Goal: Task Accomplishment & Management: Manage account settings

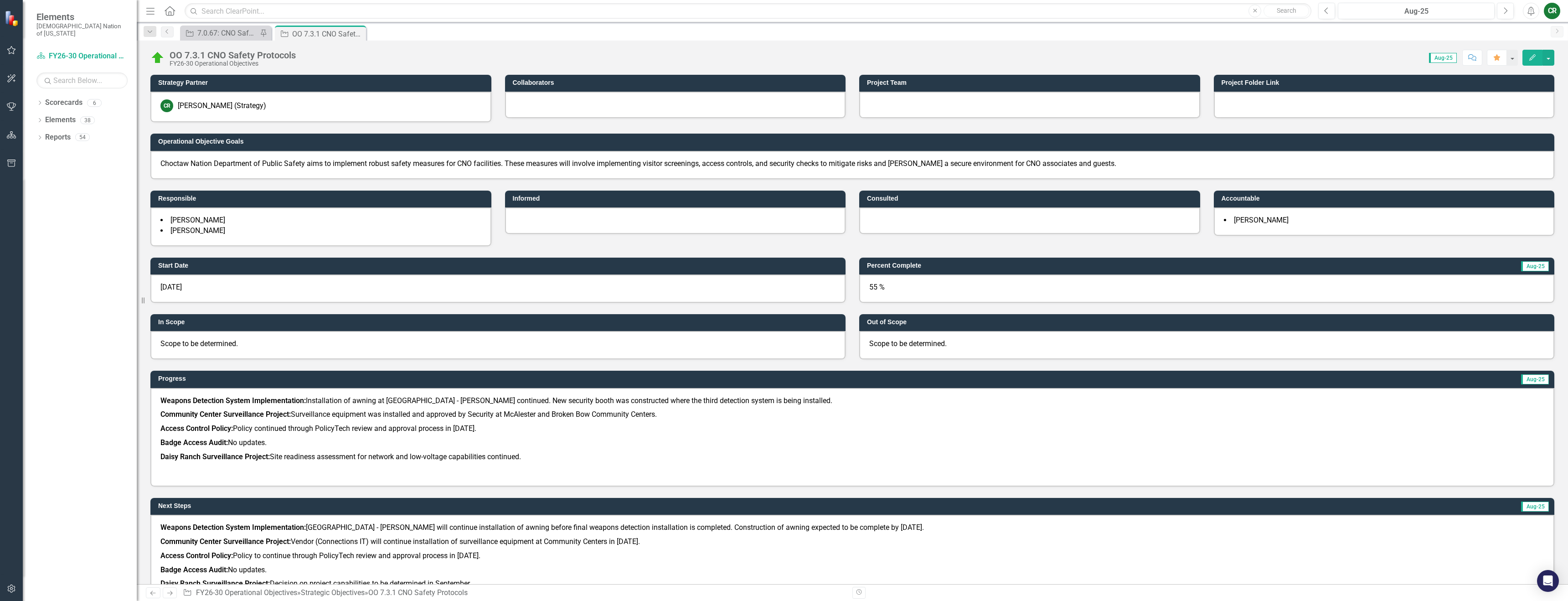
click at [16, 48] on button "button" at bounding box center [12, 50] width 21 height 19
click at [61, 120] on link "My Favorites" at bounding box center [82, 125] width 91 height 10
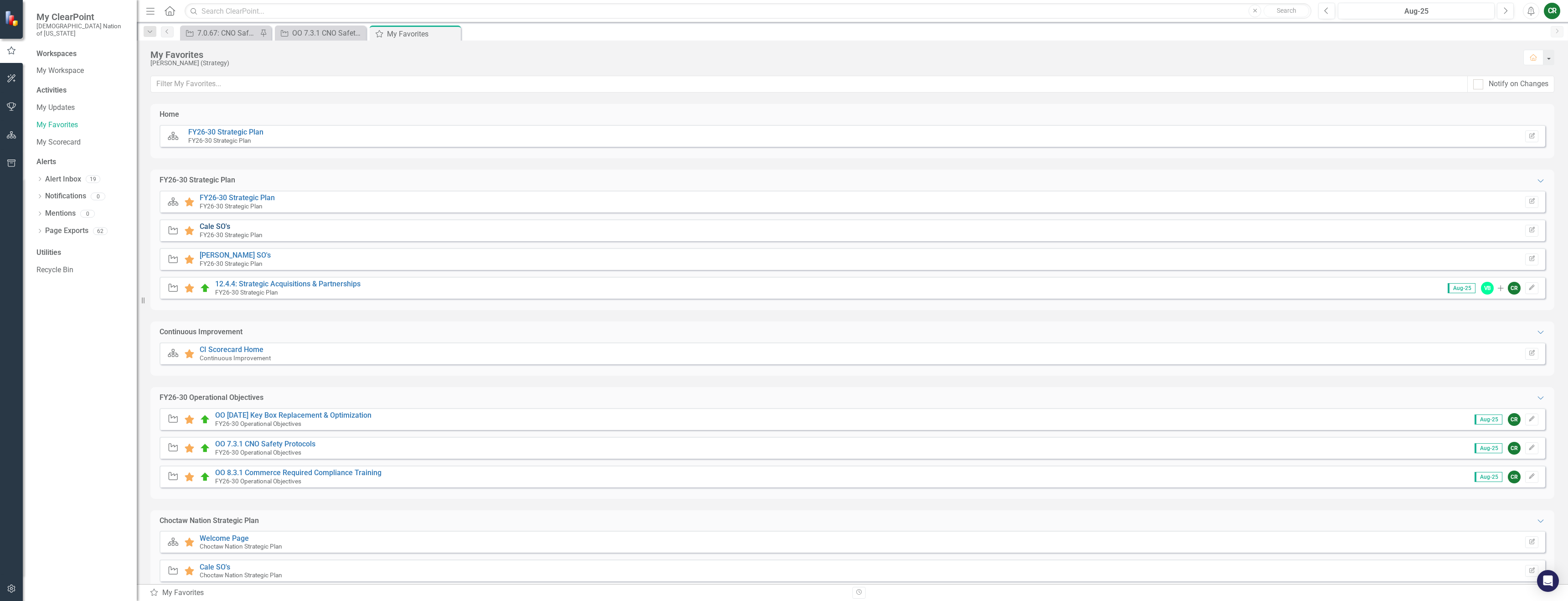
click at [204, 230] on link "Cale SO's" at bounding box center [215, 227] width 30 height 9
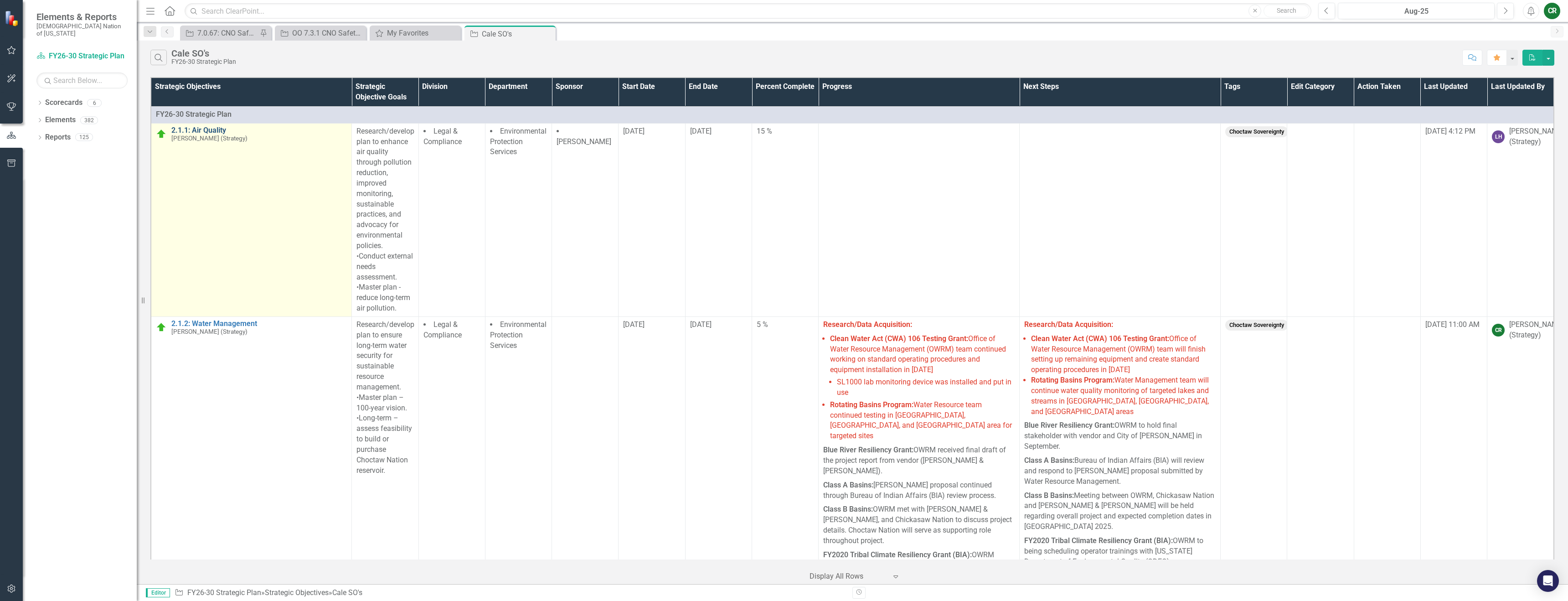
click at [205, 127] on link "2.1.1: Air Quality" at bounding box center [259, 130] width 175 height 8
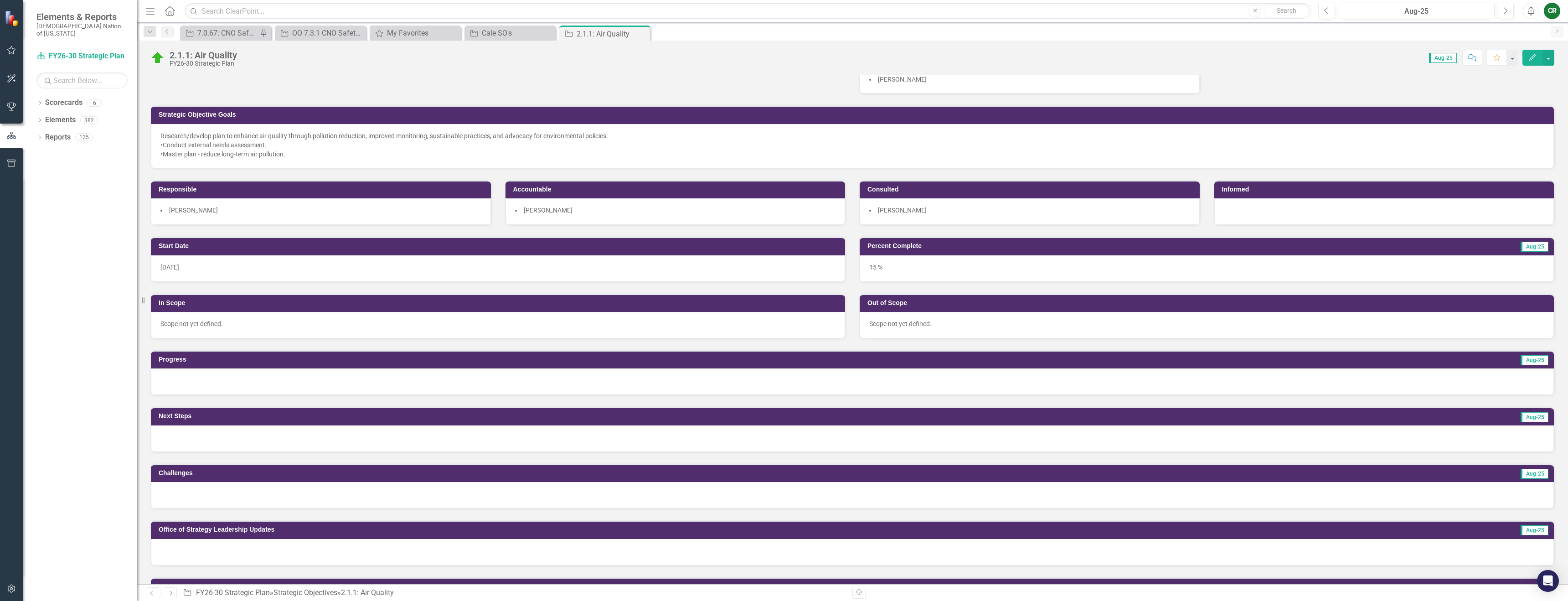
scroll to position [65, 0]
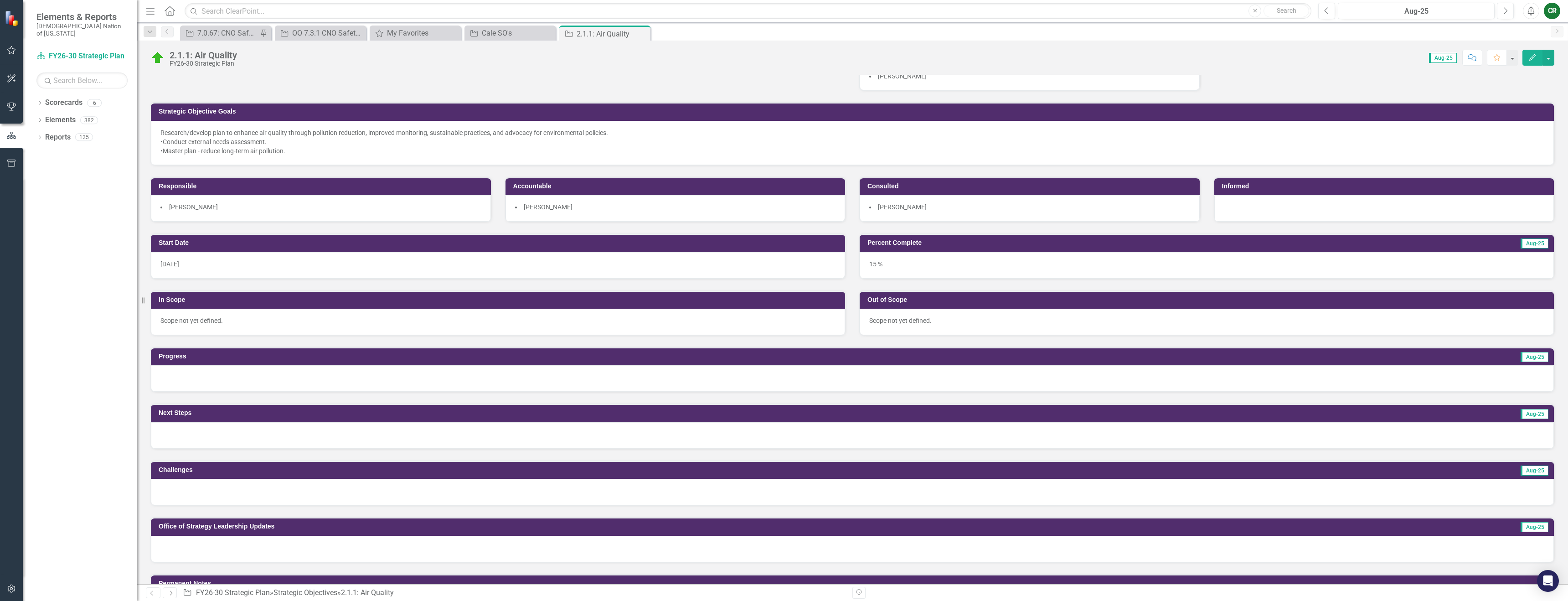
click at [450, 382] on div at bounding box center [852, 378] width 1403 height 26
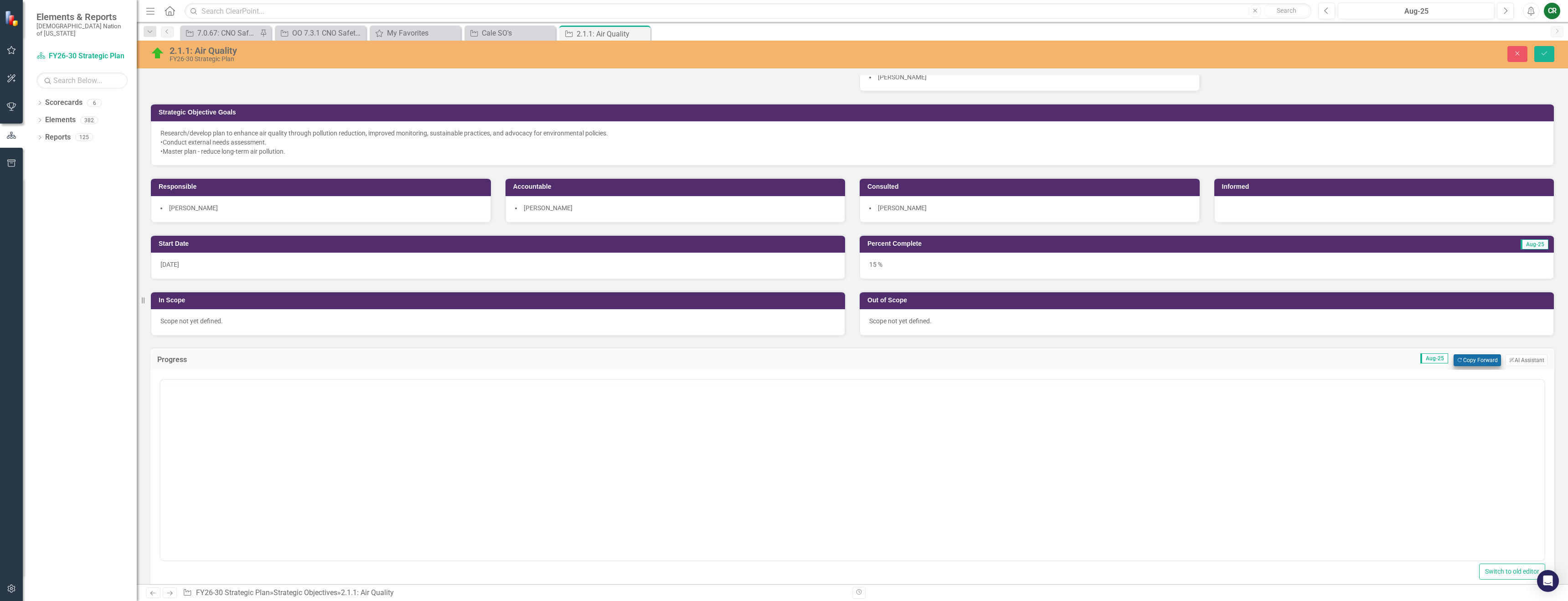
scroll to position [0, 0]
click at [1455, 364] on button "Copy Forward Copy Forward" at bounding box center [1477, 360] width 47 height 12
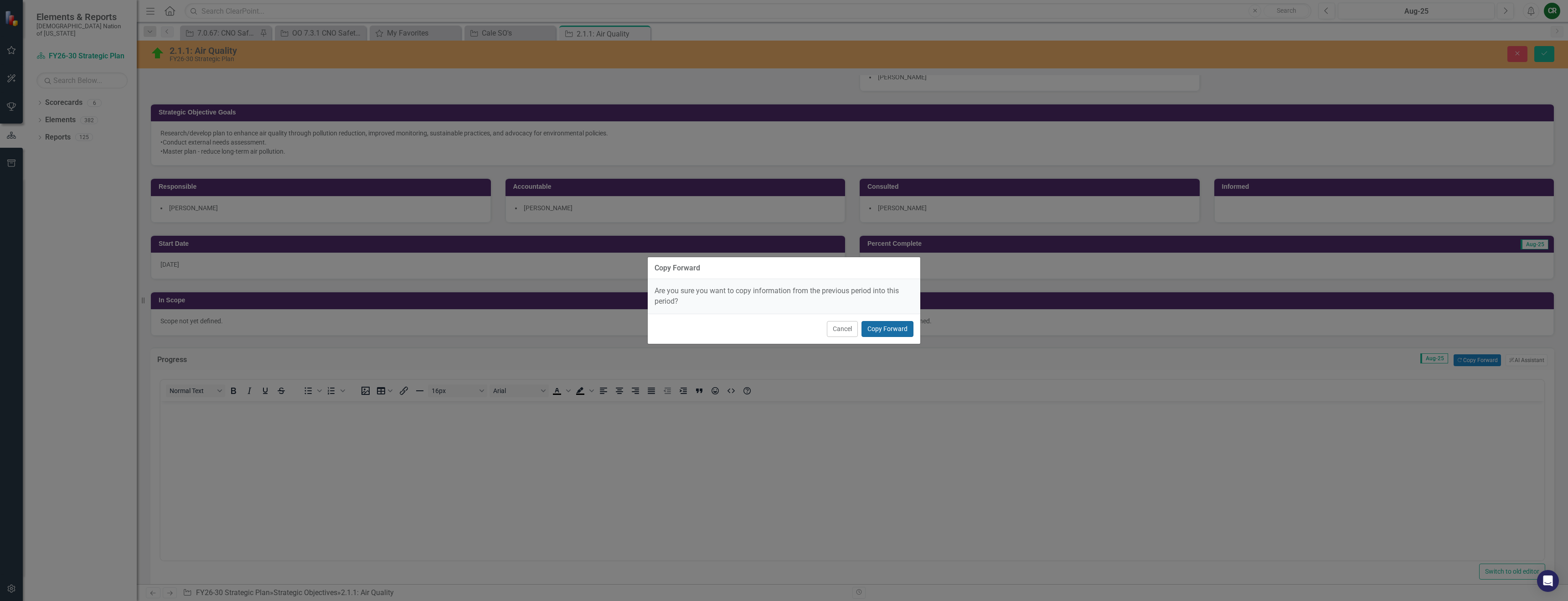
click at [888, 325] on button "Copy Forward" at bounding box center [887, 329] width 52 height 16
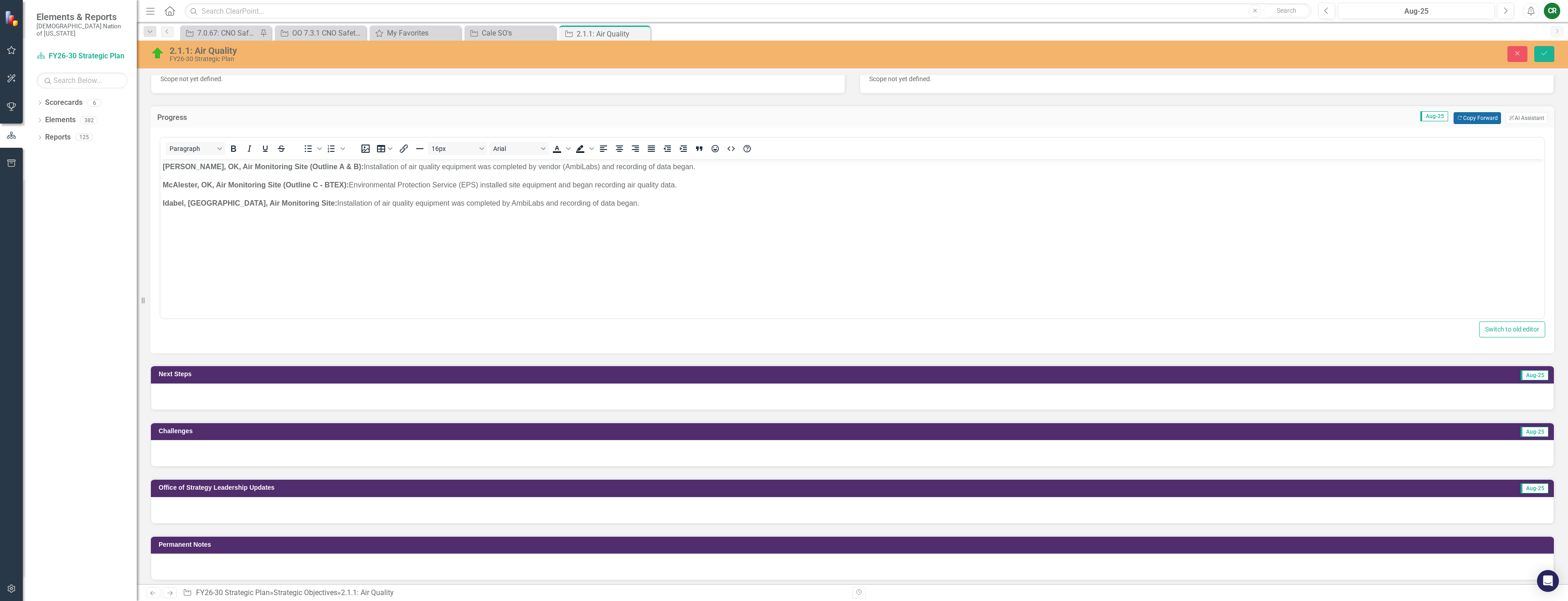
scroll to position [341, 0]
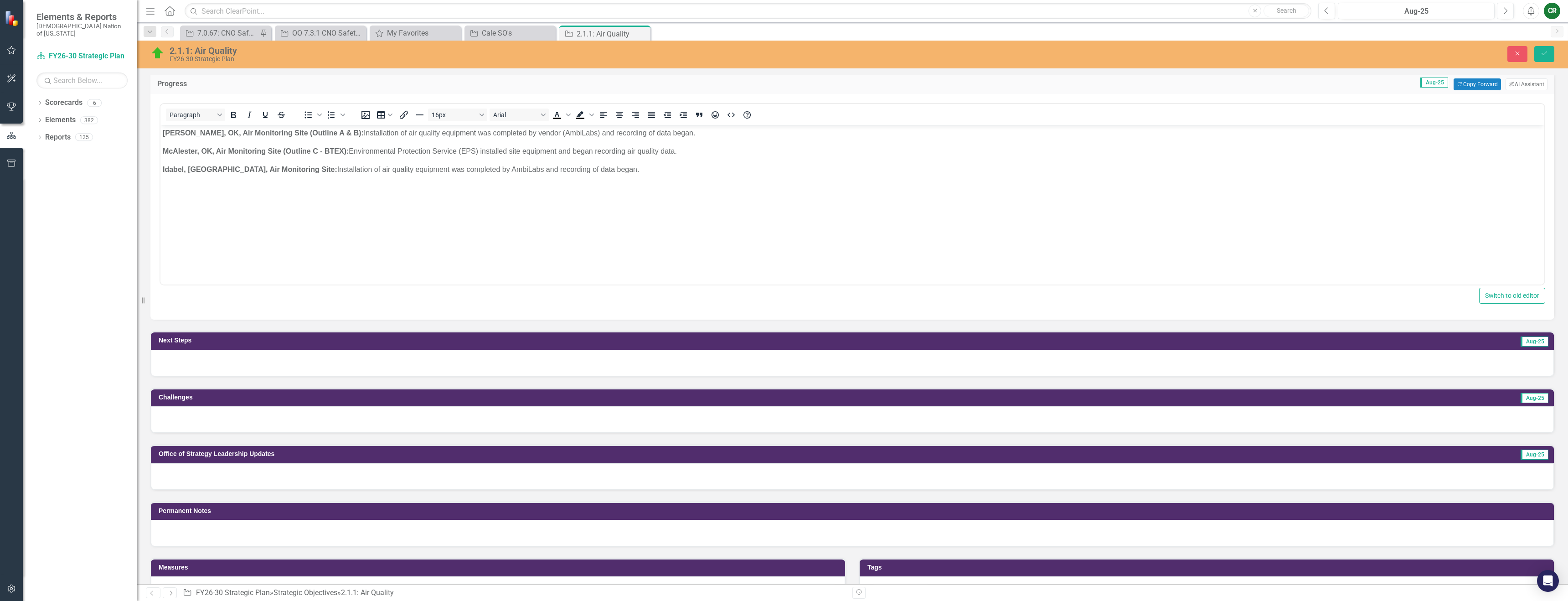
click at [527, 360] on div at bounding box center [852, 362] width 1403 height 26
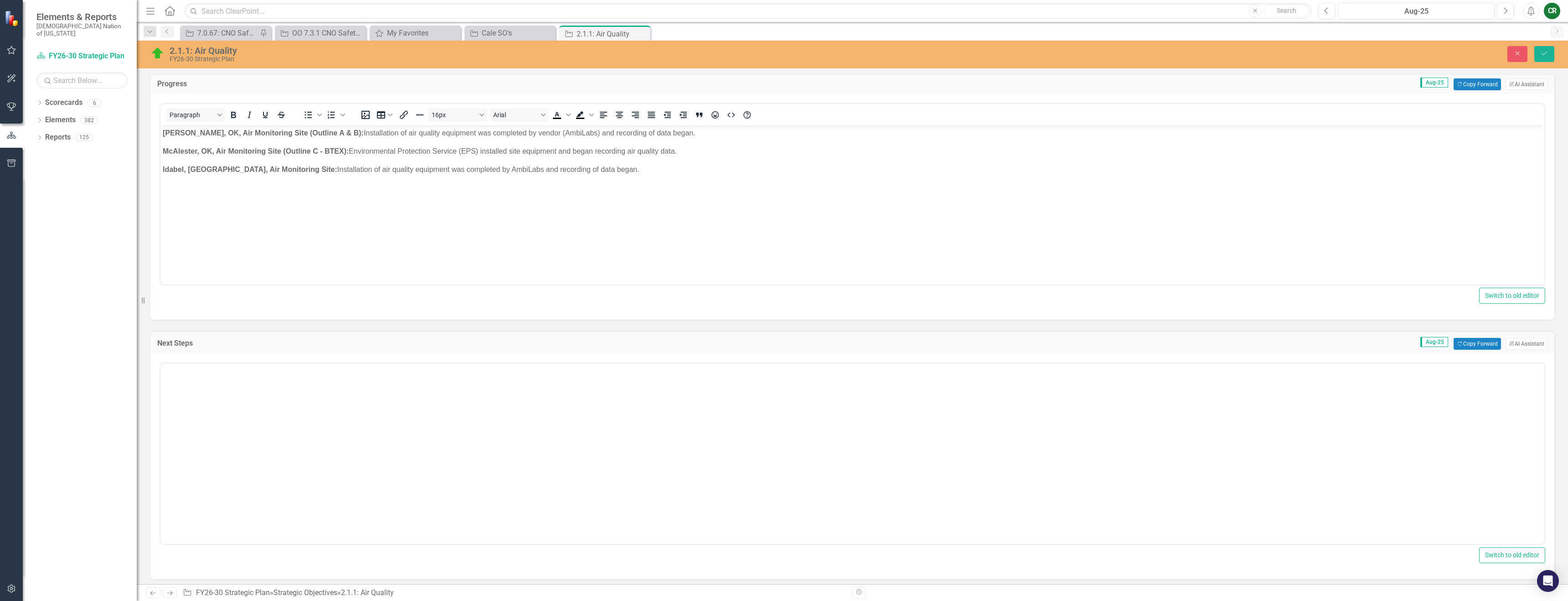
scroll to position [0, 0]
click at [1460, 346] on button "Copy Forward Copy Forward" at bounding box center [1477, 343] width 47 height 12
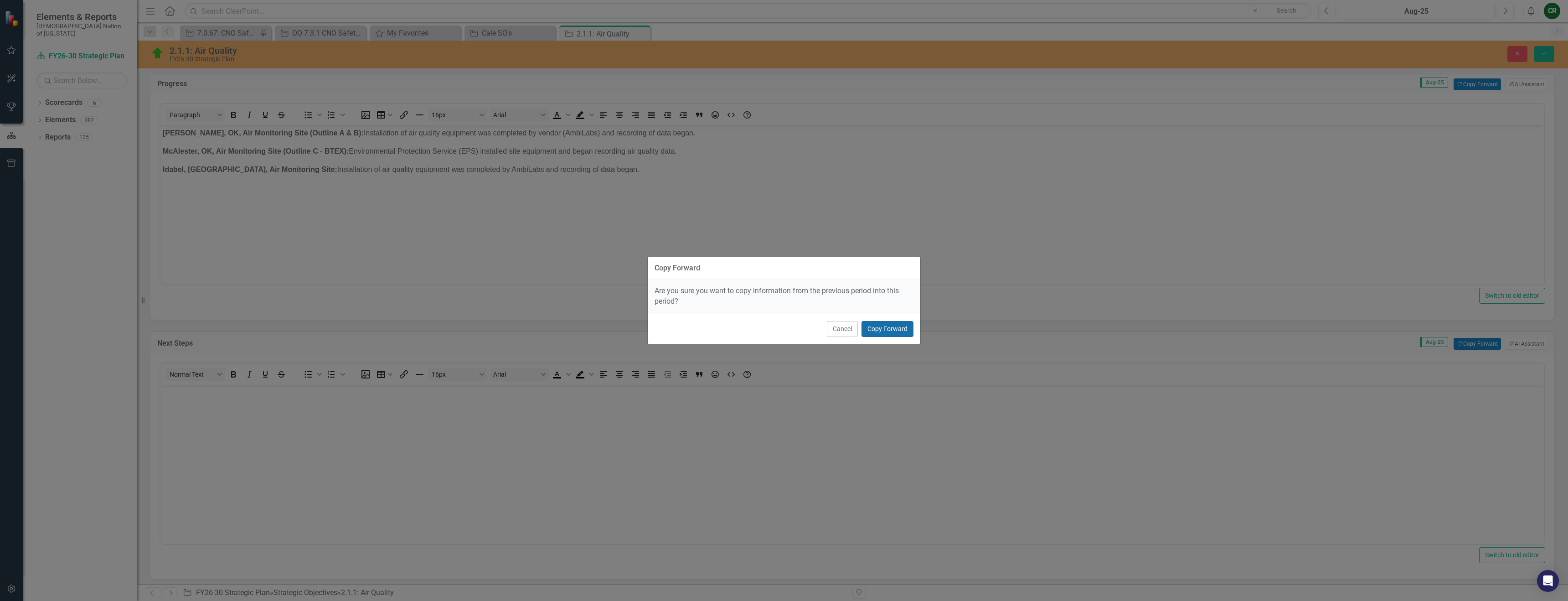
click at [890, 325] on button "Copy Forward" at bounding box center [887, 329] width 52 height 16
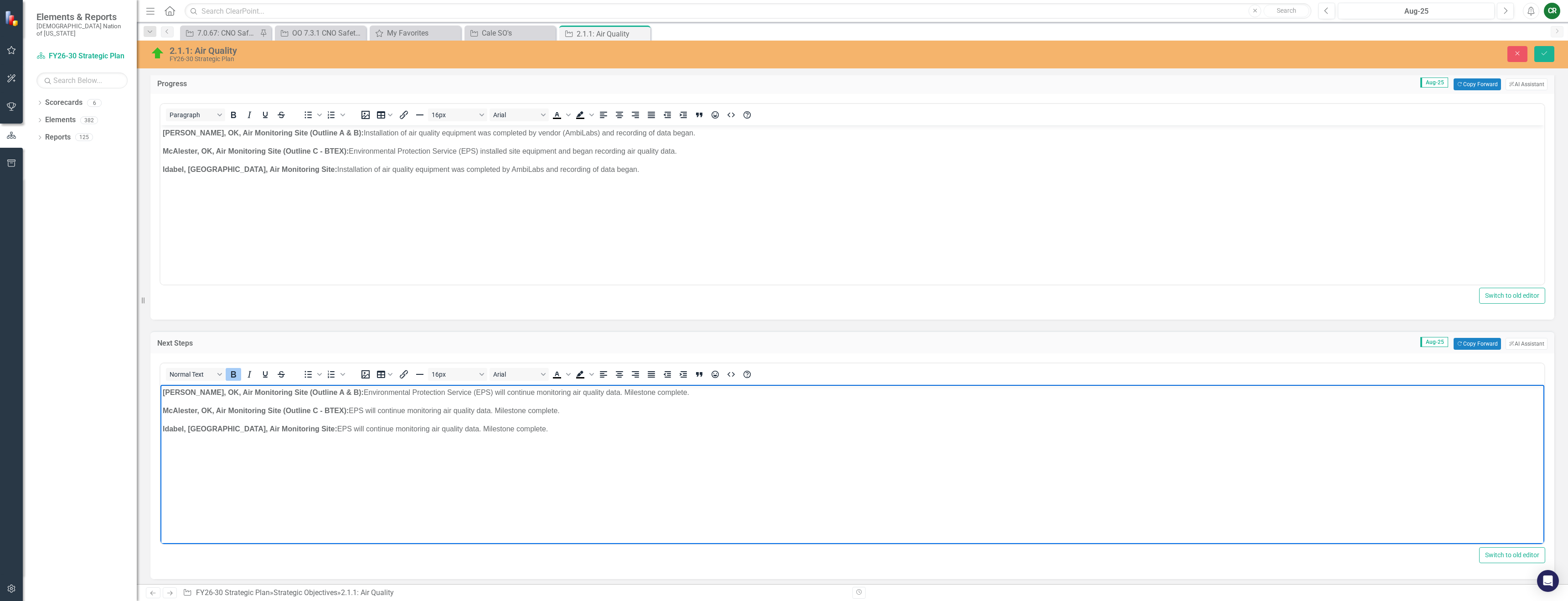
drag, startPoint x: 693, startPoint y: 432, endPoint x: 114, endPoint y: 359, distance: 583.6
click at [161, 385] on html "[PERSON_NAME], OK, Air Monitoring Site (Outline A & B): Environmental Protectio…" at bounding box center [852, 453] width 1384 height 137
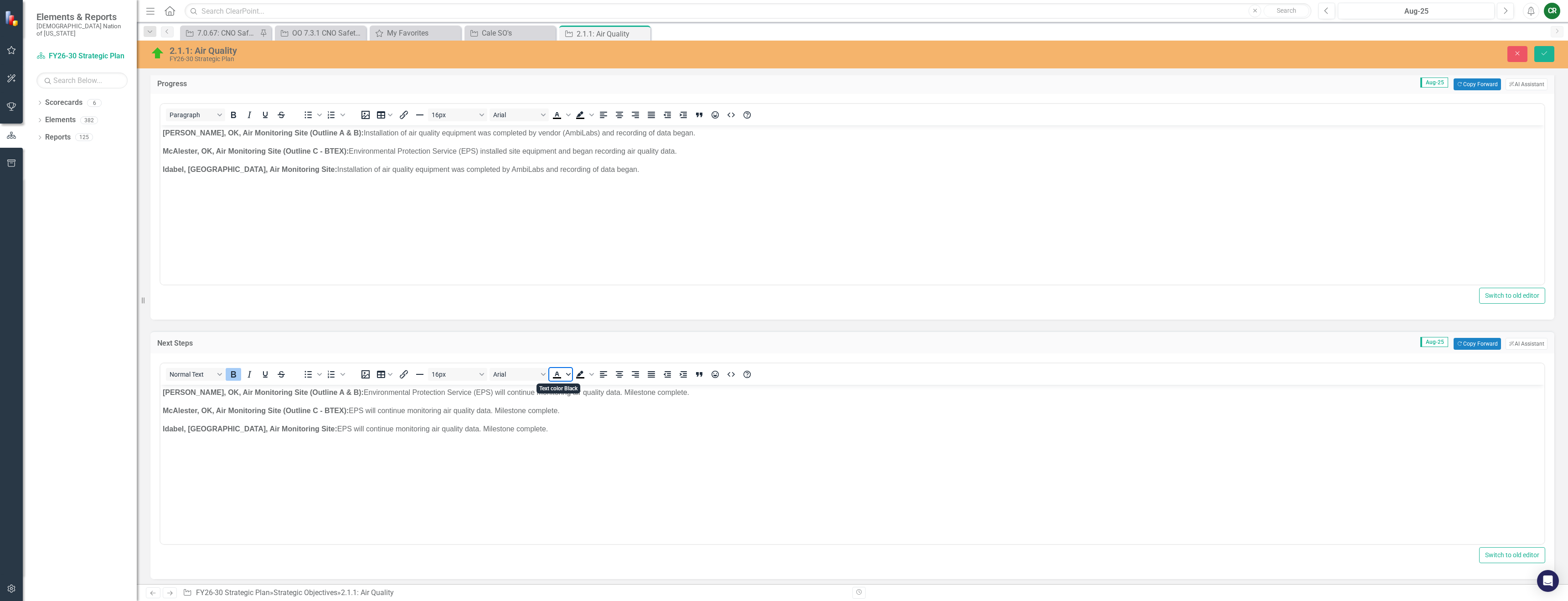
click at [571, 378] on span "Text color Black" at bounding box center [569, 374] width 7 height 13
click at [585, 406] on div "Red" at bounding box center [584, 402] width 11 height 11
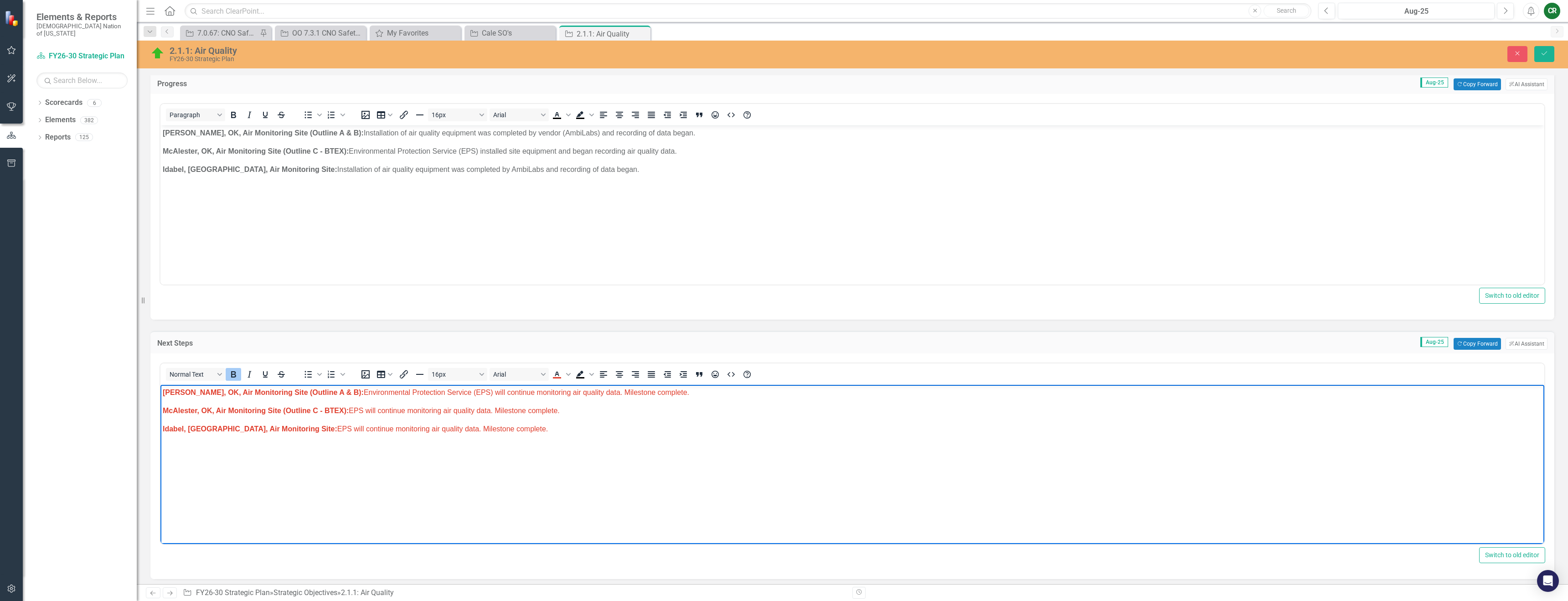
click at [644, 445] on body "[PERSON_NAME], OK, Air Monitoring Site (Outline A & B): Environmental Protectio…" at bounding box center [852, 453] width 1384 height 137
click at [640, 174] on p "Idabel, [GEOGRAPHIC_DATA], Air Monitoring Site: Installation of air quality equ…" at bounding box center [852, 170] width 1379 height 11
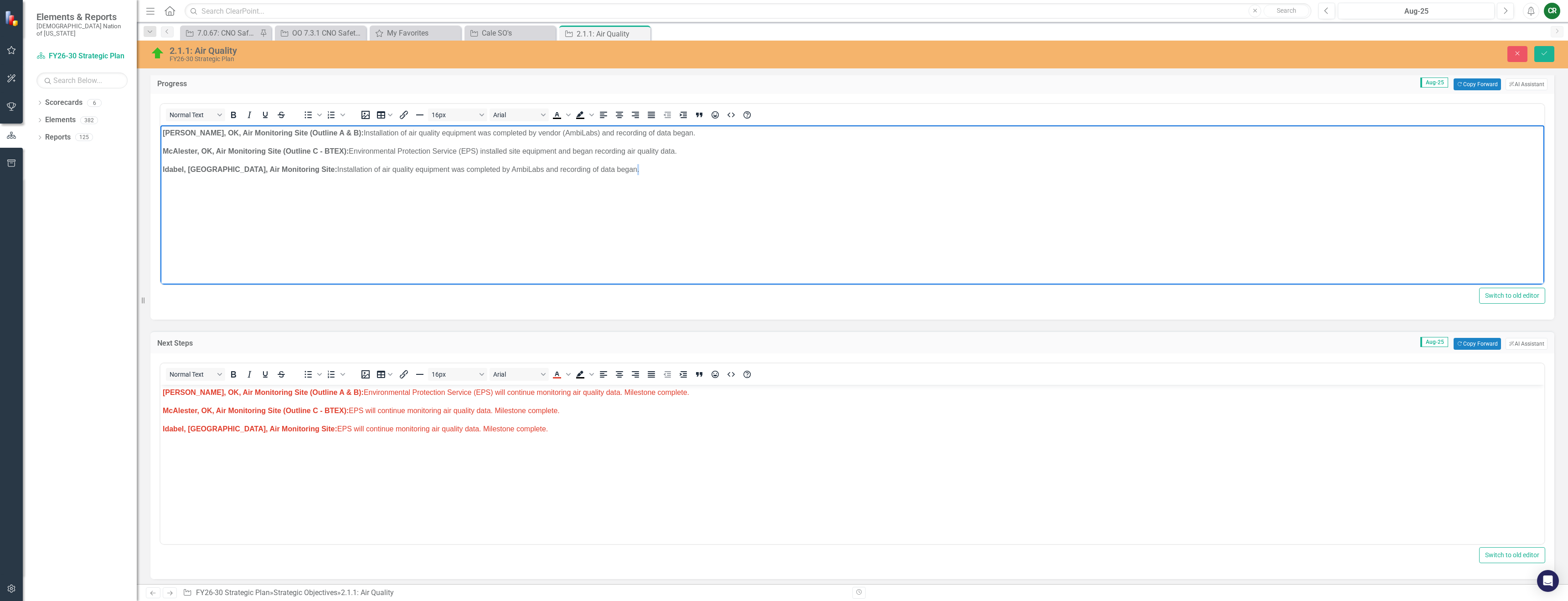
click at [640, 173] on p "Idabel, [GEOGRAPHIC_DATA], Air Monitoring Site: Installation of air quality equ…" at bounding box center [852, 170] width 1379 height 11
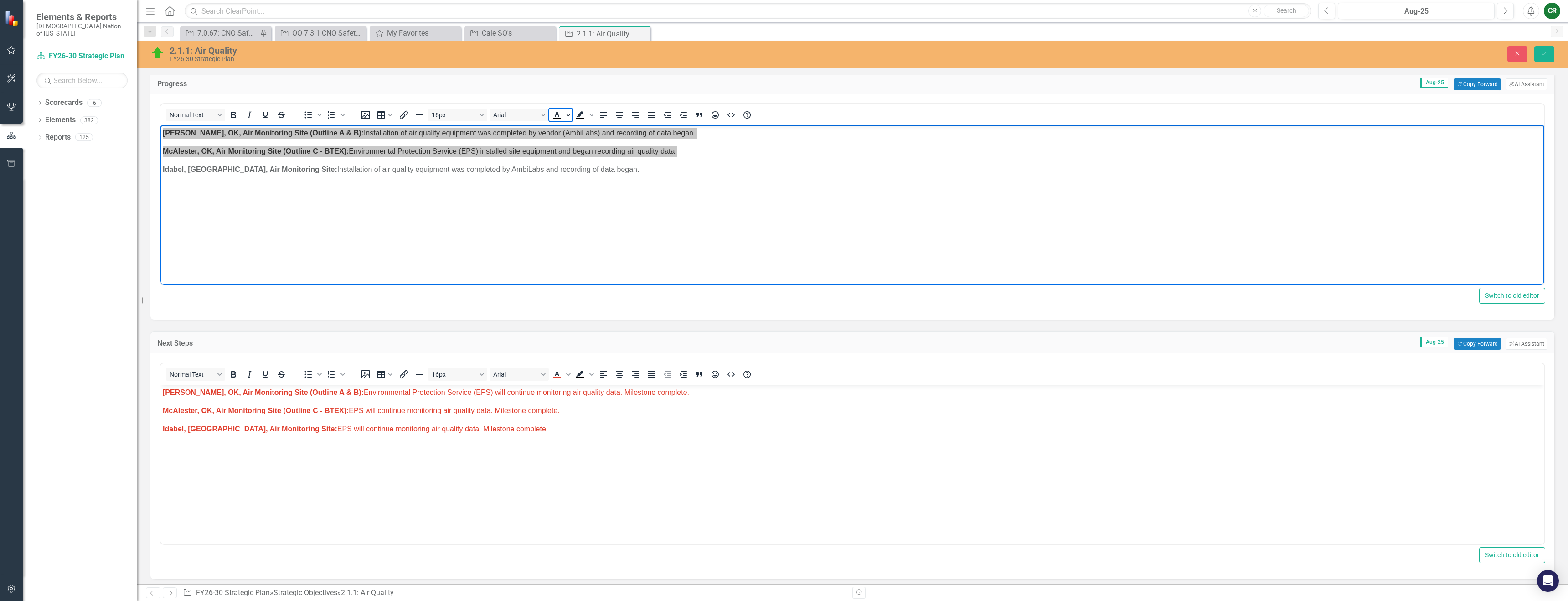
click at [569, 114] on icon "Text color Black" at bounding box center [568, 114] width 4 height 4
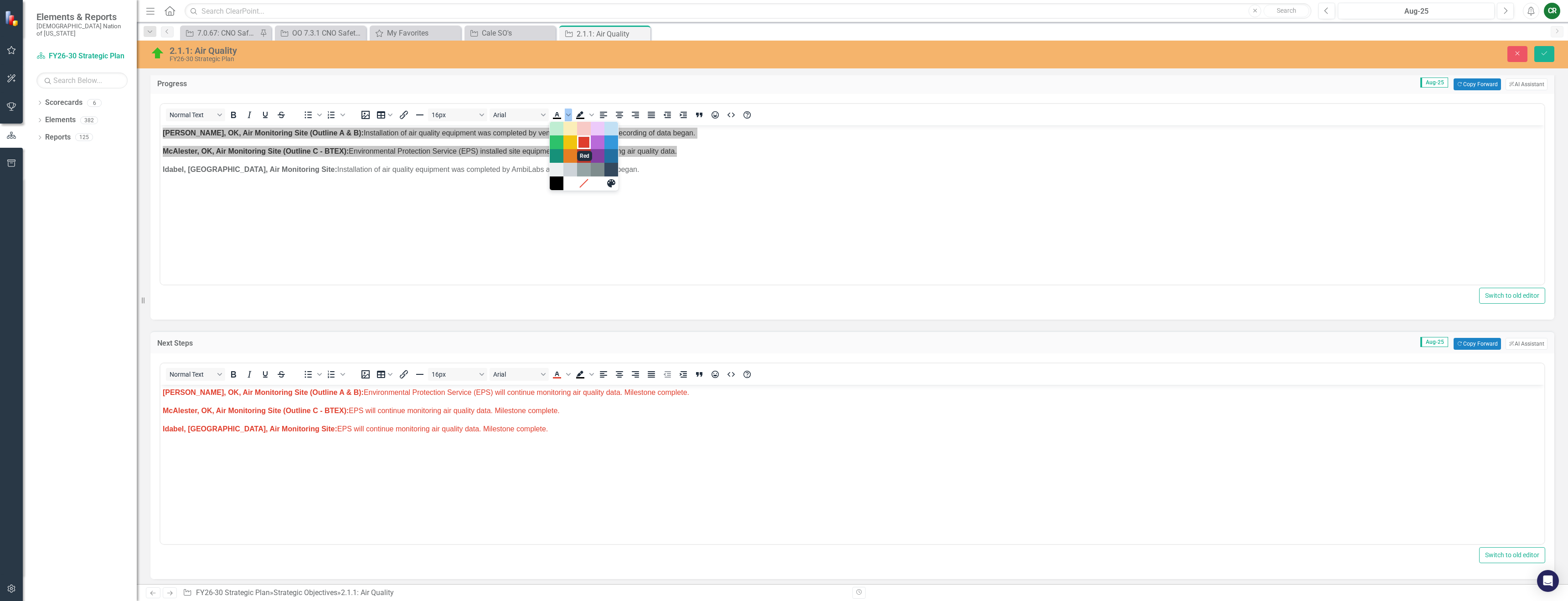
click at [589, 142] on div "Red" at bounding box center [584, 142] width 11 height 11
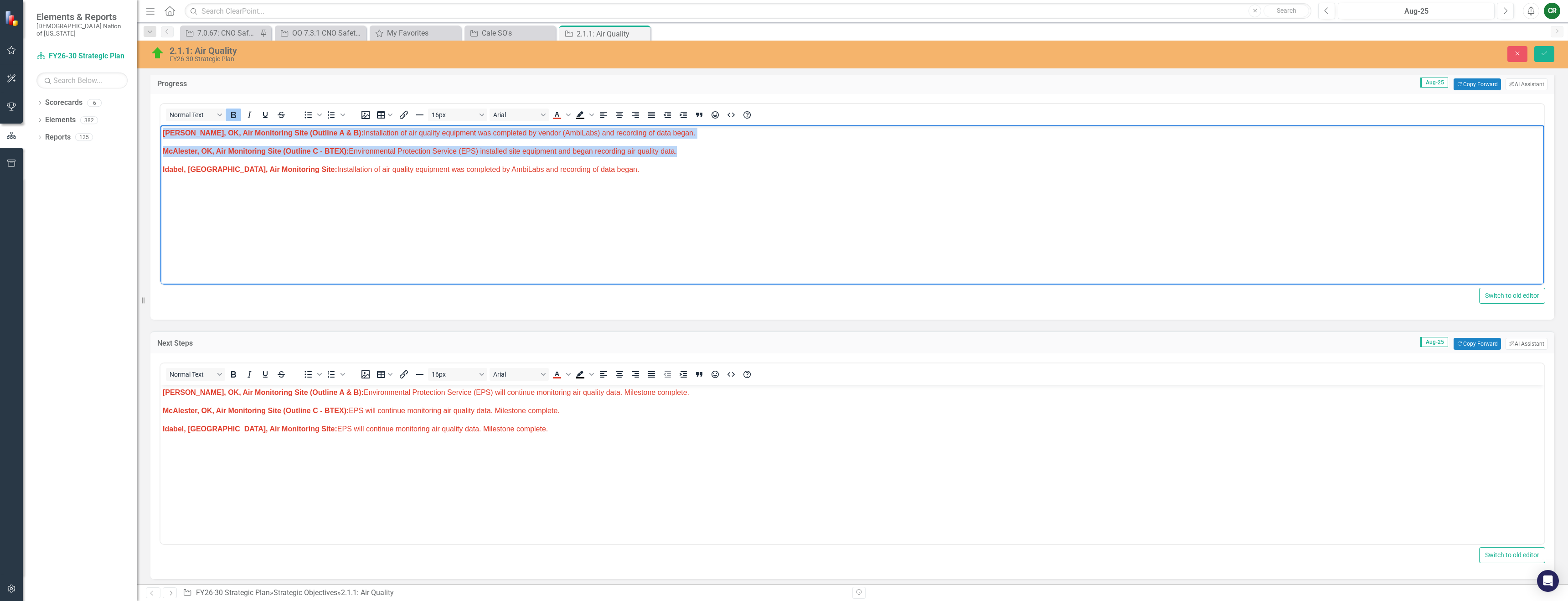
click at [628, 194] on body "[PERSON_NAME], OK, Air Monitoring Site (Outline A & B): Installation of air qua…" at bounding box center [852, 194] width 1384 height 137
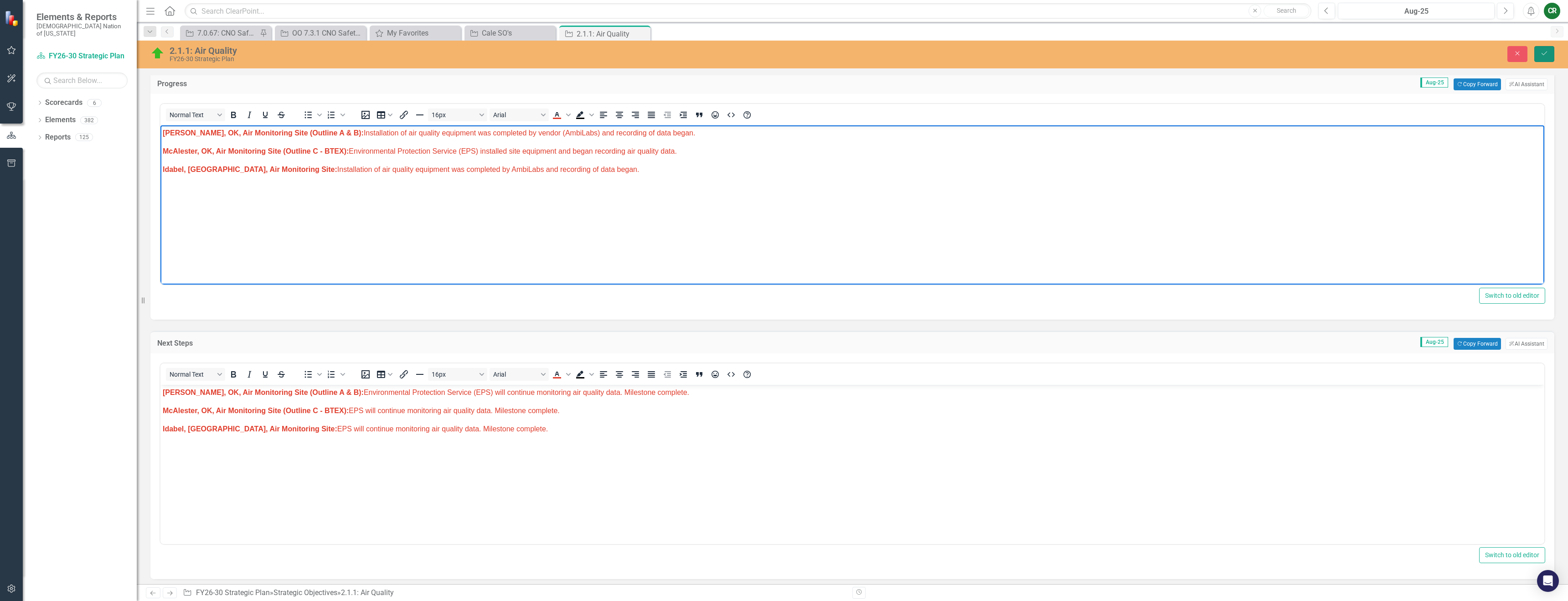
click at [1544, 57] on button "Save" at bounding box center [1544, 54] width 20 height 16
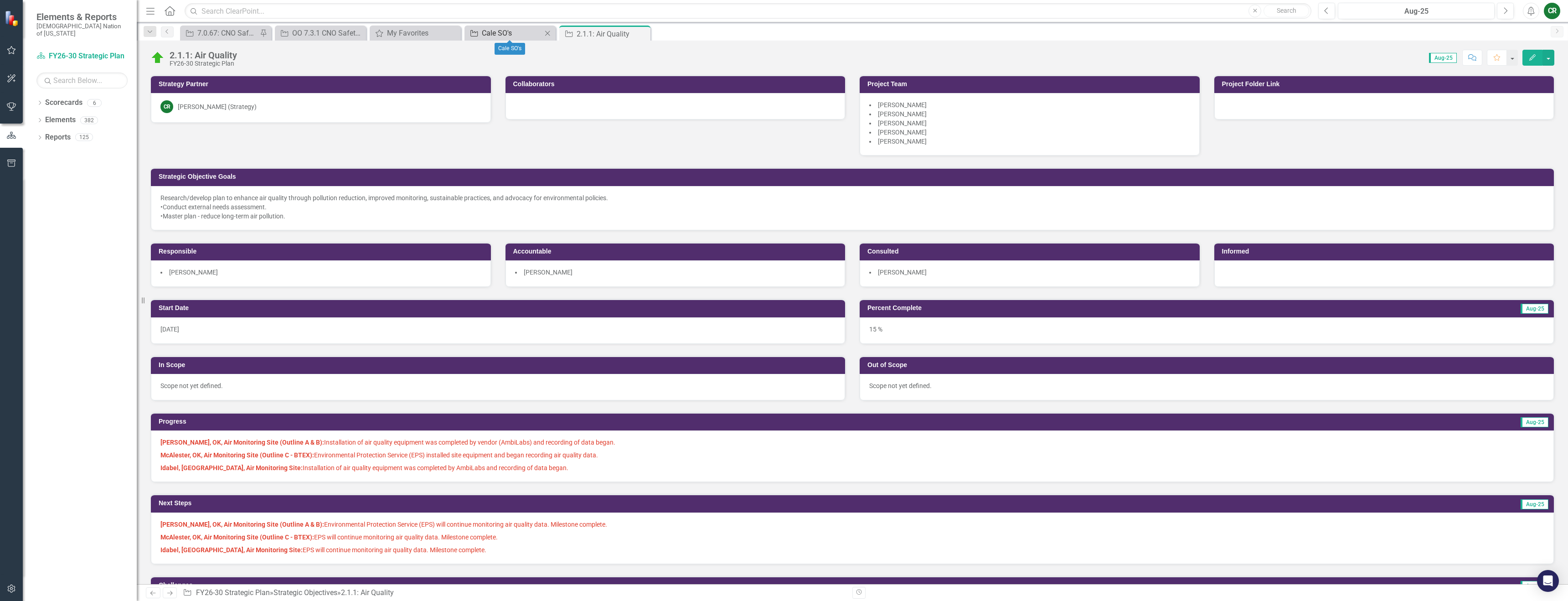
click at [481, 36] on link "Strategic Objective Cale SO's" at bounding box center [505, 33] width 75 height 12
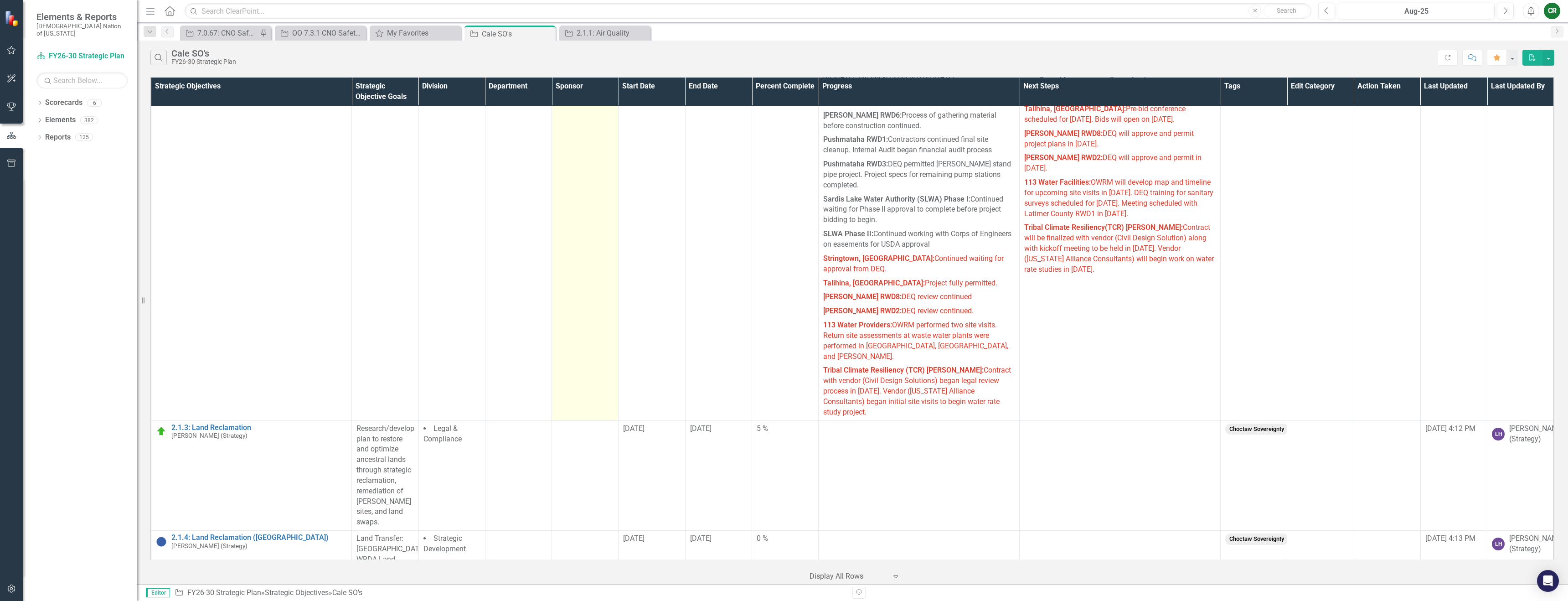
scroll to position [1175, 0]
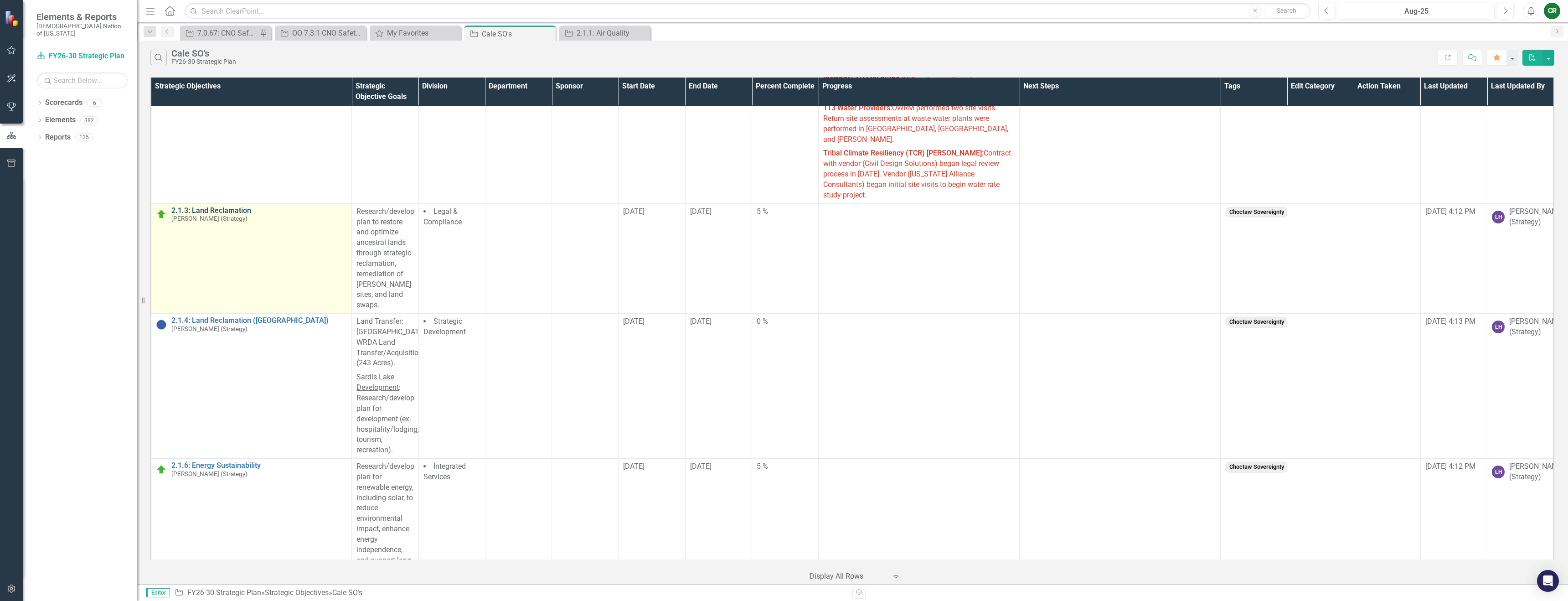
click at [208, 206] on link "2.1.3: Land Reclamation" at bounding box center [259, 210] width 175 height 8
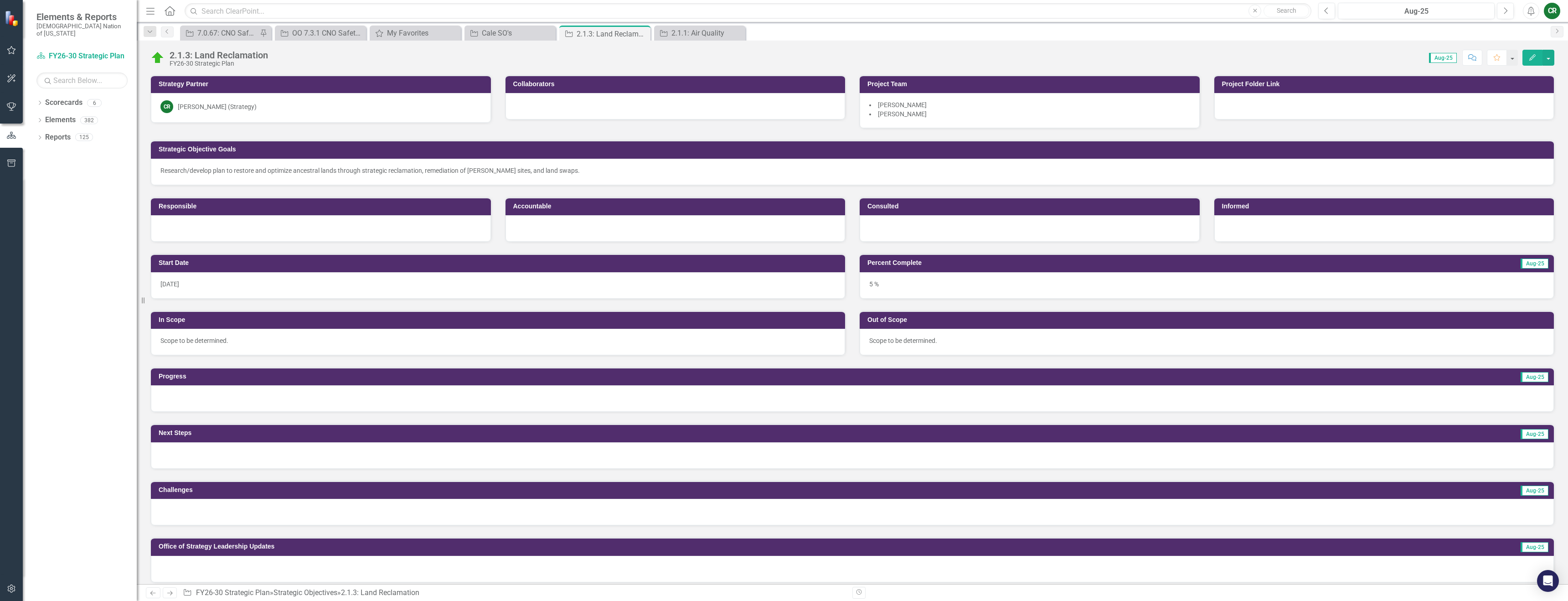
click at [559, 406] on div at bounding box center [852, 398] width 1403 height 26
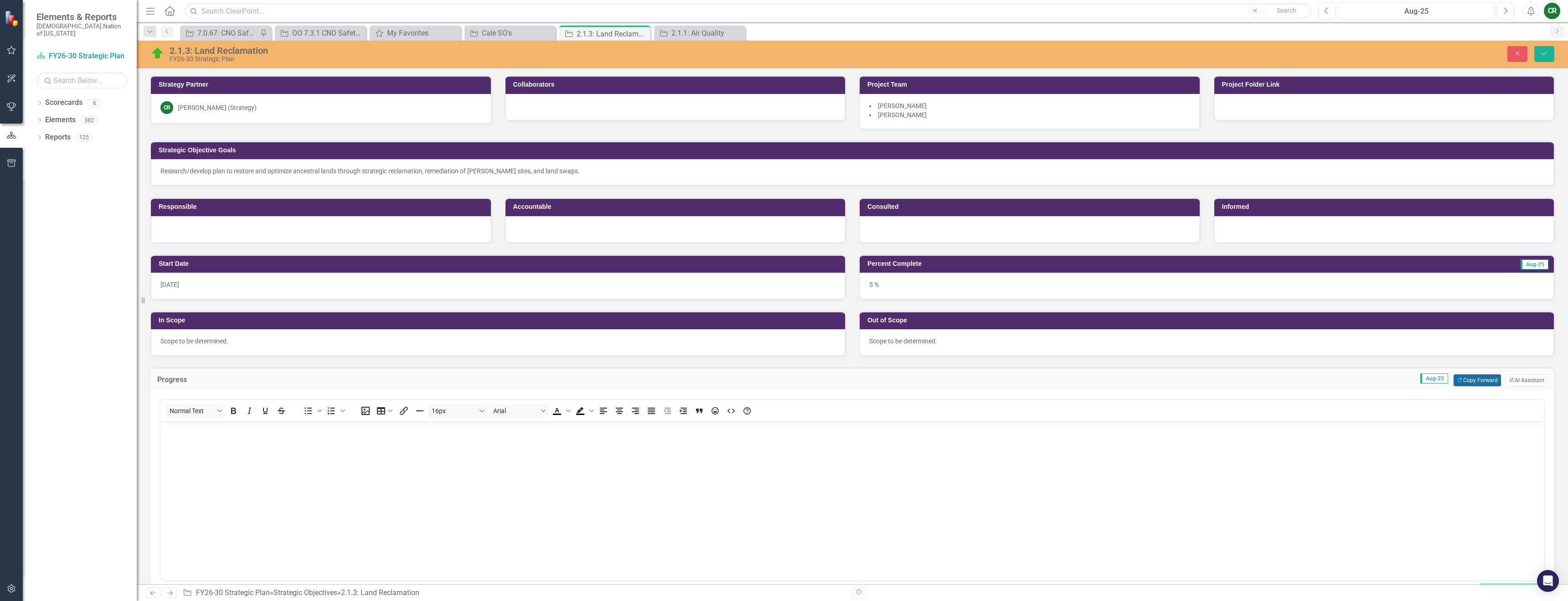
click at [1469, 381] on button "Copy Forward Copy Forward" at bounding box center [1477, 380] width 47 height 12
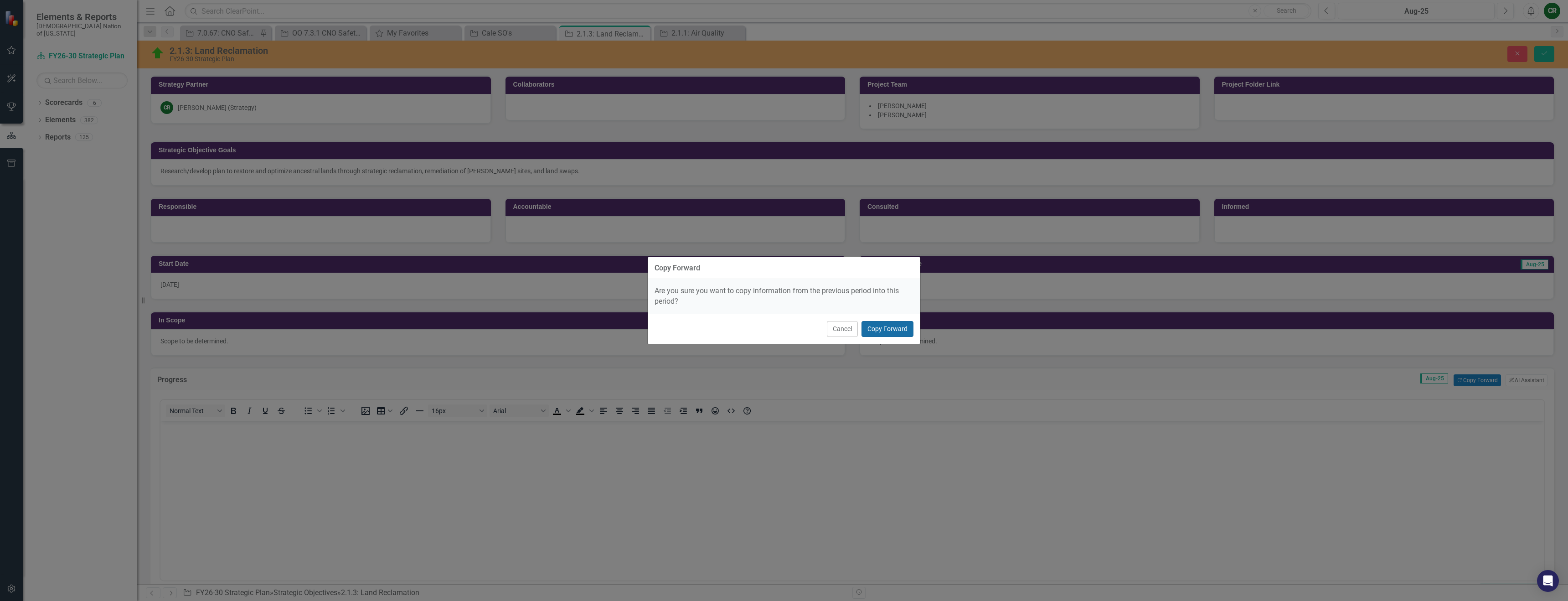
click at [898, 333] on button "Copy Forward" at bounding box center [887, 329] width 52 height 16
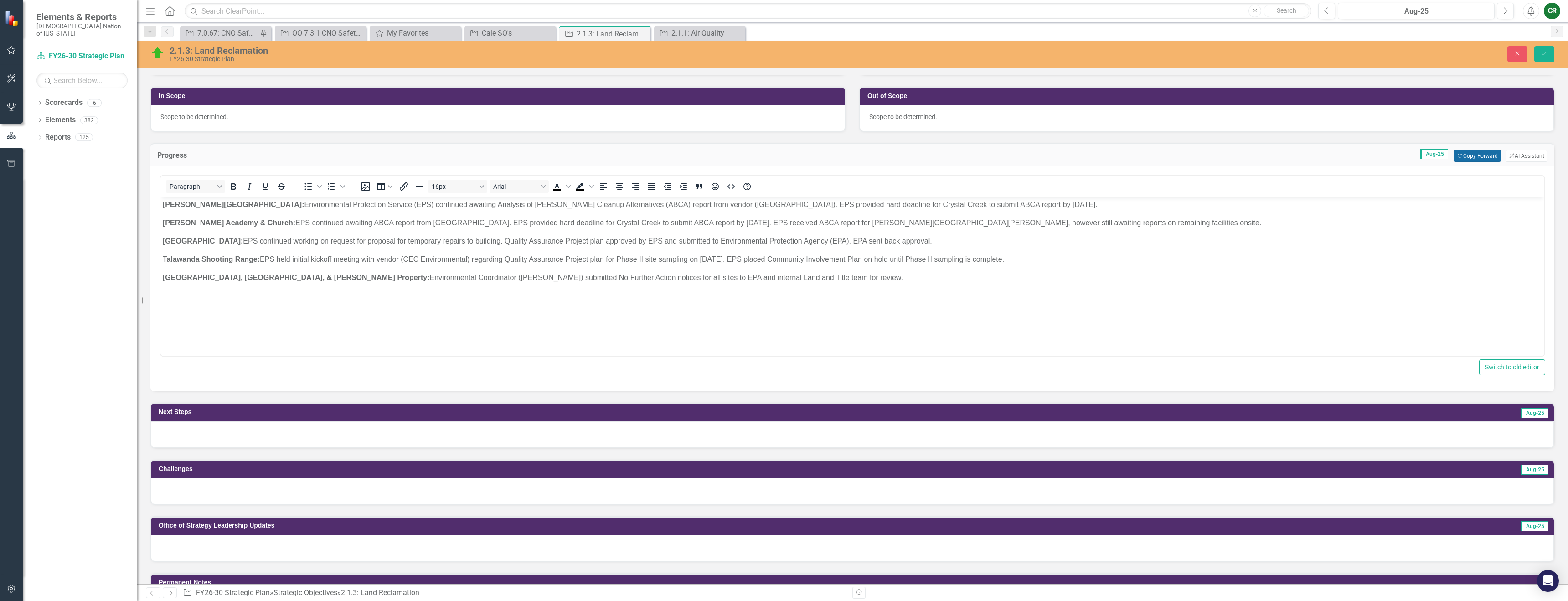
scroll to position [300, 0]
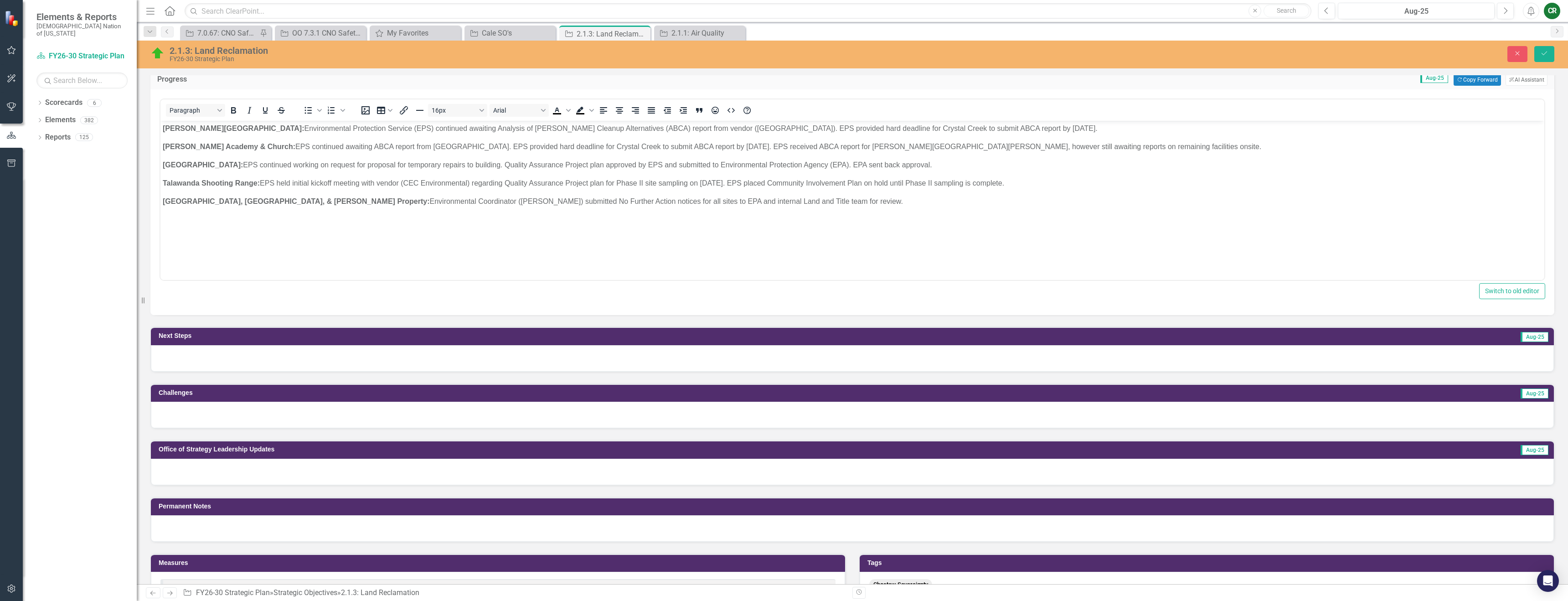
click at [636, 364] on div at bounding box center [852, 358] width 1403 height 26
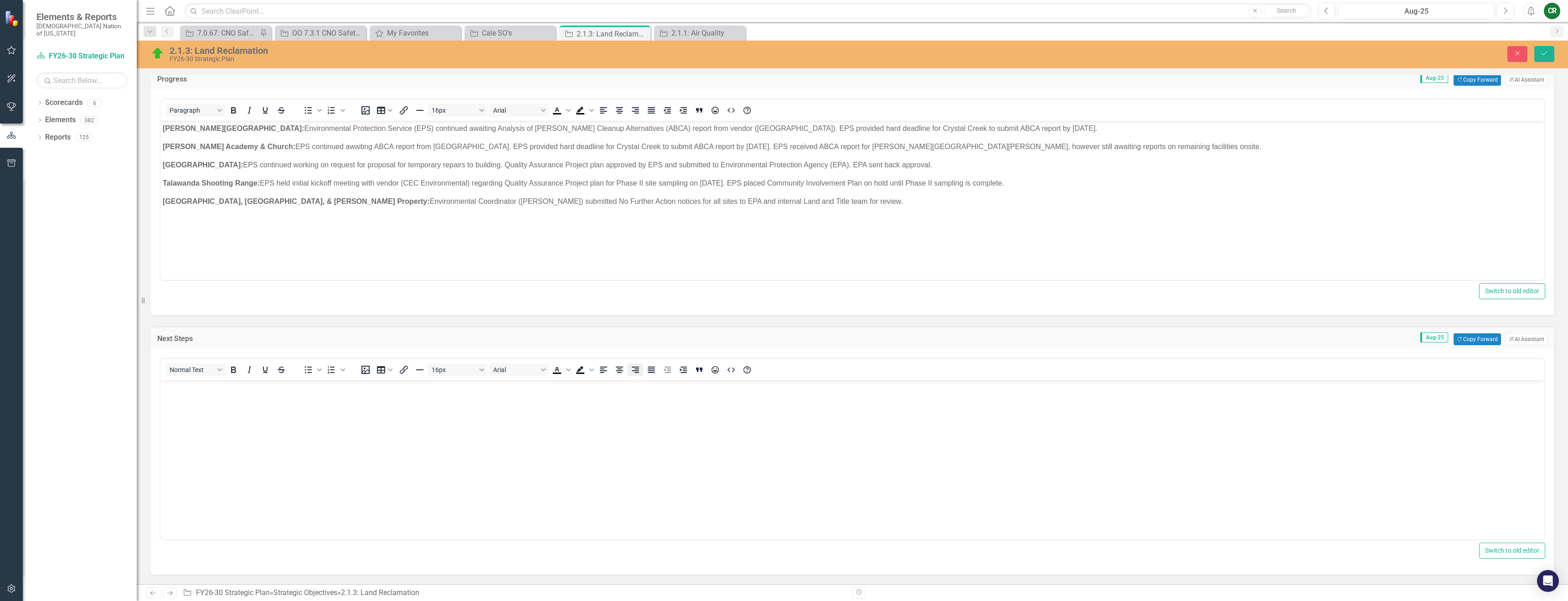
scroll to position [0, 0]
click at [1469, 337] on button "Copy Forward Copy Forward" at bounding box center [1477, 339] width 47 height 12
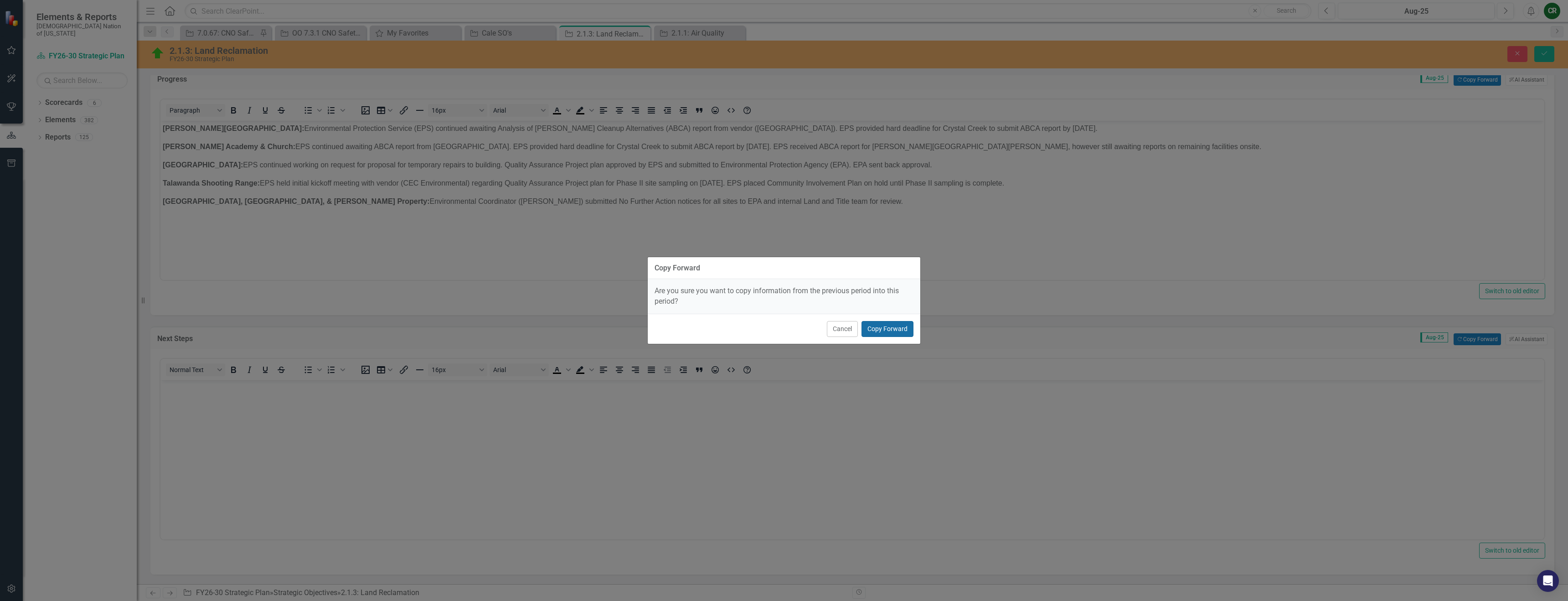
click at [879, 331] on button "Copy Forward" at bounding box center [887, 329] width 52 height 16
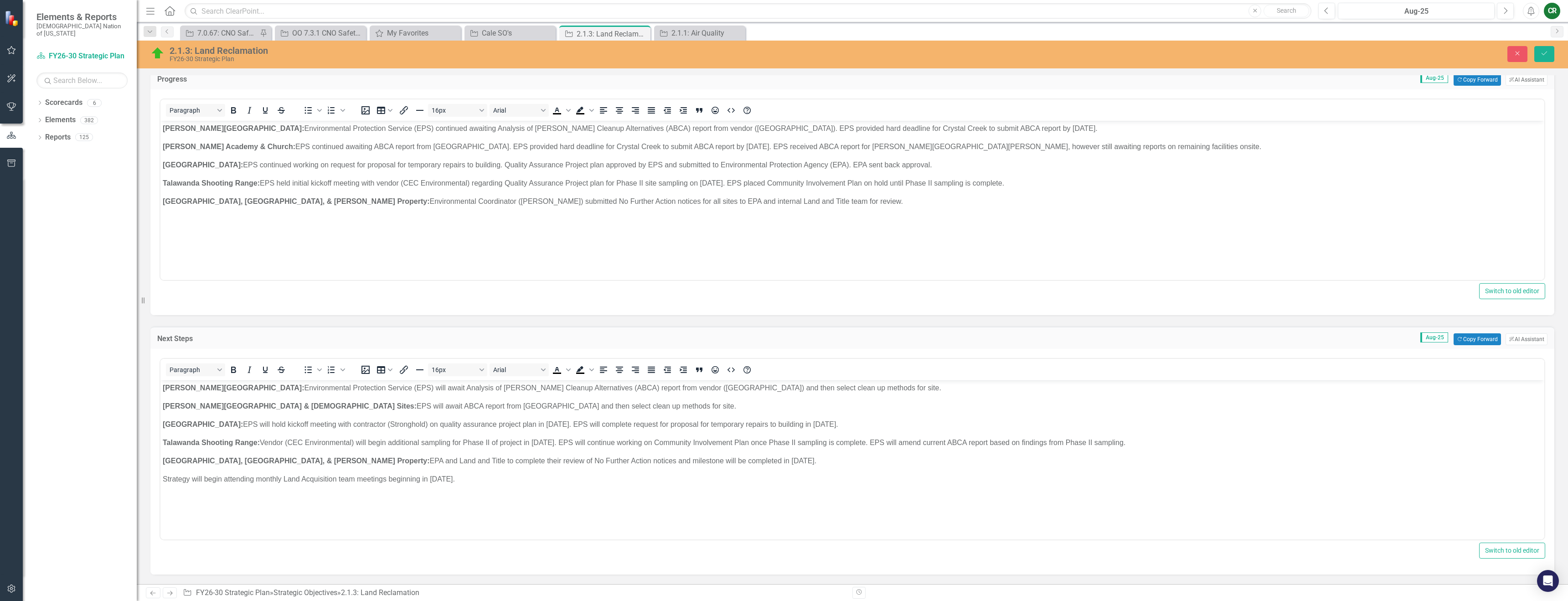
click at [807, 202] on p "[GEOGRAPHIC_DATA], [PERSON_NAME], & [PERSON_NAME] Property: Environmental Coord…" at bounding box center [852, 202] width 1379 height 11
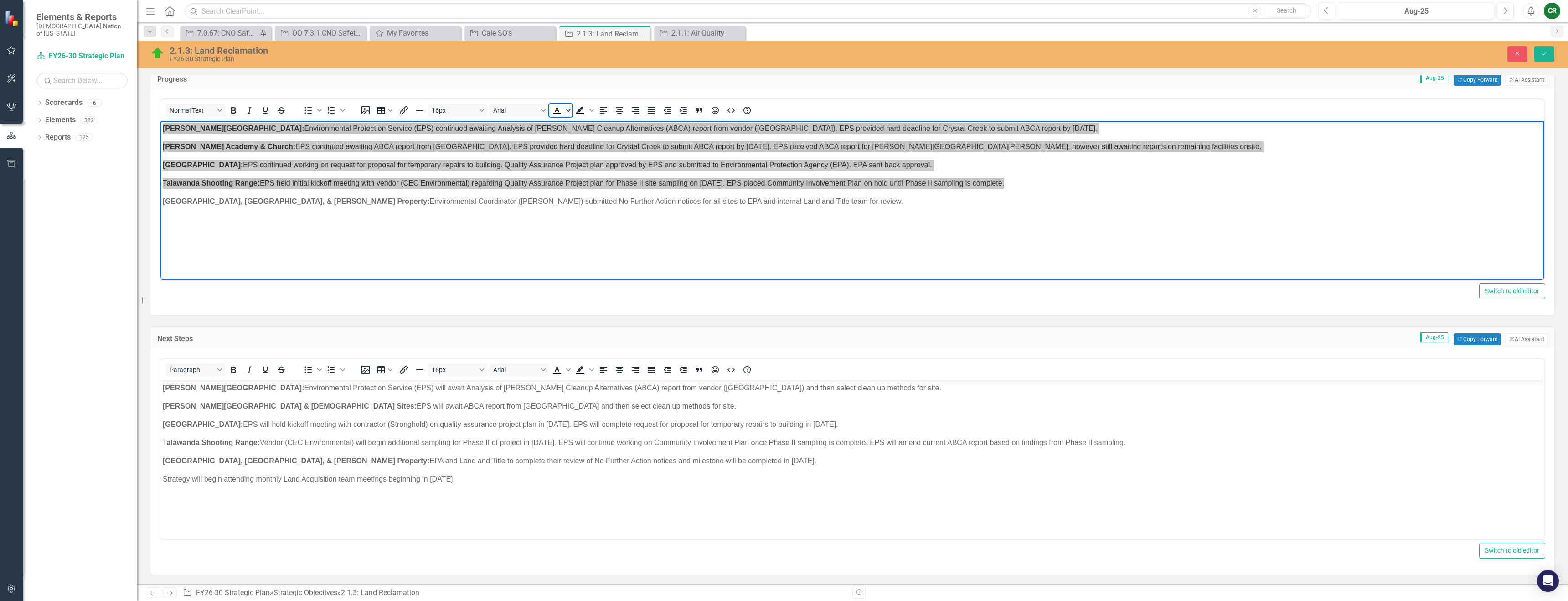
click at [570, 111] on icon "Text color Black" at bounding box center [568, 110] width 4 height 4
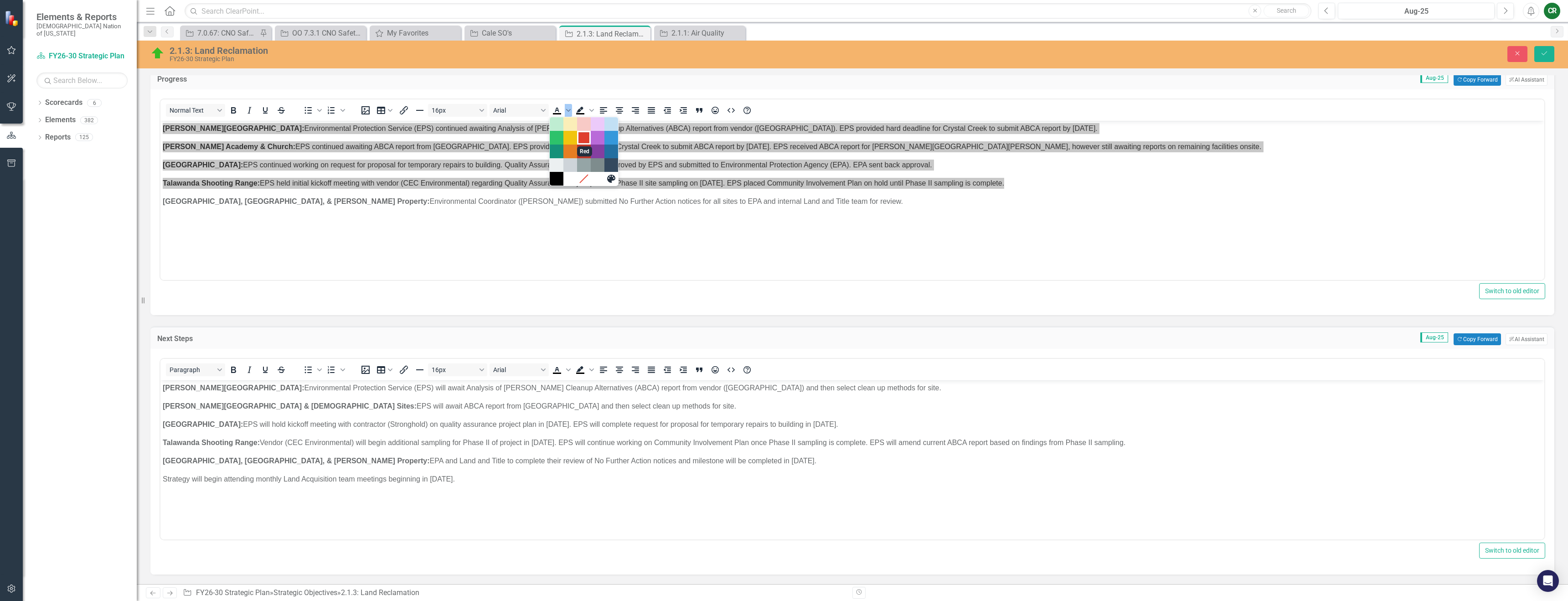
click at [584, 141] on div "Red" at bounding box center [584, 138] width 11 height 11
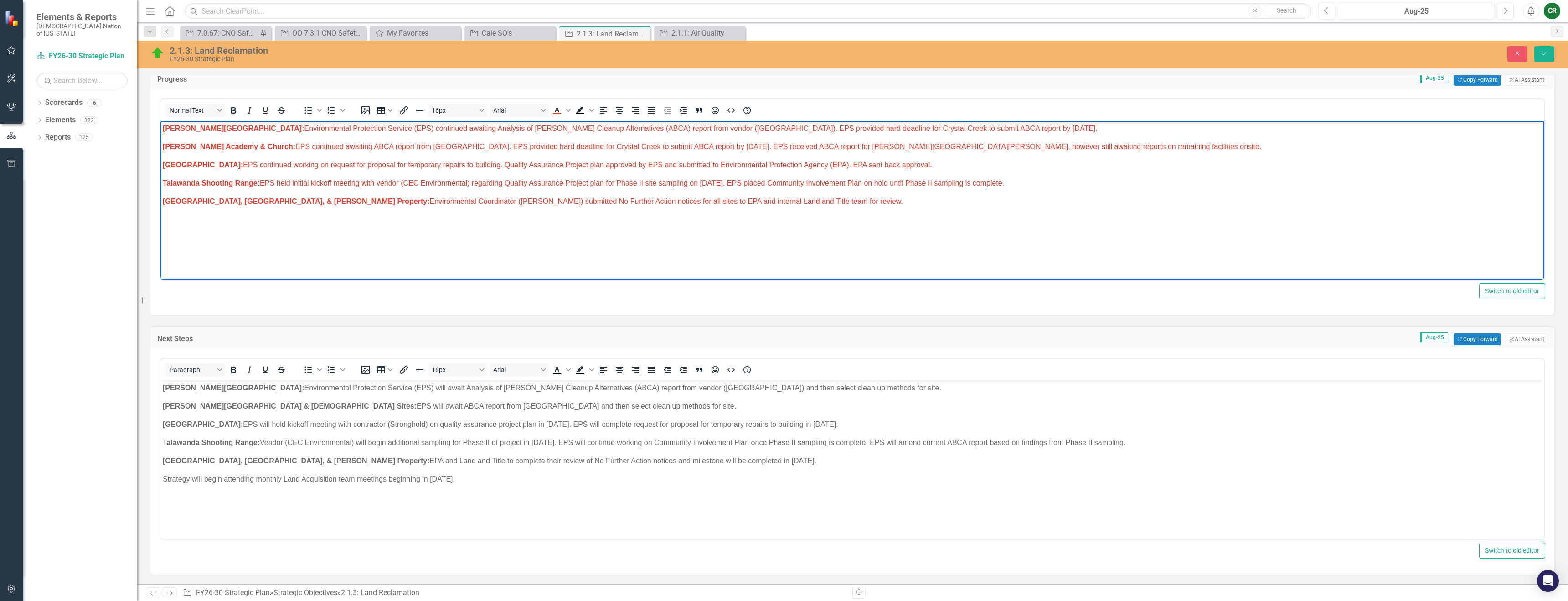
click at [601, 202] on span "[GEOGRAPHIC_DATA], [PERSON_NAME], & [PERSON_NAME] Property: Environmental Coord…" at bounding box center [533, 201] width 740 height 8
click at [505, 479] on p "Strategy will begin attending monthly Land Acquisition team meetings beginning …" at bounding box center [852, 479] width 1379 height 11
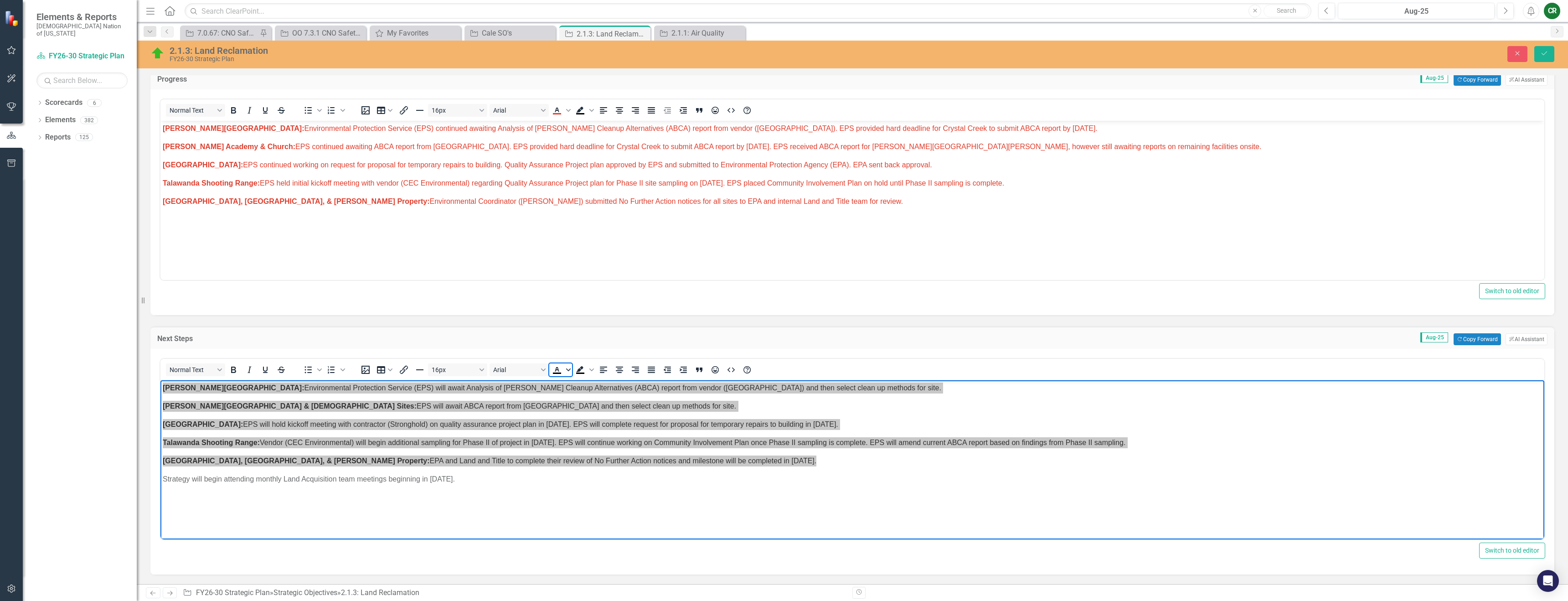
click at [568, 368] on icon "Text color Black" at bounding box center [568, 370] width 4 height 4
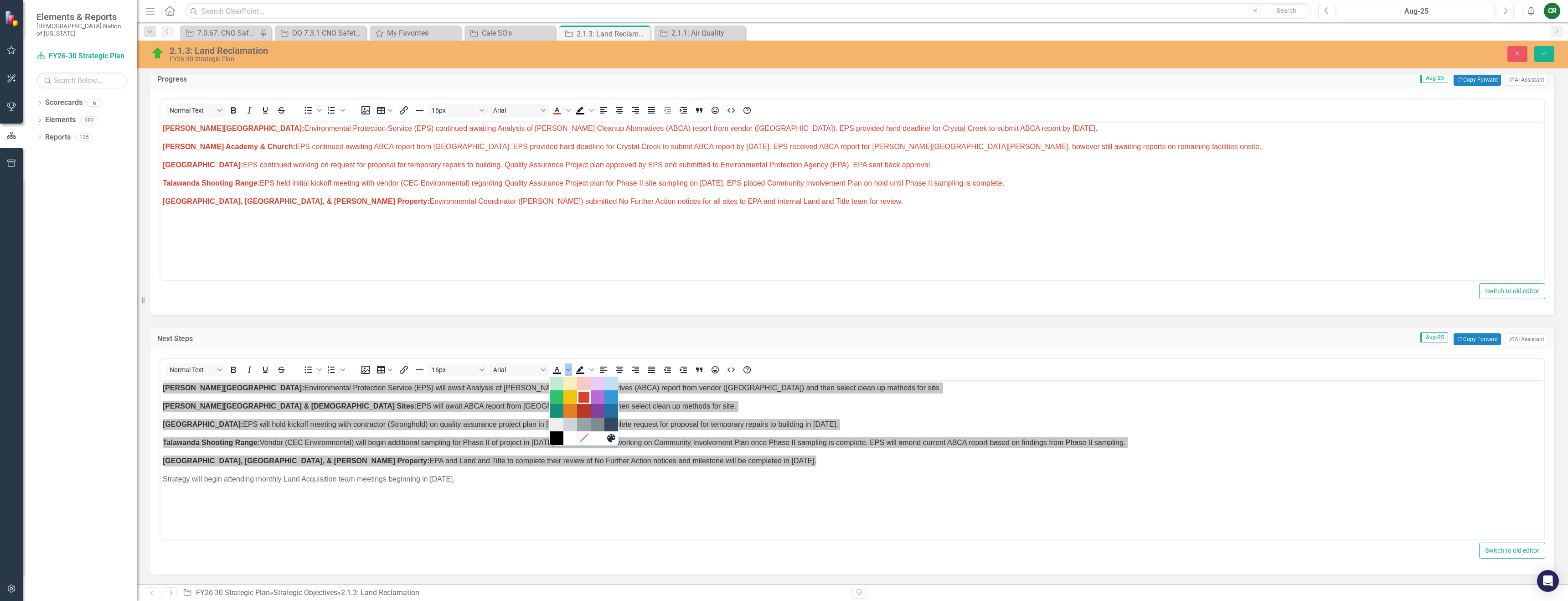
click at [578, 395] on div "Red" at bounding box center [584, 397] width 11 height 11
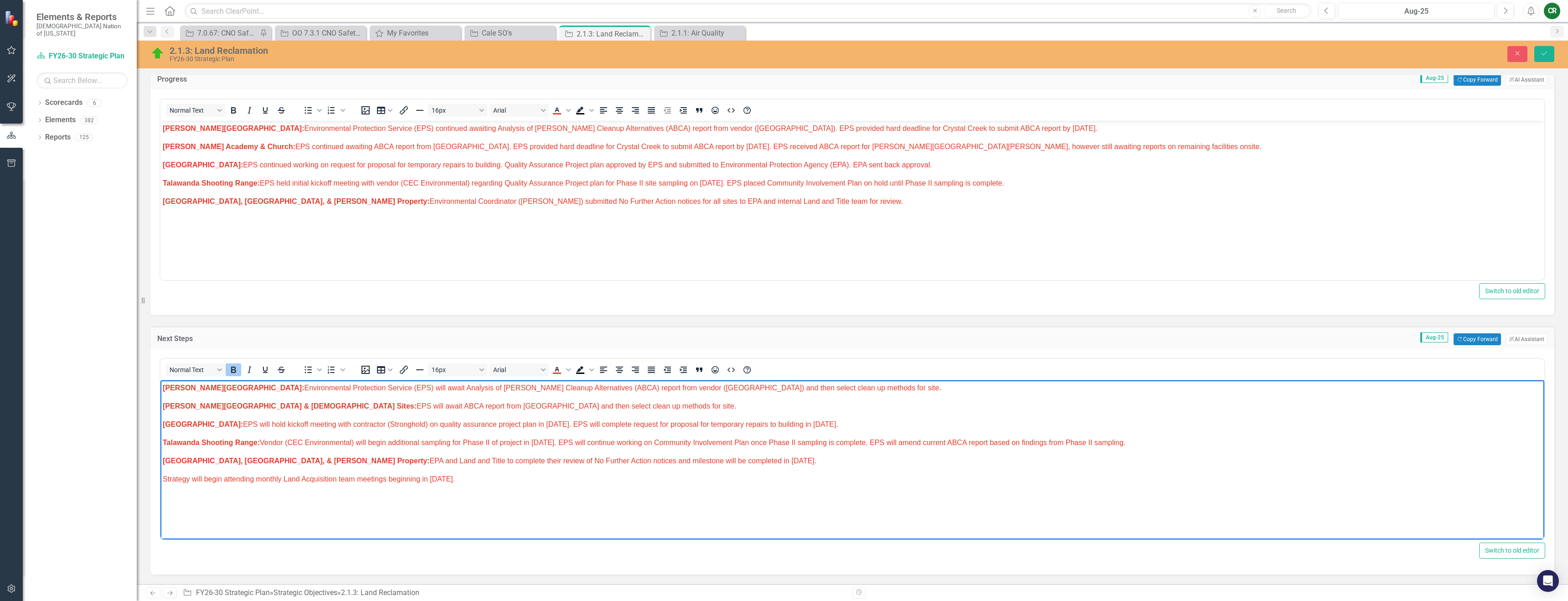
click at [620, 412] on body "[PERSON_NAME] Chapel: Environmental Protection Service (EPS) will await Analysi…" at bounding box center [852, 449] width 1384 height 137
click at [1550, 57] on button "Save" at bounding box center [1544, 54] width 20 height 16
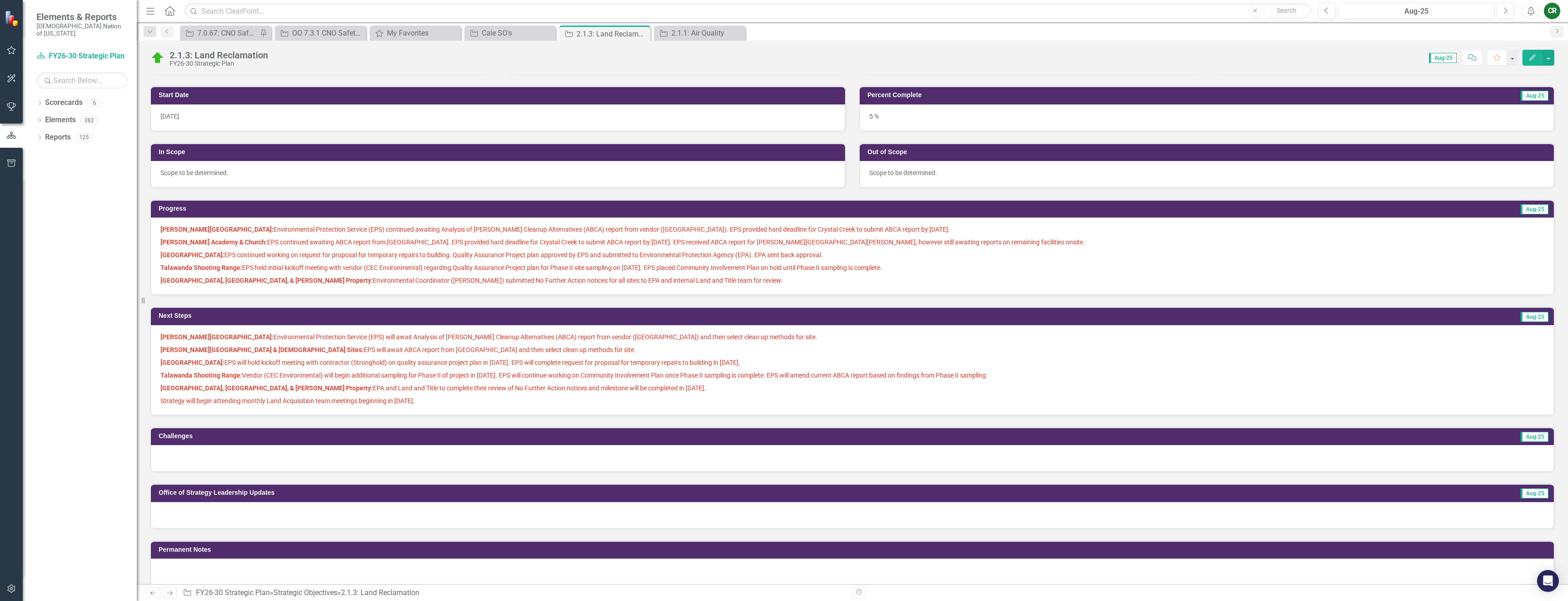
scroll to position [168, 0]
click at [713, 273] on p "Talawanda Shooting Range: EPS held initial kickoff meeting with vendor (CEC Env…" at bounding box center [852, 267] width 1384 height 13
click at [713, 273] on span "[PERSON_NAME] Chapel: Environmental Protection Service (EPS) continued awaiting…" at bounding box center [852, 254] width 1384 height 60
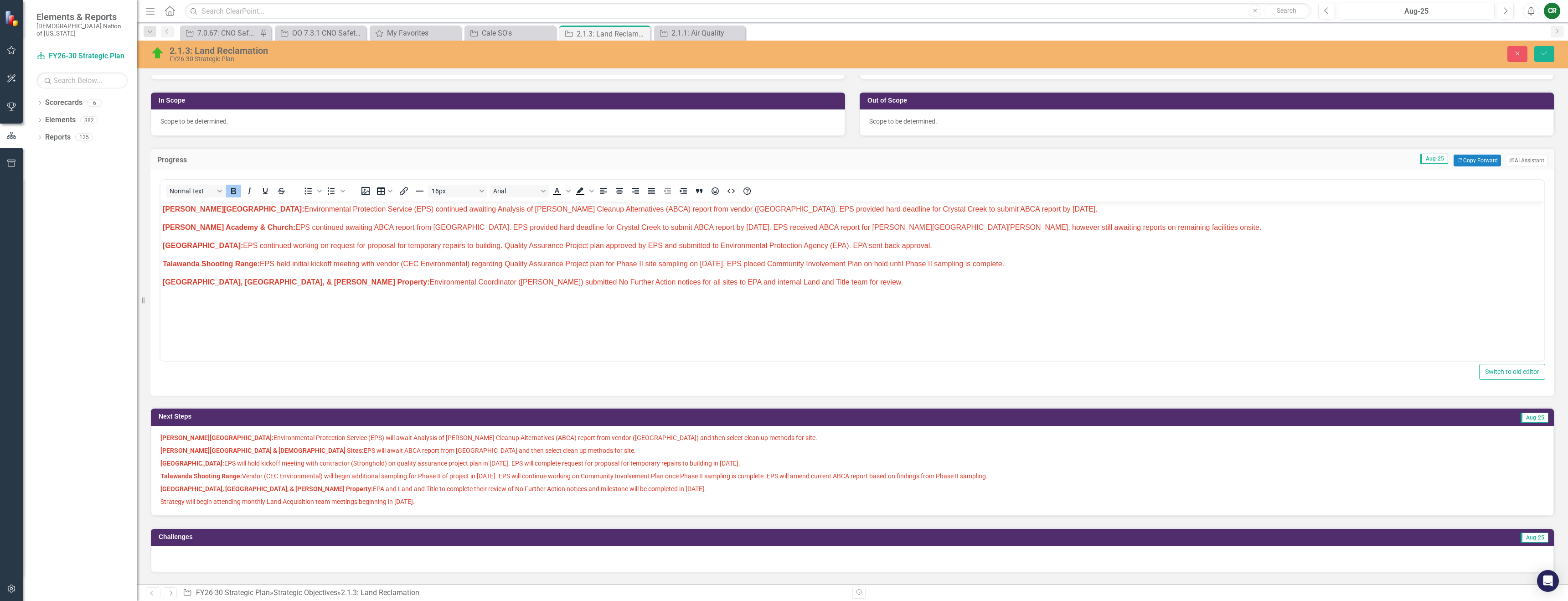
scroll to position [227, 0]
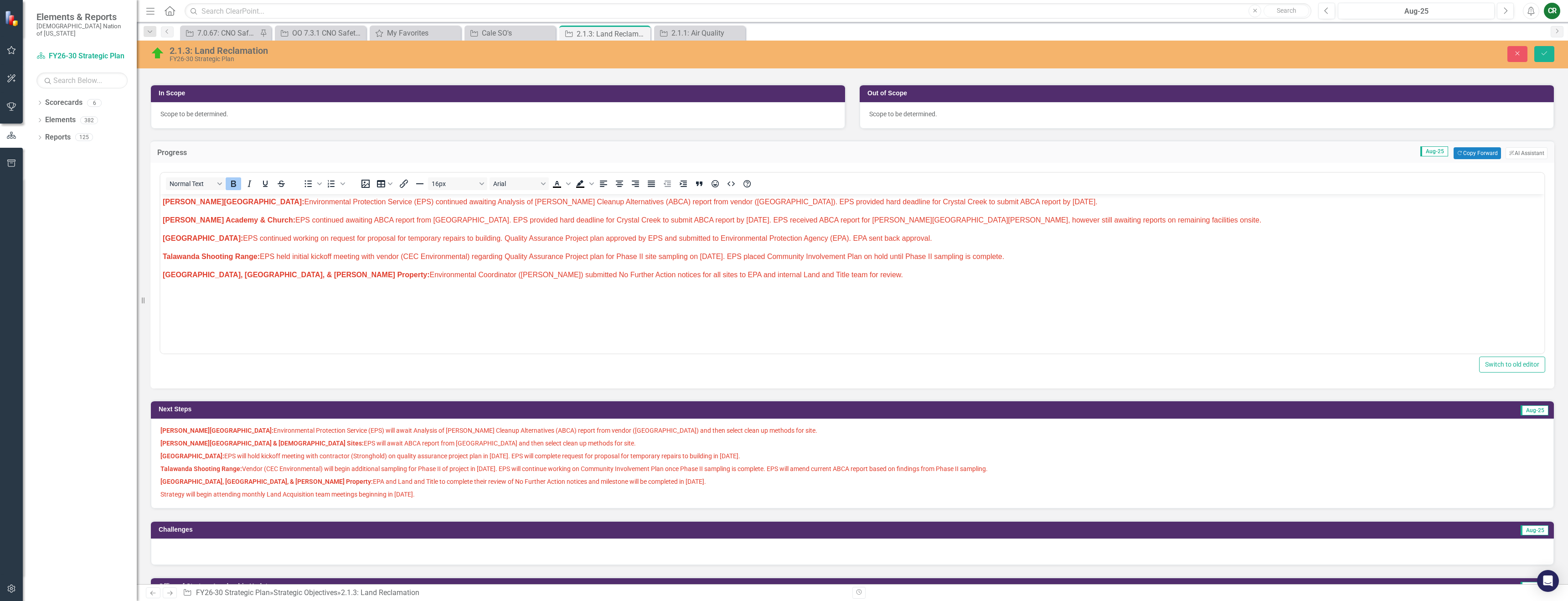
click at [738, 448] on p "[PERSON_NAME] Academy & Church Sites: EPS will await ABCA report from [GEOGRAPH…" at bounding box center [852, 443] width 1384 height 13
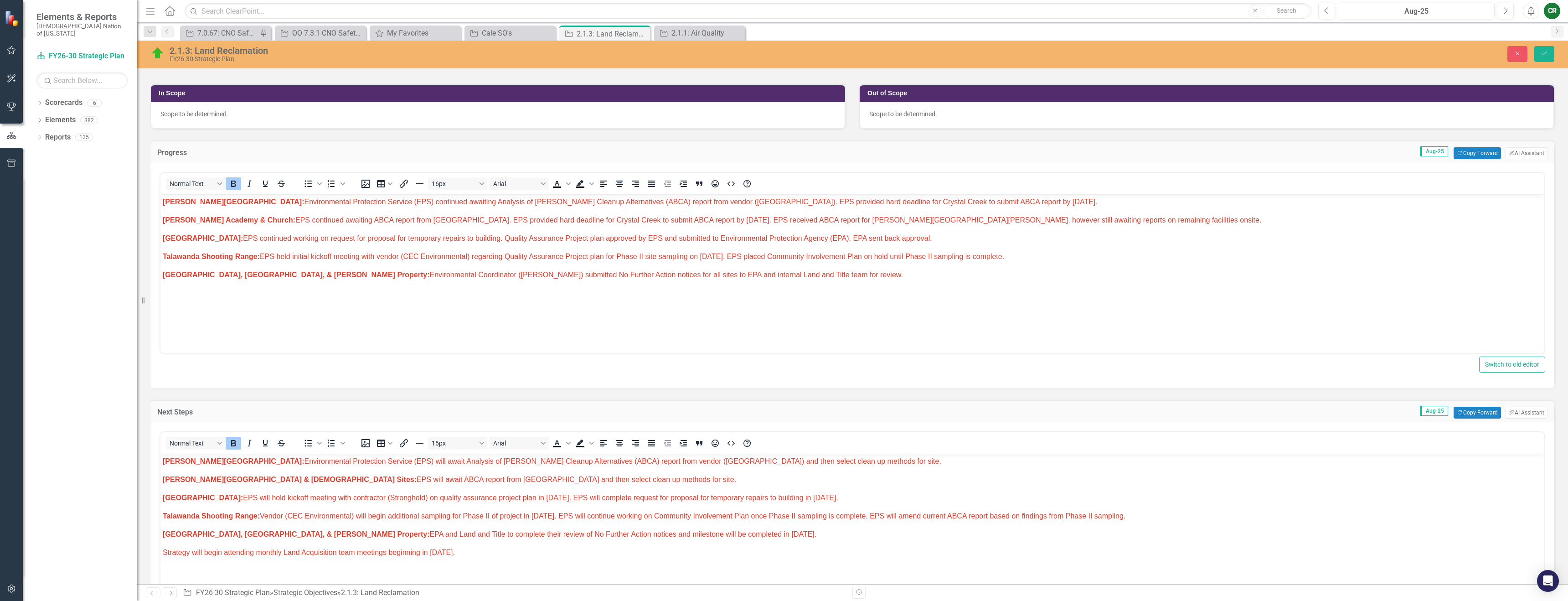
scroll to position [0, 0]
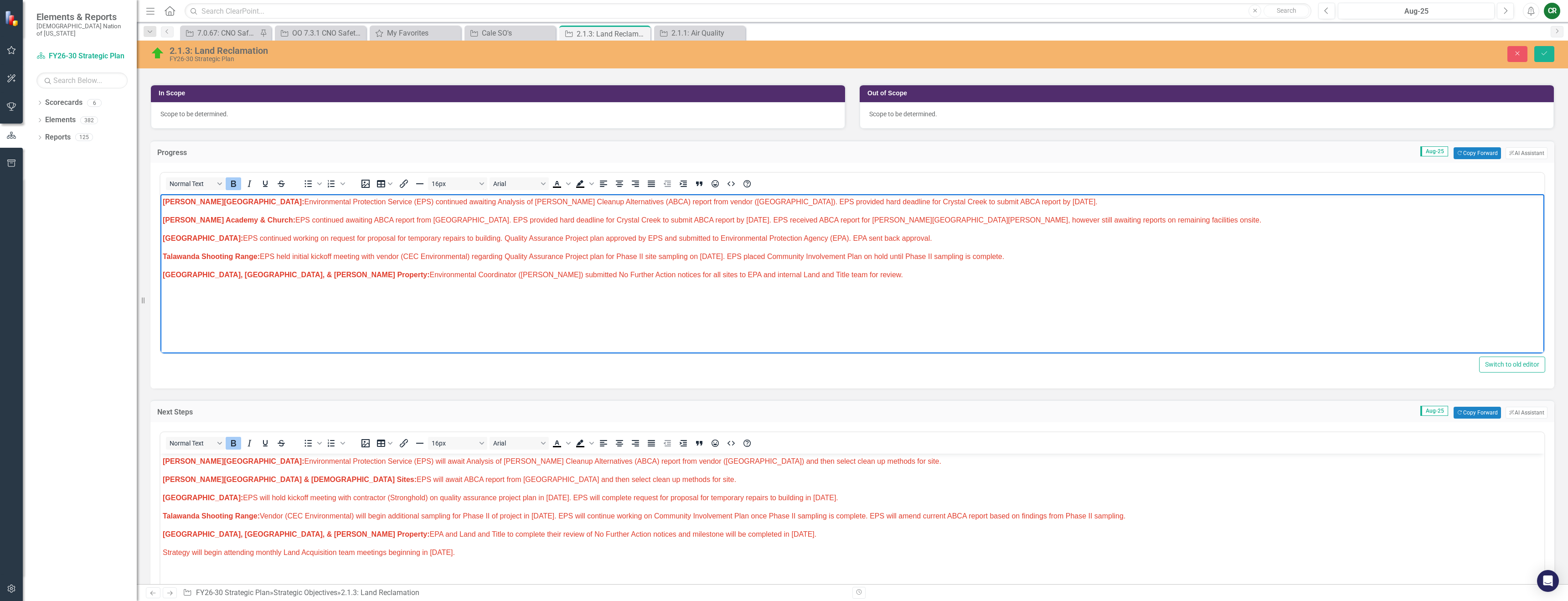
click at [215, 202] on strong "[PERSON_NAME][GEOGRAPHIC_DATA]:" at bounding box center [233, 202] width 142 height 8
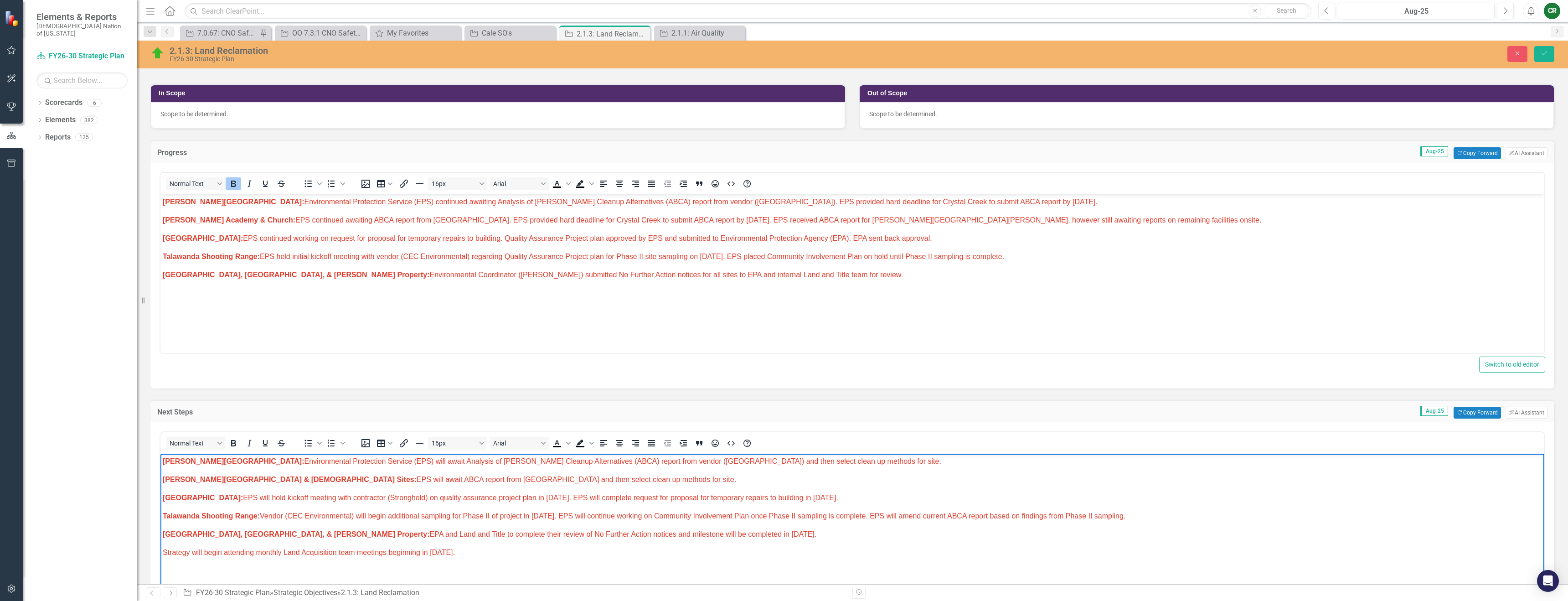
drag, startPoint x: 808, startPoint y: 465, endPoint x: 795, endPoint y: 465, distance: 13.0
click at [795, 465] on p "[PERSON_NAME] Chapel: Environmental Protection Service (EPS) will await Analysi…" at bounding box center [852, 462] width 1379 height 11
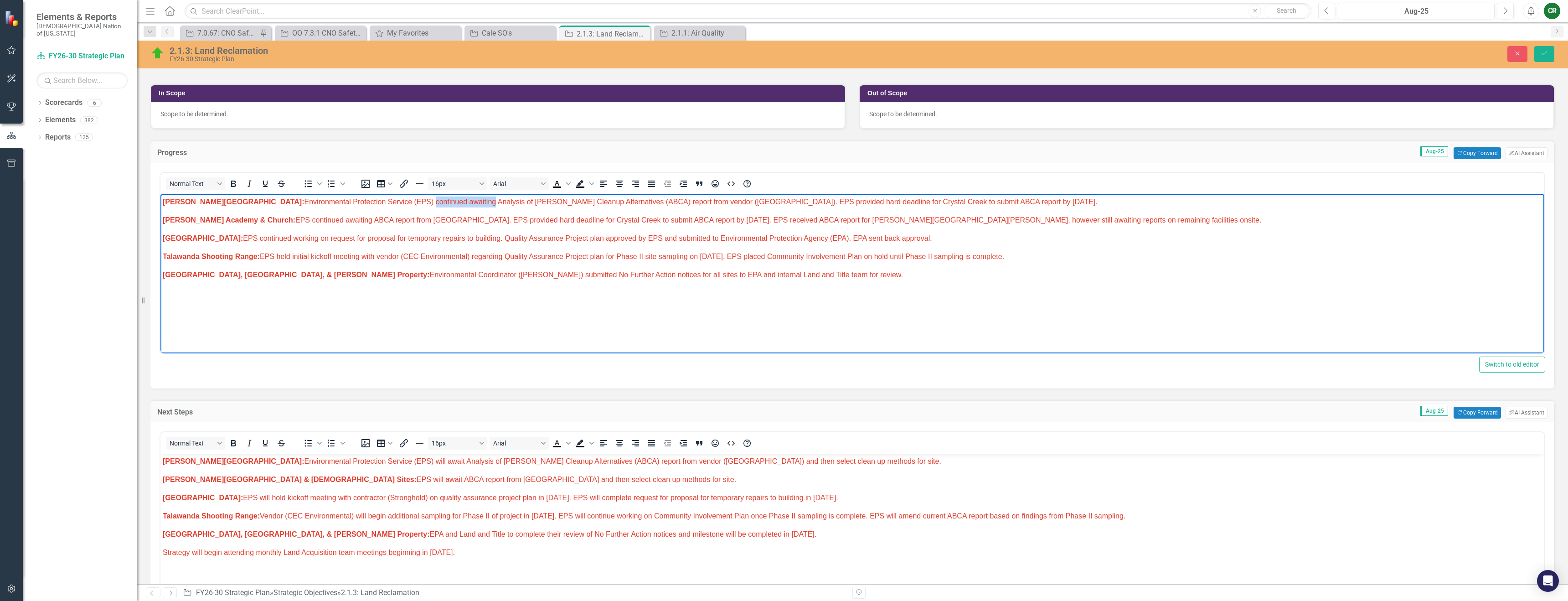
drag, startPoint x: 349, startPoint y: 203, endPoint x: 408, endPoint y: 203, distance: 59.0
click at [408, 203] on span "[PERSON_NAME] Chapel: Environmental Protection Service (EPS) continued awaiting…" at bounding box center [630, 202] width 935 height 8
drag, startPoint x: 956, startPoint y: 202, endPoint x: 662, endPoint y: 203, distance: 294.0
click at [662, 203] on p "[PERSON_NAME] Chapel: Environmental Protection Service (EPS) received Analysis …" at bounding box center [852, 202] width 1379 height 11
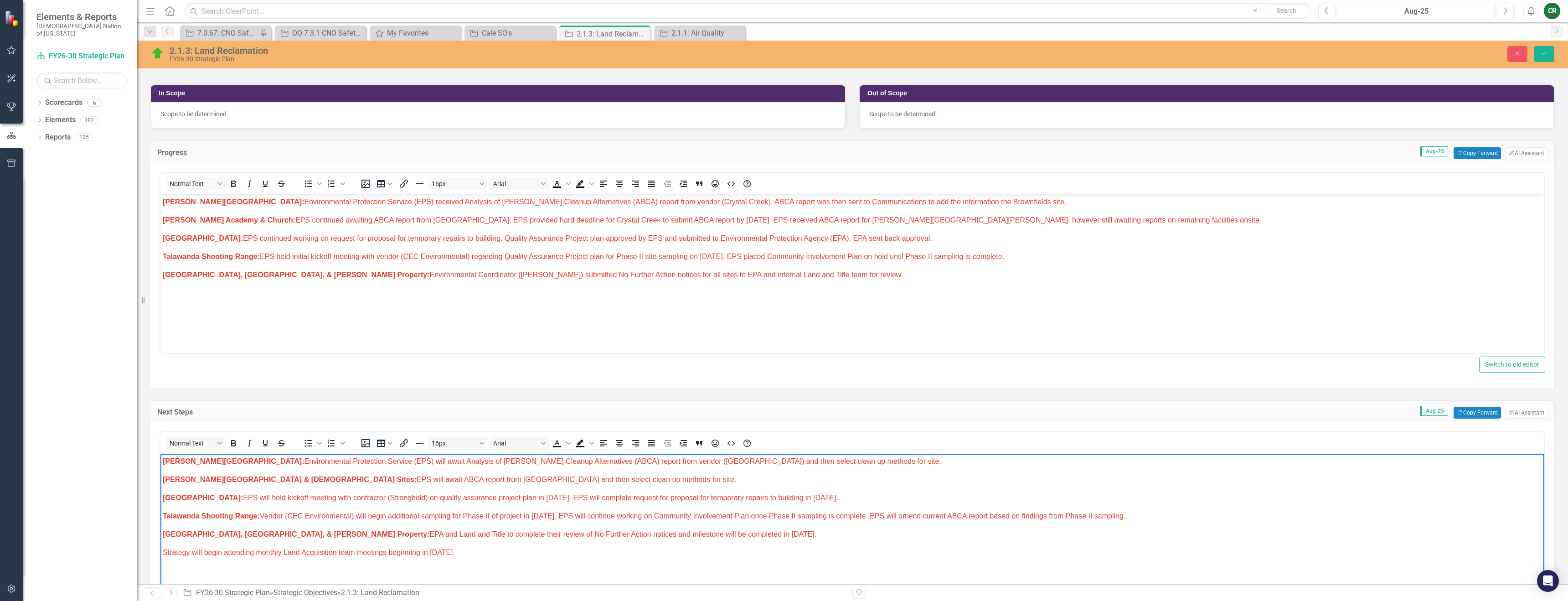
click at [796, 462] on p "[PERSON_NAME] Chapel: Environmental Protection Service (EPS) will await Analysi…" at bounding box center [852, 462] width 1379 height 11
click at [786, 464] on span "[PERSON_NAME] Chapel: Environmental Protection Service (EPS) will await Analysi…" at bounding box center [551, 461] width 779 height 8
click at [805, 465] on p "[PERSON_NAME] Chapel: Environmental Protection Service (EPS) will await Analysi…" at bounding box center [852, 462] width 1379 height 11
drag, startPoint x: 346, startPoint y: 460, endPoint x: 363, endPoint y: 455, distance: 17.7
click at [346, 460] on span "[PERSON_NAME] Chapel: Environmental Protection Service (EPS) will await Analysi…" at bounding box center [551, 461] width 779 height 8
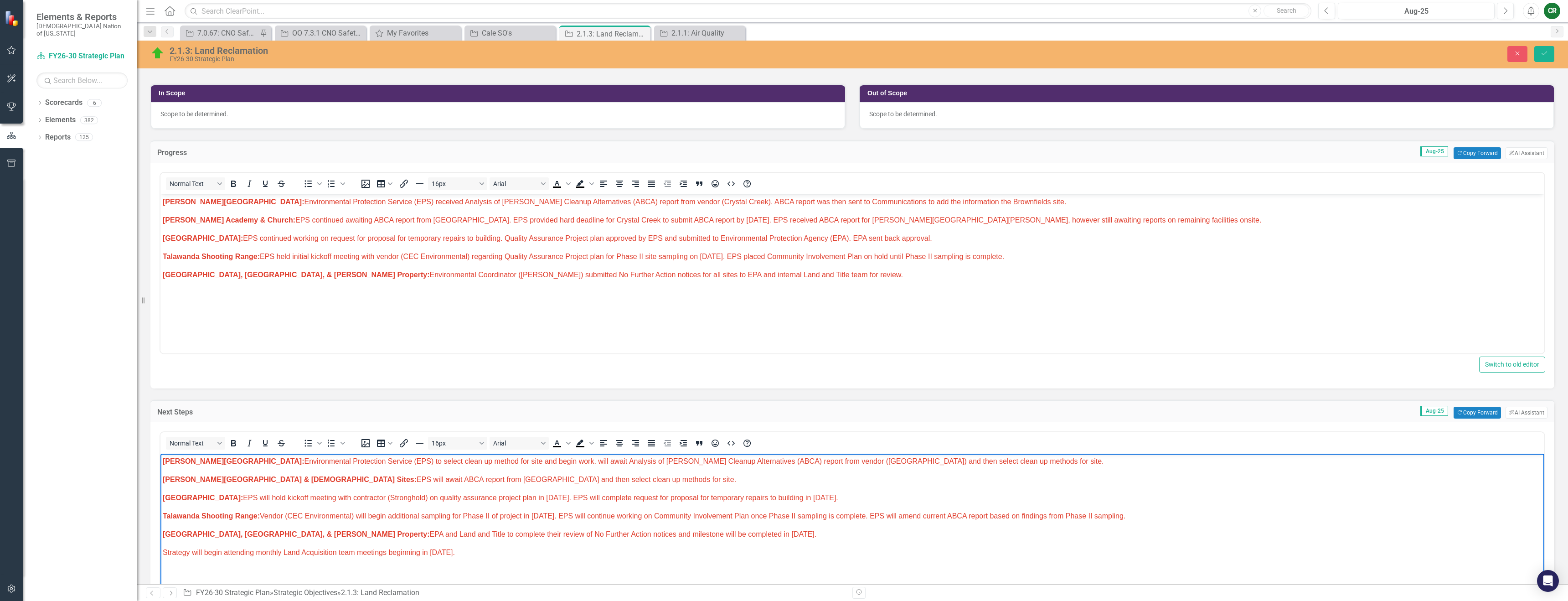
click at [376, 462] on span "[PERSON_NAME] Chapel: Environmental Protection Service (EPS) to select clean up…" at bounding box center [633, 461] width 941 height 8
drag, startPoint x: 961, startPoint y: 468, endPoint x: 510, endPoint y: 462, distance: 451.0
click at [510, 462] on p "[PERSON_NAME] Chapel: Environmental Protection Service (EPS) to select clean up…" at bounding box center [852, 462] width 1379 height 11
click at [508, 462] on p "[PERSON_NAME] Chapel: Environmental Protection Service (EPS) to select clean up…" at bounding box center [852, 462] width 1379 height 11
click at [432, 462] on span "[PERSON_NAME] Chapel: Environmental Protection Service (EPS) to select clean up…" at bounding box center [379, 461] width 433 height 8
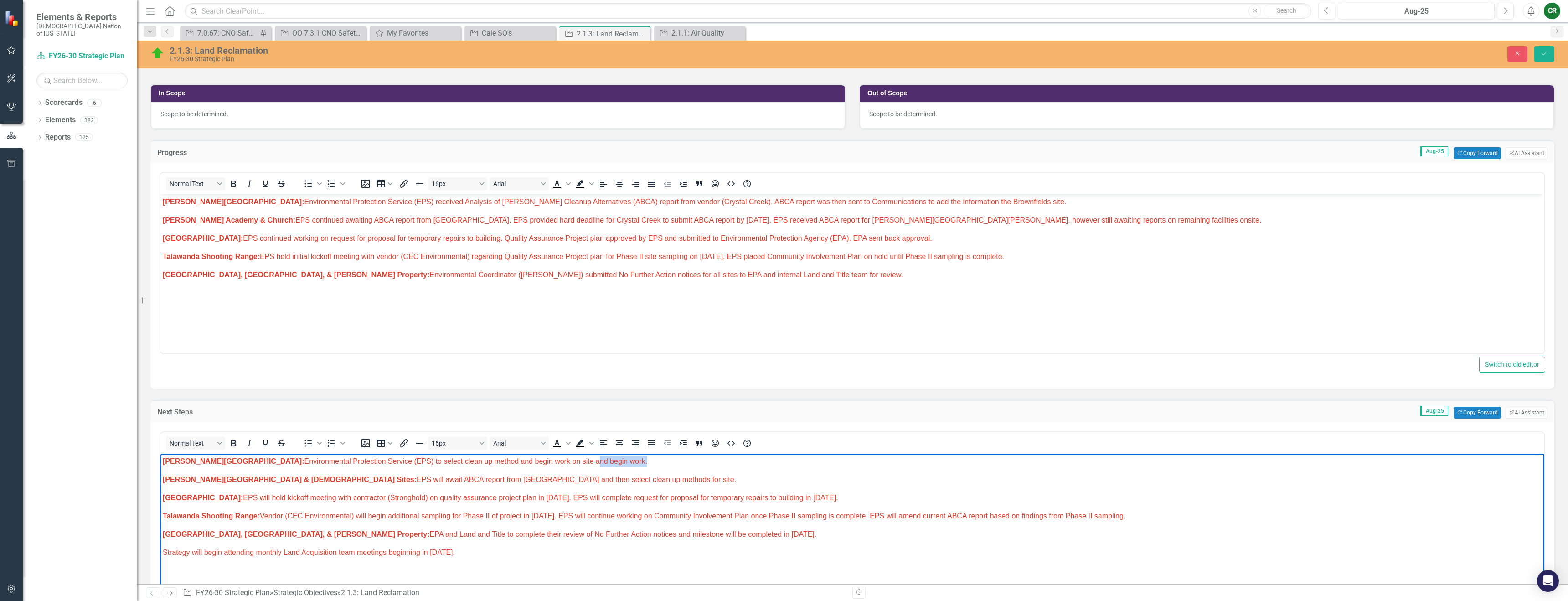
drag, startPoint x: 558, startPoint y: 462, endPoint x: 510, endPoint y: 464, distance: 48.0
click at [510, 464] on span "[PERSON_NAME] Chapel: Environmental Protection Service (EPS) to select clean up…" at bounding box center [405, 461] width 485 height 8
click at [506, 462] on span "[PERSON_NAME] Chapel: Environmental Protection Service (EPS) to select clean up…" at bounding box center [379, 461] width 433 height 8
click at [506, 461] on span "[PERSON_NAME] Chapel: Environmental Protection Service (EPS) to select clean up…" at bounding box center [379, 461] width 433 height 8
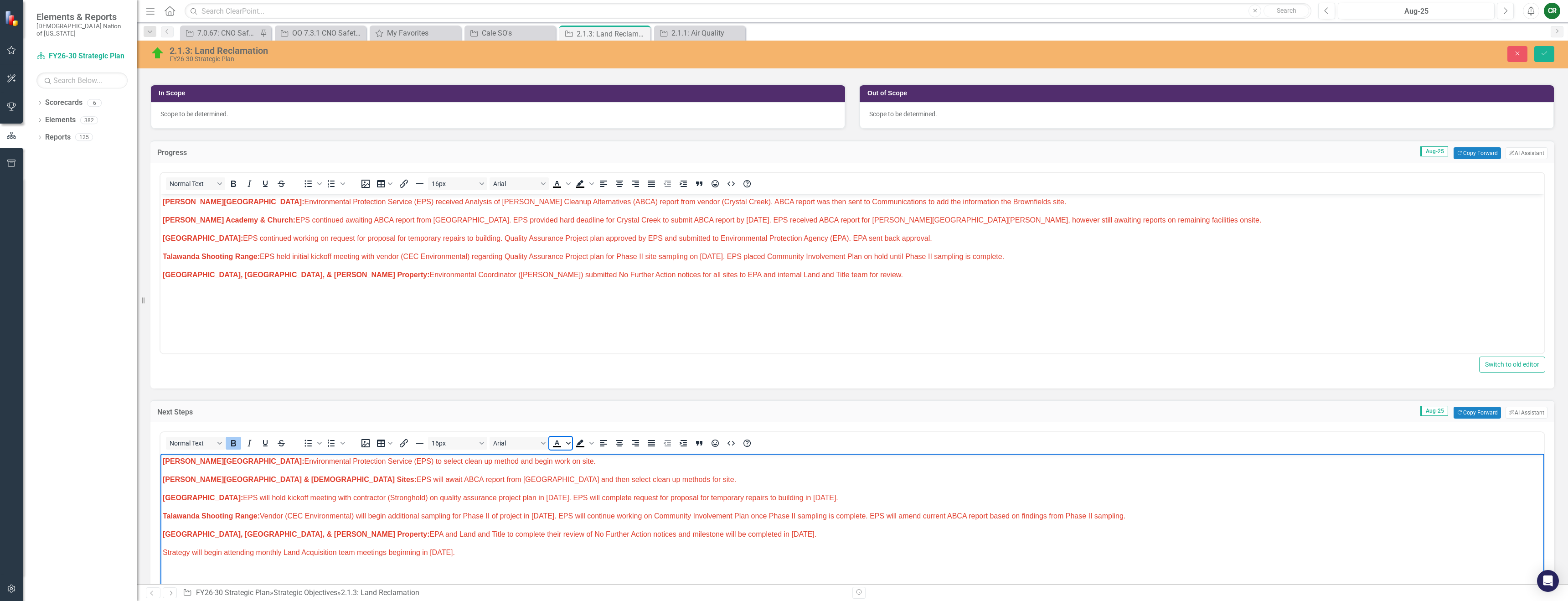
click at [567, 446] on span "Text color Black" at bounding box center [569, 443] width 7 height 13
drag, startPoint x: 585, startPoint y: 508, endPoint x: 424, endPoint y: 54, distance: 481.7
click at [584, 508] on icon "Remove color" at bounding box center [584, 511] width 9 height 9
click at [568, 186] on span "Text color Black" at bounding box center [569, 183] width 7 height 13
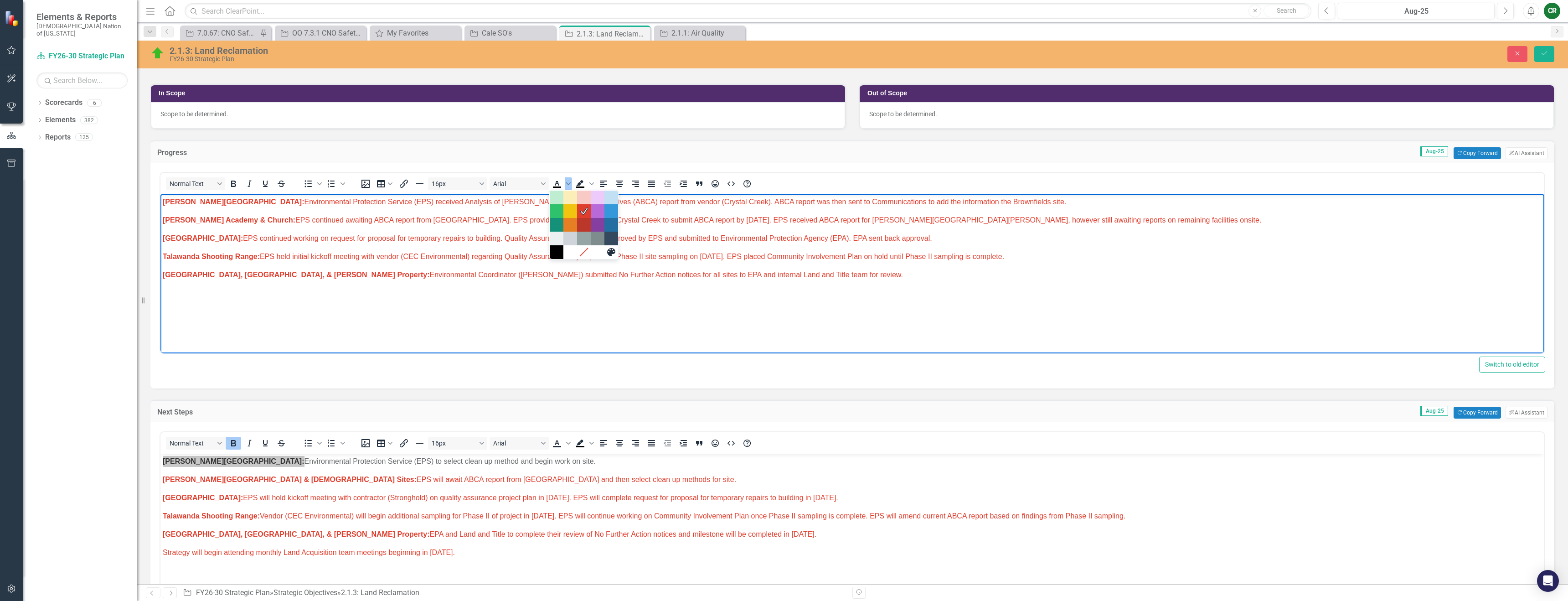
click at [504, 197] on p "[PERSON_NAME] Chapel: Environmental Protection Service (EPS) received Analysis …" at bounding box center [852, 202] width 1379 height 11
click at [502, 201] on span "[PERSON_NAME] Chapel: Environmental Protection Service (EPS) received Analysis …" at bounding box center [614, 202] width 903 height 8
click at [503, 201] on span "[PERSON_NAME] Chapel: Environmental Protection Service (EPS) received Analysis …" at bounding box center [614, 202] width 903 height 8
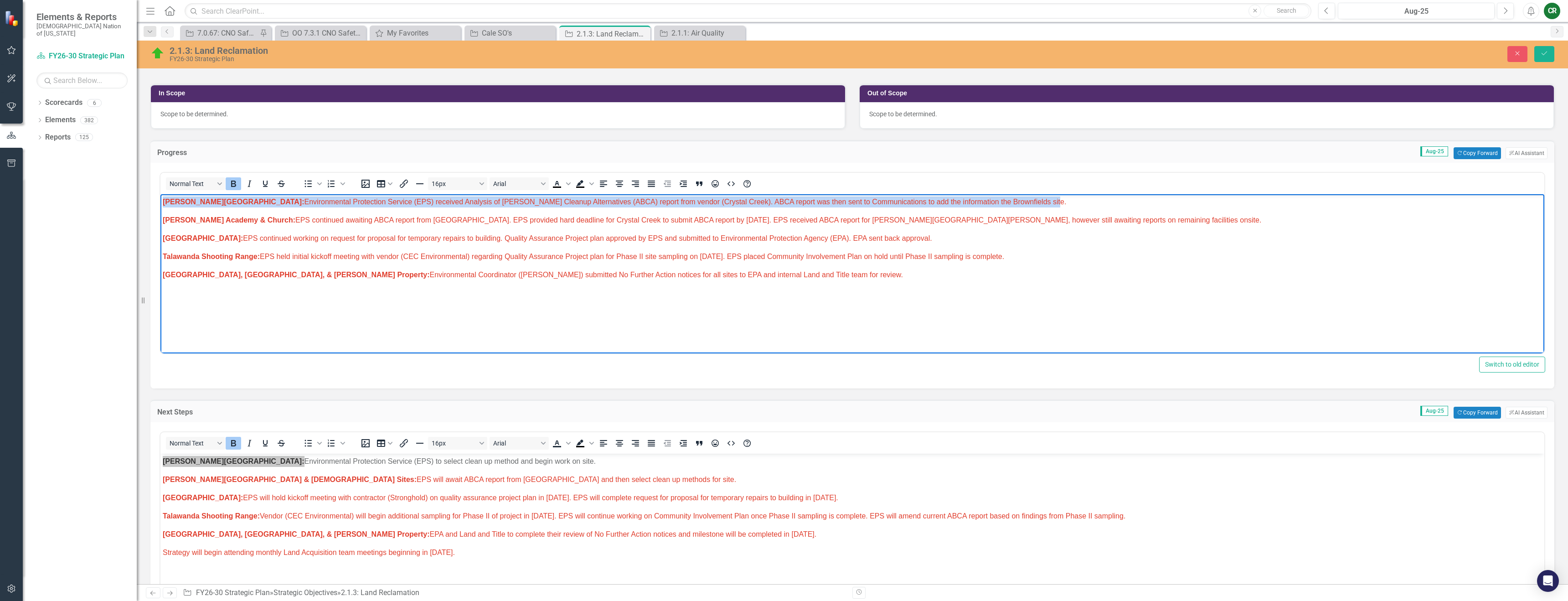
click at [502, 201] on span "[PERSON_NAME] Chapel: Environmental Protection Service (EPS) received Analysis …" at bounding box center [614, 202] width 903 height 8
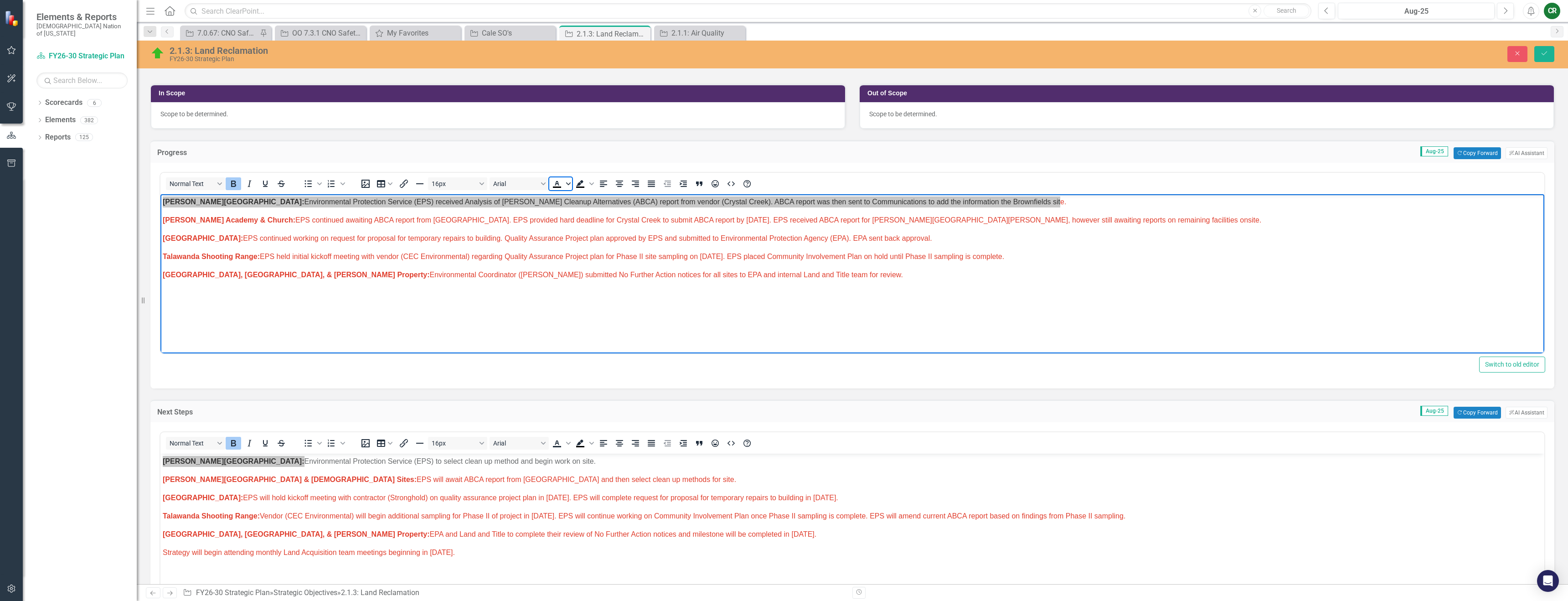
click at [569, 186] on span "Text color Black" at bounding box center [569, 183] width 7 height 13
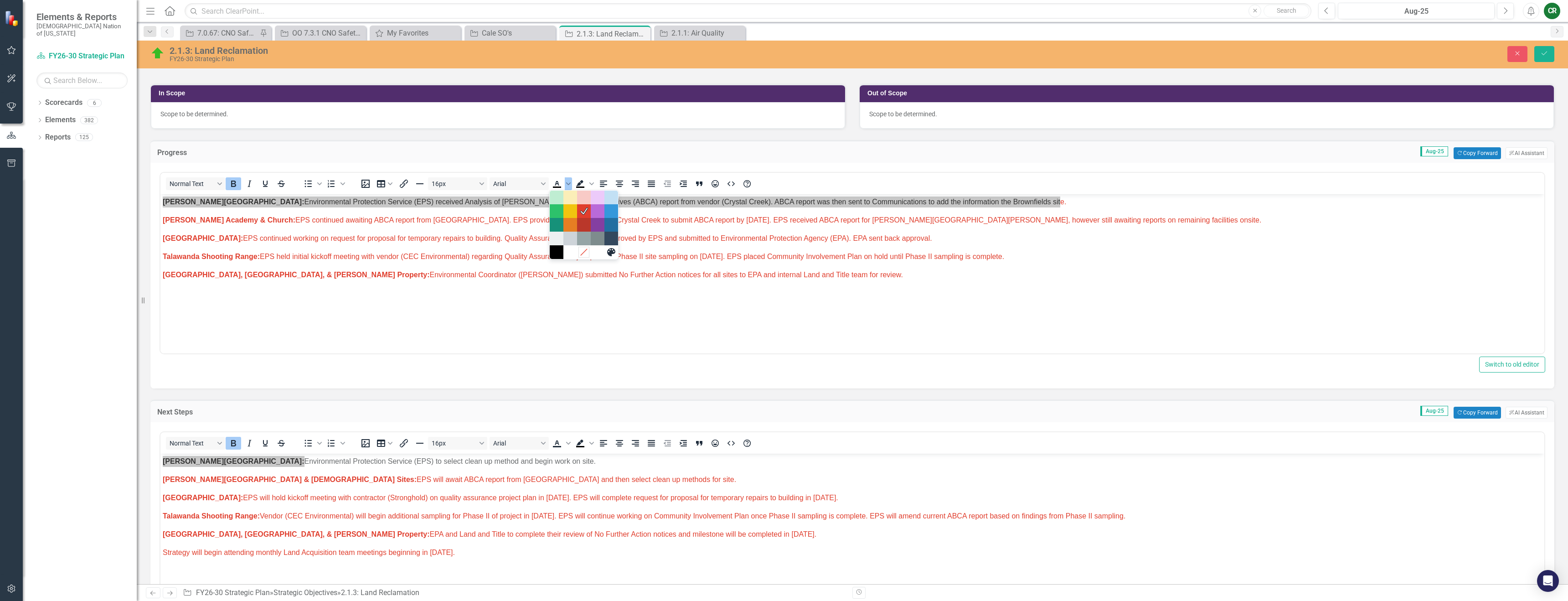
click at [584, 253] on icon "Remove color" at bounding box center [584, 252] width 9 height 9
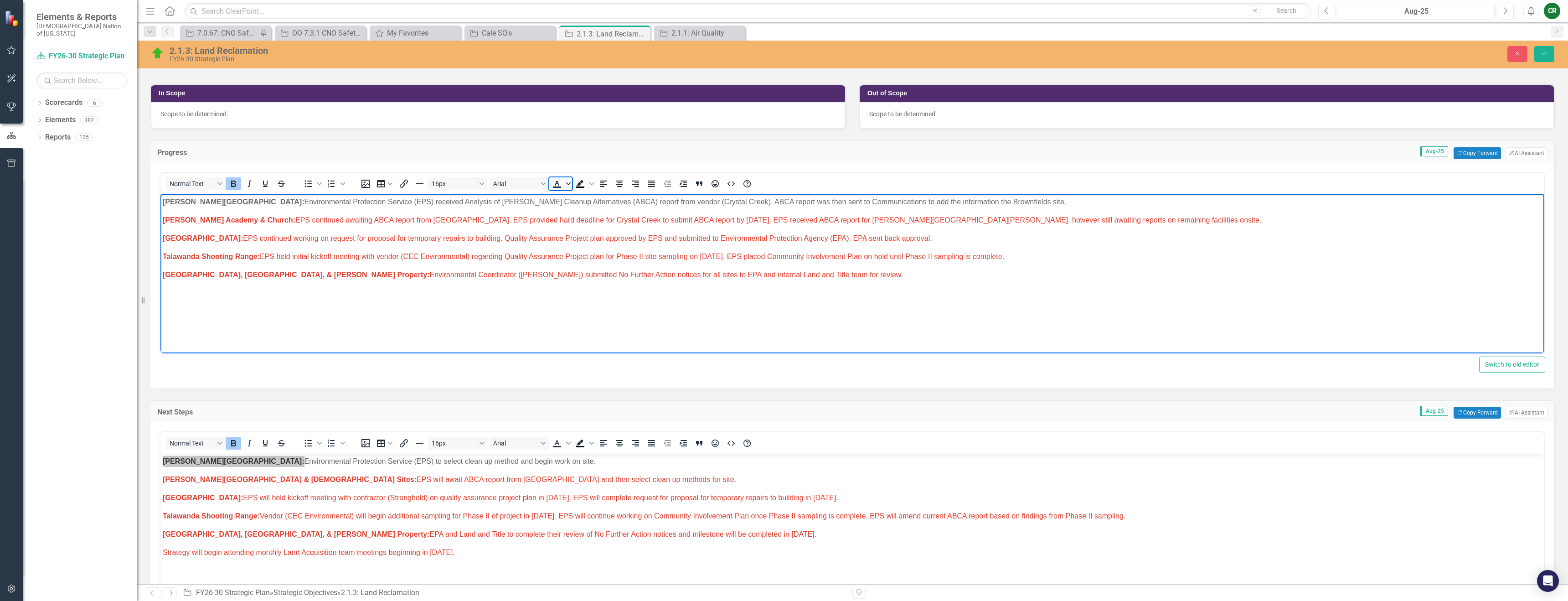
click at [567, 183] on icon "Text color" at bounding box center [568, 184] width 4 height 2
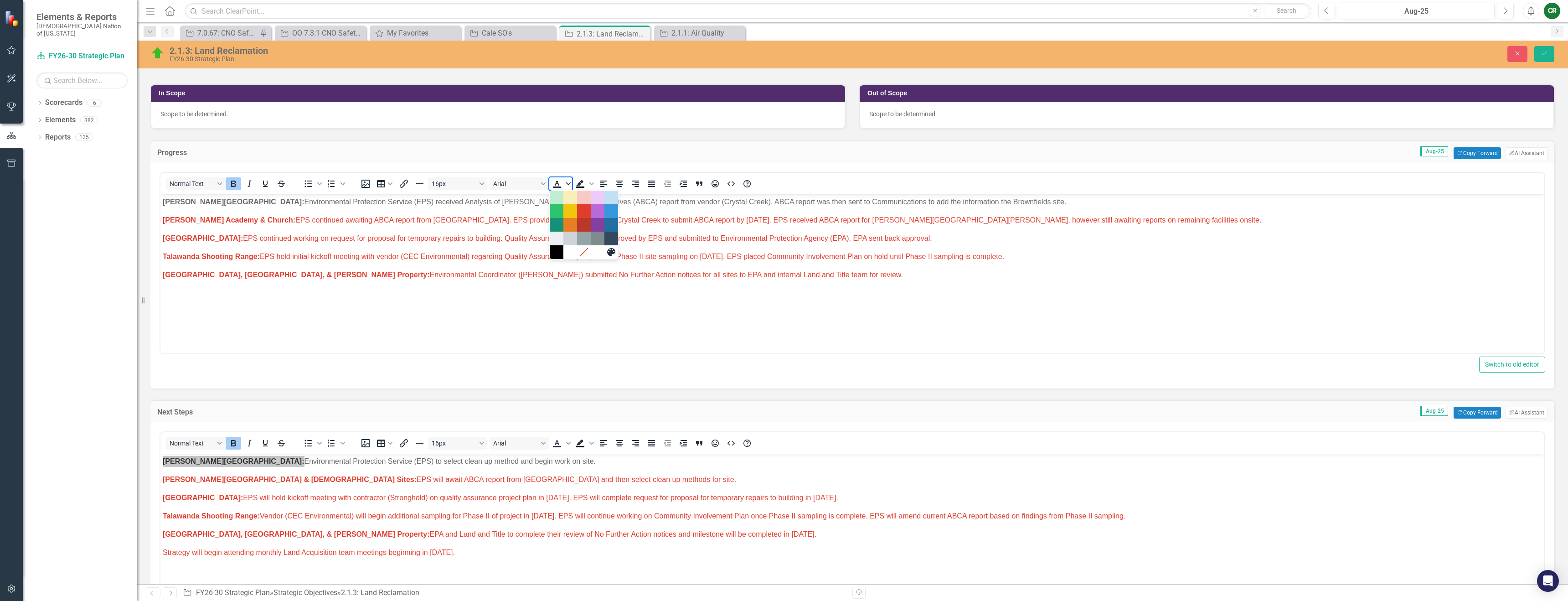
click at [568, 184] on icon "Text color" at bounding box center [568, 184] width 4 height 2
click at [577, 219] on span "[PERSON_NAME] Academy & Church: EPS continued awaiting ABCA report from [GEOGRA…" at bounding box center [712, 220] width 1099 height 8
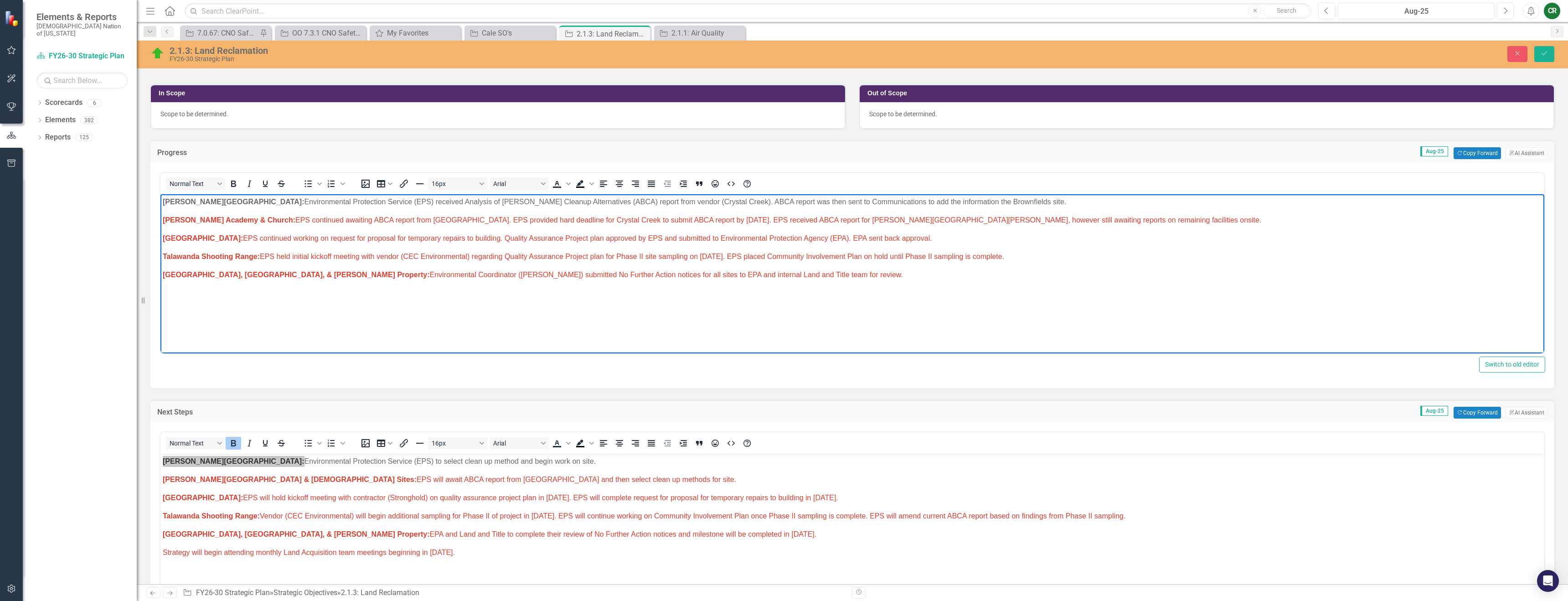
click at [398, 224] on p "[PERSON_NAME] Academy & Church: EPS continued awaiting ABCA report from [GEOGRA…" at bounding box center [852, 220] width 1379 height 11
click at [542, 487] on body "[PERSON_NAME] Chapel: Environmental Protection Service (EPS) to select clean up…" at bounding box center [852, 522] width 1384 height 137
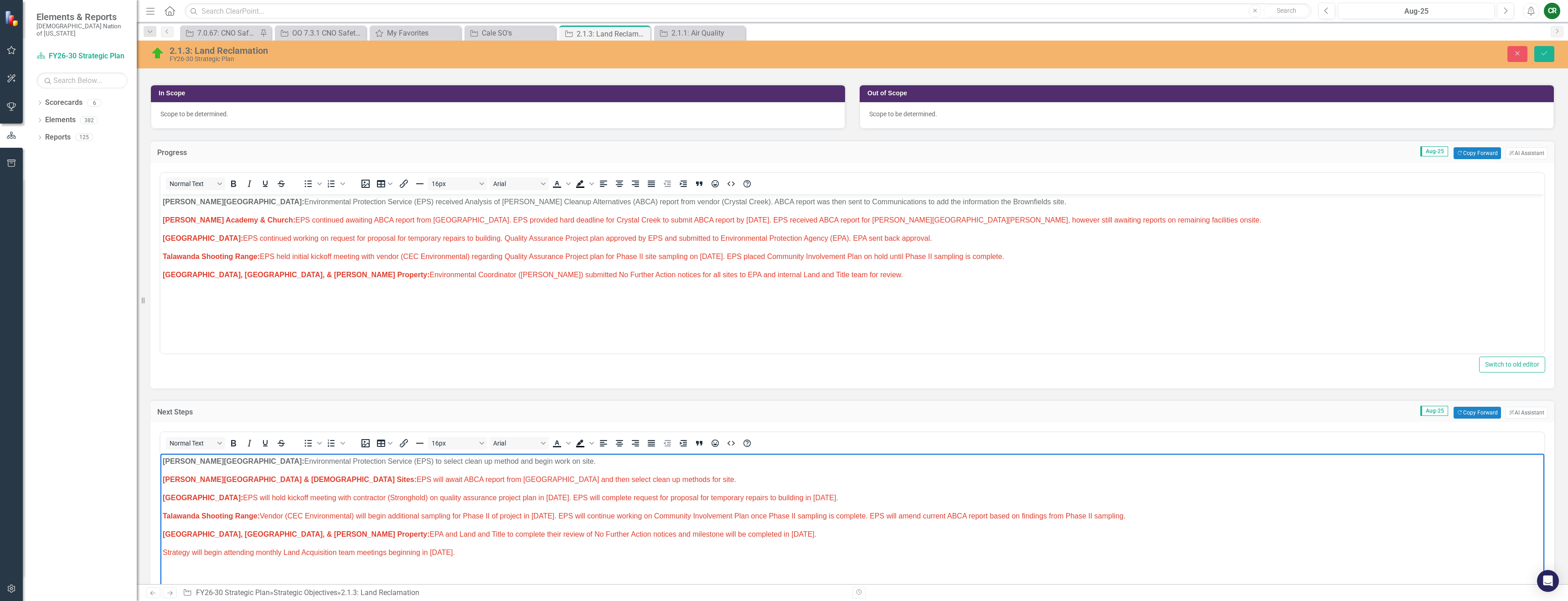
click at [583, 481] on p "[PERSON_NAME] Academy & Church Sites: EPS will await ABCA report from [GEOGRAPH…" at bounding box center [852, 480] width 1379 height 11
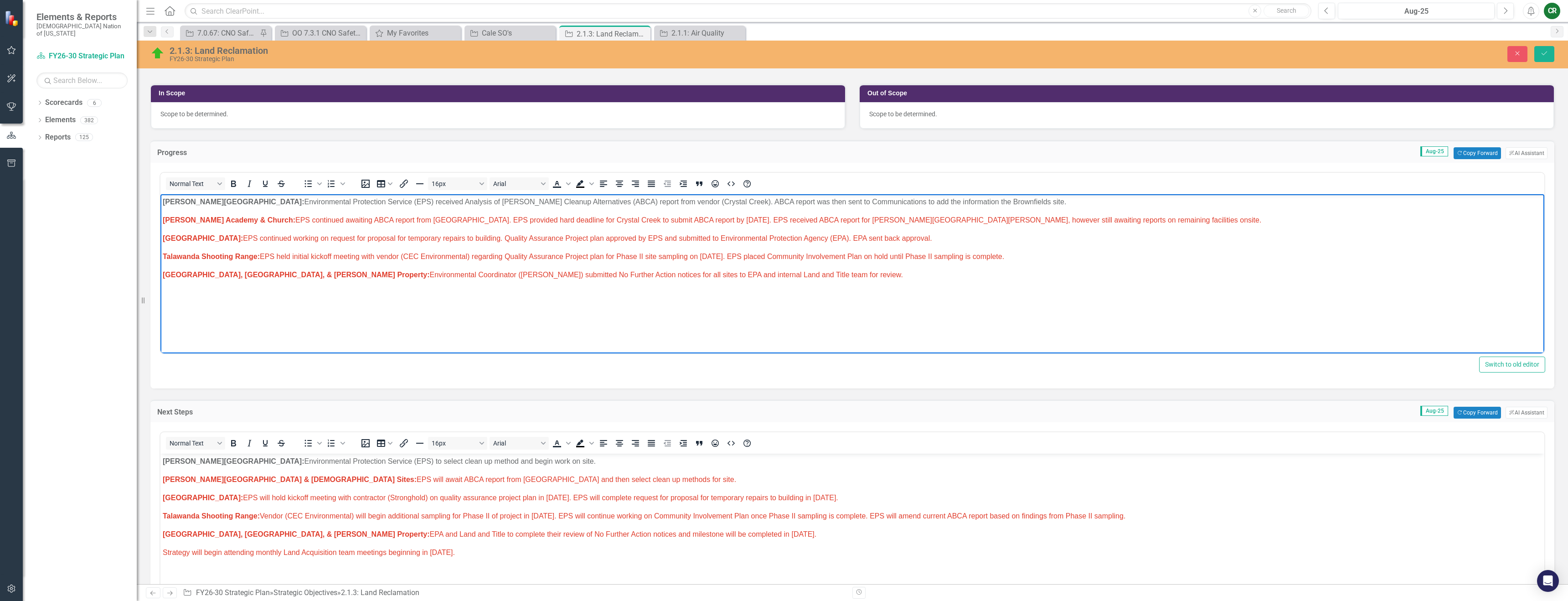
click at [453, 219] on span "[PERSON_NAME] Academy & Church: EPS continued awaiting ABCA report from [GEOGRA…" at bounding box center [712, 220] width 1099 height 8
click at [348, 220] on span "[PERSON_NAME] Academy & Church: EPS continued awaiting ABCA report from [GEOGRA…" at bounding box center [712, 220] width 1099 height 8
click at [458, 220] on span "[PERSON_NAME] Academy & Church: EPS continued awaiting to receive remaining ABC…" at bounding box center [730, 220] width 1135 height 8
click at [462, 220] on span "[PERSON_NAME] Academy & Church: EPS continued awaiting to receive remaining ABC…" at bounding box center [747, 220] width 1170 height 8
drag, startPoint x: 582, startPoint y: 221, endPoint x: 383, endPoint y: 219, distance: 199.0
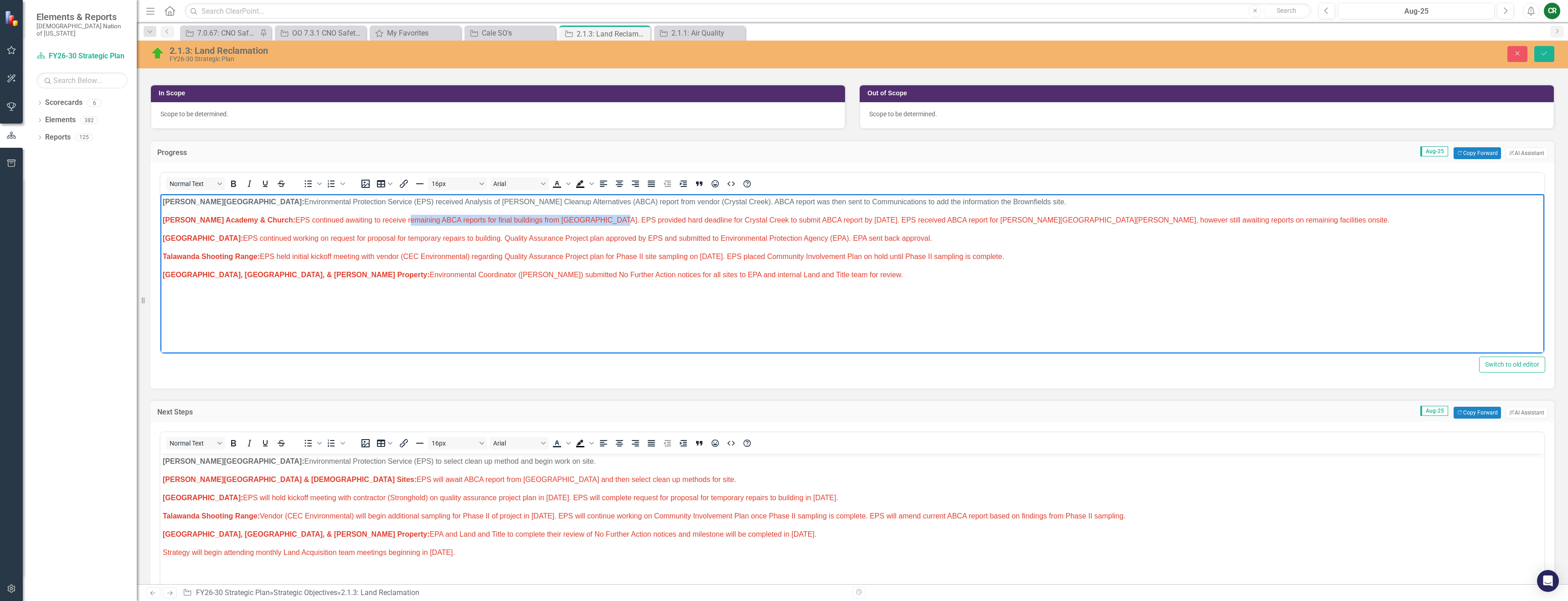
click at [383, 219] on span "[PERSON_NAME] Academy & Church: EPS continued awaiting to receive remaining ABC…" at bounding box center [775, 220] width 1227 height 8
click at [583, 222] on span "[PERSON_NAME] Academy & Church: EPS continued awaiting to receive remaining ABC…" at bounding box center [775, 220] width 1227 height 8
drag, startPoint x: 584, startPoint y: 220, endPoint x: 163, endPoint y: 220, distance: 421.0
click at [161, 221] on html "[PERSON_NAME] Chapel: Environmental Protection Service (EPS) received Analysis …" at bounding box center [852, 262] width 1384 height 137
drag, startPoint x: 567, startPoint y: 183, endPoint x: 570, endPoint y: 188, distance: 5.8
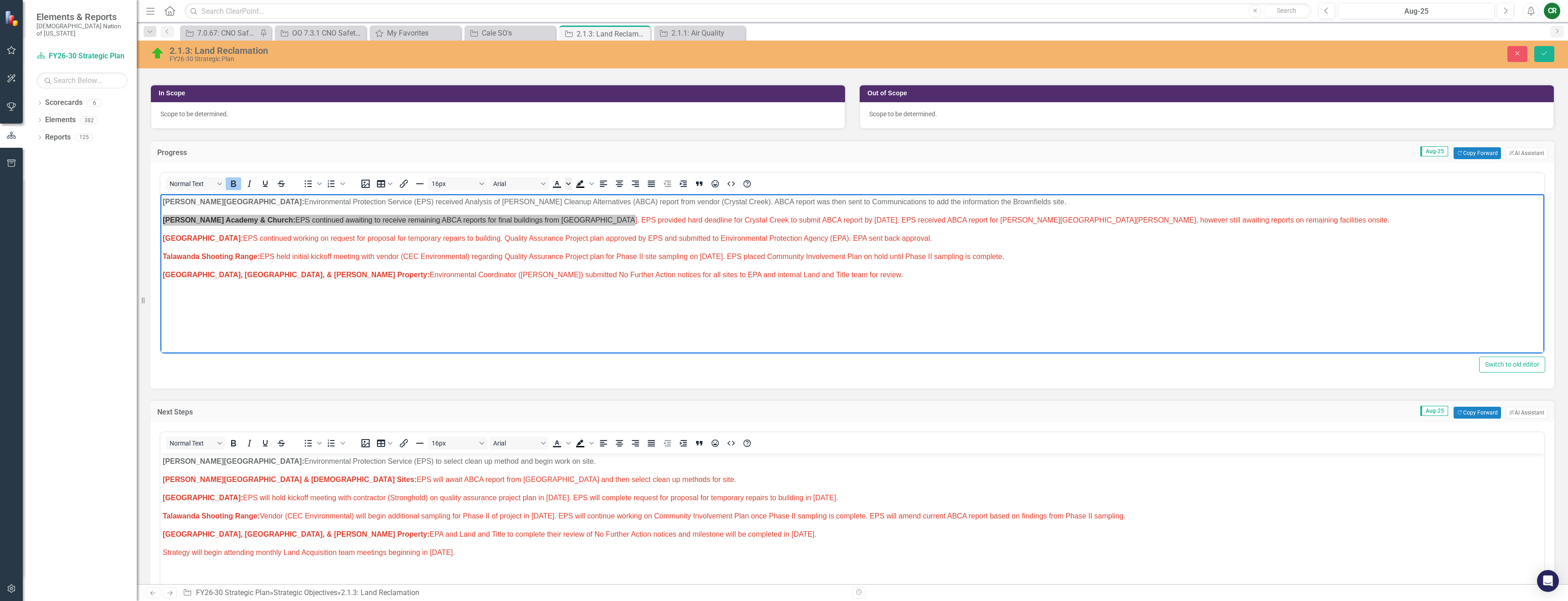
click at [567, 183] on icon "Text color" at bounding box center [568, 184] width 4 height 2
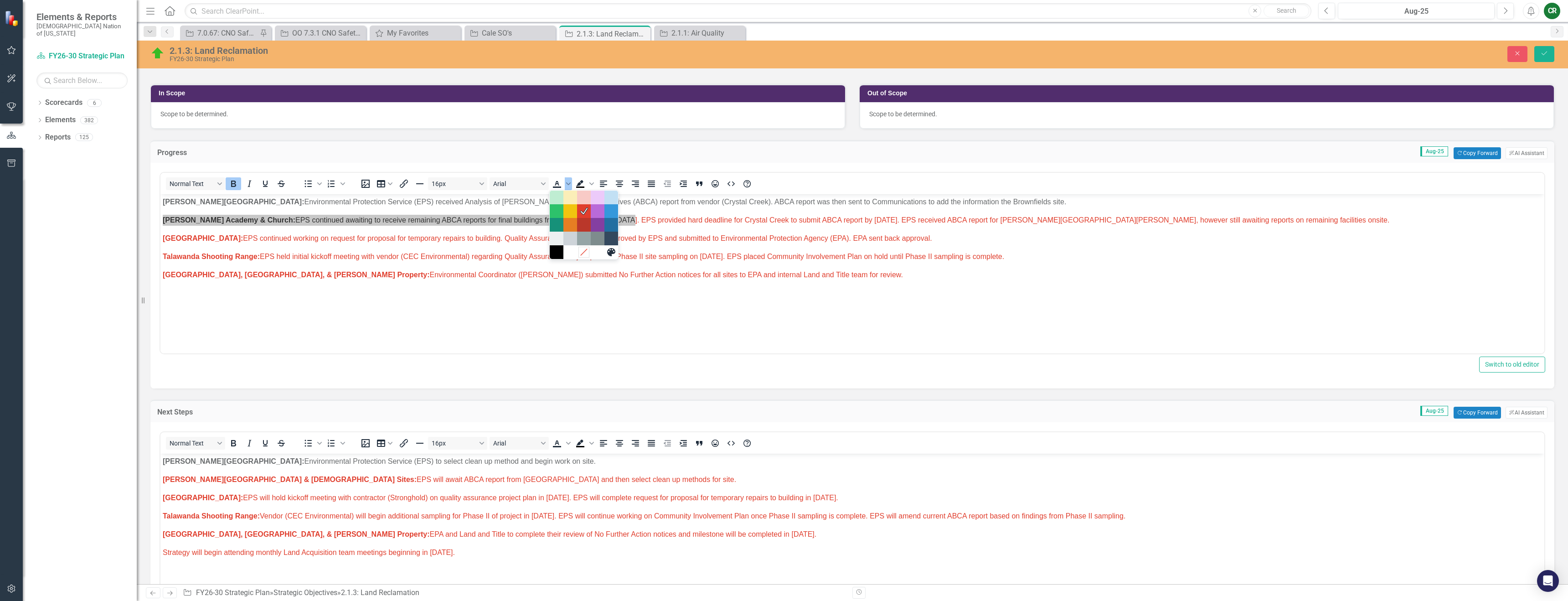
click at [580, 255] on icon "Remove color" at bounding box center [584, 252] width 9 height 9
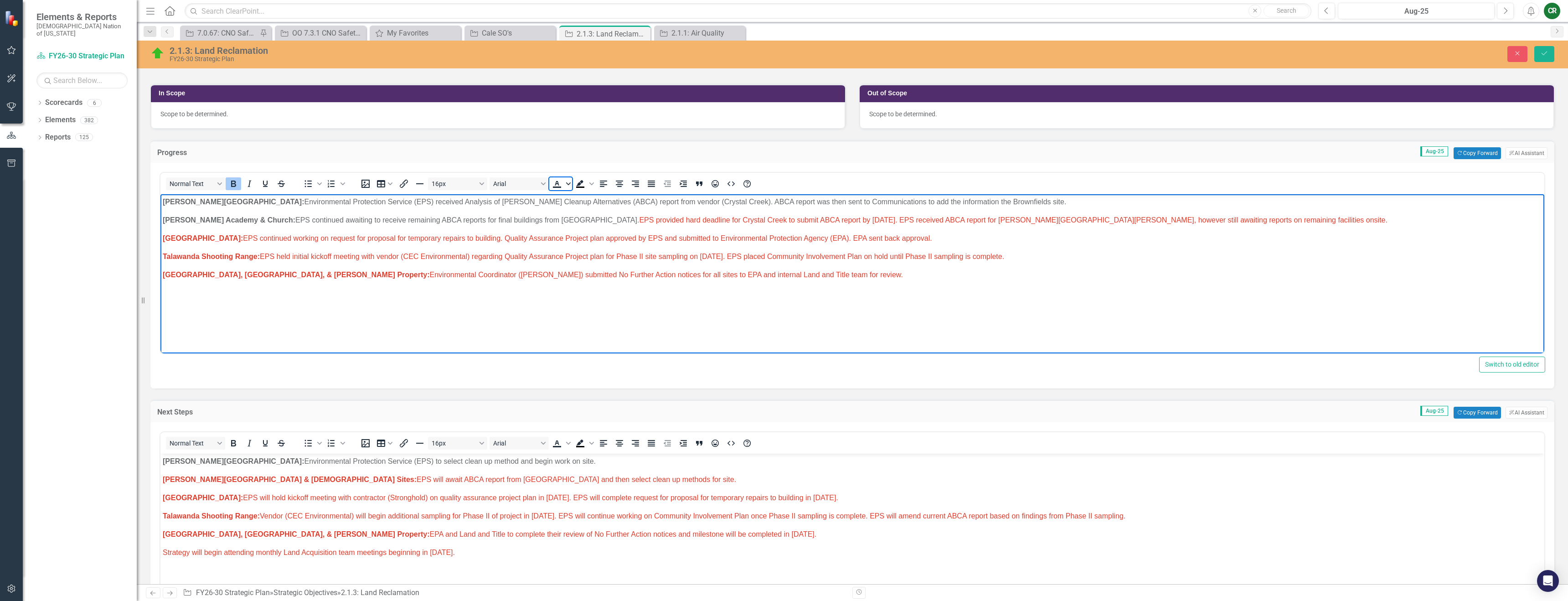
click at [570, 183] on icon "Text color" at bounding box center [568, 184] width 4 height 2
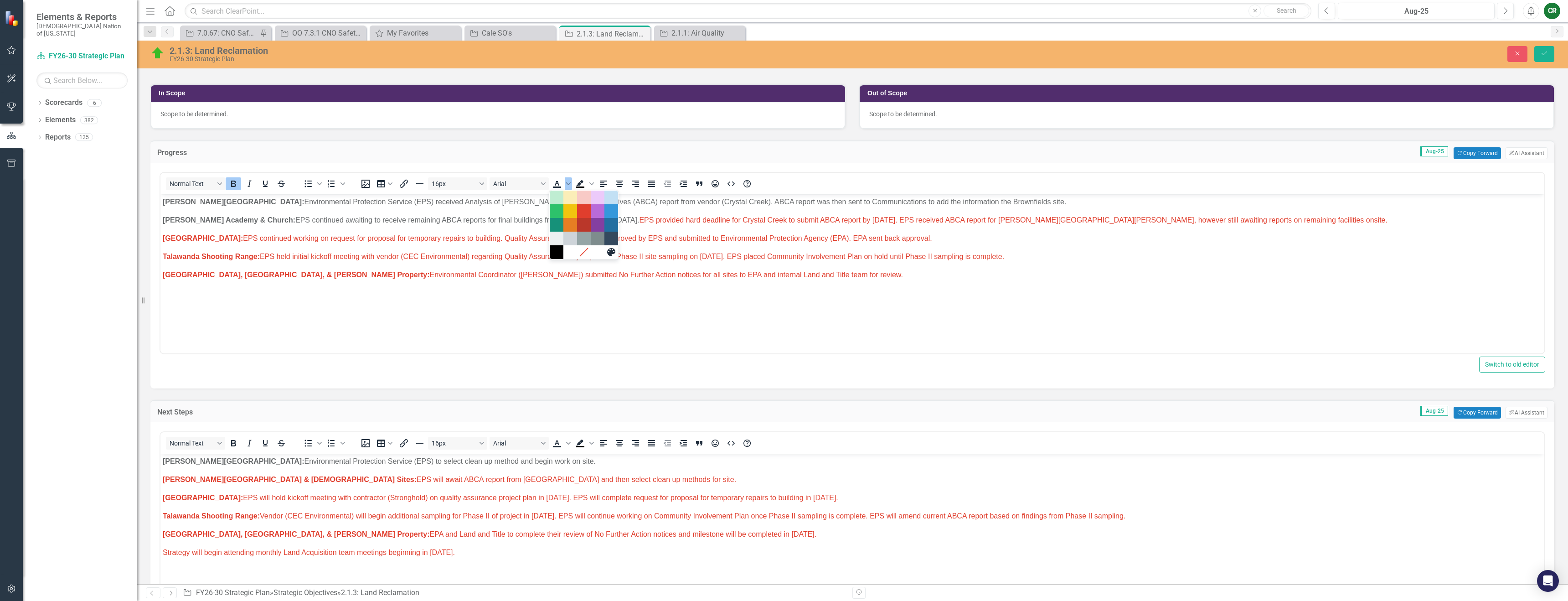
click at [733, 231] on body "[PERSON_NAME] Chapel: Environmental Protection Service (EPS) received Analysis …" at bounding box center [852, 262] width 1384 height 137
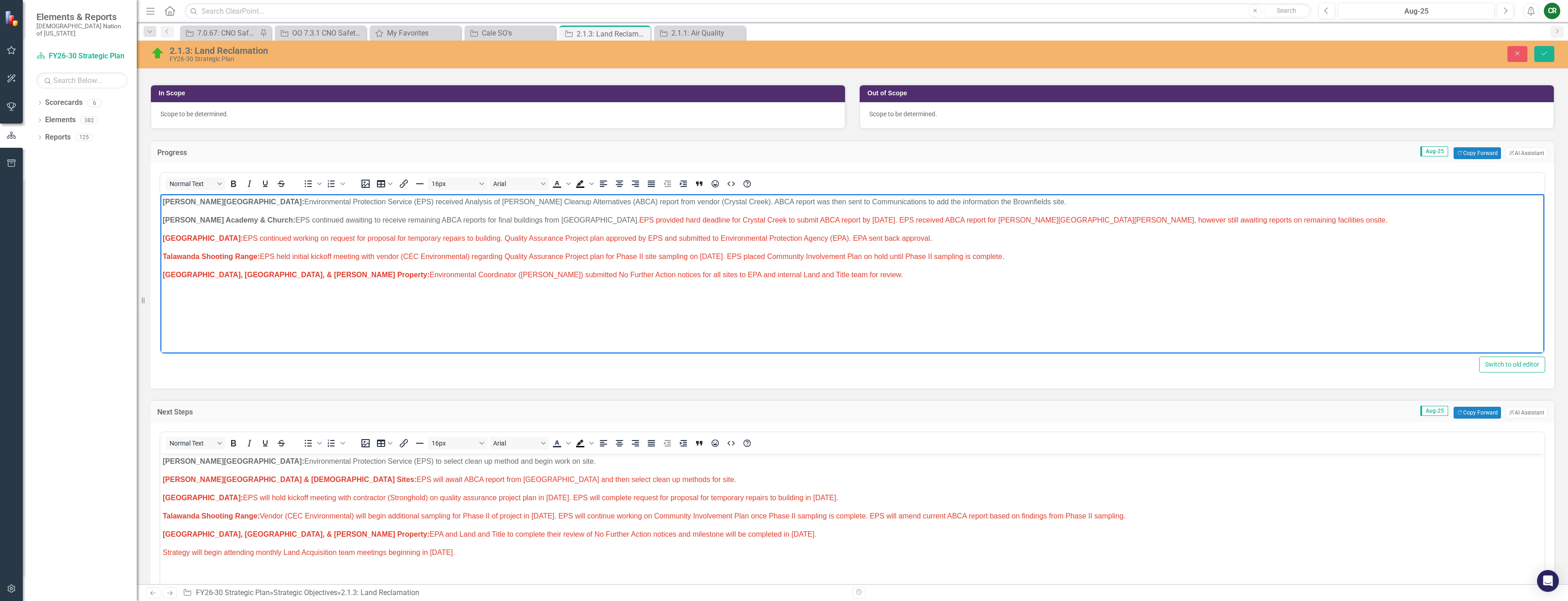
click at [882, 217] on span "EPS provided hard deadline for Crystal Creek to submit ABCA report by [DATE]. E…" at bounding box center [1013, 220] width 749 height 8
click at [862, 219] on span "EPS provided hard deadline for Crystal Creek to submit ABCA report by [DATE]. E…" at bounding box center [1013, 220] width 749 height 8
drag, startPoint x: 585, startPoint y: 219, endPoint x: 865, endPoint y: 222, distance: 280.0
click at [863, 221] on span "EPS provided hard deadline for Crystal Creek to submit ABCA report by [DATE]. E…" at bounding box center [1013, 220] width 749 height 8
drag, startPoint x: 979, startPoint y: 222, endPoint x: 587, endPoint y: 219, distance: 392.0
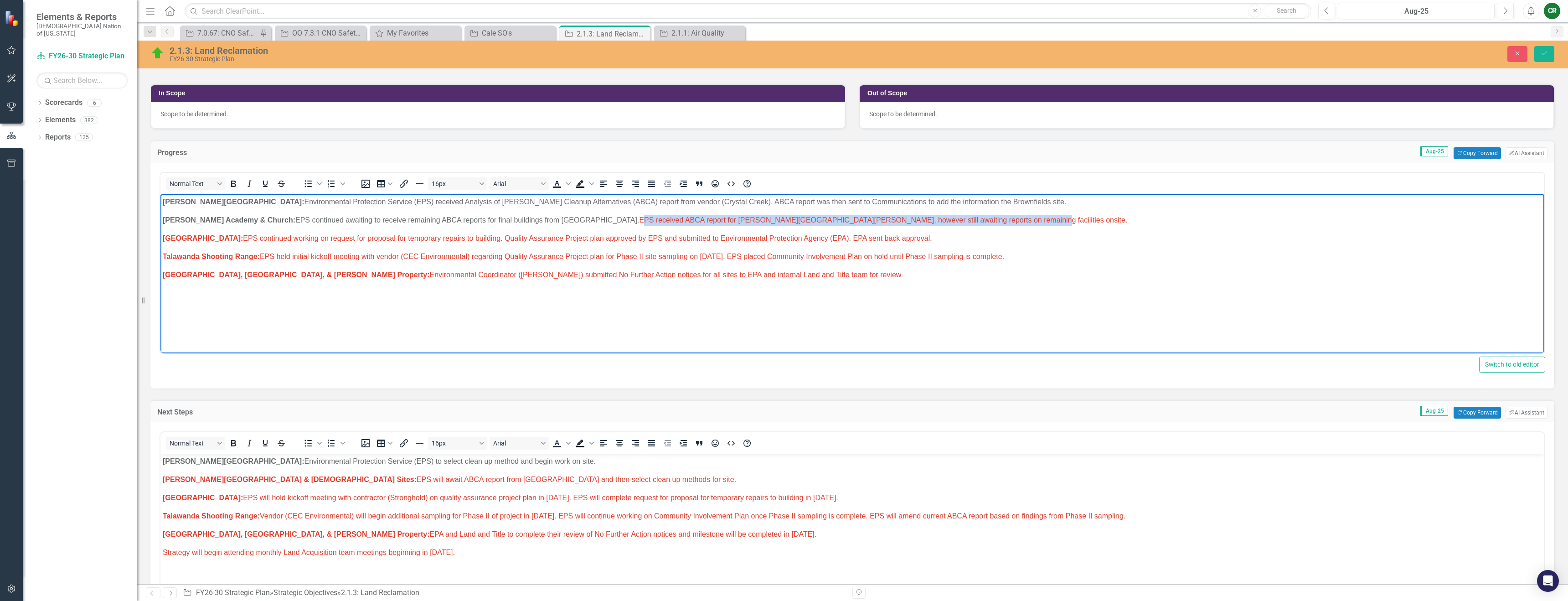
click at [587, 219] on p "[PERSON_NAME] Academy & Church: EPS continued awaiting to receive remaining ABC…" at bounding box center [852, 220] width 1379 height 11
click at [961, 217] on p "[PERSON_NAME] Academy & Church: EPS continued awaiting to receive remaining ABC…" at bounding box center [852, 220] width 1379 height 11
drag, startPoint x: 961, startPoint y: 220, endPoint x: 584, endPoint y: 217, distance: 377.0
click at [584, 217] on p "[PERSON_NAME] Academy & Church: EPS continued awaiting to receive remaining ABC…" at bounding box center [852, 220] width 1379 height 11
click at [747, 233] on p "[GEOGRAPHIC_DATA]: EPS continued working on request for proposal for temporary …" at bounding box center [852, 239] width 1379 height 11
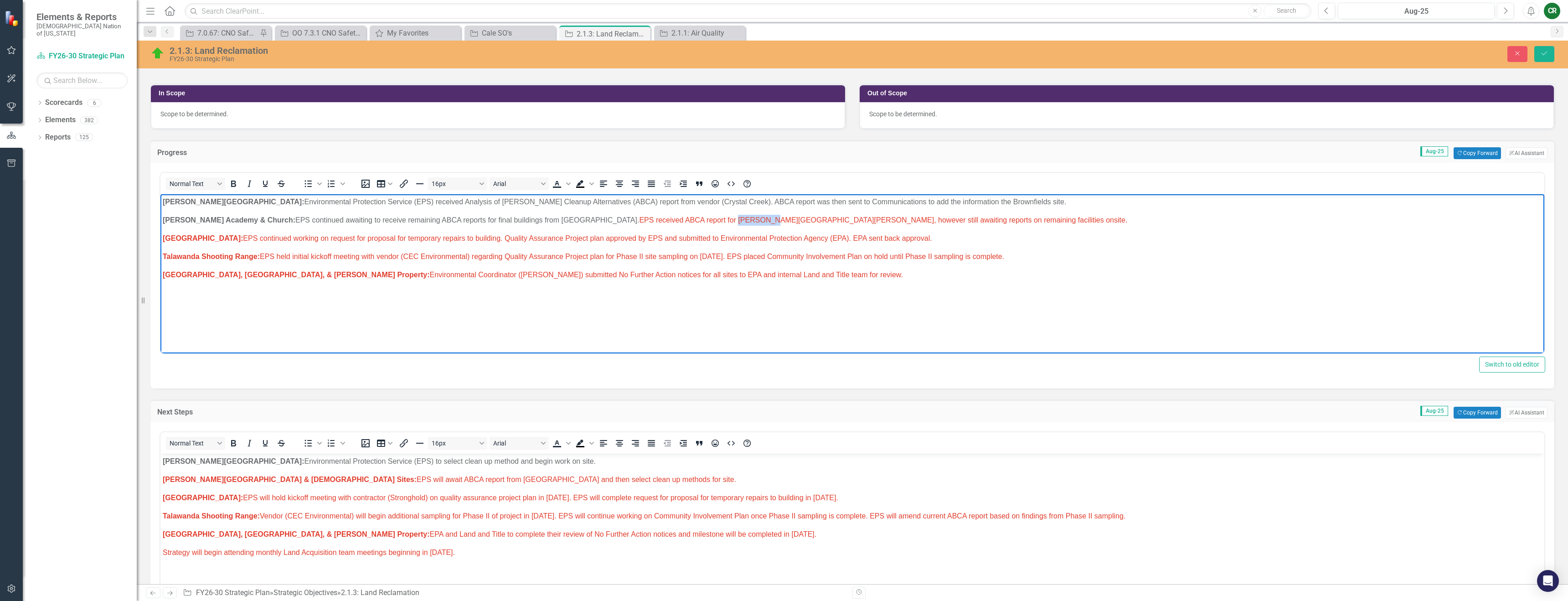
drag, startPoint x: 716, startPoint y: 220, endPoint x: 683, endPoint y: 220, distance: 33.0
click at [683, 220] on span "EPS received ABCA report for [PERSON_NAME][GEOGRAPHIC_DATA][PERSON_NAME], howev…" at bounding box center [883, 220] width 488 height 8
drag, startPoint x: 962, startPoint y: 220, endPoint x: 581, endPoint y: 221, distance: 381.0
click at [581, 221] on p "[PERSON_NAME] Academy & Church: EPS continued awaiting to receive remaining ABC…" at bounding box center [852, 220] width 1379 height 11
copy p "EPS received ABCA report for [GEOGRAPHIC_DATA], however still awaiting reports …"
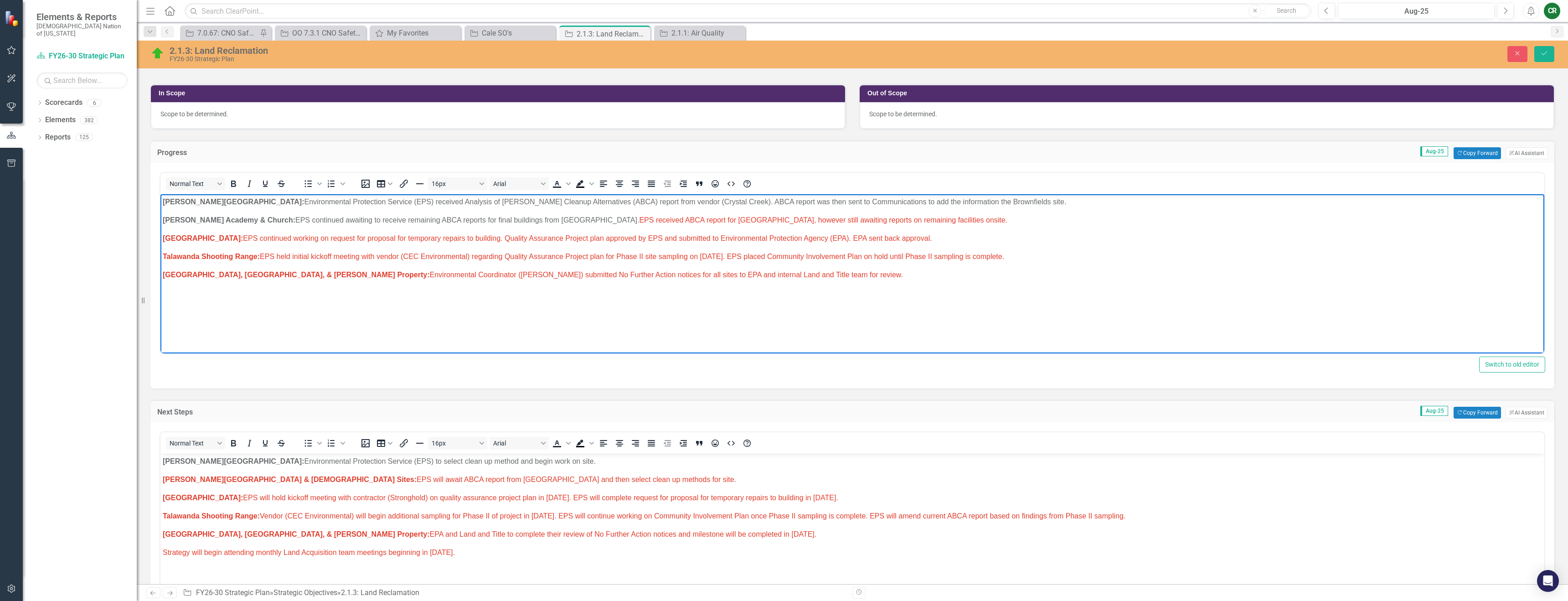
click at [270, 217] on p "[PERSON_NAME] Academy & Church: EPS continued awaiting to receive remaining ABC…" at bounding box center [852, 220] width 1379 height 11
drag, startPoint x: 1368, startPoint y: 219, endPoint x: 960, endPoint y: 220, distance: 408.0
click at [960, 220] on p "[PERSON_NAME] Academy & Church: EPS received ABCA report for [GEOGRAPHIC_DATA],…" at bounding box center [852, 220] width 1379 height 11
click at [895, 220] on p "[PERSON_NAME] Academy & Church: EPS received ABCA report for [GEOGRAPHIC_DATA],…" at bounding box center [852, 220] width 1379 height 11
drag, startPoint x: 937, startPoint y: 222, endPoint x: 891, endPoint y: 223, distance: 46.0
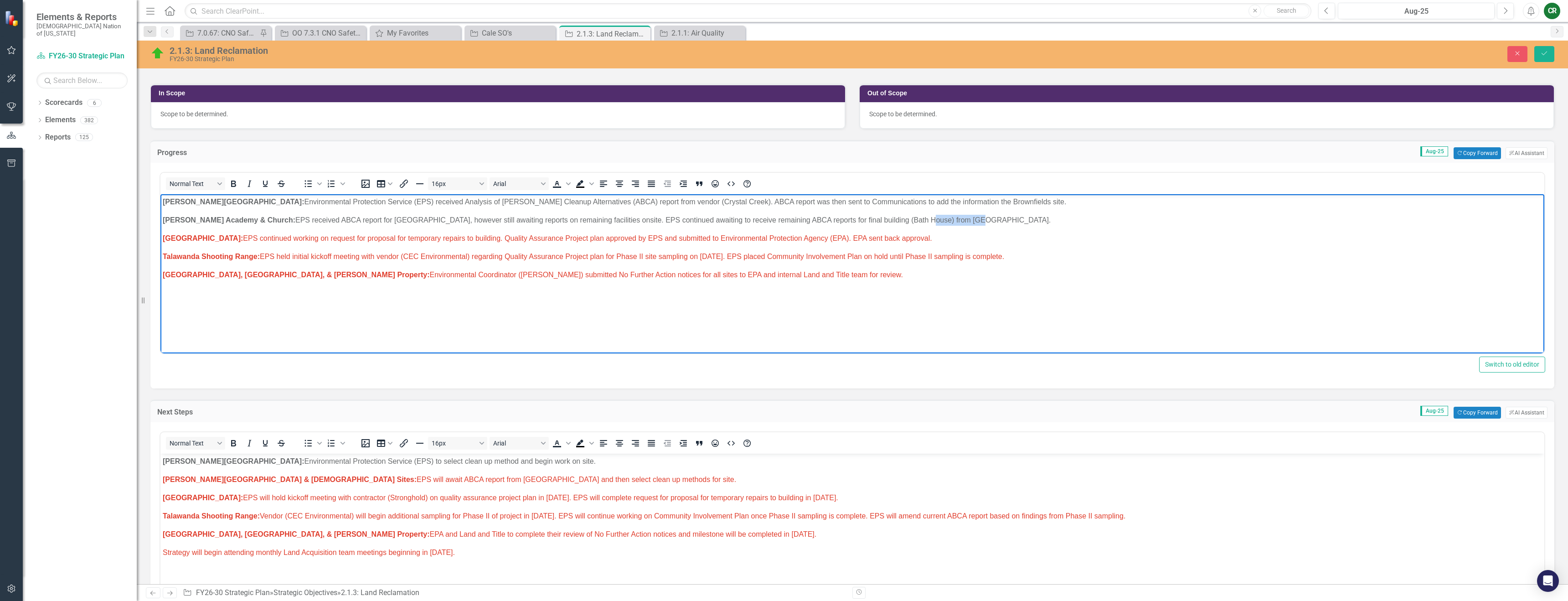
click at [891, 223] on p "[PERSON_NAME] Academy & Church: EPS received ABCA report for [GEOGRAPHIC_DATA],…" at bounding box center [852, 220] width 1379 height 11
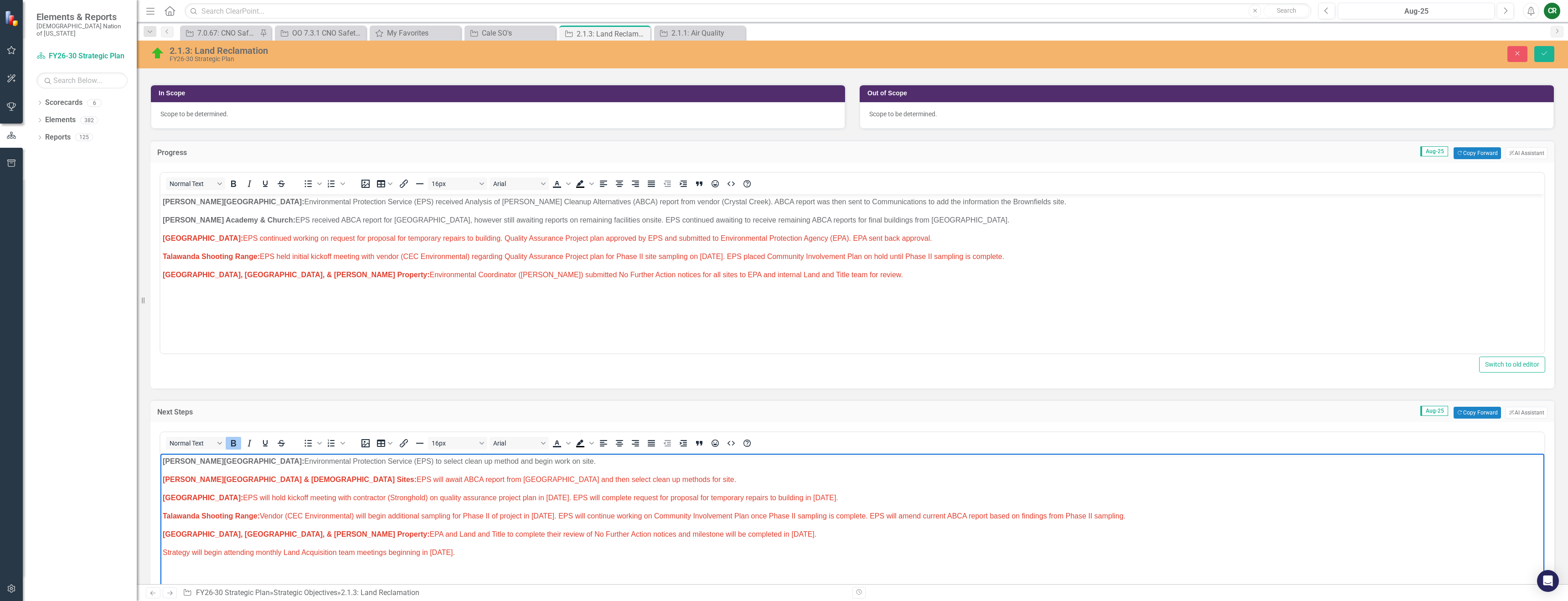
click at [581, 490] on body "[PERSON_NAME] Chapel: Environmental Protection Service (EPS) to select clean up…" at bounding box center [852, 522] width 1384 height 137
drag, startPoint x: 292, startPoint y: 480, endPoint x: 356, endPoint y: 480, distance: 64.0
click at [356, 480] on span "[PERSON_NAME] Academy & Church Sites: EPS will await ABCA report from [GEOGRAPH…" at bounding box center [449, 479] width 573 height 8
click at [379, 482] on span "[PERSON_NAME] Academy & Church Sites: EPS will await ABCA report from [GEOGRAPH…" at bounding box center [449, 479] width 573 height 8
click at [338, 479] on span "[PERSON_NAME] Academy & Church Sites: EPS will await ABCA reports from [GEOGRAP…" at bounding box center [451, 479] width 577 height 8
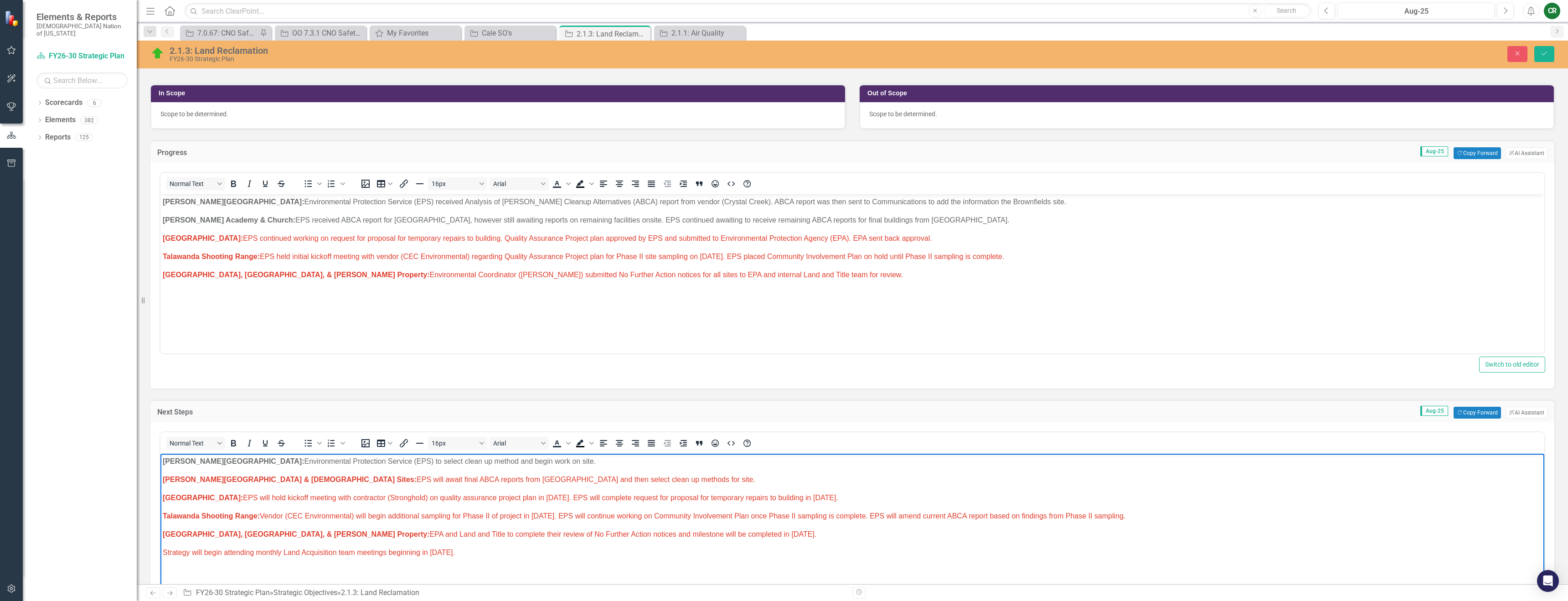
click at [433, 484] on p "[PERSON_NAME] Academy & Church Sites: EPS will await final ABCA reports from [G…" at bounding box center [852, 480] width 1379 height 11
click at [569, 444] on icon "Text color" at bounding box center [568, 443] width 4 height 2
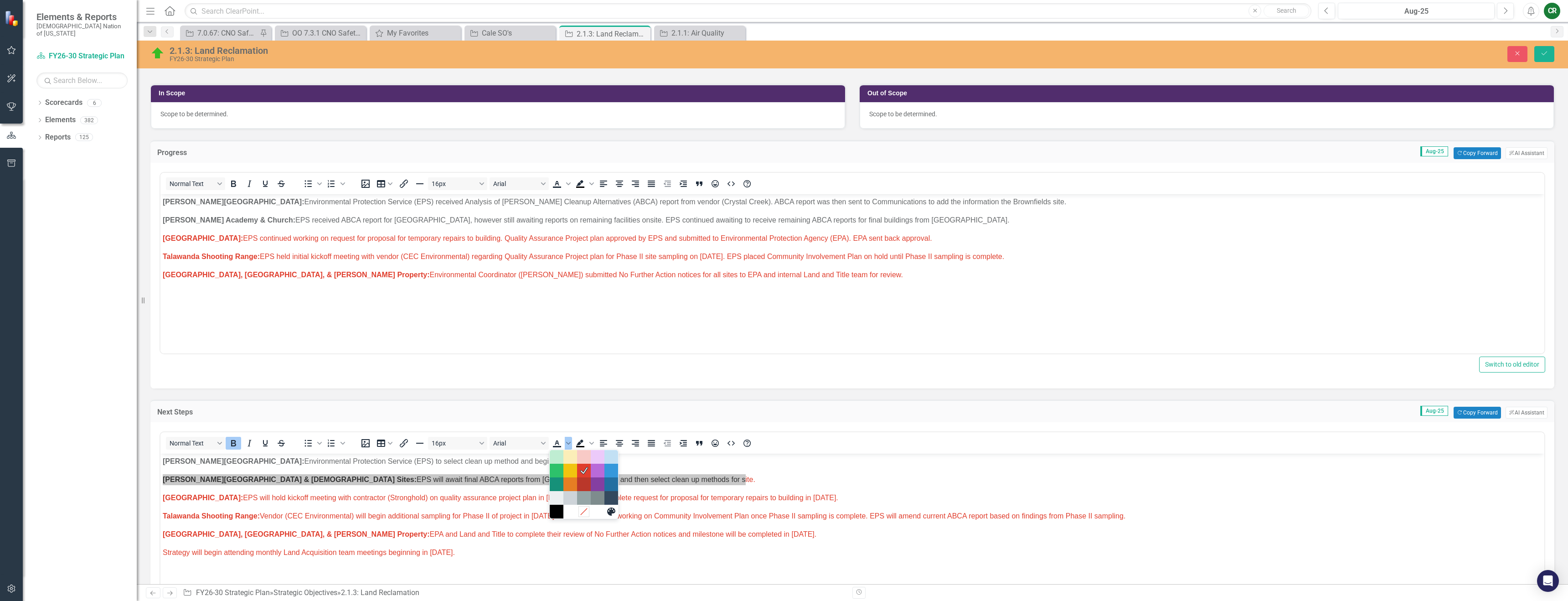
click at [582, 509] on icon "Remove color" at bounding box center [584, 511] width 9 height 9
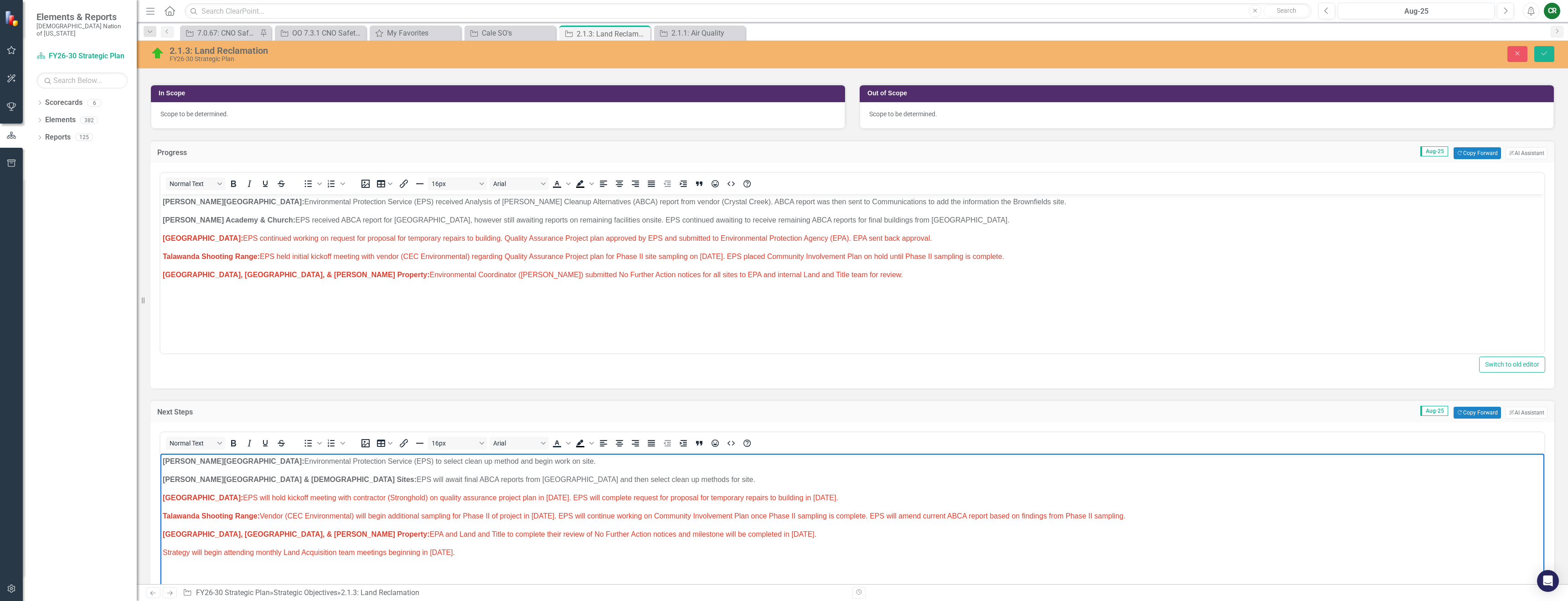
click at [587, 498] on span "[GEOGRAPHIC_DATA]: EPS will hold kickoff meeting with contractor (Stronghold) o…" at bounding box center [500, 497] width 676 height 8
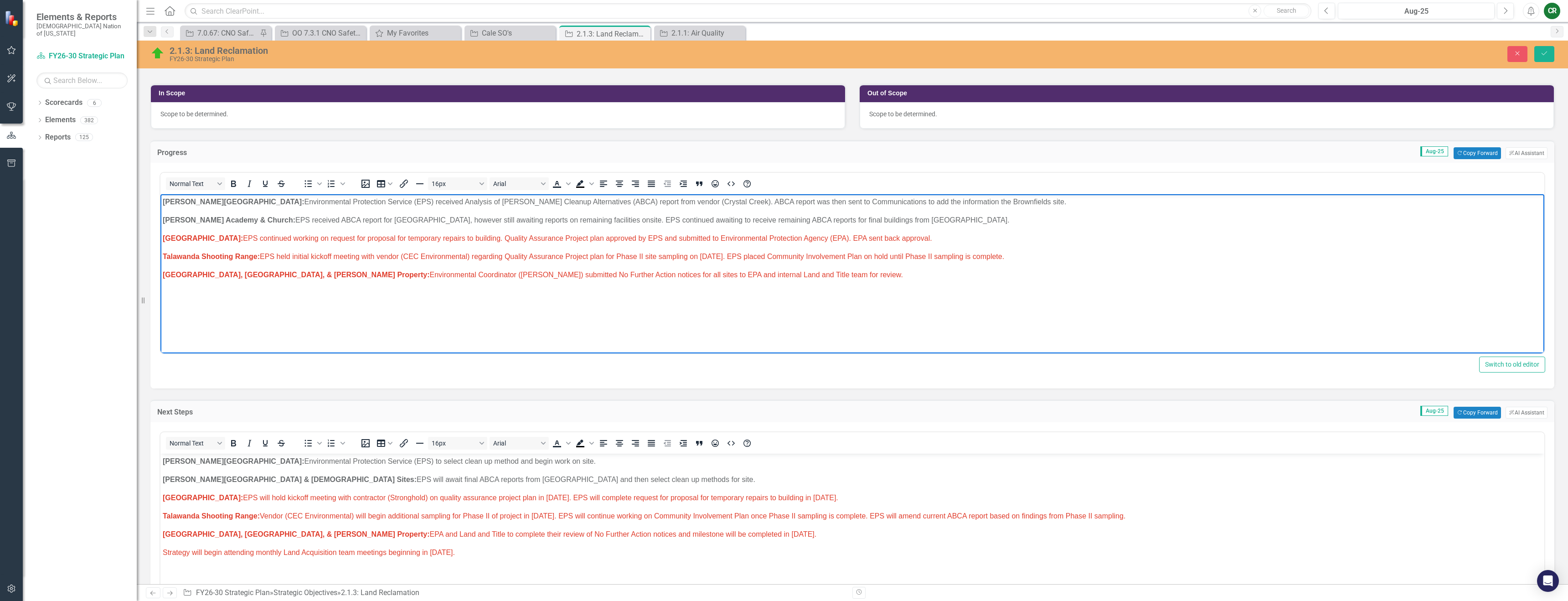
click at [967, 239] on p "[GEOGRAPHIC_DATA]: EPS continued working on request for proposal for temporary …" at bounding box center [852, 239] width 1379 height 11
click at [259, 239] on span "[GEOGRAPHIC_DATA]: EPS continued working on request for proposal for temporary …" at bounding box center [737, 238] width 1150 height 8
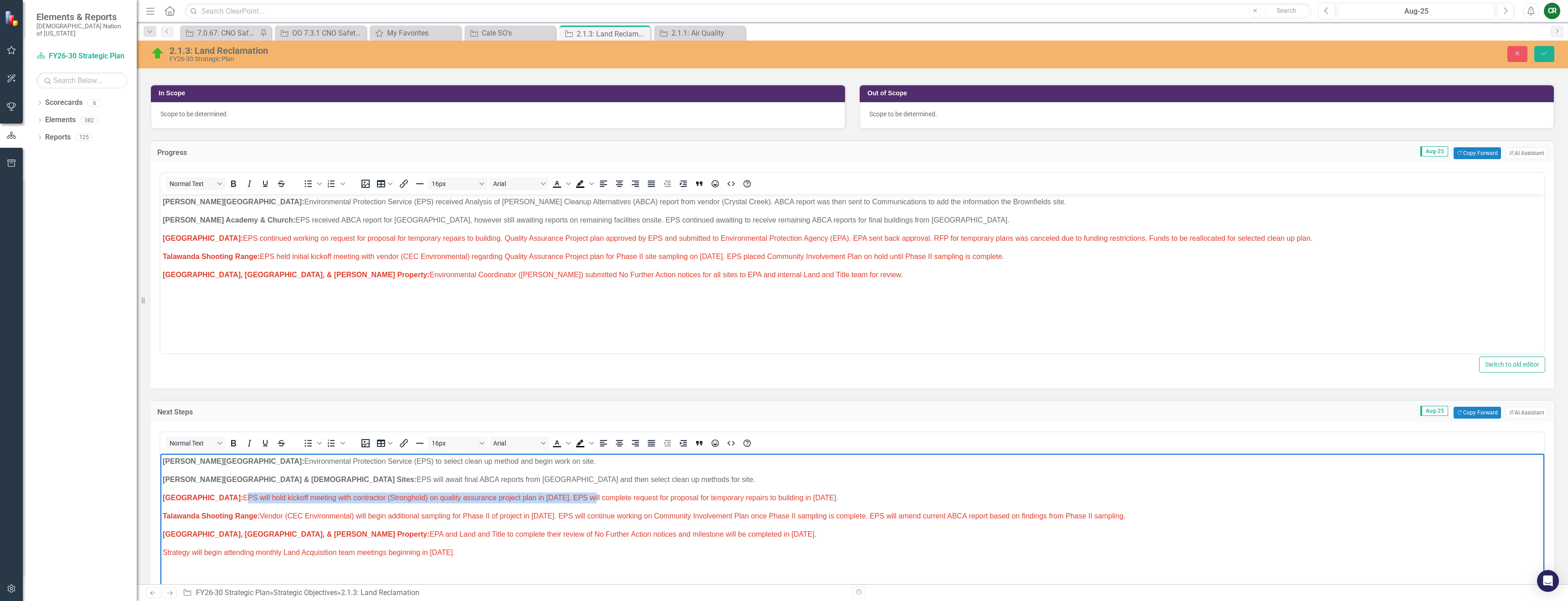
drag, startPoint x: 586, startPoint y: 499, endPoint x: 239, endPoint y: 500, distance: 347.0
click at [239, 500] on span "[GEOGRAPHIC_DATA]: EPS will hold kickoff meeting with contractor (Stronghold) o…" at bounding box center [500, 497] width 676 height 8
copy span "EPS will hold kickoff meeting with contractor (Stronghold) on quality assurance…"
click at [845, 238] on span "[GEOGRAPHIC_DATA]: EPS continued working on request for proposal for temporary …" at bounding box center [737, 238] width 1150 height 8
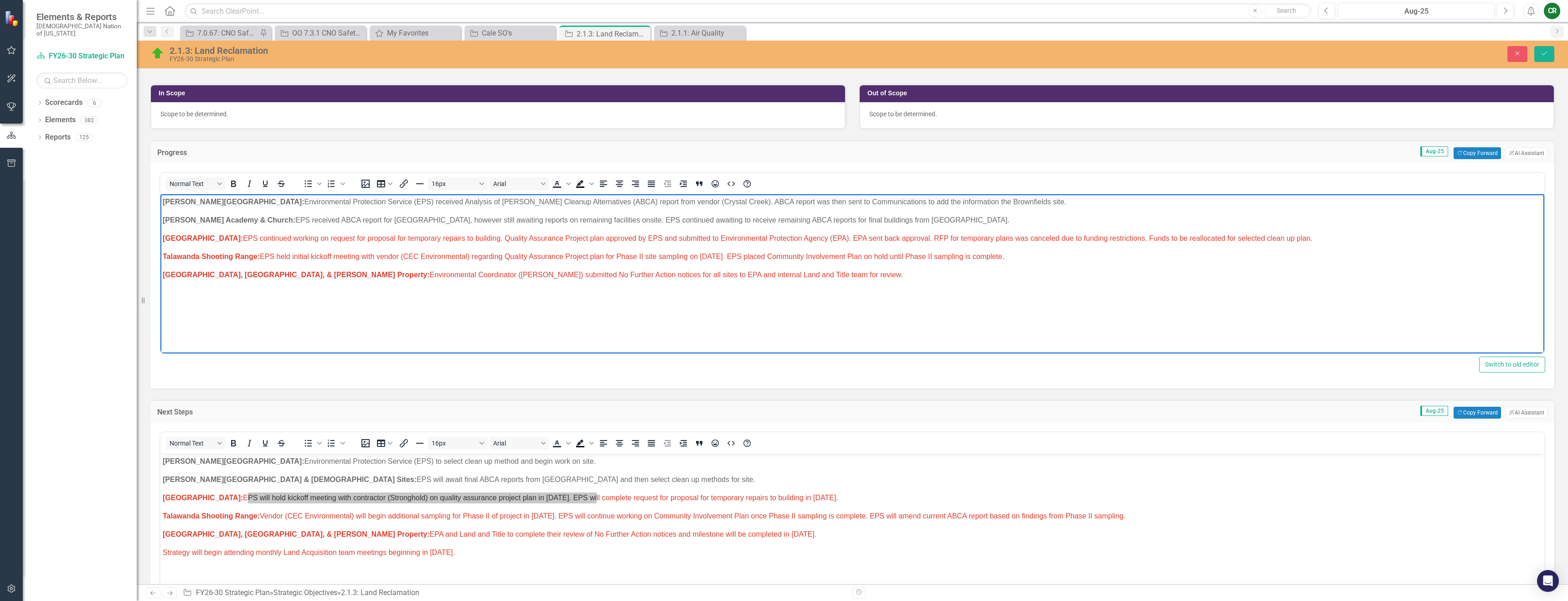
click at [848, 239] on span "[GEOGRAPHIC_DATA]: EPS continued working on request for proposal for temporary …" at bounding box center [737, 238] width 1150 height 8
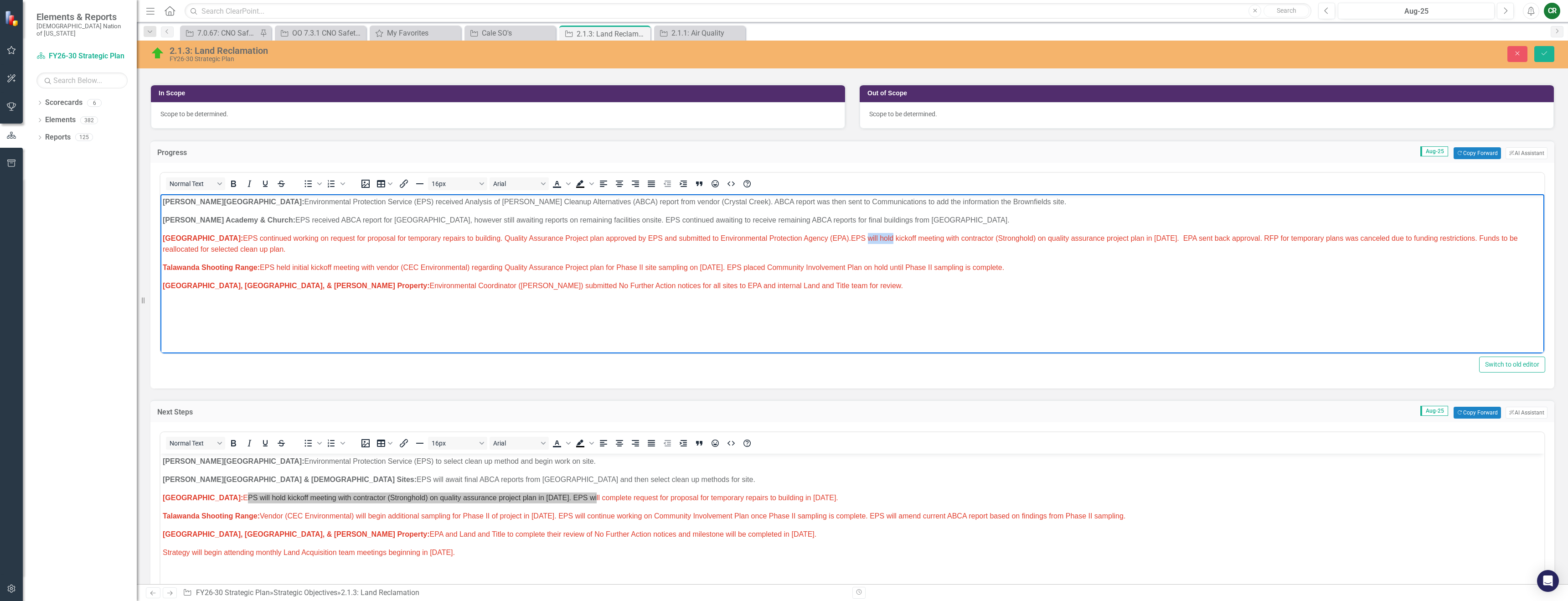
drag, startPoint x: 863, startPoint y: 239, endPoint x: 887, endPoint y: 242, distance: 24.2
click at [888, 240] on span "[GEOGRAPHIC_DATA]: EPS continued working on request for proposal for temporary …" at bounding box center [840, 244] width 1355 height 19
click at [1032, 239] on span "[GEOGRAPHIC_DATA]: EPS continued working on request for proposal for temporary …" at bounding box center [834, 244] width 1343 height 19
drag, startPoint x: 1178, startPoint y: 240, endPoint x: 1128, endPoint y: 242, distance: 50.0
click at [1128, 242] on span "[GEOGRAPHIC_DATA]: EPS continued working on request for proposal for temporary …" at bounding box center [834, 244] width 1343 height 19
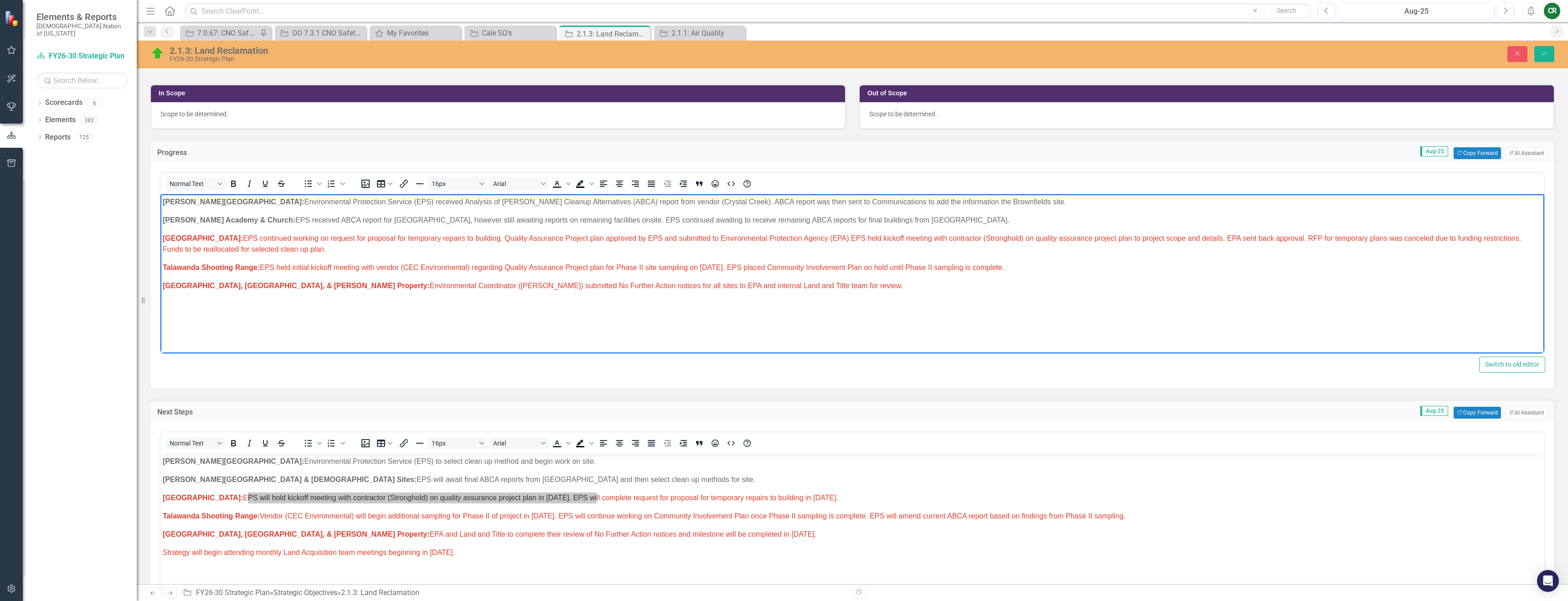
click at [1303, 250] on p "[GEOGRAPHIC_DATA]: EPS continued working on request for proposal for temporary …" at bounding box center [852, 244] width 1379 height 22
drag, startPoint x: 1303, startPoint y: 239, endPoint x: 1222, endPoint y: 239, distance: 81.0
click at [1222, 239] on span "[GEOGRAPHIC_DATA]: EPS continued working on request for proposal for temporary …" at bounding box center [842, 244] width 1359 height 19
click at [1054, 231] on body "[PERSON_NAME] Chapel: Environmental Protection Service (EPS) received Analysis …" at bounding box center [852, 262] width 1384 height 137
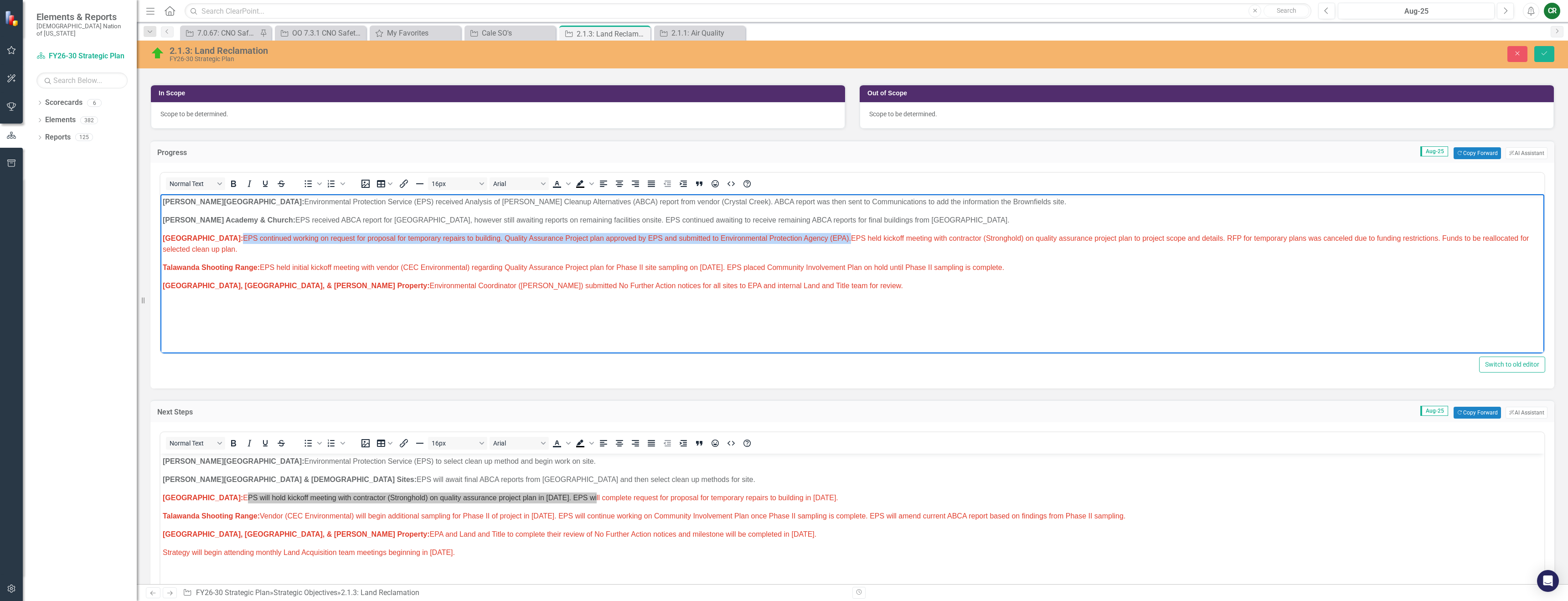
drag, startPoint x: 847, startPoint y: 237, endPoint x: 240, endPoint y: 238, distance: 607.0
click at [240, 238] on span "[GEOGRAPHIC_DATA]: EPS continued working on request for proposal for temporary …" at bounding box center [845, 244] width 1366 height 19
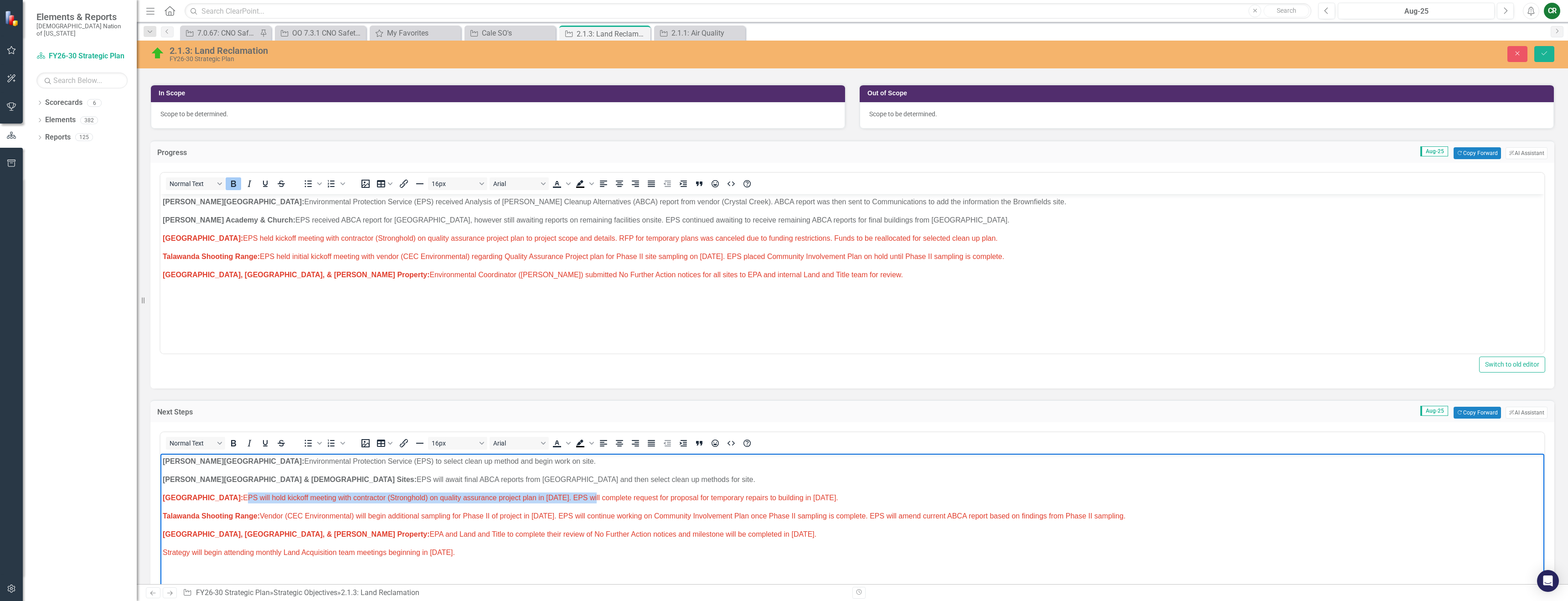
drag, startPoint x: 881, startPoint y: 499, endPoint x: 517, endPoint y: 507, distance: 364.1
click at [517, 507] on body "[PERSON_NAME] Chapel: Environmental Protection Service (EPS) to select clean up…" at bounding box center [852, 522] width 1384 height 137
drag, startPoint x: 878, startPoint y: 499, endPoint x: 533, endPoint y: 501, distance: 345.0
click at [533, 501] on p "[GEOGRAPHIC_DATA]: EPS will hold kickoff meeting with contractor (Stronghold) o…" at bounding box center [852, 498] width 1379 height 11
drag, startPoint x: 549, startPoint y: 499, endPoint x: 507, endPoint y: 501, distance: 42.0
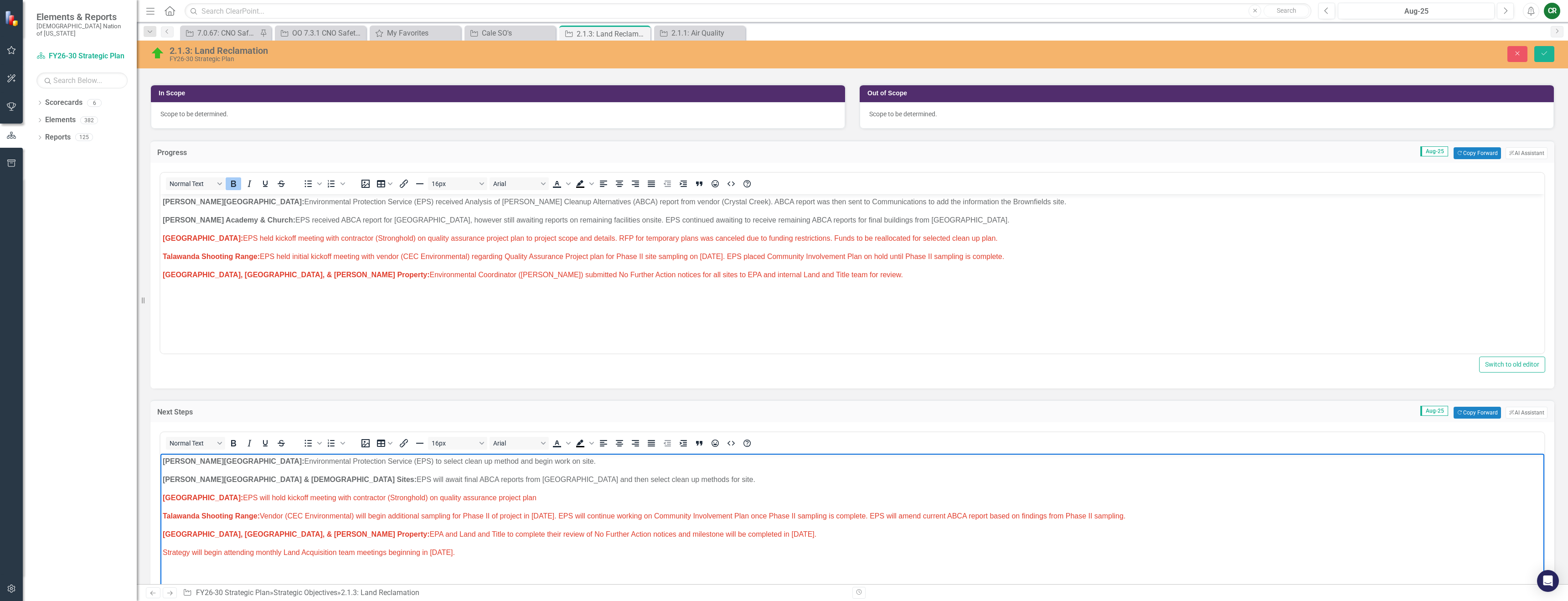
click at [507, 501] on p "Old Talihina Hospital: EPS will hold kickoff meeting with contractor (Stronghol…" at bounding box center [852, 498] width 1379 height 11
click at [536, 499] on p "Old Talihina Hospital: EPS will hold kickoff meeting with contractor (Stronghol…" at bounding box center [852, 498] width 1379 height 11
drag, startPoint x: 552, startPoint y: 498, endPoint x: 242, endPoint y: 499, distance: 310.0
click at [242, 500] on p "Old Talihina Hospital: EPS will hold kickoff meeting with contractor (Stronghol…" at bounding box center [852, 498] width 1379 height 11
click at [270, 496] on span "[GEOGRAPHIC_DATA]: Phase II sampling project to kickoff on [DATE]." at bounding box center [278, 497] width 230 height 8
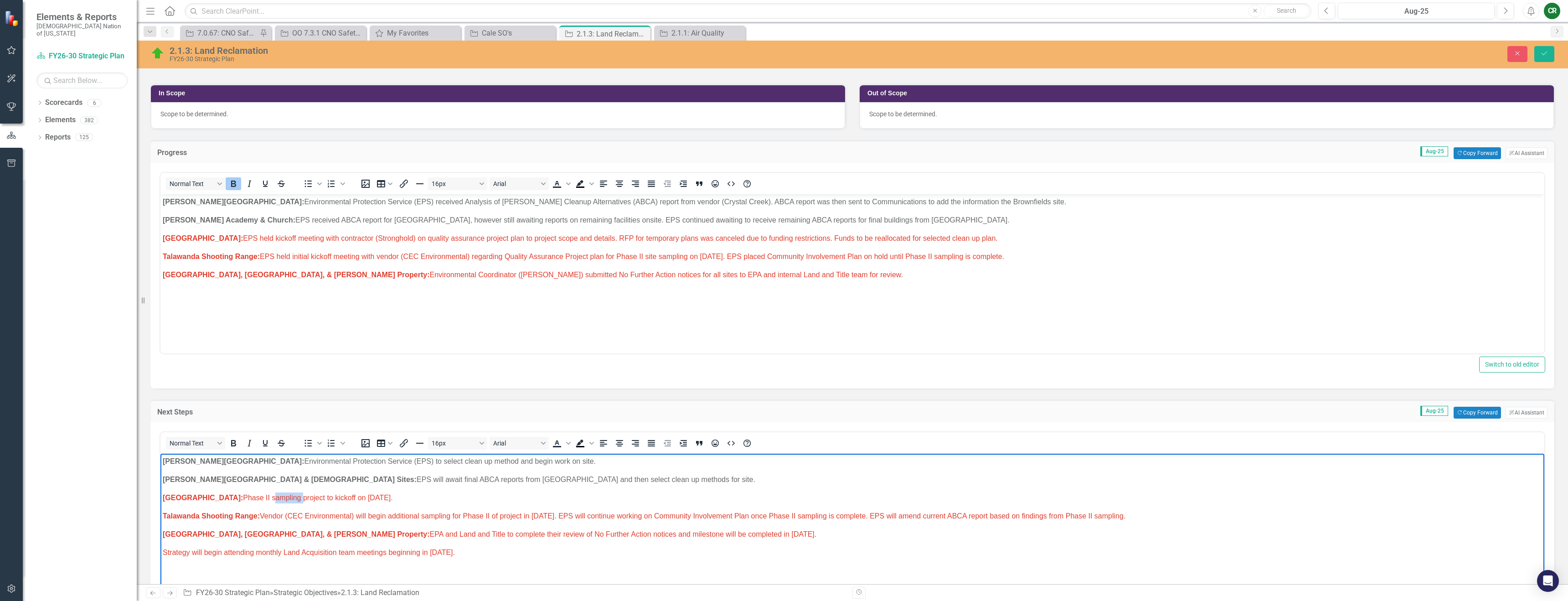
click at [270, 496] on span "[GEOGRAPHIC_DATA]: Phase II sampling project to kickoff on [DATE]." at bounding box center [278, 497] width 230 height 8
click at [570, 442] on icon "Text color" at bounding box center [568, 443] width 4 height 2
click at [585, 510] on icon "Remove color" at bounding box center [584, 511] width 6 height 6
click at [469, 505] on body "[PERSON_NAME] Chapel: Environmental Protection Service (EPS) to select clean up…" at bounding box center [852, 522] width 1384 height 137
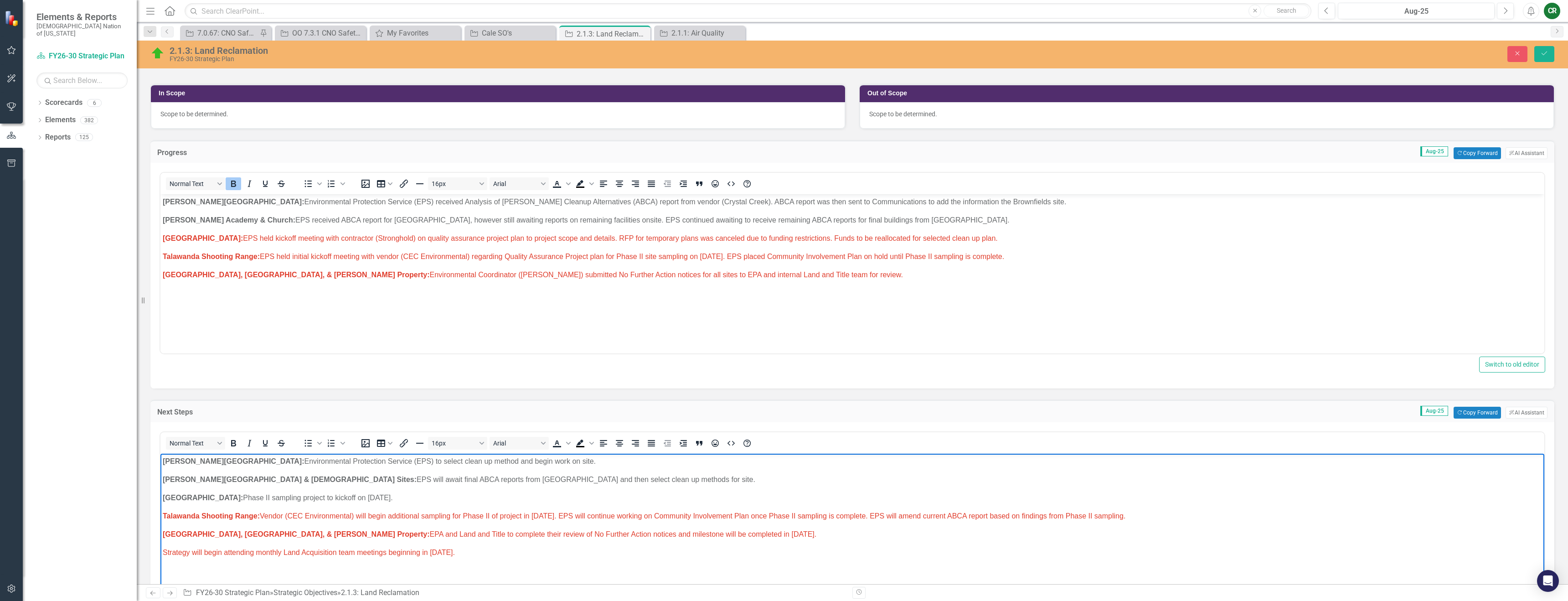
drag, startPoint x: 432, startPoint y: 502, endPoint x: 237, endPoint y: 500, distance: 195.0
click at [237, 500] on p "[GEOGRAPHIC_DATA]: Phase II sampling project to kickoff on [DATE]." at bounding box center [852, 498] width 1379 height 11
click at [698, 239] on span "[GEOGRAPHIC_DATA]: EPS held kickoff meeting with contractor (Stronghold) on qua…" at bounding box center [580, 238] width 835 height 8
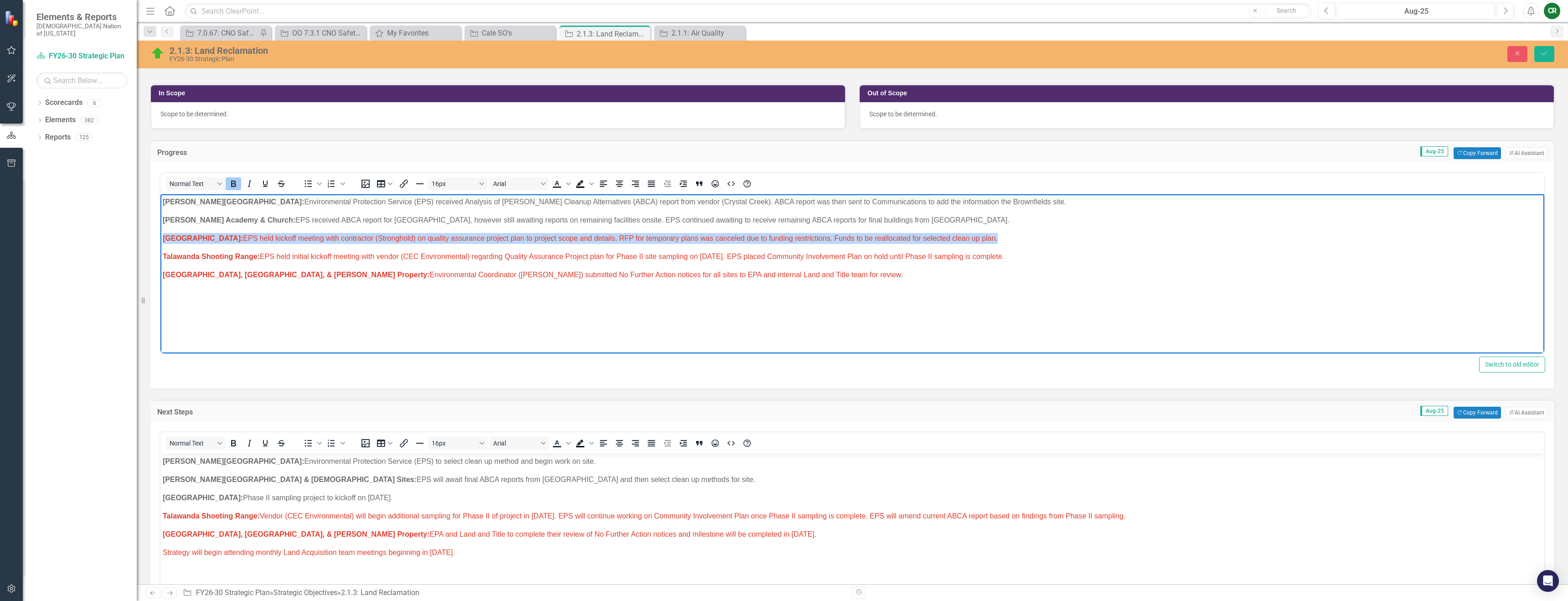
click at [698, 239] on span "[GEOGRAPHIC_DATA]: EPS held kickoff meeting with contractor (Stronghold) on qua…" at bounding box center [580, 238] width 835 height 8
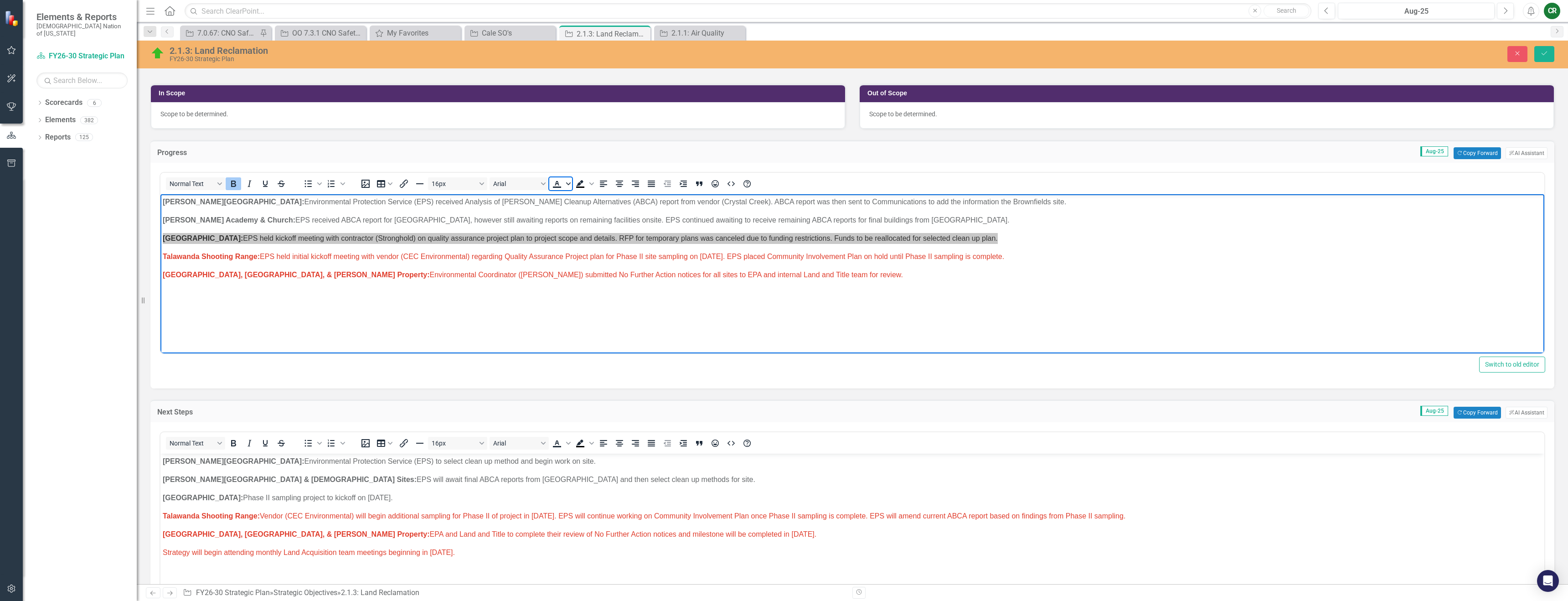
click at [571, 185] on span "Text color" at bounding box center [569, 183] width 7 height 13
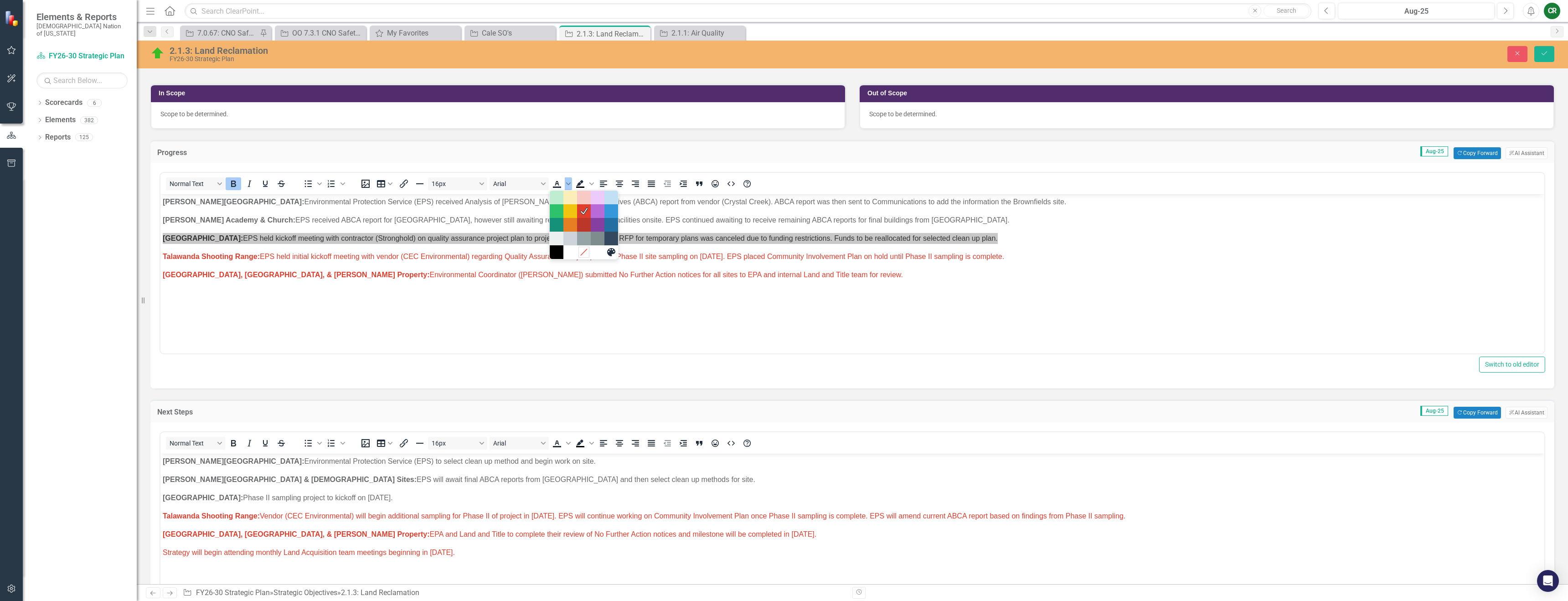
click at [586, 255] on icon "Remove color" at bounding box center [584, 252] width 9 height 9
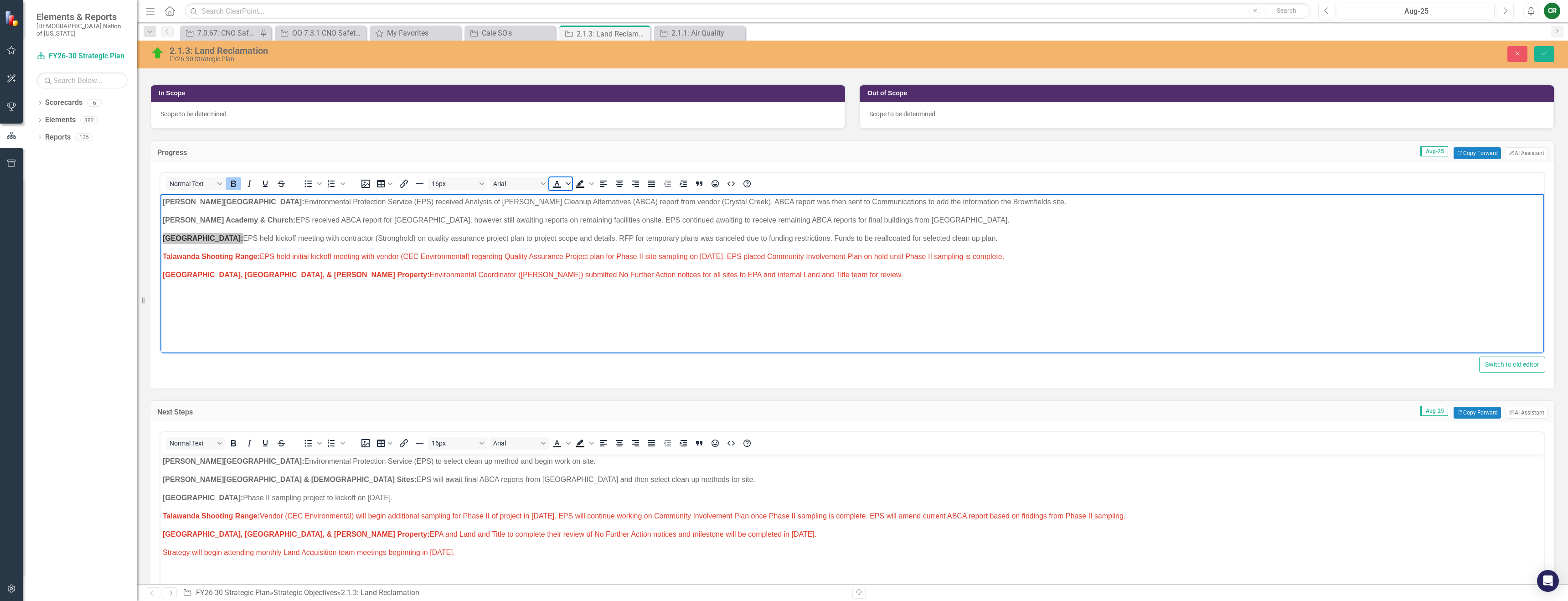
click at [570, 186] on icon "Text color" at bounding box center [568, 183] width 4 height 4
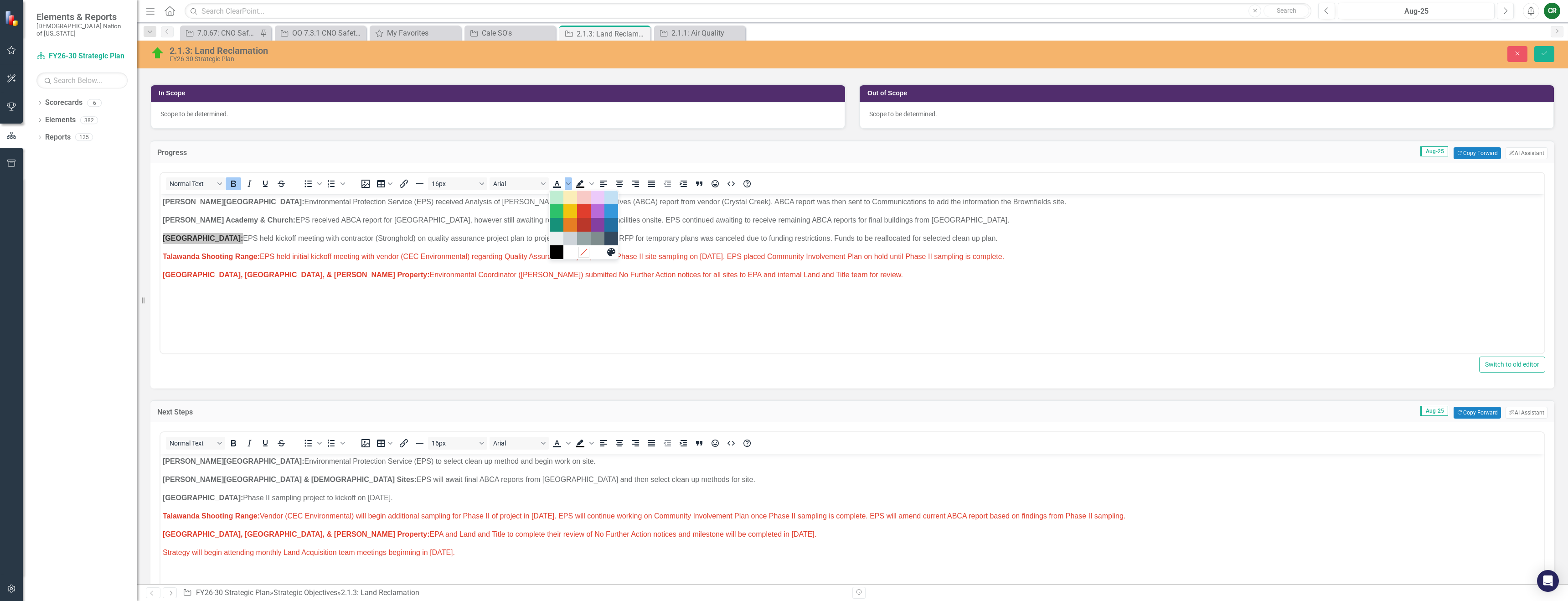
click at [584, 247] on div "Remove color" at bounding box center [584, 252] width 11 height 11
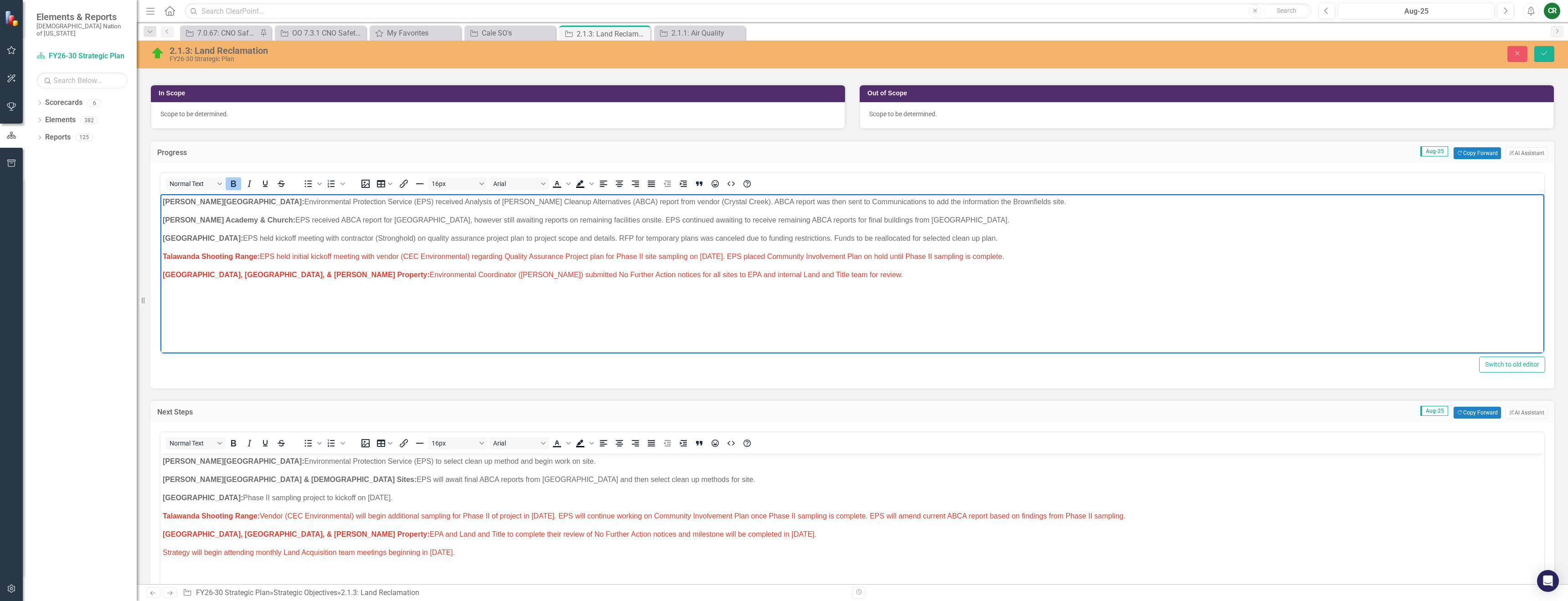
click at [572, 265] on body "[PERSON_NAME] Chapel: Environmental Protection Service (EPS) received Analysis …" at bounding box center [852, 262] width 1384 height 137
click at [449, 487] on body "[PERSON_NAME] Chapel: Environmental Protection Service (EPS) to select clean up…" at bounding box center [852, 522] width 1384 height 137
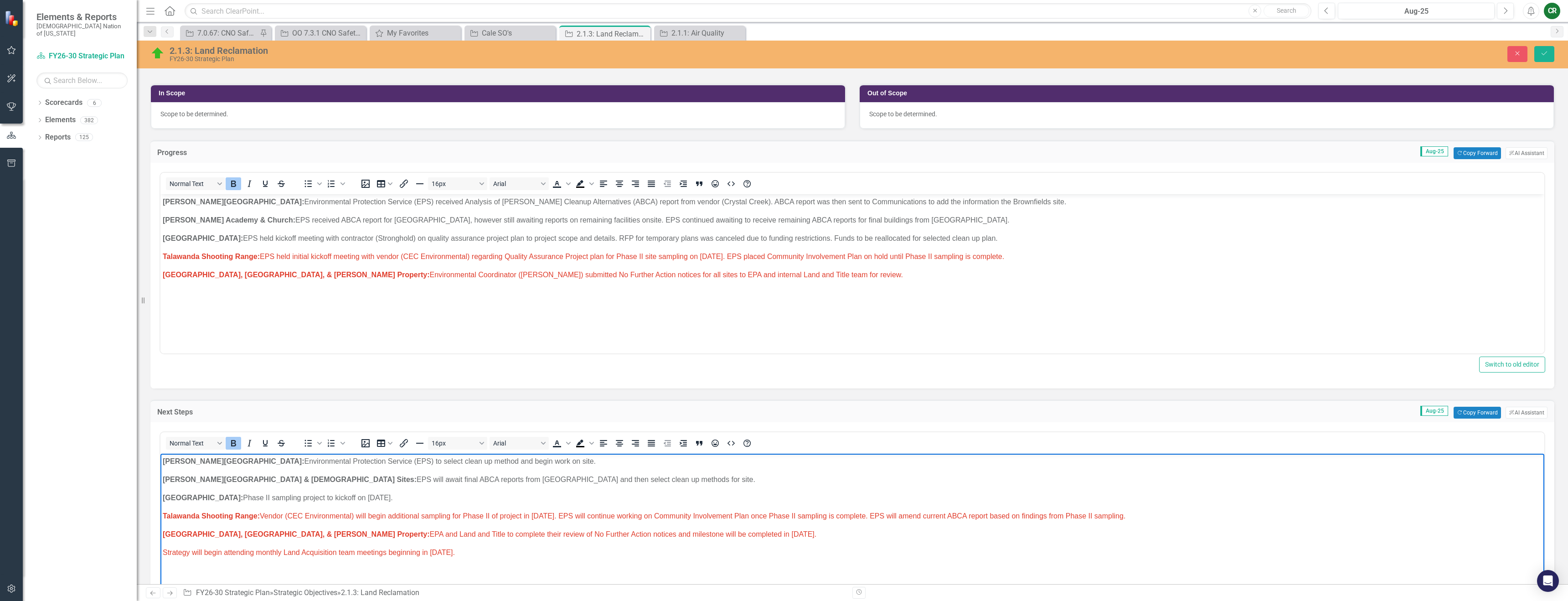
click at [589, 516] on span "Talawanda Shooting Range: Vendor (CEC Environmental) will begin additional samp…" at bounding box center [644, 516] width 963 height 8
drag, startPoint x: 408, startPoint y: 517, endPoint x: 587, endPoint y: 520, distance: 179.0
click at [587, 520] on p "Talawanda Shooting Range: Vendor (CEC Environmental) will begin additional samp…" at bounding box center [852, 516] width 1379 height 11
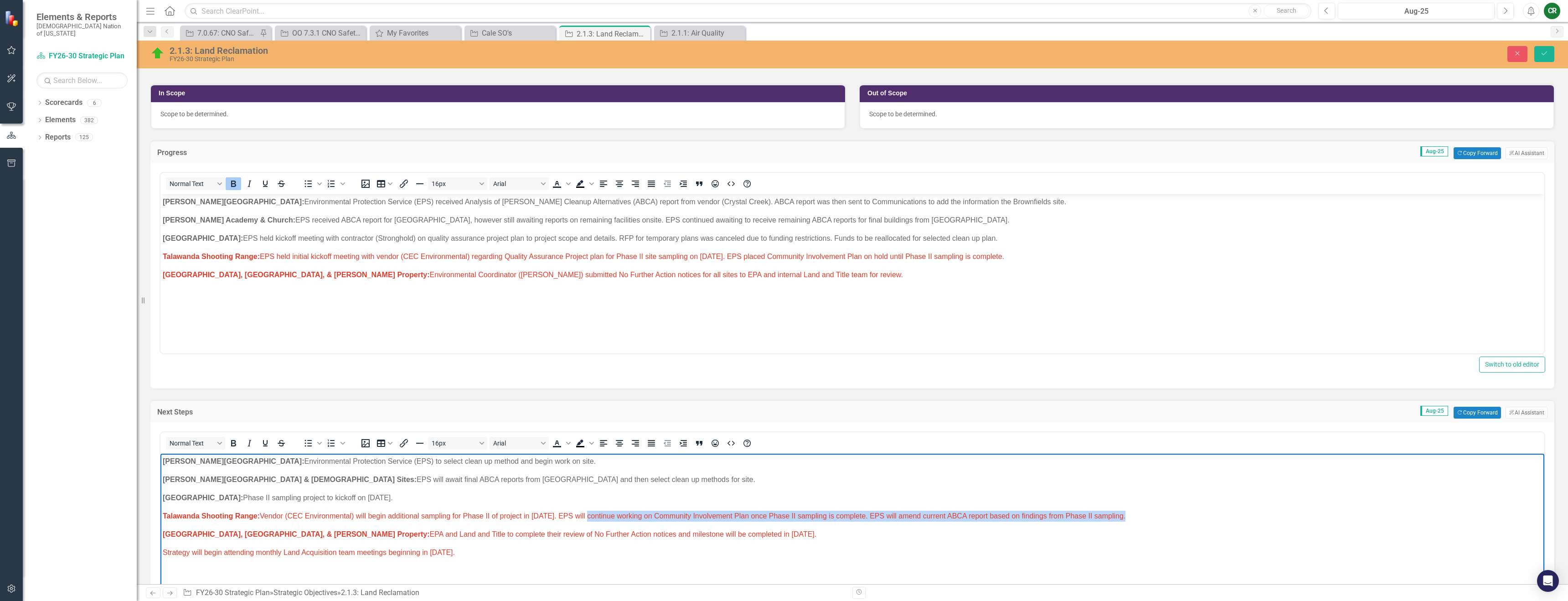
drag, startPoint x: 595, startPoint y: 516, endPoint x: 877, endPoint y: 523, distance: 282.1
click at [877, 523] on body "[PERSON_NAME] Chapel: Environmental Protection Service (EPS) to select clean up…" at bounding box center [852, 522] width 1384 height 137
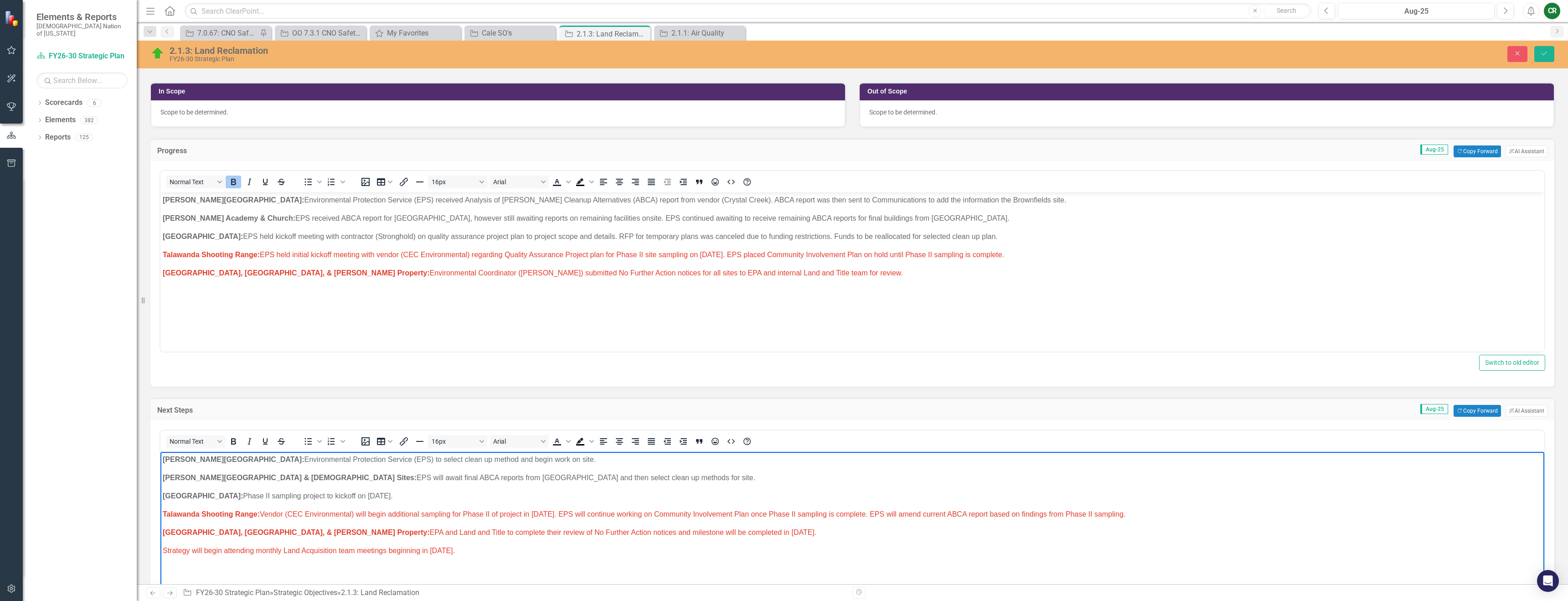
click at [903, 517] on span "Talawanda Shooting Range: Vendor (CEC Environmental) will begin additional samp…" at bounding box center [644, 514] width 963 height 8
drag, startPoint x: 904, startPoint y: 514, endPoint x: 1181, endPoint y: 524, distance: 277.2
click at [1172, 523] on body "[PERSON_NAME] Chapel: Environmental Protection Service (EPS) to select clean up…" at bounding box center [852, 520] width 1384 height 137
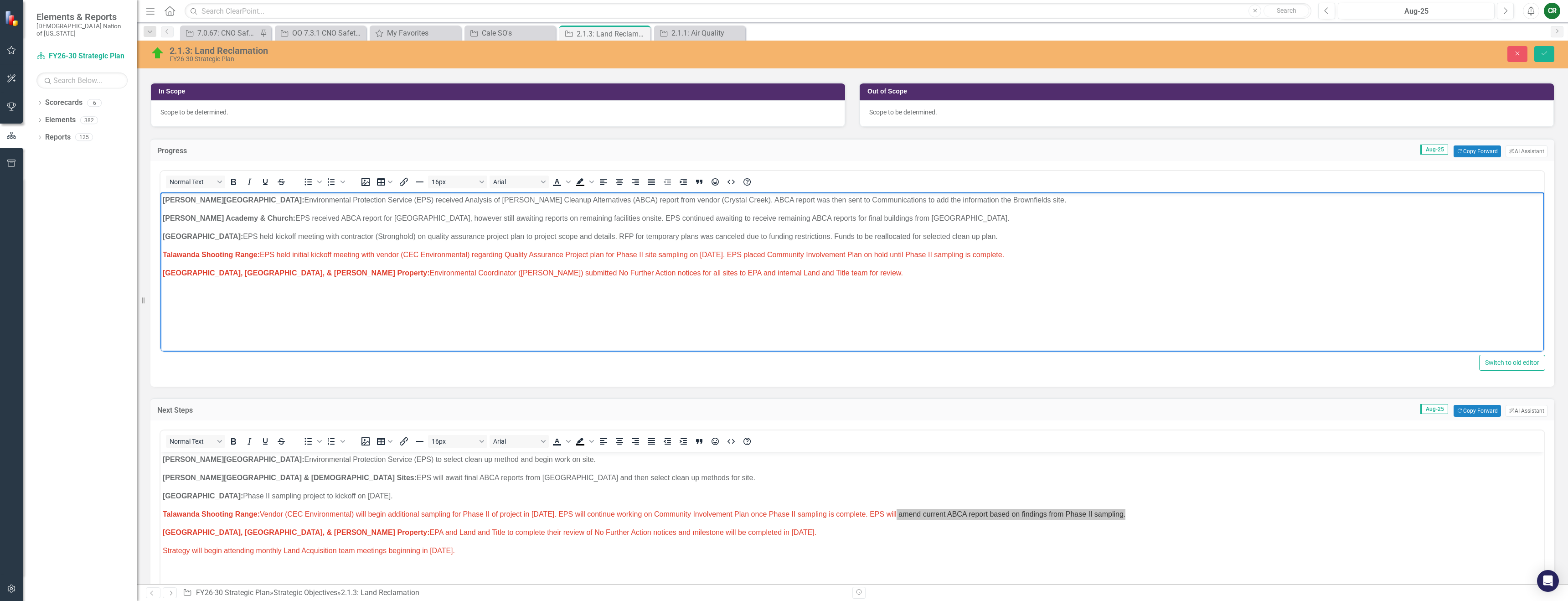
drag, startPoint x: 987, startPoint y: 254, endPoint x: 262, endPoint y: 255, distance: 725.0
click at [262, 255] on p "Talawanda Shooting Range: EPS held initial kickoff meeting with vendor (CEC Env…" at bounding box center [852, 255] width 1379 height 11
drag, startPoint x: 1050, startPoint y: 259, endPoint x: 258, endPoint y: 255, distance: 792.0
click at [258, 255] on p "Talawanda Shooting Range: EPS held initial kickoff meeting with vendor (CEC Env…" at bounding box center [852, 255] width 1379 height 11
drag, startPoint x: 1024, startPoint y: 255, endPoint x: 275, endPoint y: 249, distance: 749.0
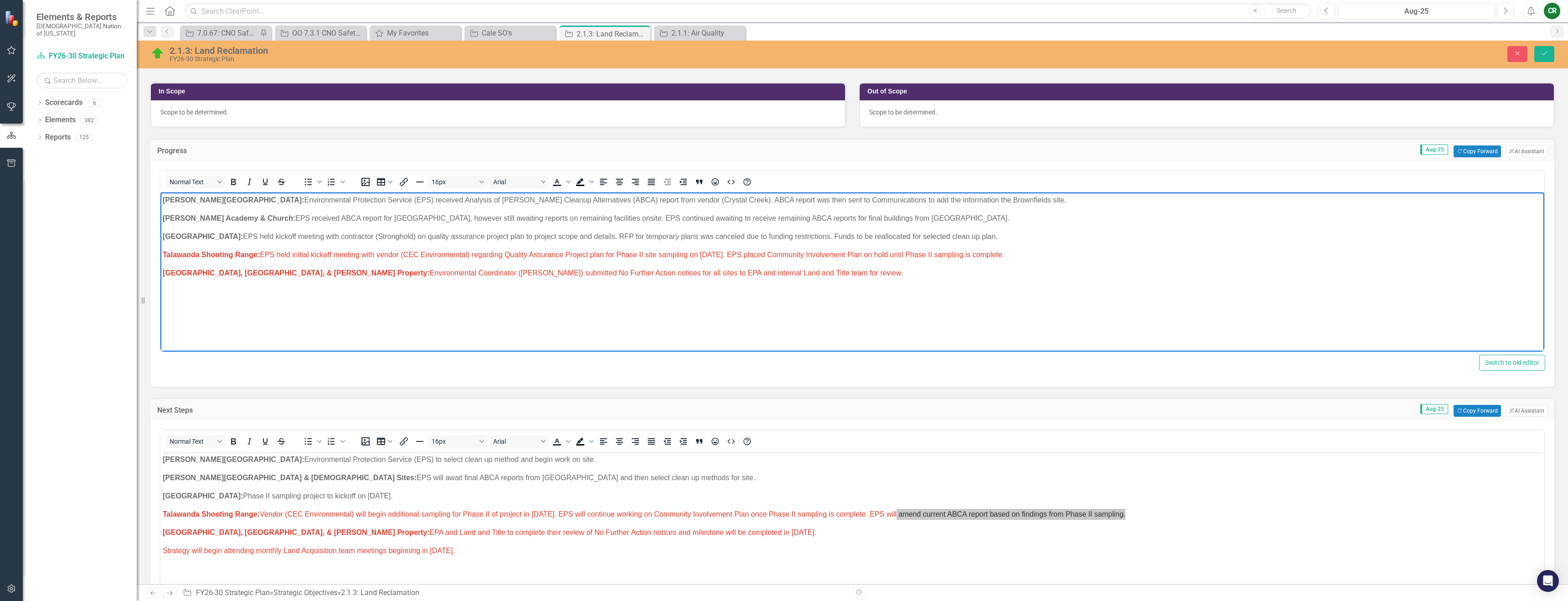
click at [264, 251] on p "Talawanda Shooting Range: EPS held initial kickoff meeting with vendor (CEC Env…" at bounding box center [852, 255] width 1379 height 11
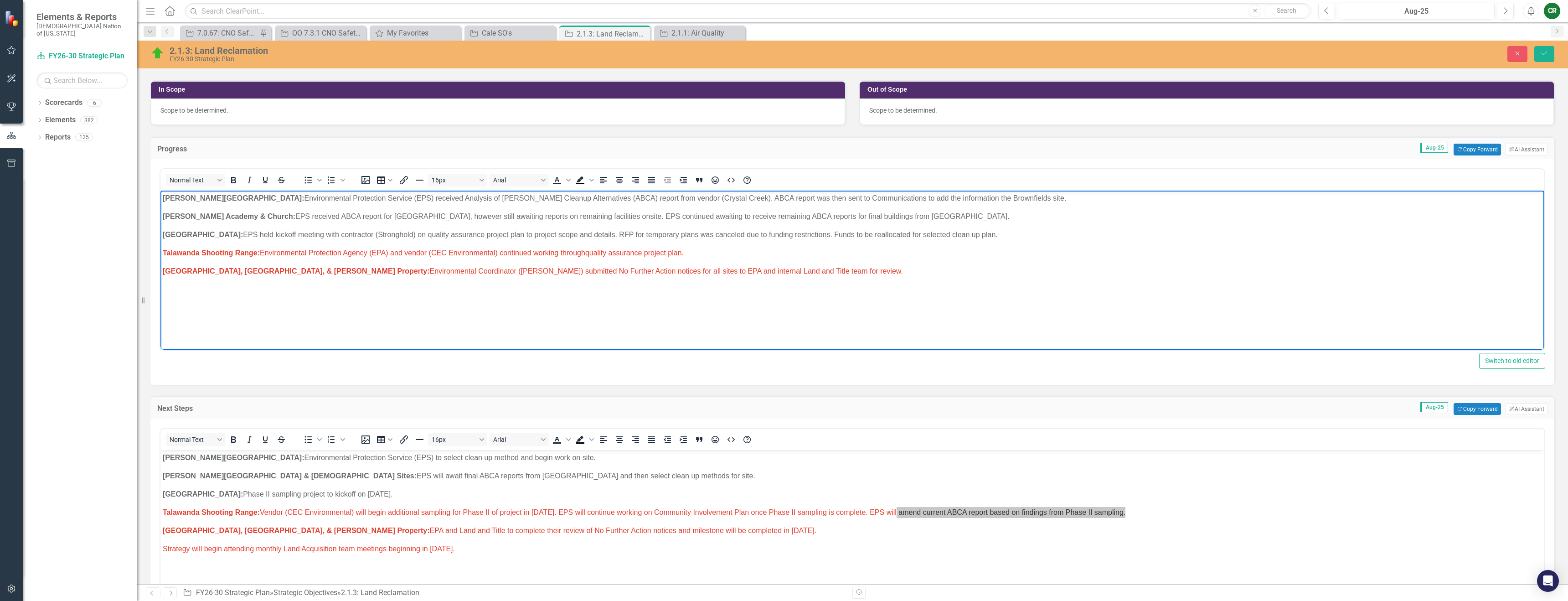
scroll to position [233, 0]
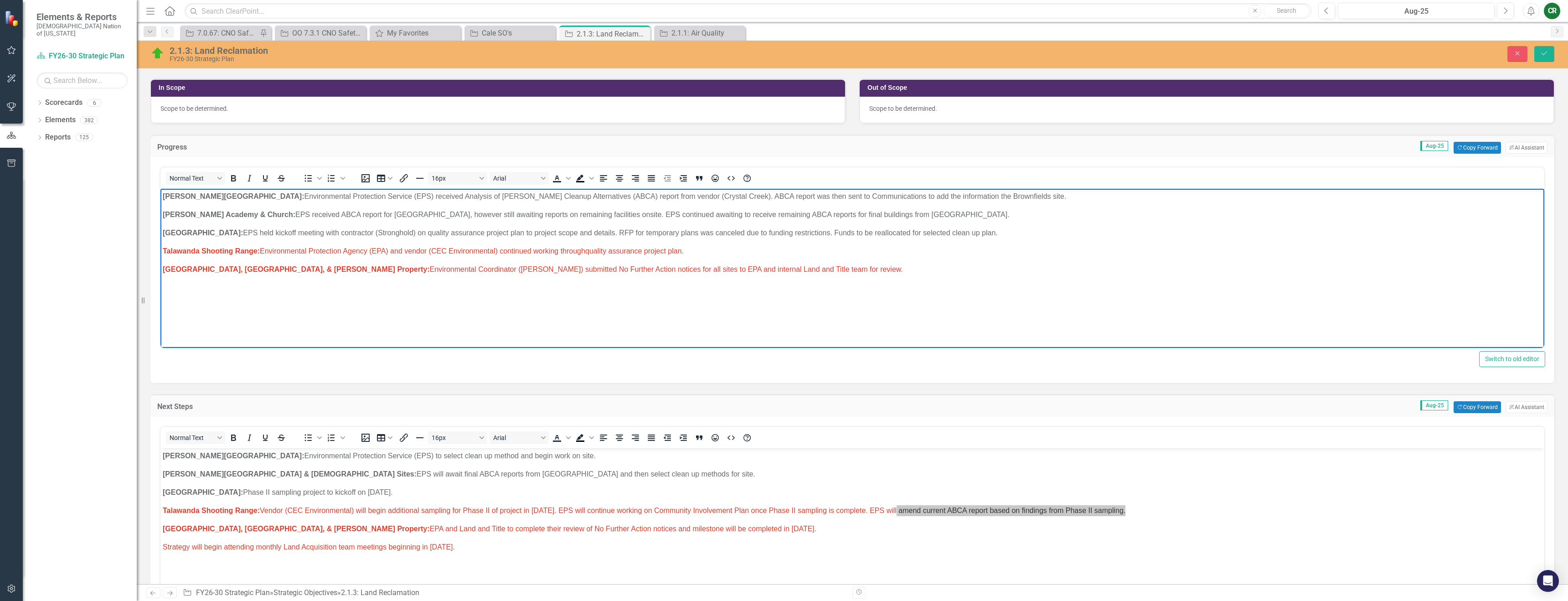
click at [587, 250] on span "Talawanda Shooting Range: Environmental Protection Agency (EPA) and vendor (CEC…" at bounding box center [423, 251] width 521 height 8
drag, startPoint x: 716, startPoint y: 252, endPoint x: 187, endPoint y: 241, distance: 529.1
click at [187, 241] on body "[PERSON_NAME] Chapel: Environmental Protection Service (EPS) received Analysis …" at bounding box center [852, 257] width 1384 height 137
click at [570, 179] on icon "Text color" at bounding box center [568, 178] width 4 height 4
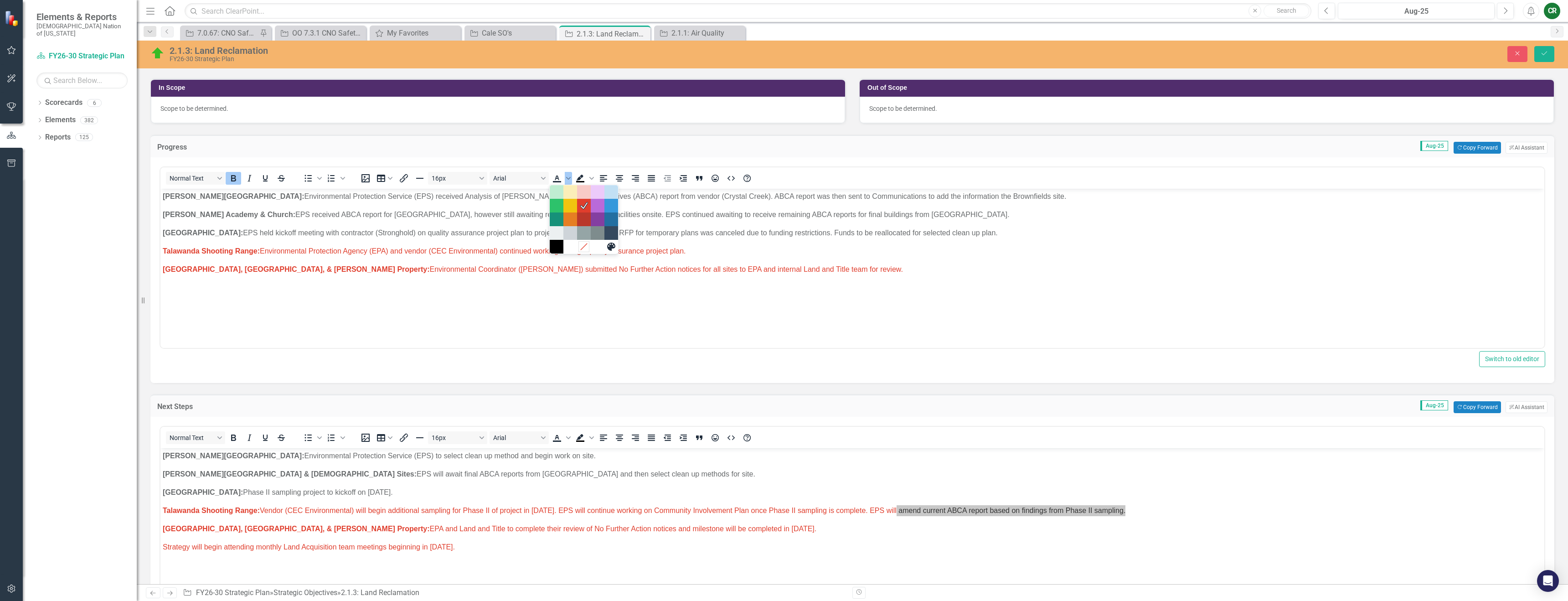
click at [586, 247] on icon "Remove color" at bounding box center [584, 247] width 9 height 9
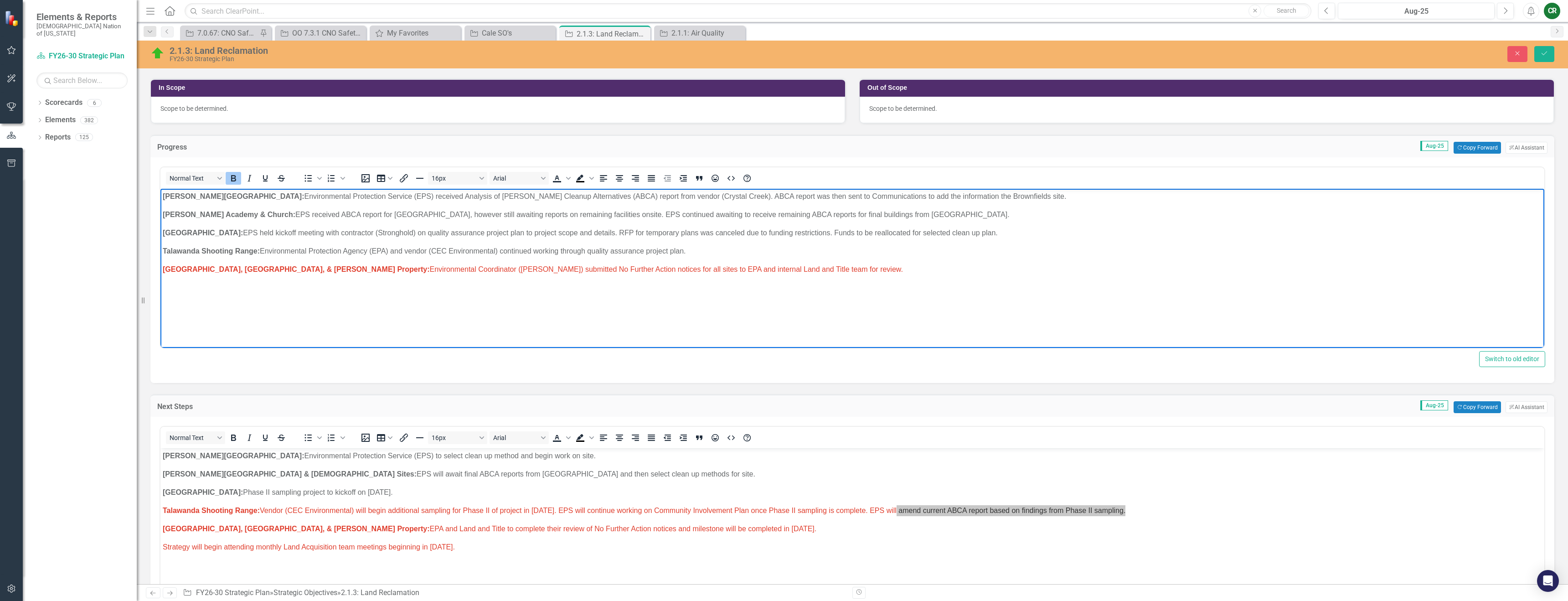
click at [586, 280] on body "[PERSON_NAME] Chapel: Environmental Protection Service (EPS) received Analysis …" at bounding box center [852, 257] width 1384 height 137
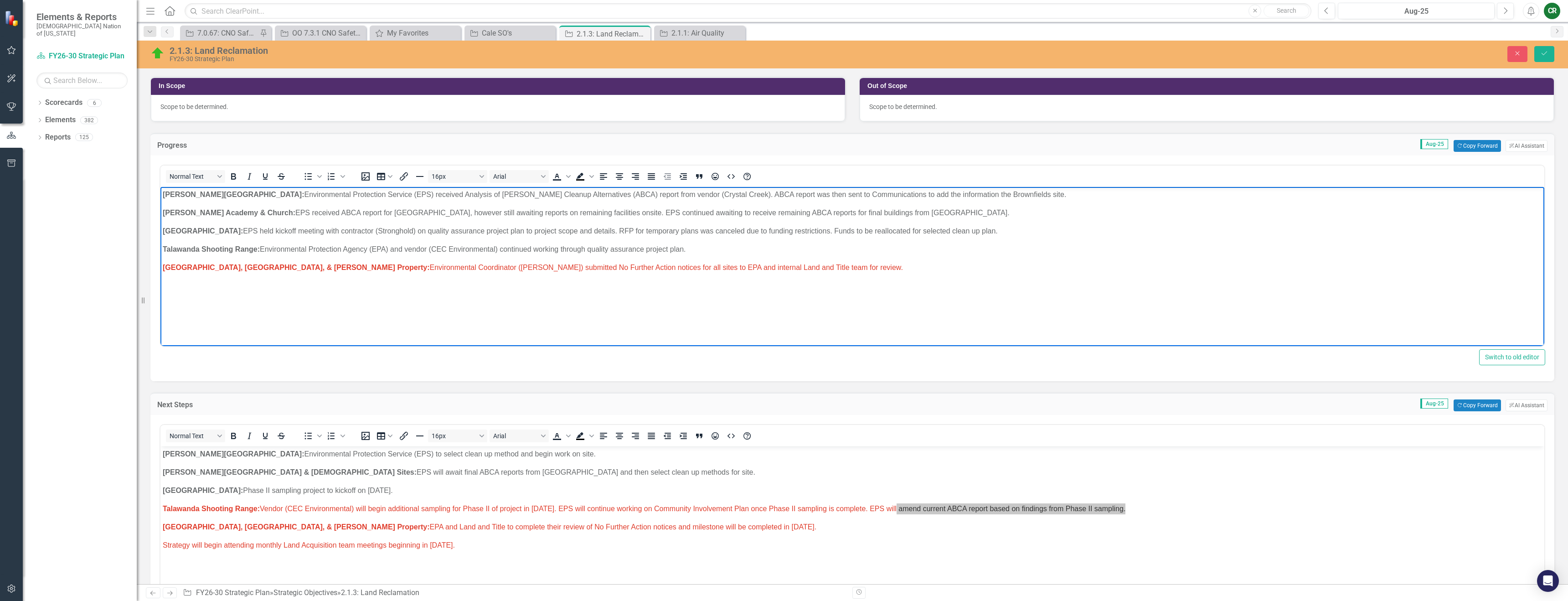
scroll to position [236, 0]
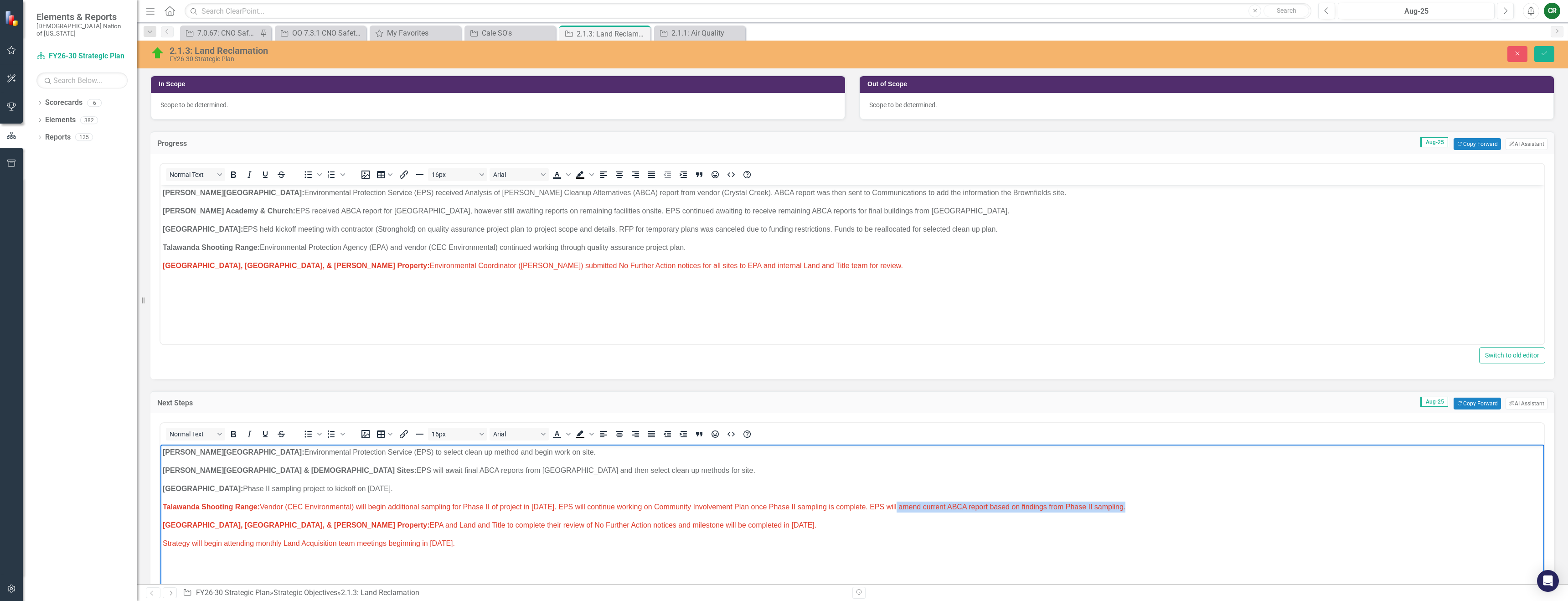
click at [1166, 514] on body "[PERSON_NAME] Chapel: Environmental Protection Service (EPS) to select clean up…" at bounding box center [852, 513] width 1384 height 137
drag, startPoint x: 1167, startPoint y: 510, endPoint x: 147, endPoint y: 506, distance: 1020.0
click at [161, 506] on html "[PERSON_NAME] Chapel: Environmental Protection Service (EPS) to select clean up…" at bounding box center [852, 513] width 1384 height 137
click at [569, 439] on span "Text color" at bounding box center [569, 434] width 7 height 13
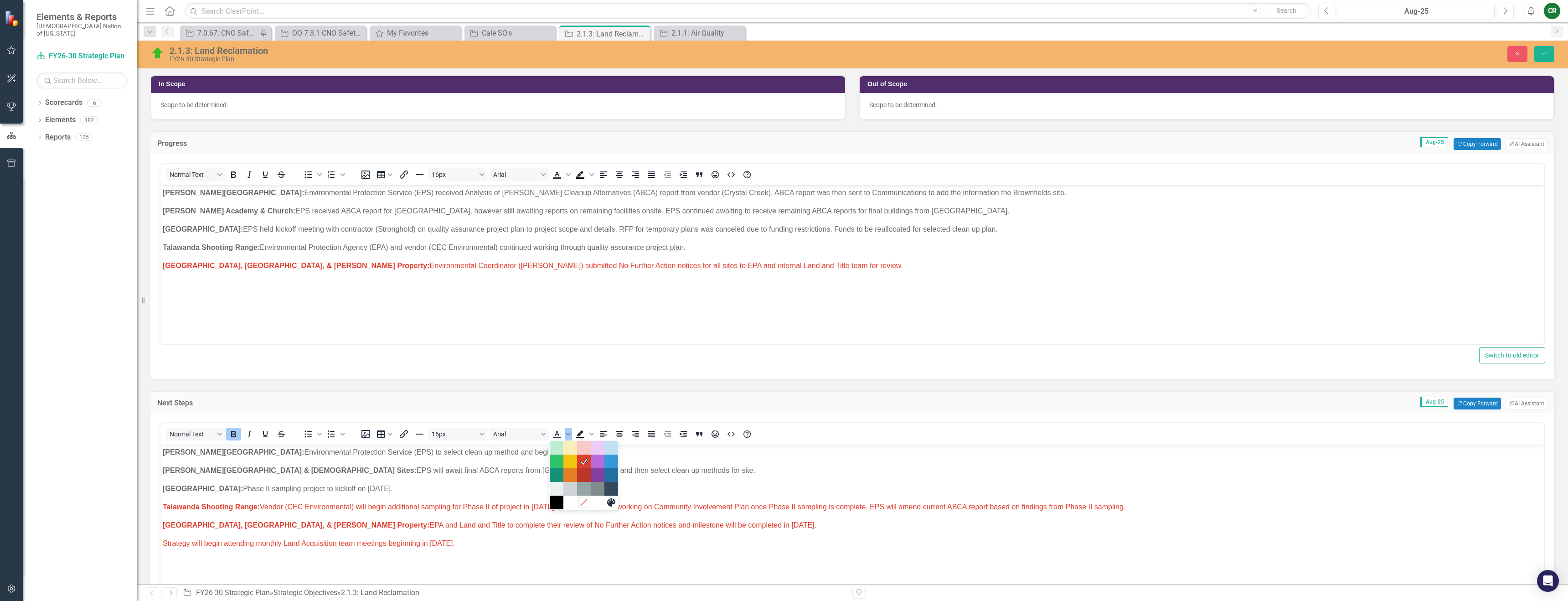
click at [584, 505] on icon "Remove color" at bounding box center [584, 502] width 9 height 9
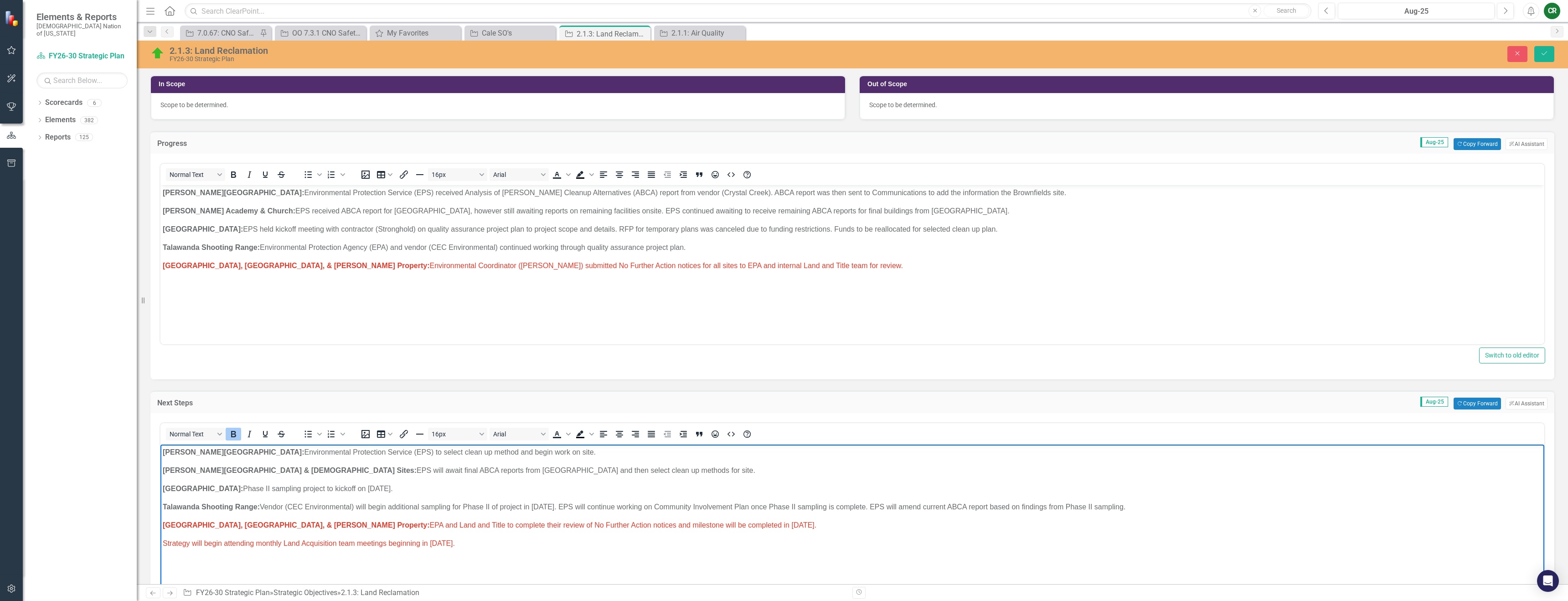
click at [589, 520] on p "[GEOGRAPHIC_DATA], [GEOGRAPHIC_DATA][PERSON_NAME], & [PERSON_NAME] Property: EP…" at bounding box center [852, 525] width 1379 height 11
drag, startPoint x: 745, startPoint y: 527, endPoint x: 337, endPoint y: 524, distance: 408.0
click at [337, 524] on p "[GEOGRAPHIC_DATA], [GEOGRAPHIC_DATA][PERSON_NAME], & [PERSON_NAME] Property: EP…" at bounding box center [852, 525] width 1379 height 11
click at [811, 266] on p "[GEOGRAPHIC_DATA], [PERSON_NAME], & [PERSON_NAME] Property: Environmental Coord…" at bounding box center [852, 266] width 1379 height 11
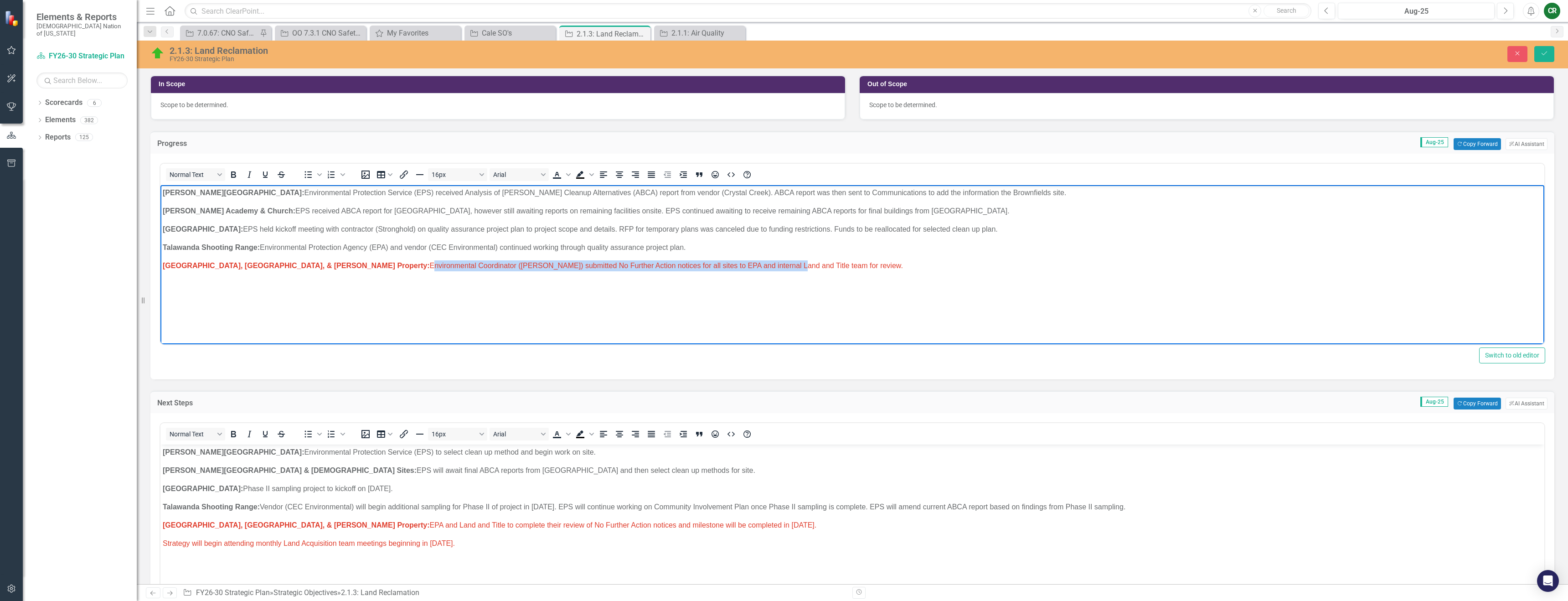
drag, startPoint x: 697, startPoint y: 265, endPoint x: 338, endPoint y: 268, distance: 359.0
click at [338, 268] on span "[GEOGRAPHIC_DATA], [PERSON_NAME], & [PERSON_NAME] Property: Environmental Coord…" at bounding box center [533, 265] width 740 height 8
click at [796, 284] on body "[PERSON_NAME] Chapel: Environmental Protection Service (EPS) received Analysis …" at bounding box center [852, 253] width 1384 height 137
click at [800, 267] on p "[GEOGRAPHIC_DATA], [PERSON_NAME], & [PERSON_NAME] Property: Environmental Coord…" at bounding box center [852, 266] width 1379 height 11
drag, startPoint x: 807, startPoint y: 270, endPoint x: 337, endPoint y: 270, distance: 470.0
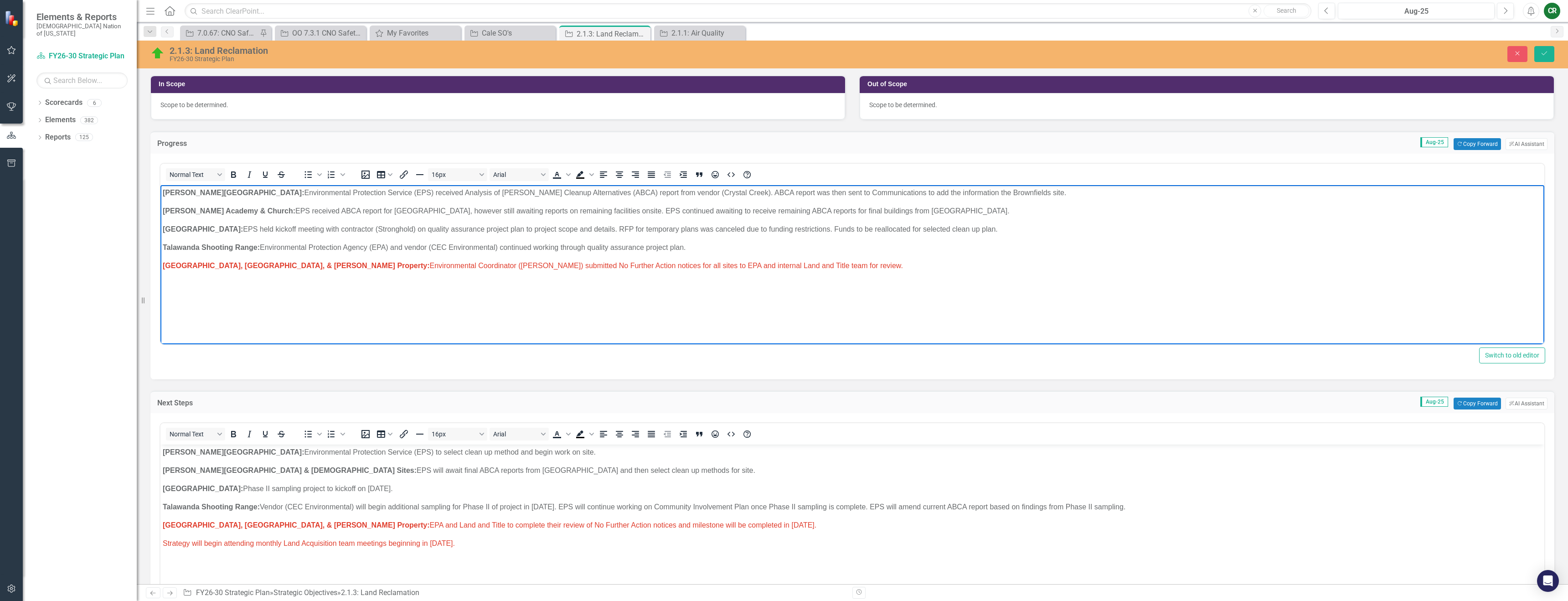
click at [337, 270] on p "[GEOGRAPHIC_DATA], [PERSON_NAME], & [PERSON_NAME] Property: Environmental Coord…" at bounding box center [852, 266] width 1379 height 11
click at [662, 262] on span "[GEOGRAPHIC_DATA], [PERSON_NAME], & [PERSON_NAME] Property: Environmental Coord…" at bounding box center [533, 265] width 740 height 8
click at [665, 271] on p "[GEOGRAPHIC_DATA], [PERSON_NAME], & [PERSON_NAME] Property: Environmental Coord…" at bounding box center [852, 266] width 1379 height 11
click at [595, 269] on span "[GEOGRAPHIC_DATA], [PERSON_NAME], & [PERSON_NAME] Property: Environmental Coord…" at bounding box center [533, 265] width 740 height 8
click at [602, 267] on span "[GEOGRAPHIC_DATA], [PERSON_NAME], & [PERSON_NAME] Property: Environmental Coord…" at bounding box center [533, 265] width 740 height 8
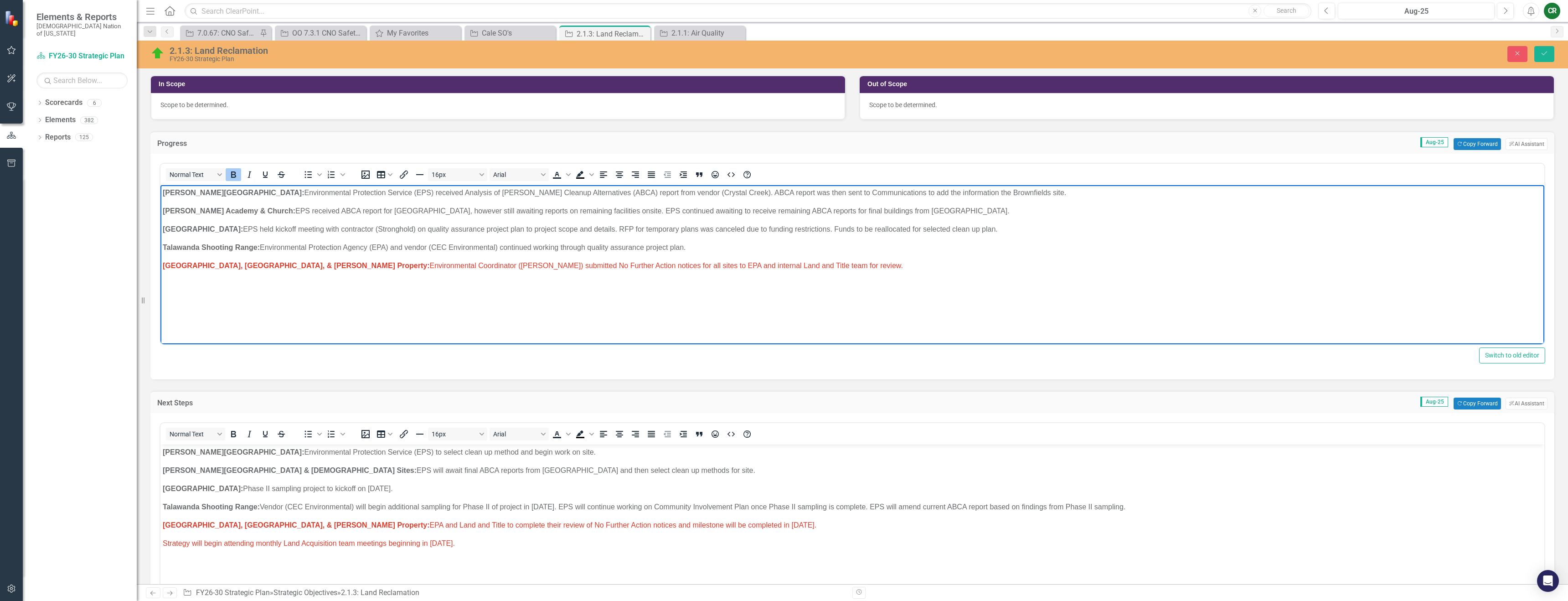
drag, startPoint x: 807, startPoint y: 265, endPoint x: 159, endPoint y: 268, distance: 648.0
click at [161, 268] on html "[PERSON_NAME] Chapel: Environmental Protection Service (EPS) received Analysis …" at bounding box center [852, 253] width 1384 height 137
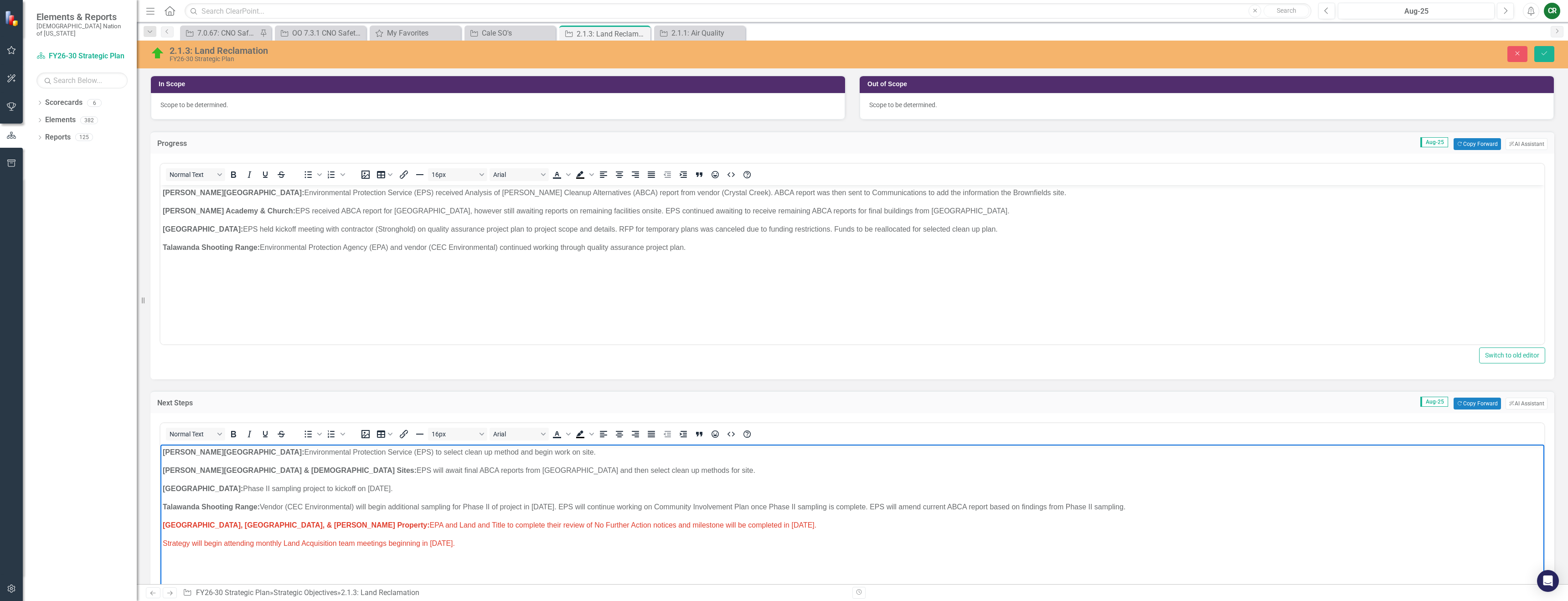
click at [511, 547] on p "Strategy will begin attending monthly Land Acquisition team meetings beginning …" at bounding box center [852, 544] width 1379 height 11
drag, startPoint x: 749, startPoint y: 525, endPoint x: 125, endPoint y: 527, distance: 624.0
click at [161, 527] on html "[PERSON_NAME] Chapel: Environmental Protection Service (EPS) to select clean up…" at bounding box center [852, 513] width 1384 height 137
drag, startPoint x: 473, startPoint y: 529, endPoint x: 122, endPoint y: 529, distance: 351.0
click at [161, 529] on html "[PERSON_NAME] Chapel: Environmental Protection Service (EPS) to select clean up…" at bounding box center [852, 513] width 1384 height 137
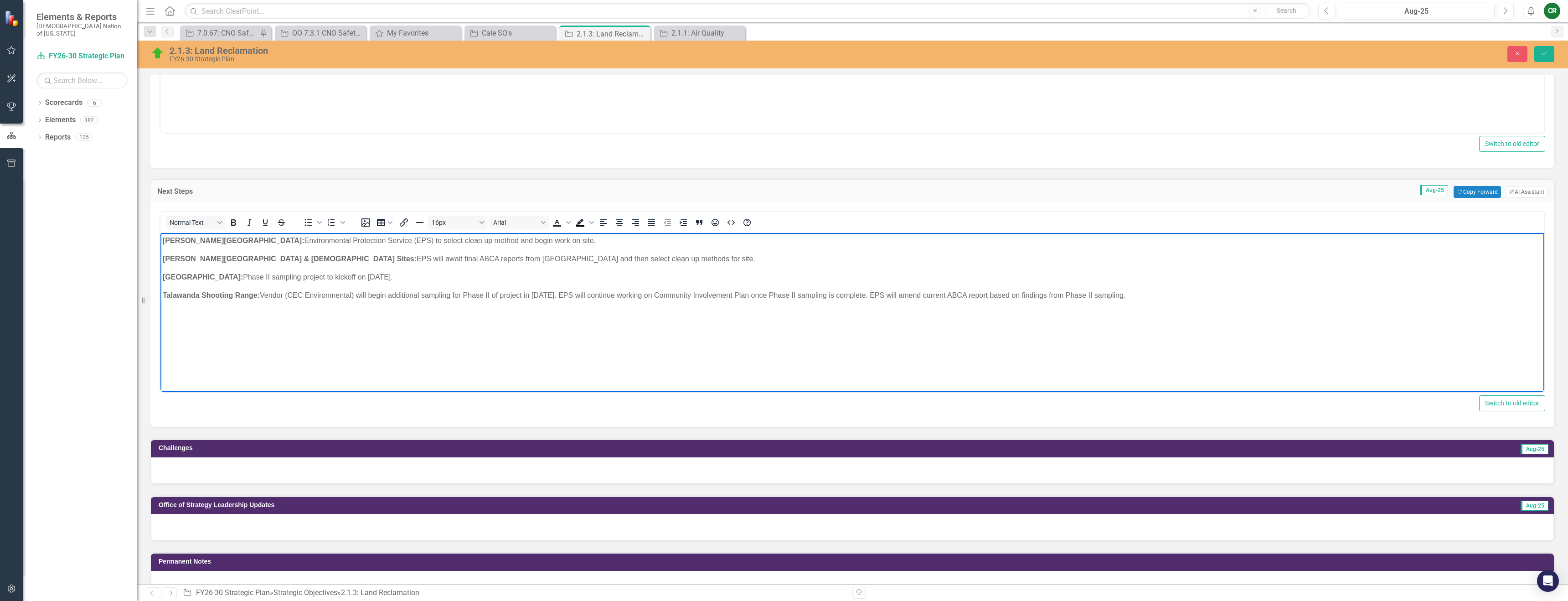
scroll to position [491, 0]
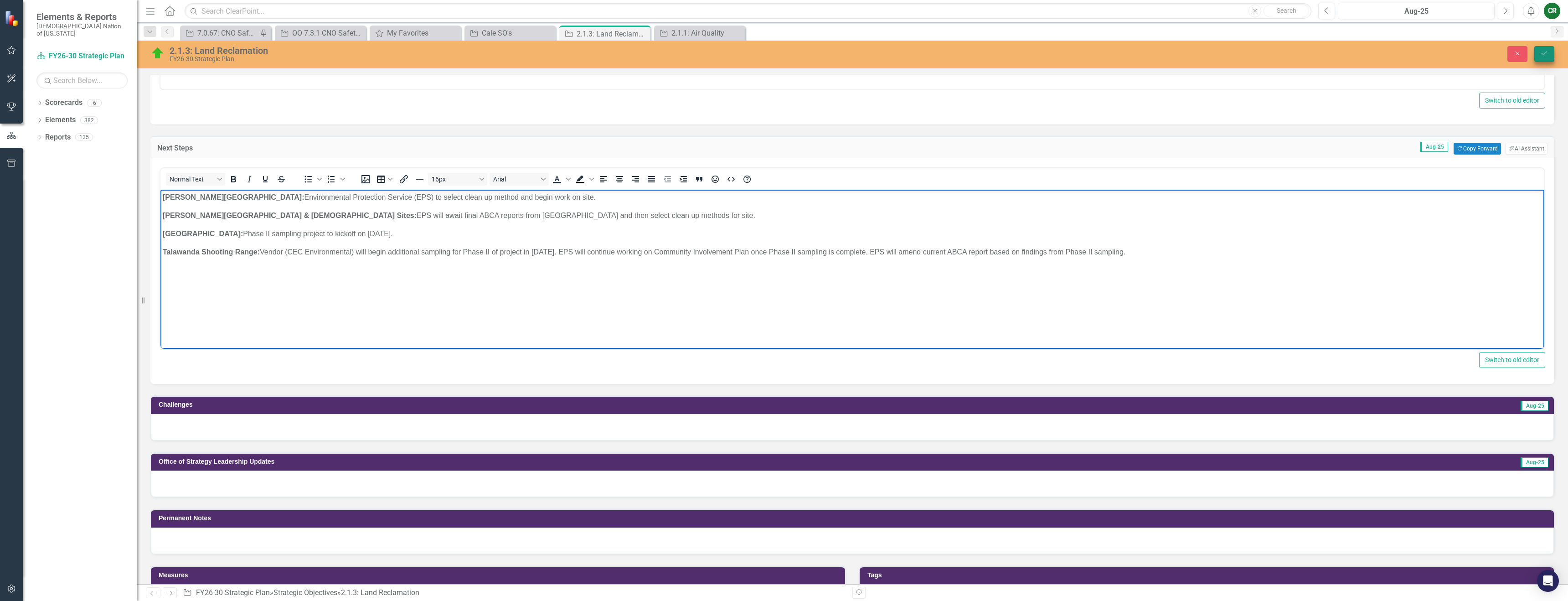
click at [1542, 53] on icon "Save" at bounding box center [1544, 53] width 8 height 6
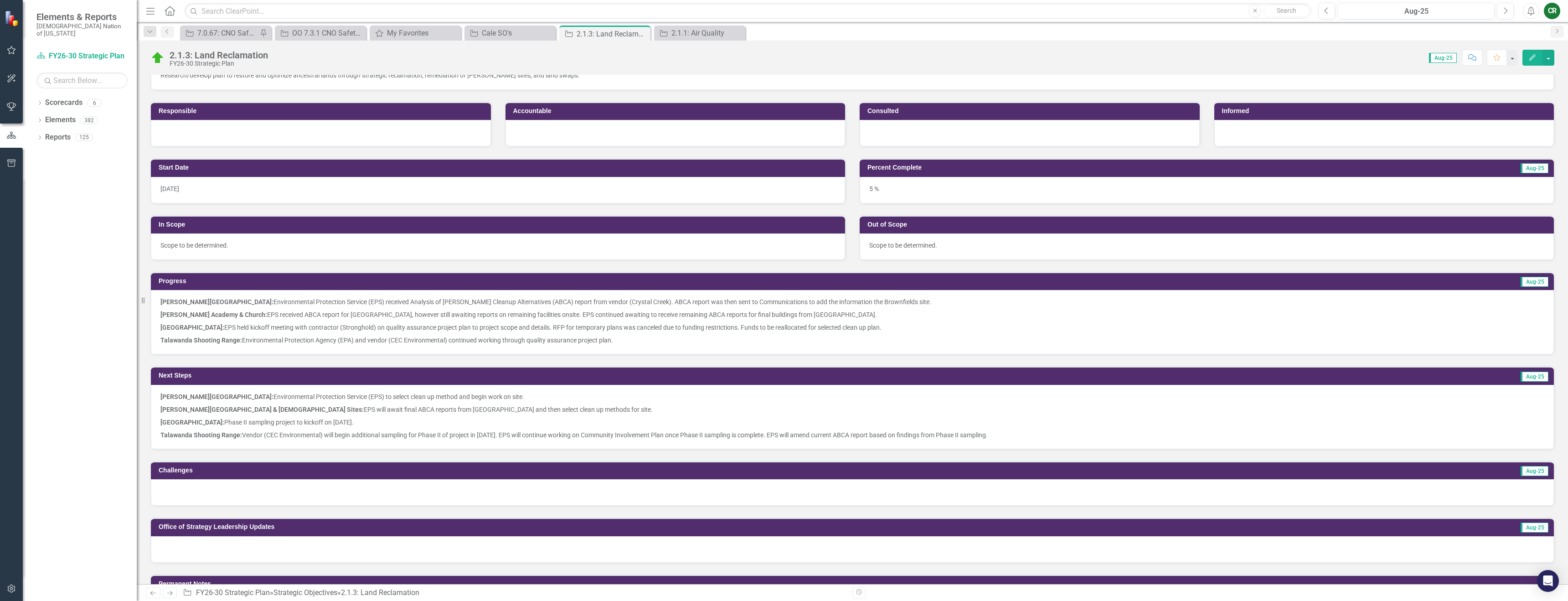
scroll to position [406, 0]
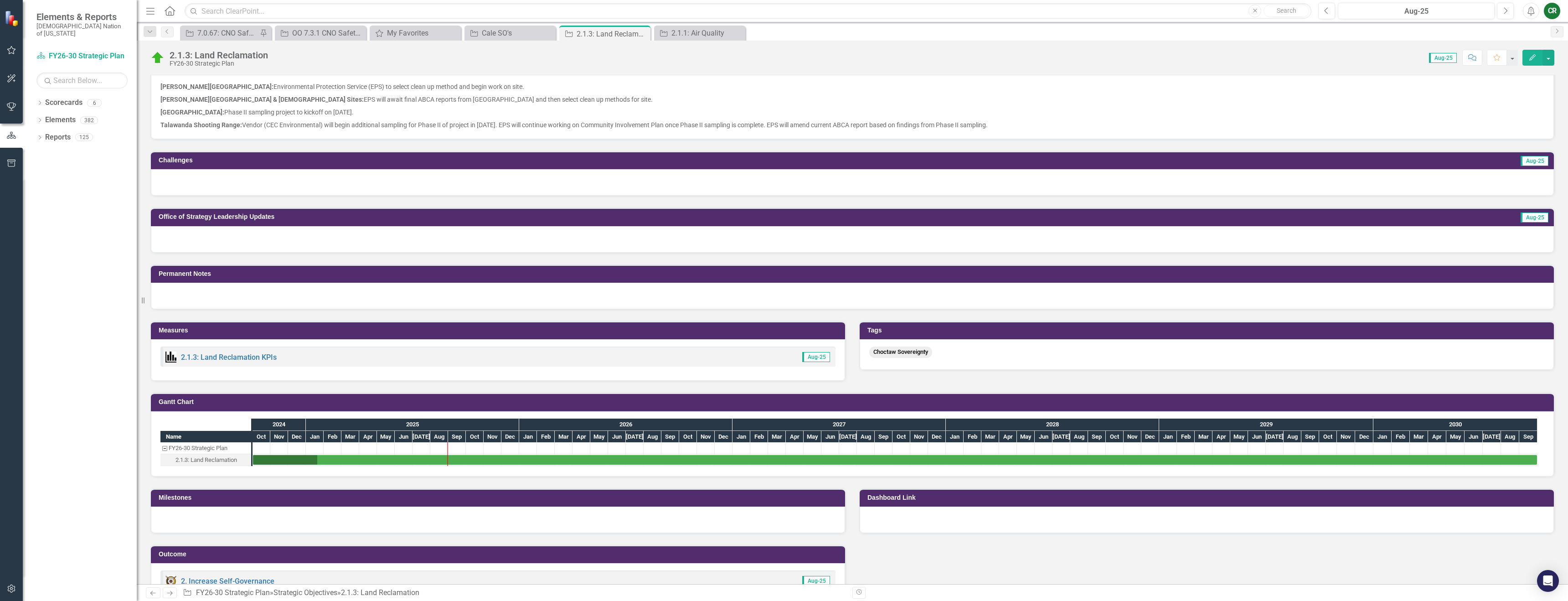
click at [654, 409] on td "Gantt Chart" at bounding box center [854, 403] width 1391 height 13
click at [654, 409] on td "Gantt Chart" at bounding box center [854, 403] width 1391 height 13
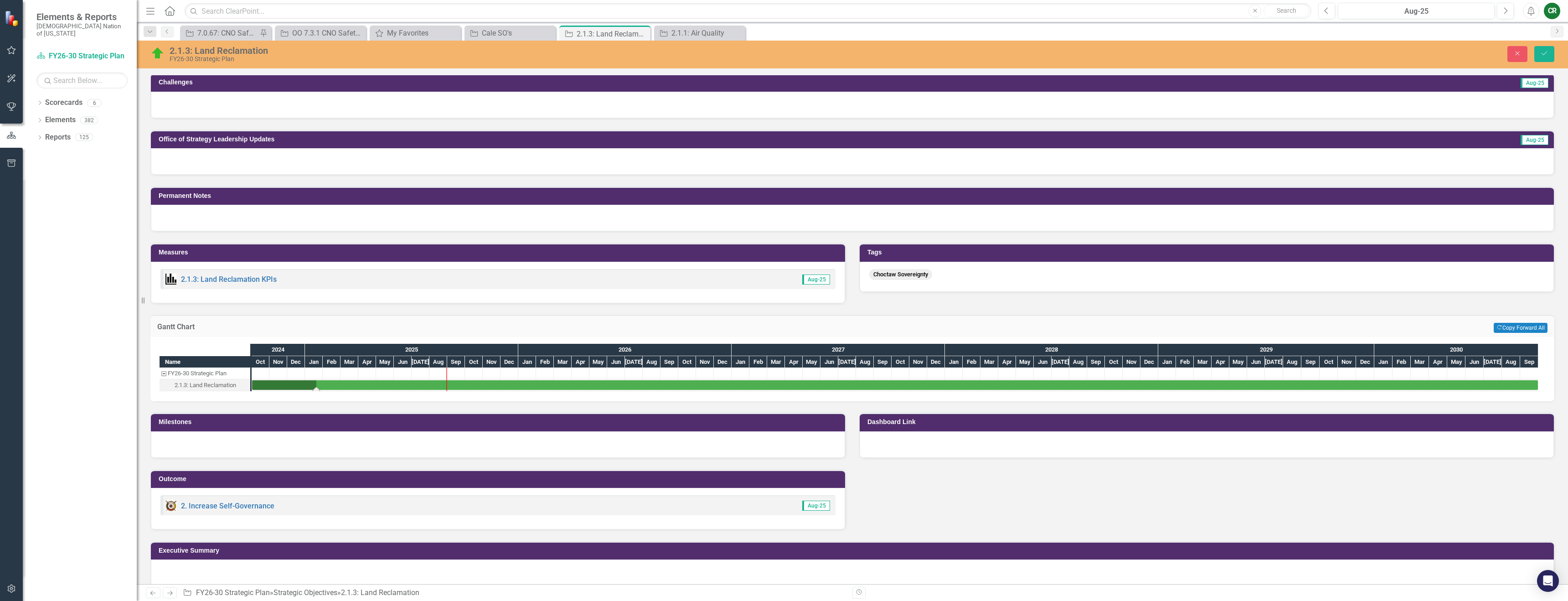
scroll to position [494, 0]
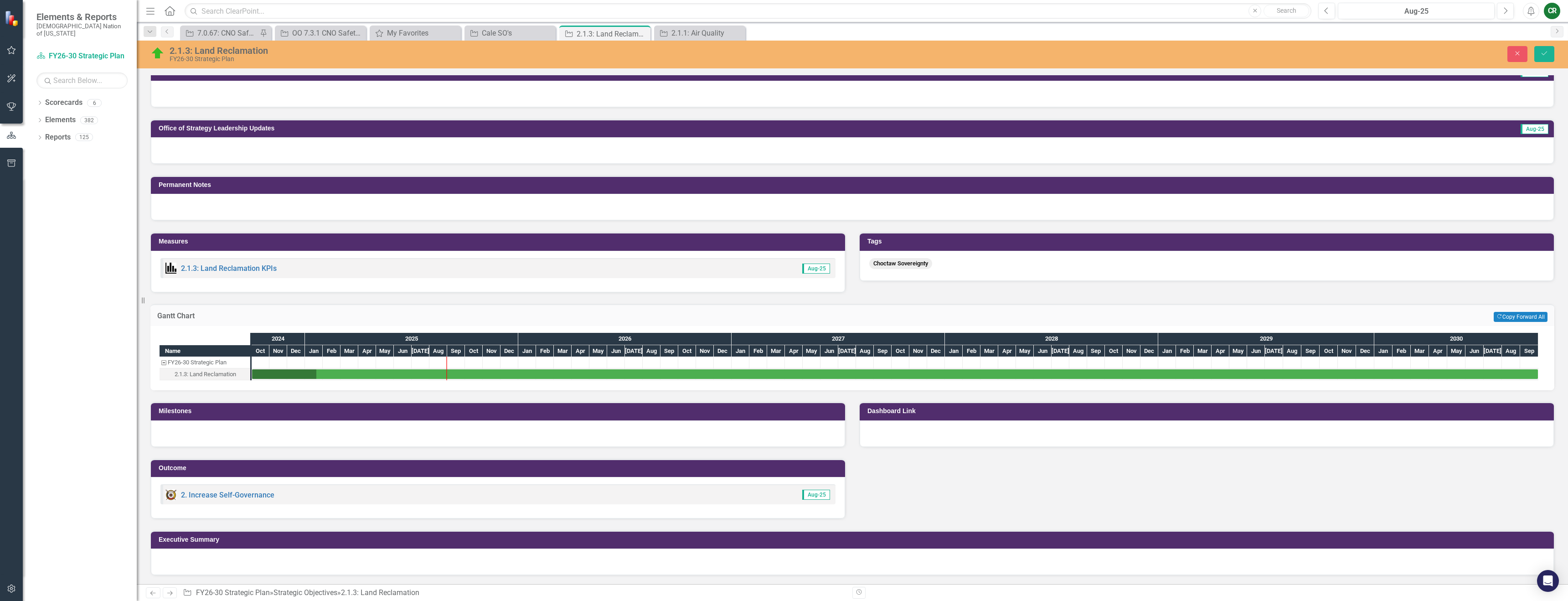
click at [492, 438] on div at bounding box center [498, 433] width 694 height 26
drag, startPoint x: 492, startPoint y: 438, endPoint x: 506, endPoint y: 450, distance: 18.4
click at [492, 437] on div at bounding box center [498, 433] width 694 height 26
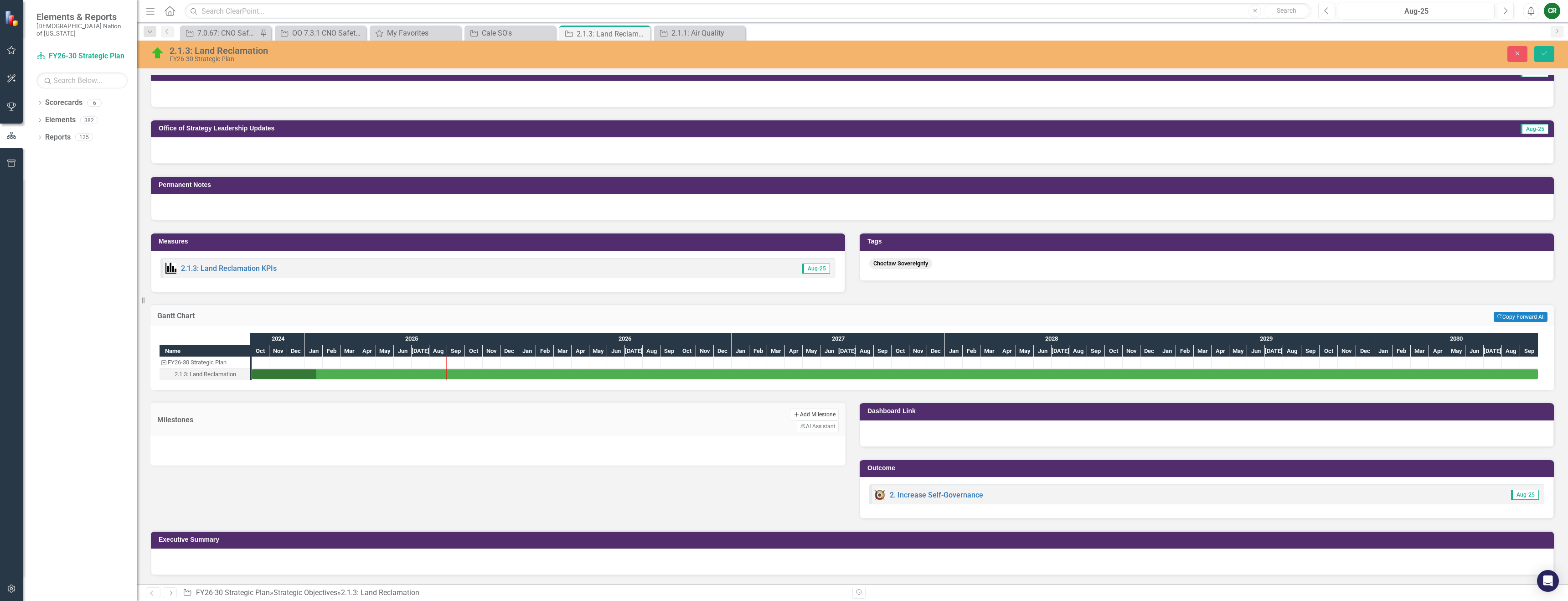
click at [790, 413] on button "Add Add Milestone" at bounding box center [814, 414] width 49 height 12
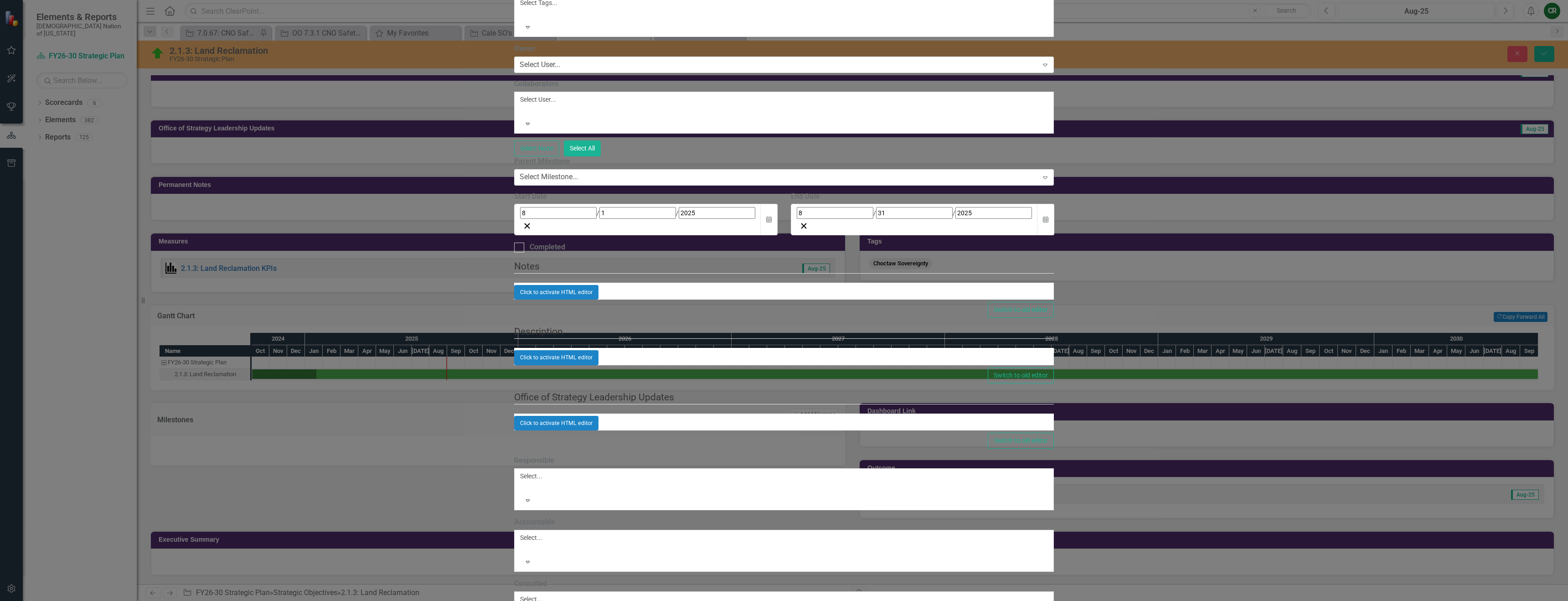
drag, startPoint x: 491, startPoint y: 37, endPoint x: 496, endPoint y: 51, distance: 14.9
click at [514, 51] on form "Milestones Milestone Add Milestone Help Maximize Close Add Milestone Update Fie…" at bounding box center [784, 300] width 540 height 834
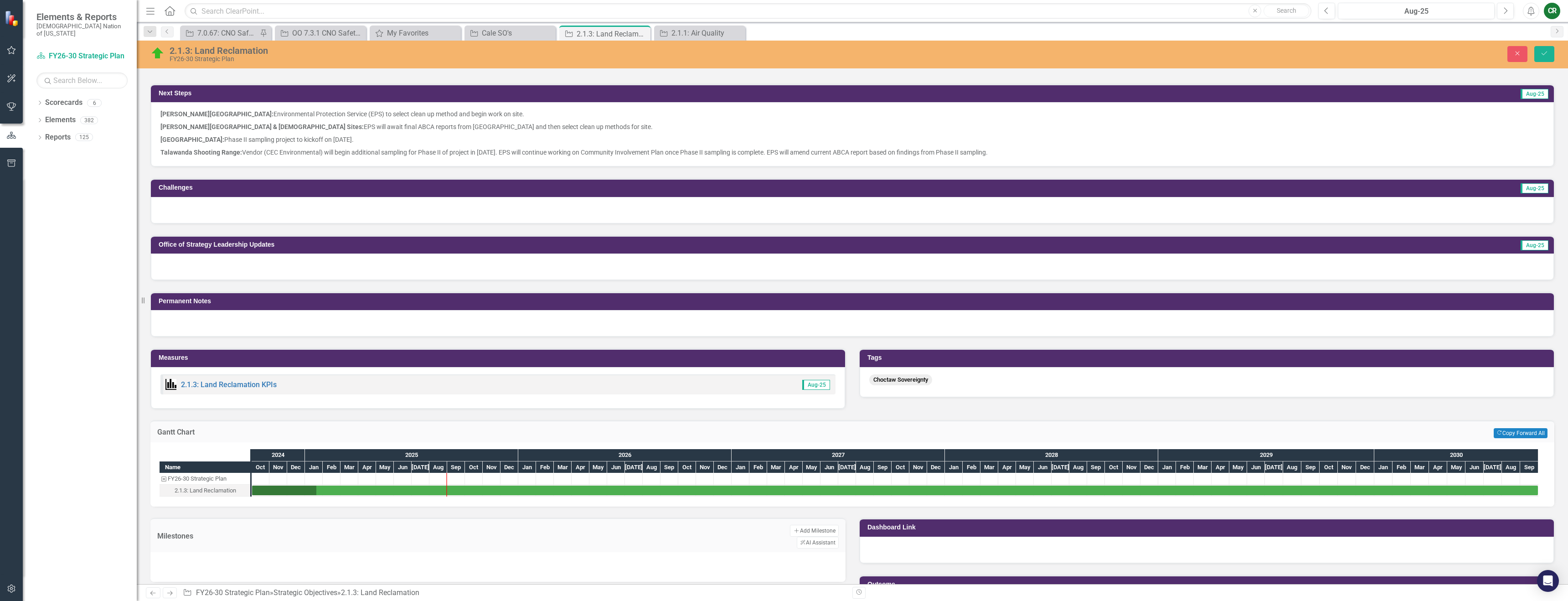
scroll to position [208, 0]
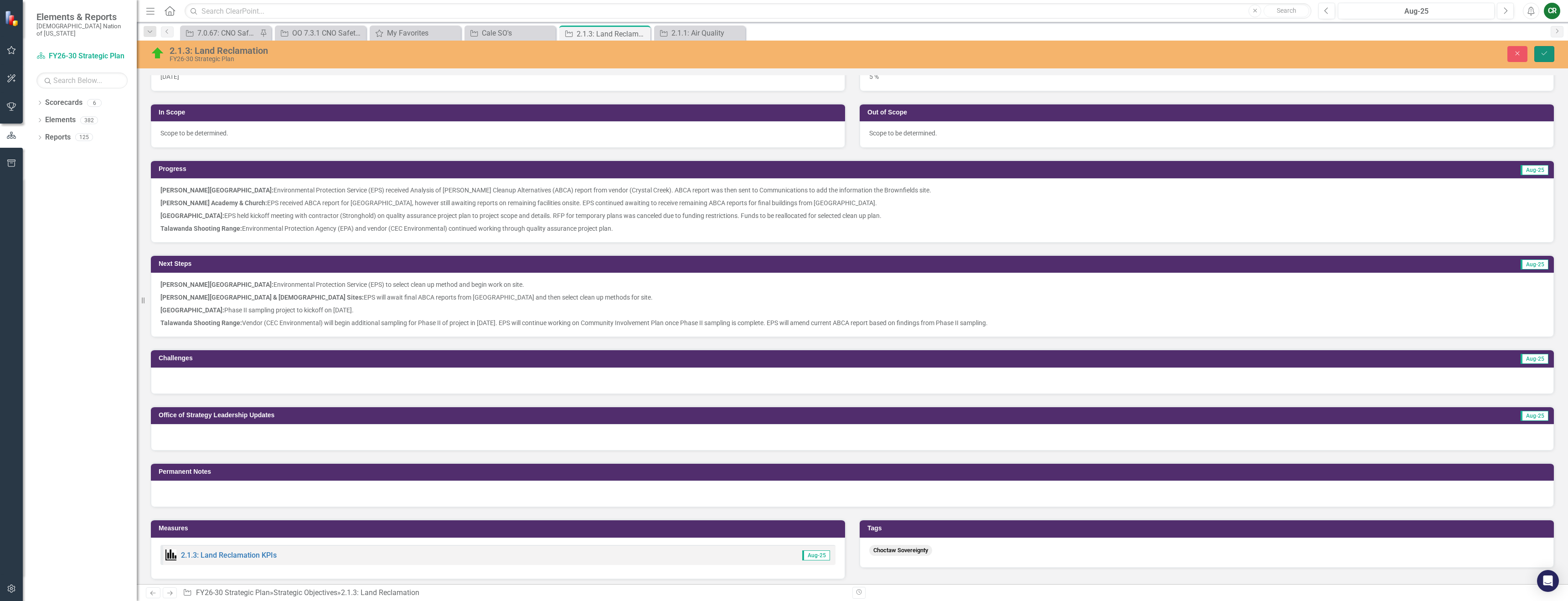
drag, startPoint x: 1542, startPoint y: 55, endPoint x: 1536, endPoint y: 83, distance: 28.6
click at [1542, 55] on icon "Save" at bounding box center [1544, 53] width 8 height 6
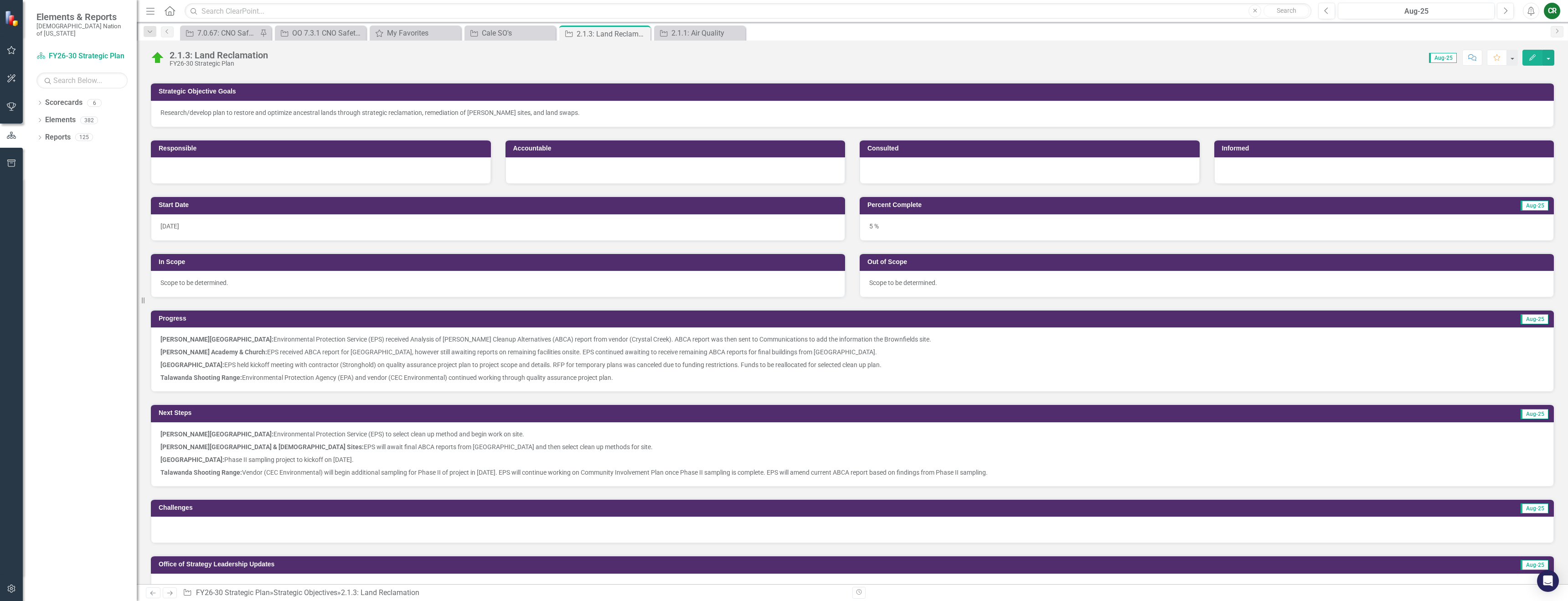
scroll to position [13, 0]
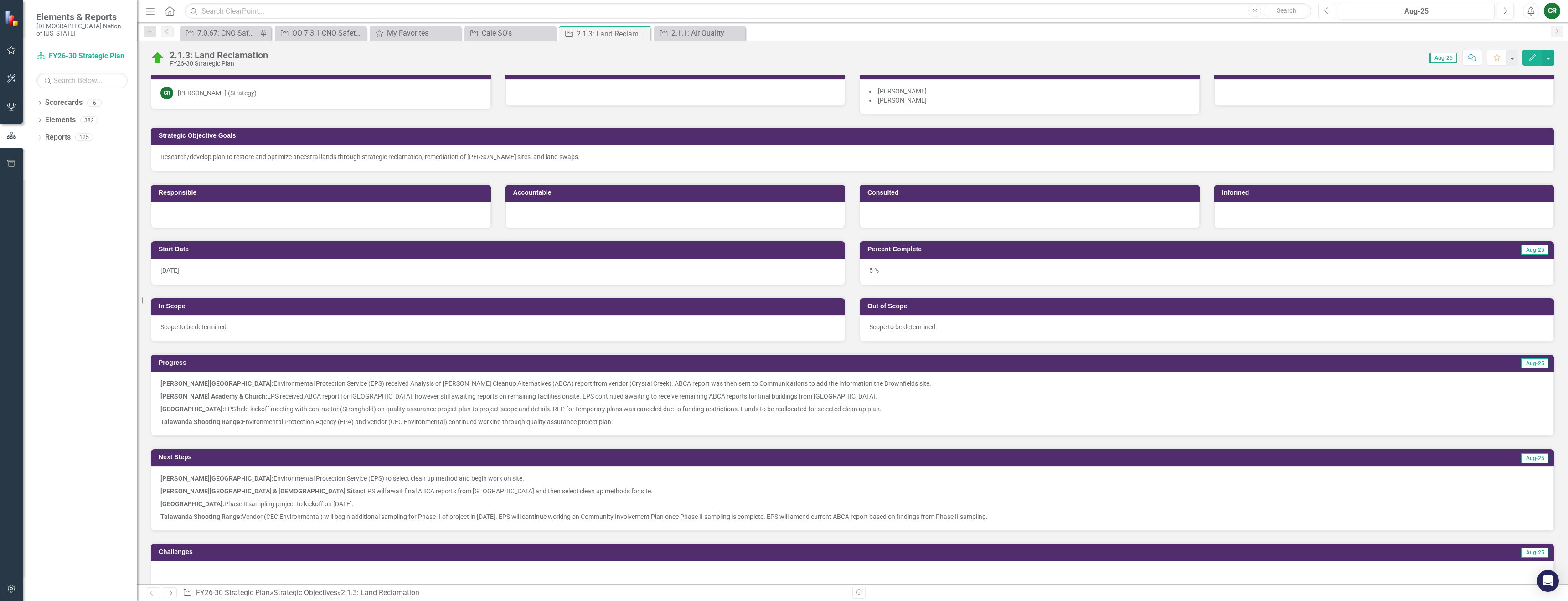
click at [1325, 12] on icon "button" at bounding box center [1326, 10] width 4 height 6
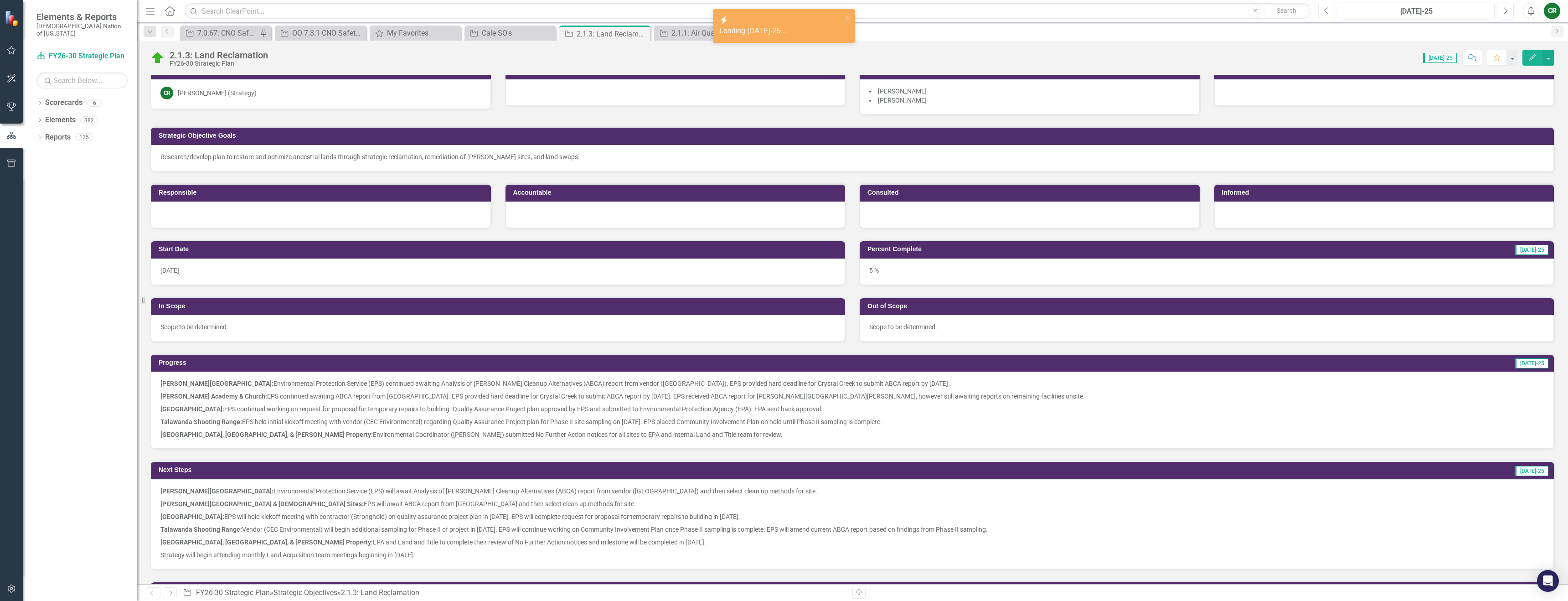
scroll to position [15, 0]
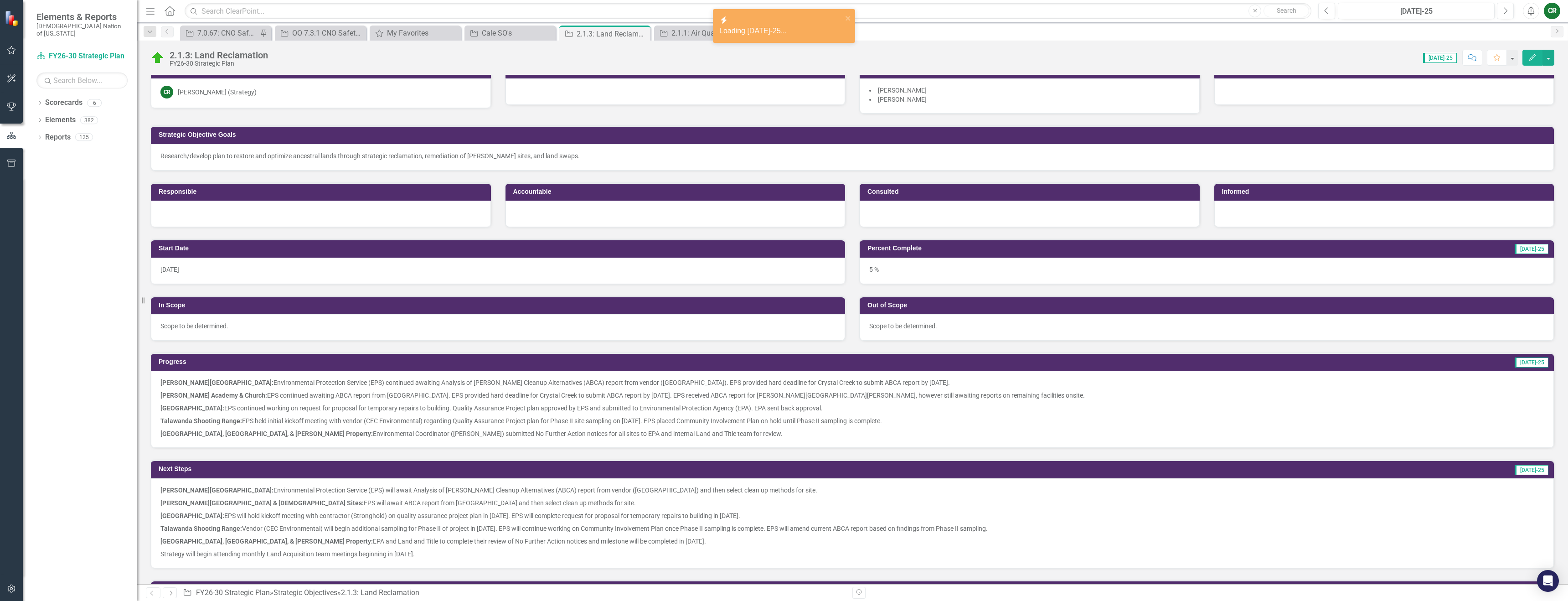
click at [228, 438] on div "[PERSON_NAME] Chapel: Environmental Protection Service (EPS) continued awaiting…" at bounding box center [852, 409] width 1403 height 77
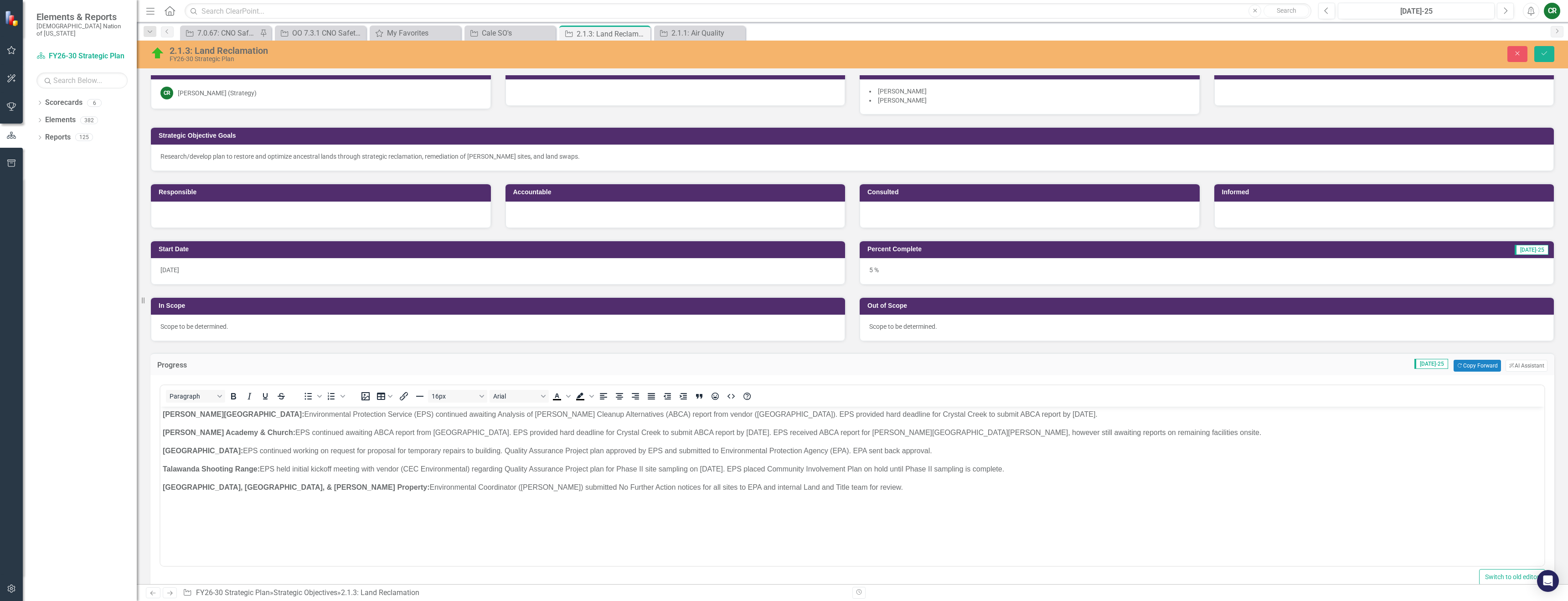
scroll to position [0, 0]
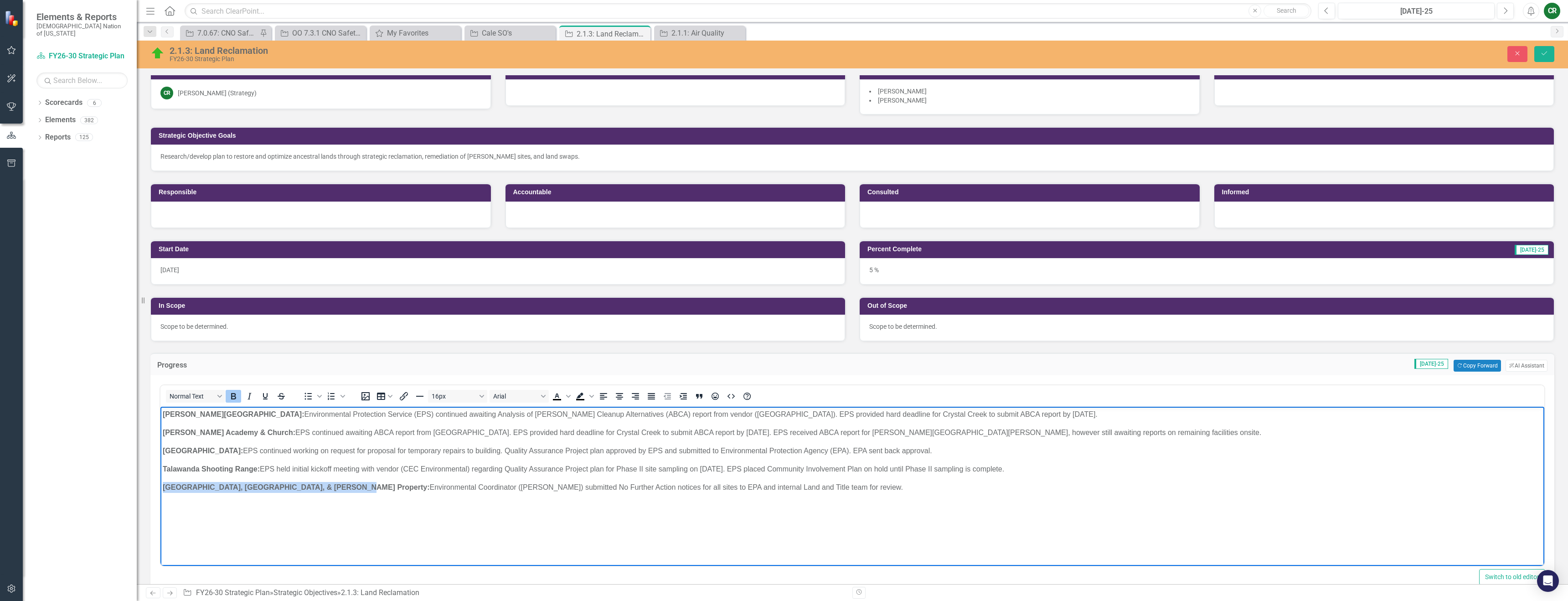
drag, startPoint x: 334, startPoint y: 488, endPoint x: 158, endPoint y: 480, distance: 176.2
click at [161, 480] on html "[PERSON_NAME] Chapel: Environmental Protection Service (EPS) continued awaiting…" at bounding box center [852, 475] width 1384 height 137
copy strong "[GEOGRAPHIC_DATA], [GEOGRAPHIC_DATA], & [PERSON_NAME] Property:"
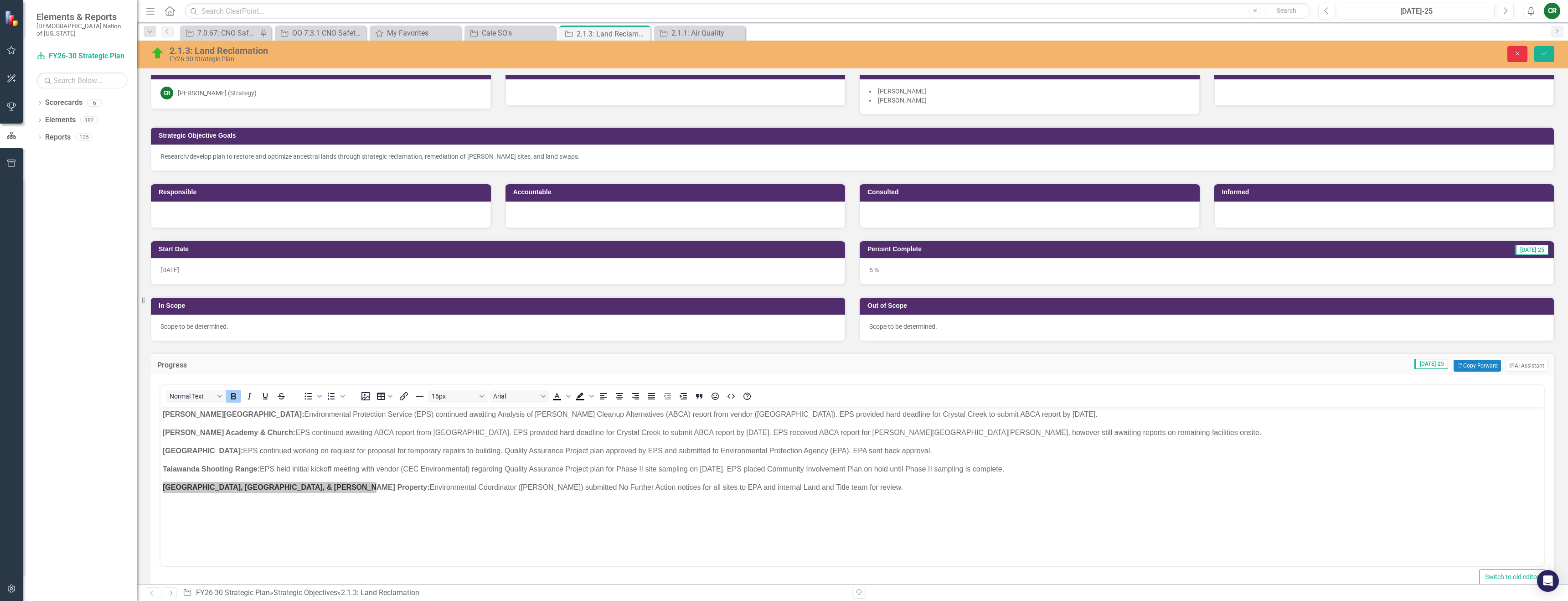
click at [1517, 54] on icon "Close" at bounding box center [1517, 53] width 8 height 6
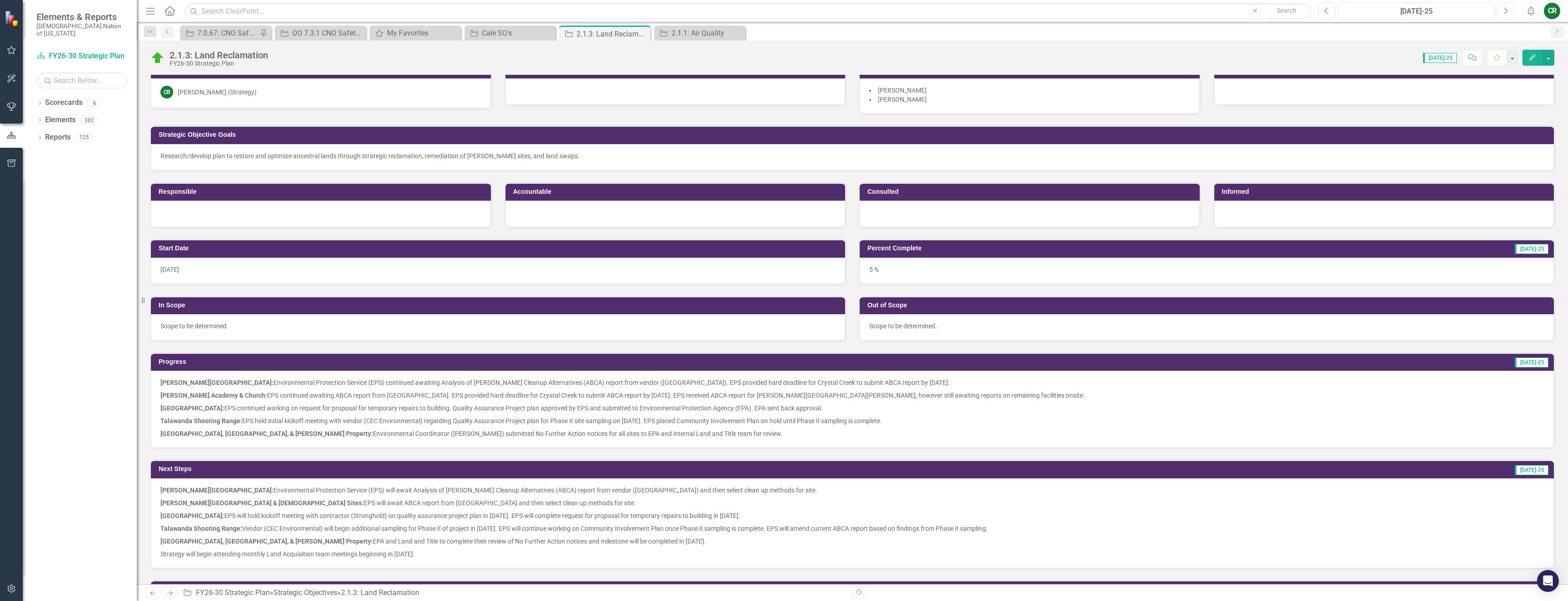
click at [1505, 13] on icon "Next" at bounding box center [1505, 10] width 5 height 8
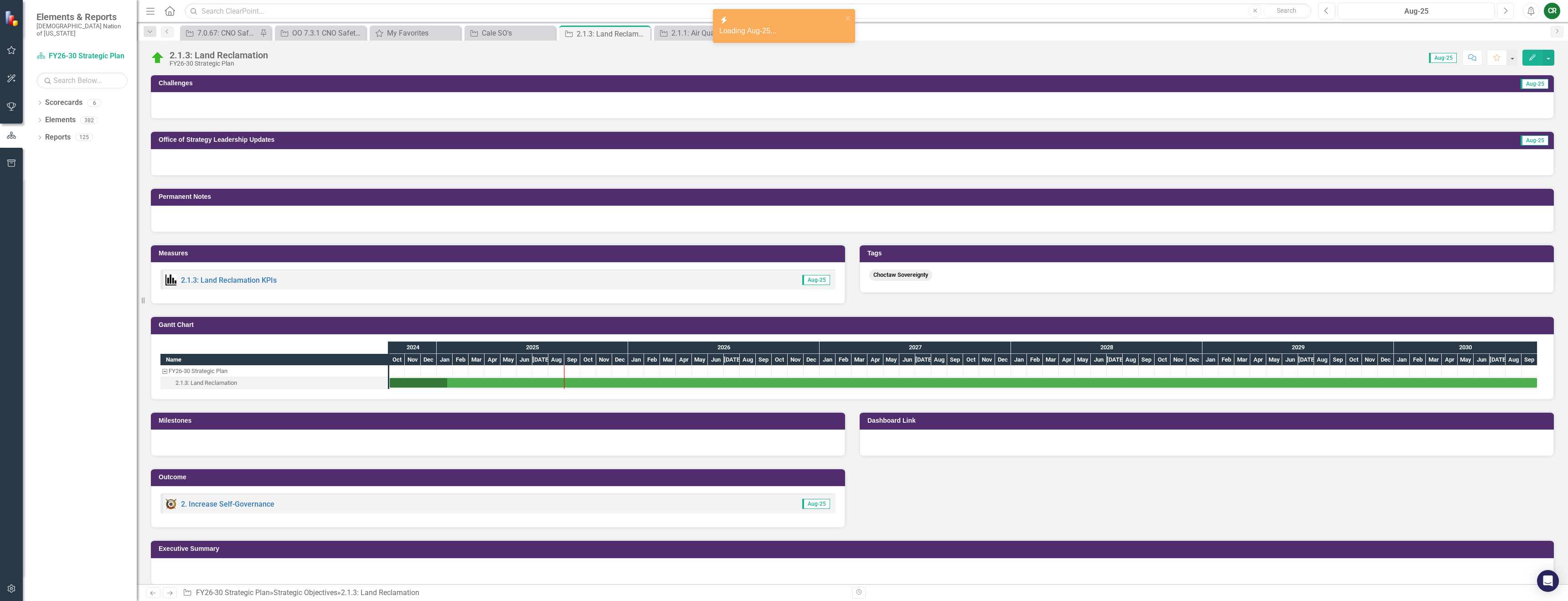
scroll to position [491, 0]
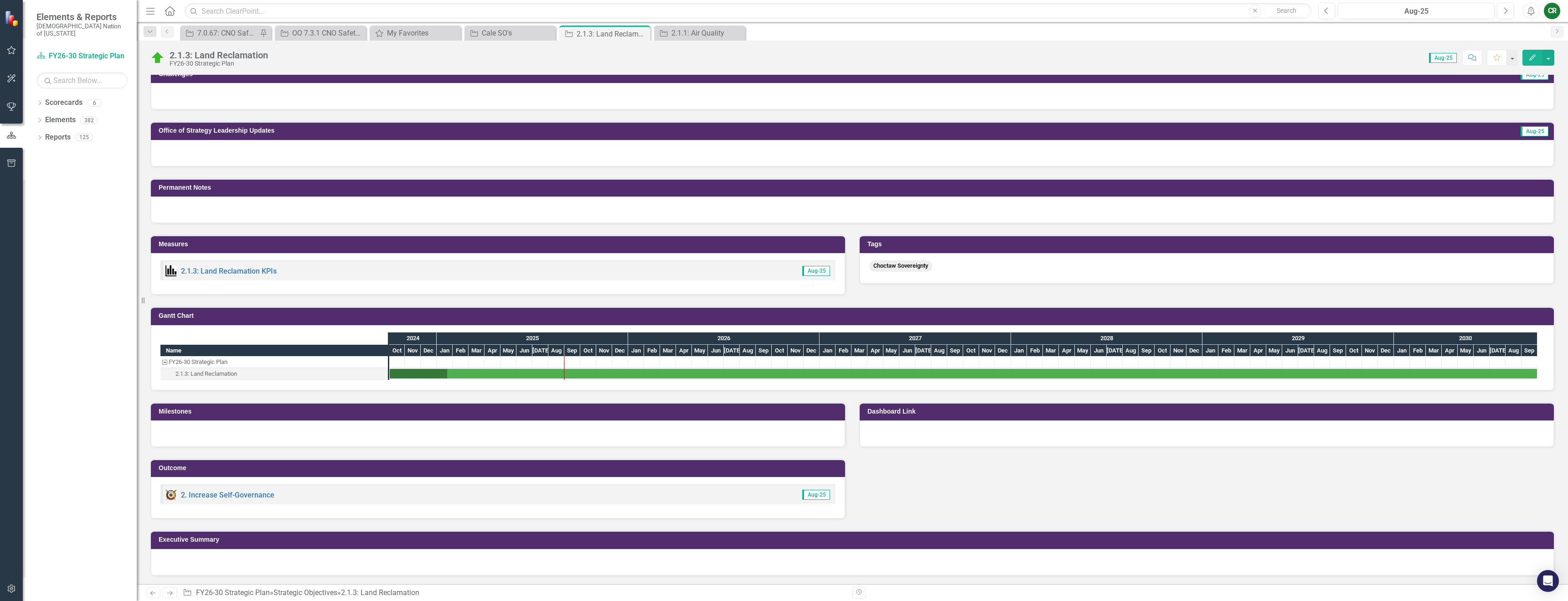
click at [424, 433] on div at bounding box center [498, 433] width 694 height 26
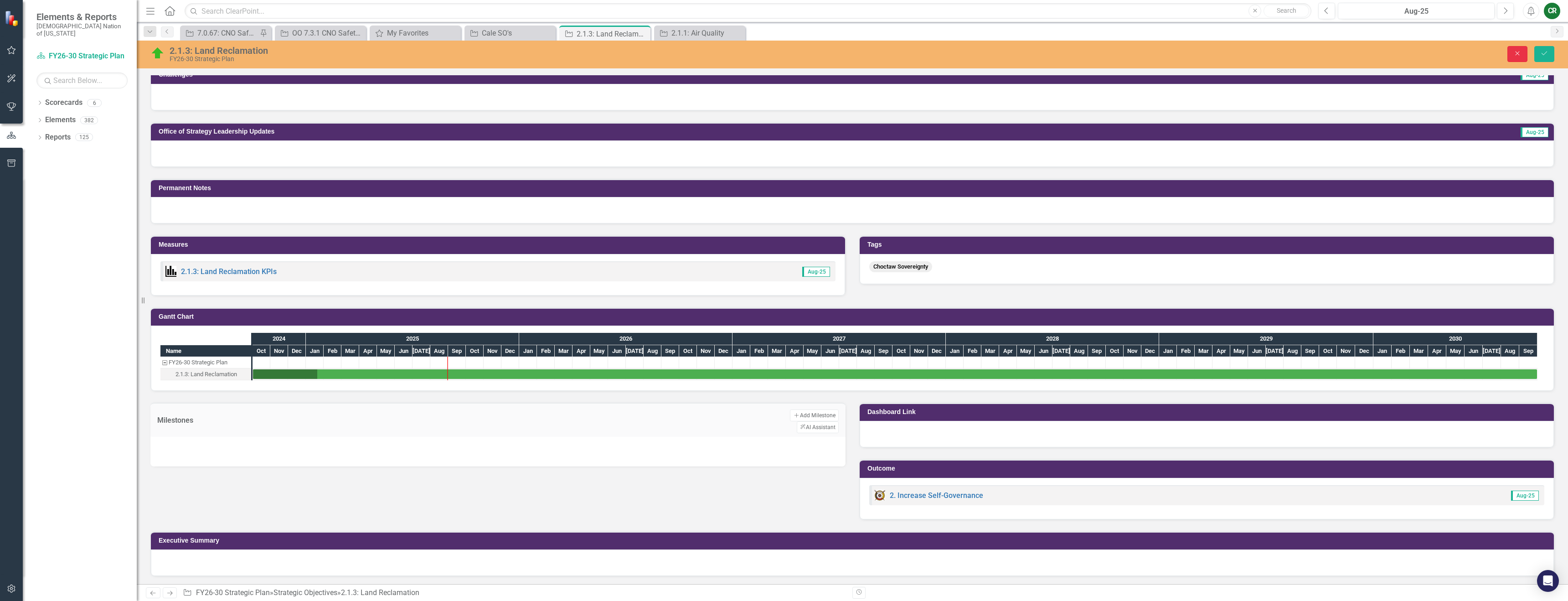
click at [1514, 55] on icon "Close" at bounding box center [1517, 53] width 8 height 6
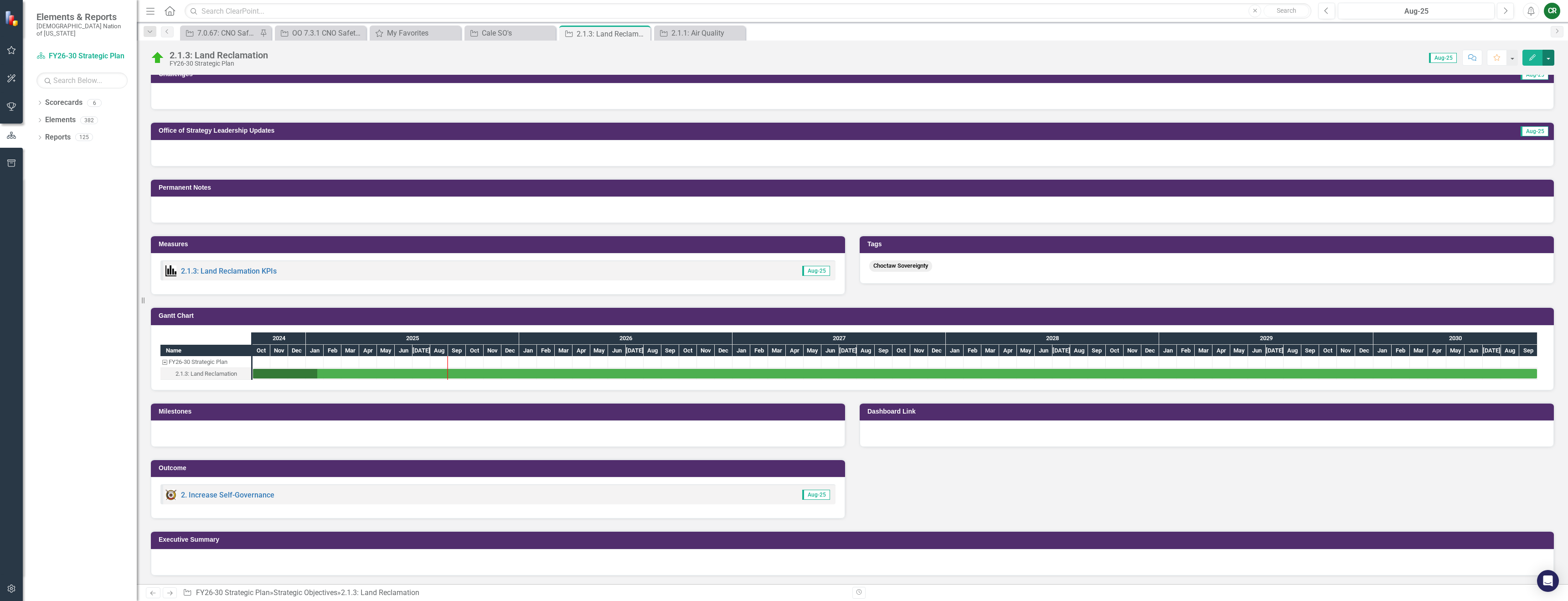
click at [1549, 60] on button "button" at bounding box center [1548, 58] width 12 height 16
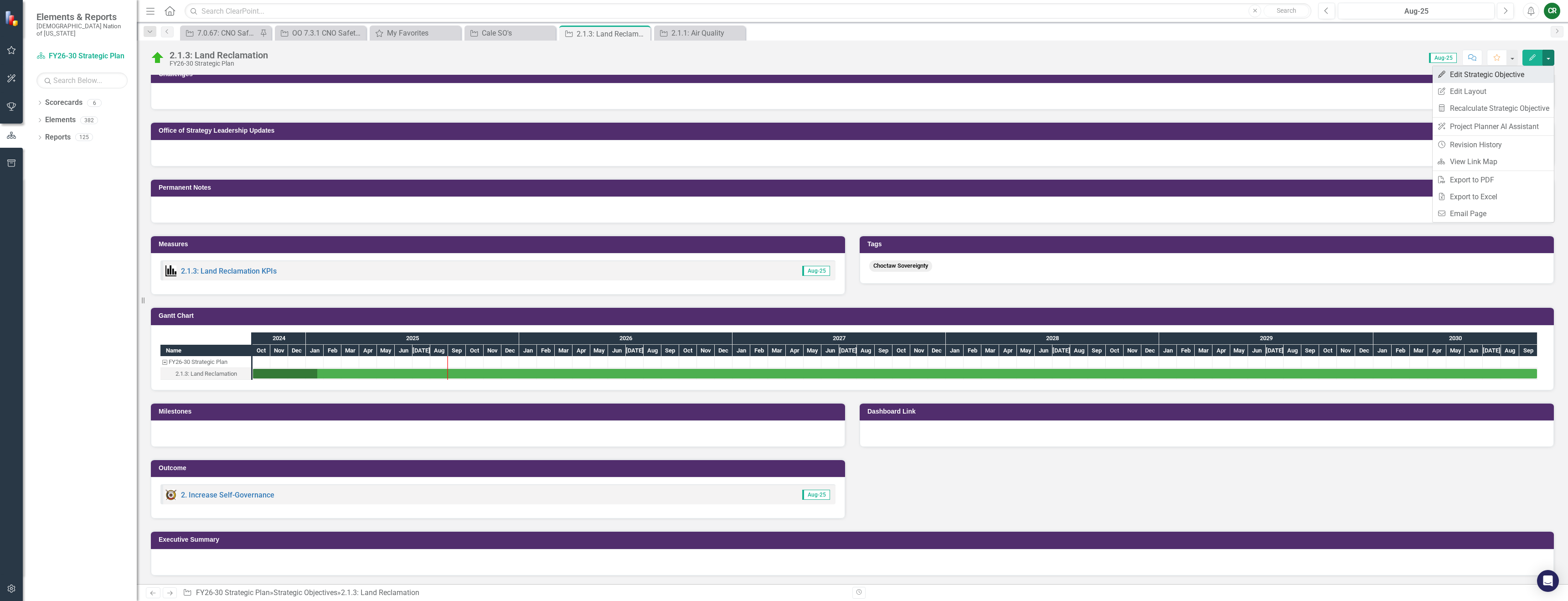
click at [1478, 77] on link "Edit Edit Strategic Objective" at bounding box center [1493, 75] width 121 height 17
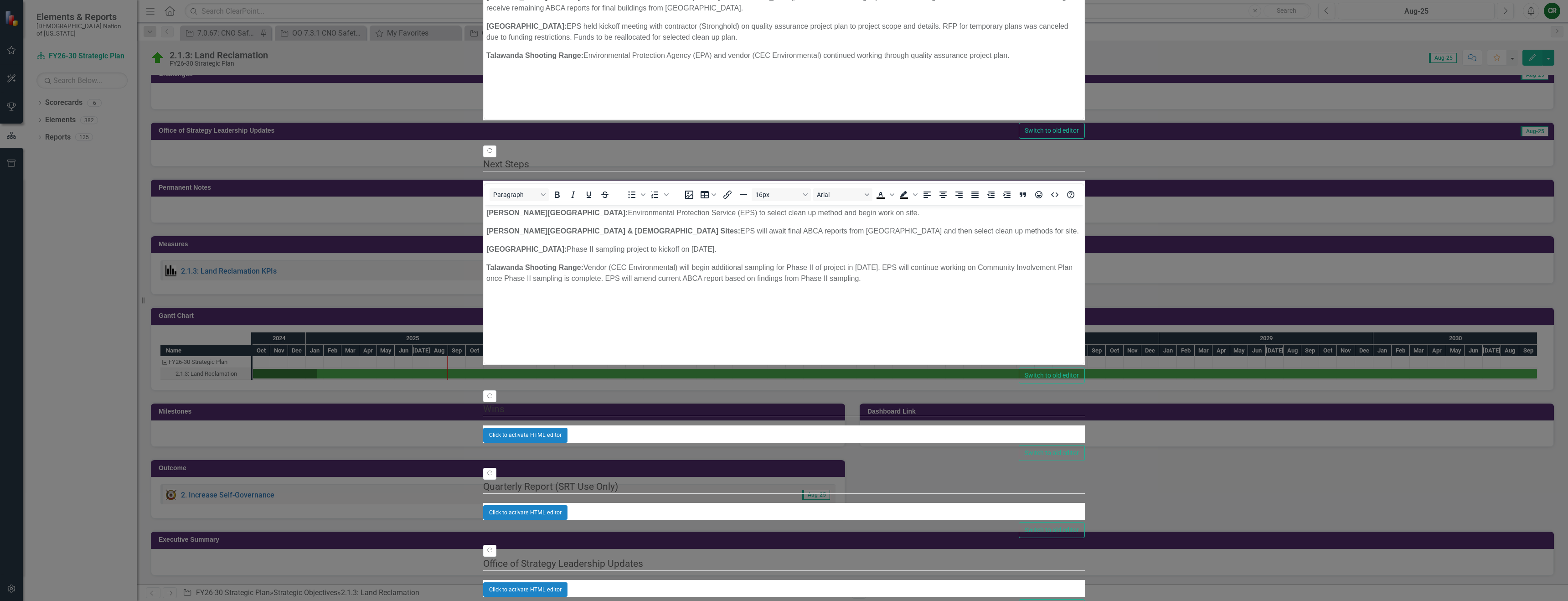
scroll to position [0, 0]
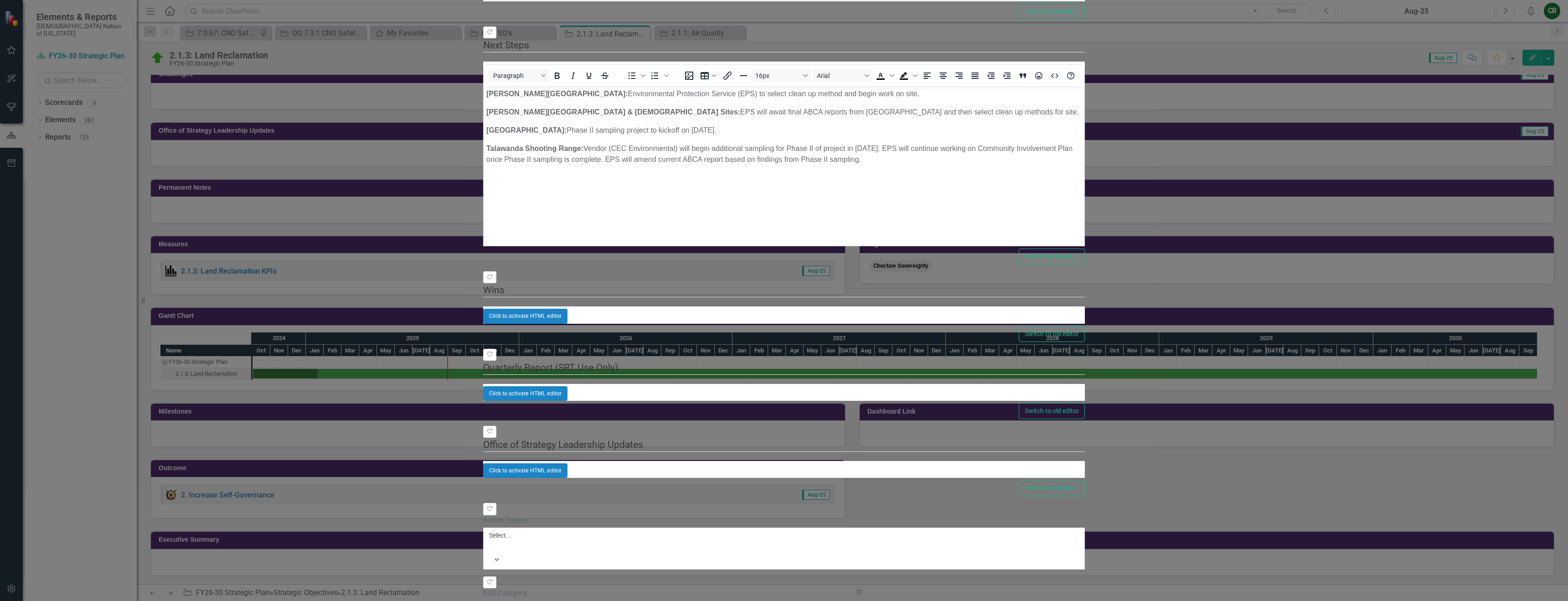
click at [1533, 74] on link "Add Multiple Add Multiple" at bounding box center [1522, 73] width 72 height 17
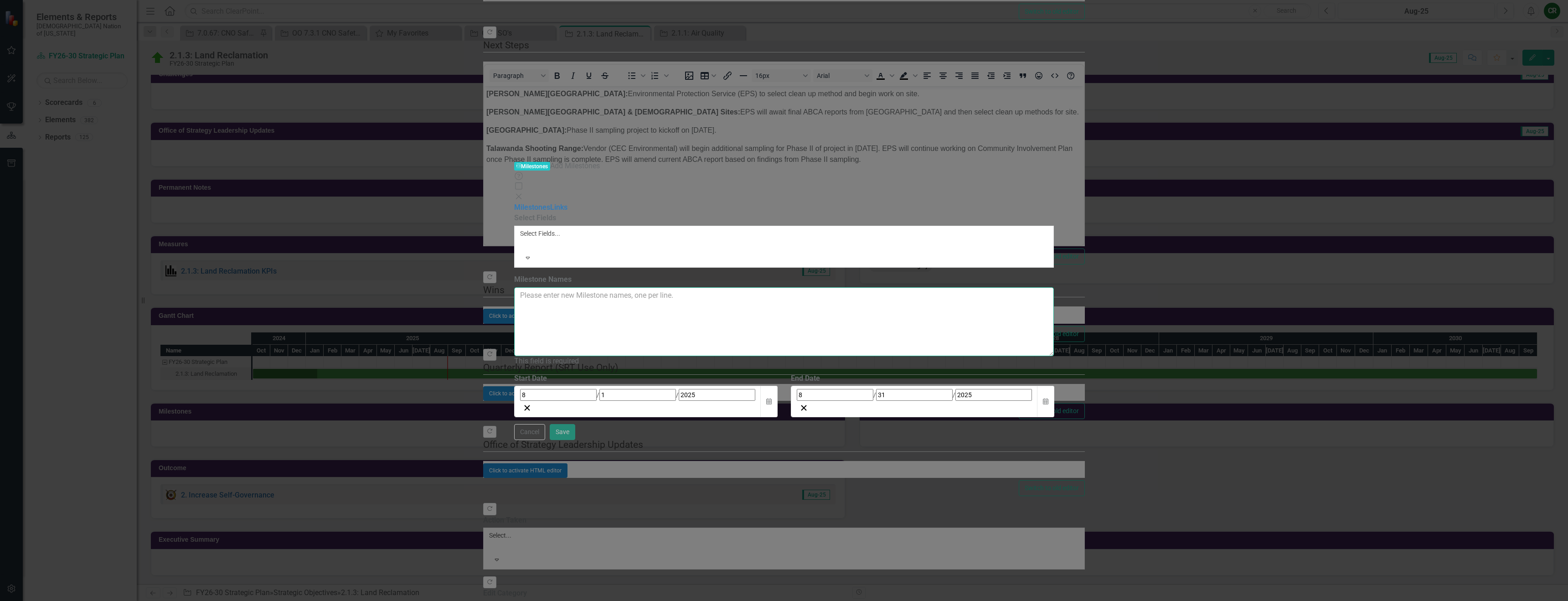
click at [583, 287] on textarea "Milestone Names" at bounding box center [784, 322] width 540 height 69
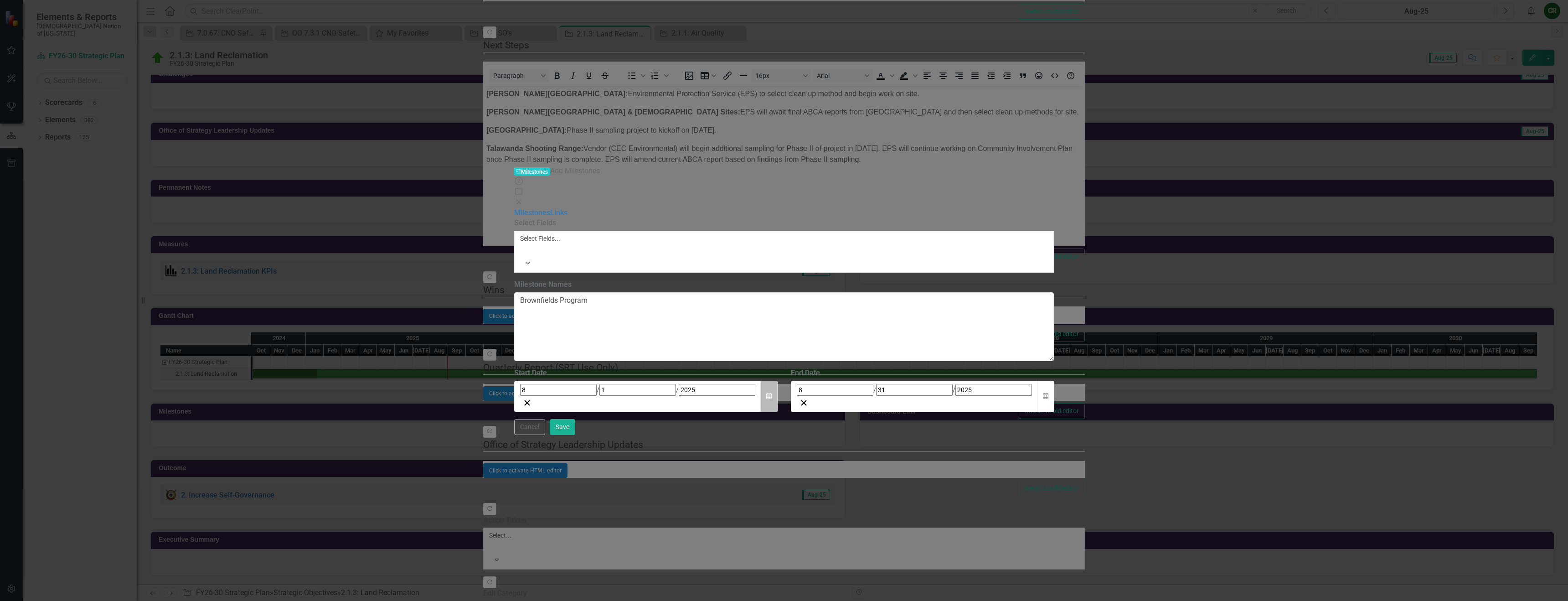
click at [778, 381] on button "Calendar" at bounding box center [769, 396] width 17 height 32
drag, startPoint x: 651, startPoint y: 88, endPoint x: 620, endPoint y: 89, distance: 31.0
click at [620, 292] on textarea "Brownfields Program" at bounding box center [784, 326] width 540 height 69
click at [778, 381] on button "Calendar" at bounding box center [769, 396] width 17 height 32
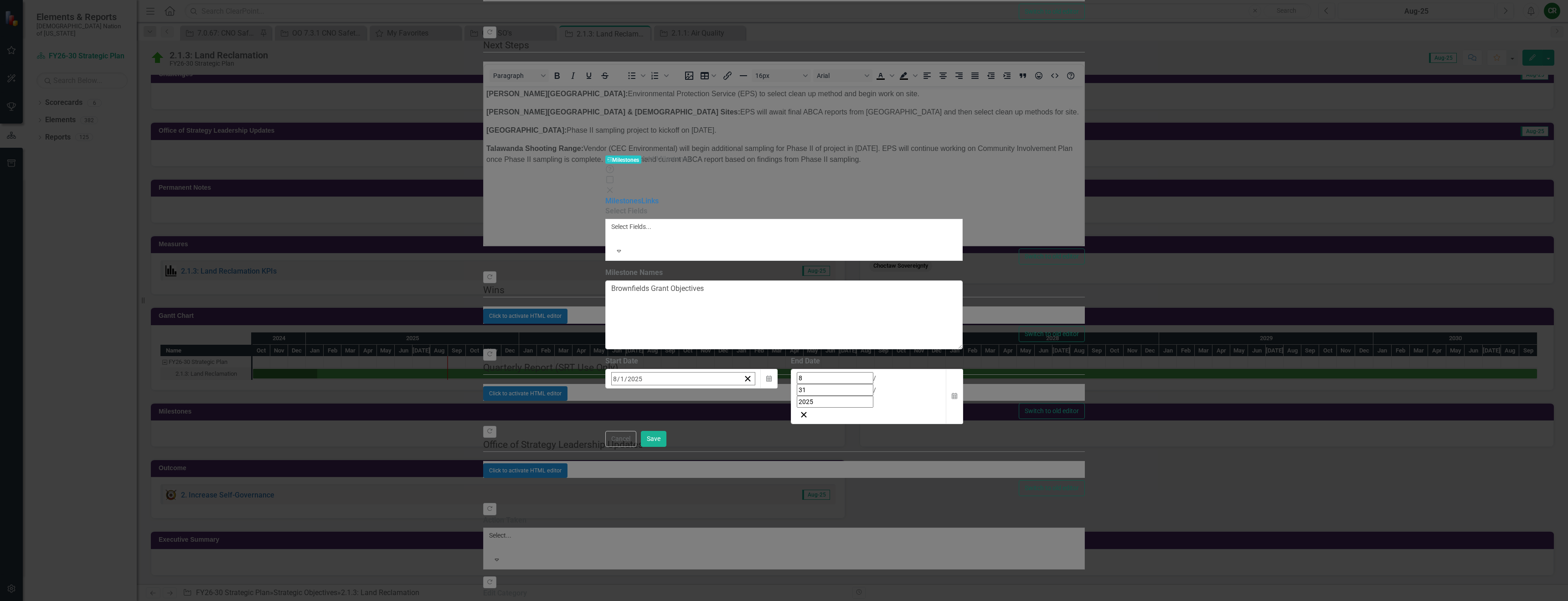
click at [963, 261] on div "ClearPoint Can Do More! How ClearPoint Can Help Close Enterprise plans can auto…" at bounding box center [783, 318] width 357 height 224
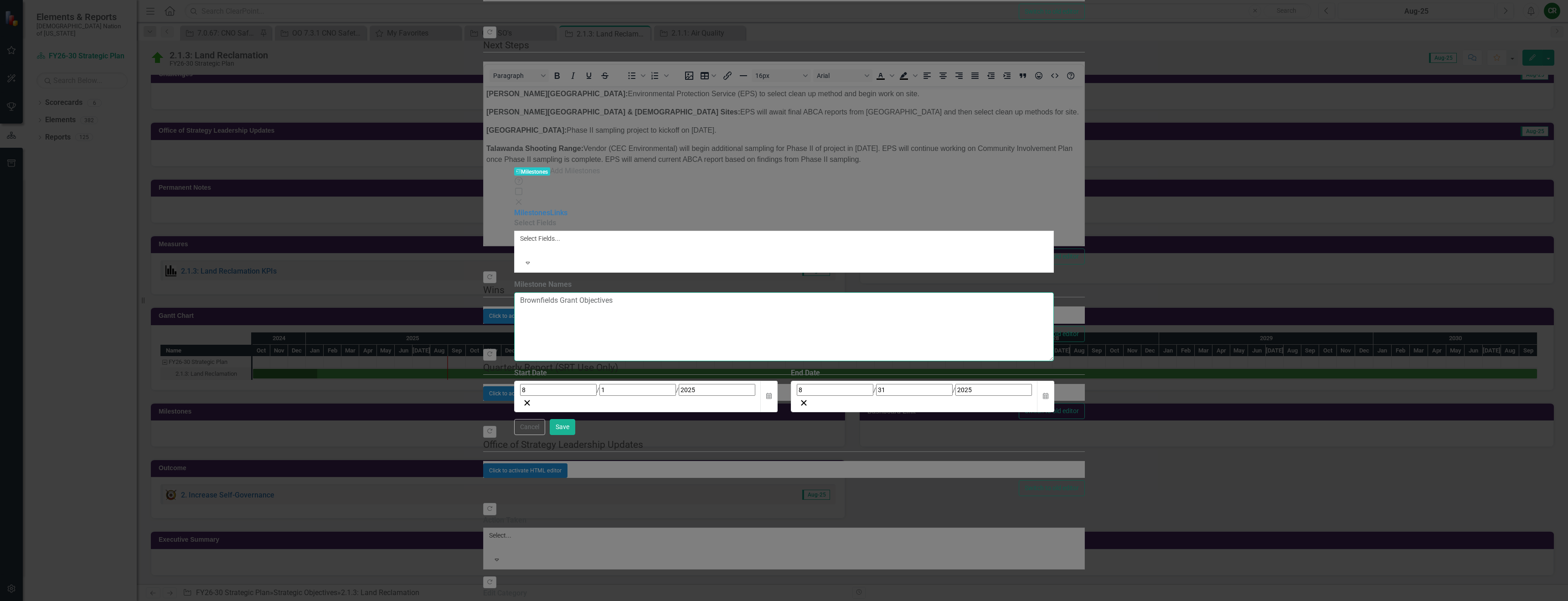
click at [616, 292] on textarea "Brownfields Grant Objectives" at bounding box center [784, 326] width 540 height 69
paste textarea "[GEOGRAPHIC_DATA], [GEOGRAPHIC_DATA], & [PERSON_NAME] Property:"
click at [778, 381] on button "Calendar" at bounding box center [769, 396] width 17 height 32
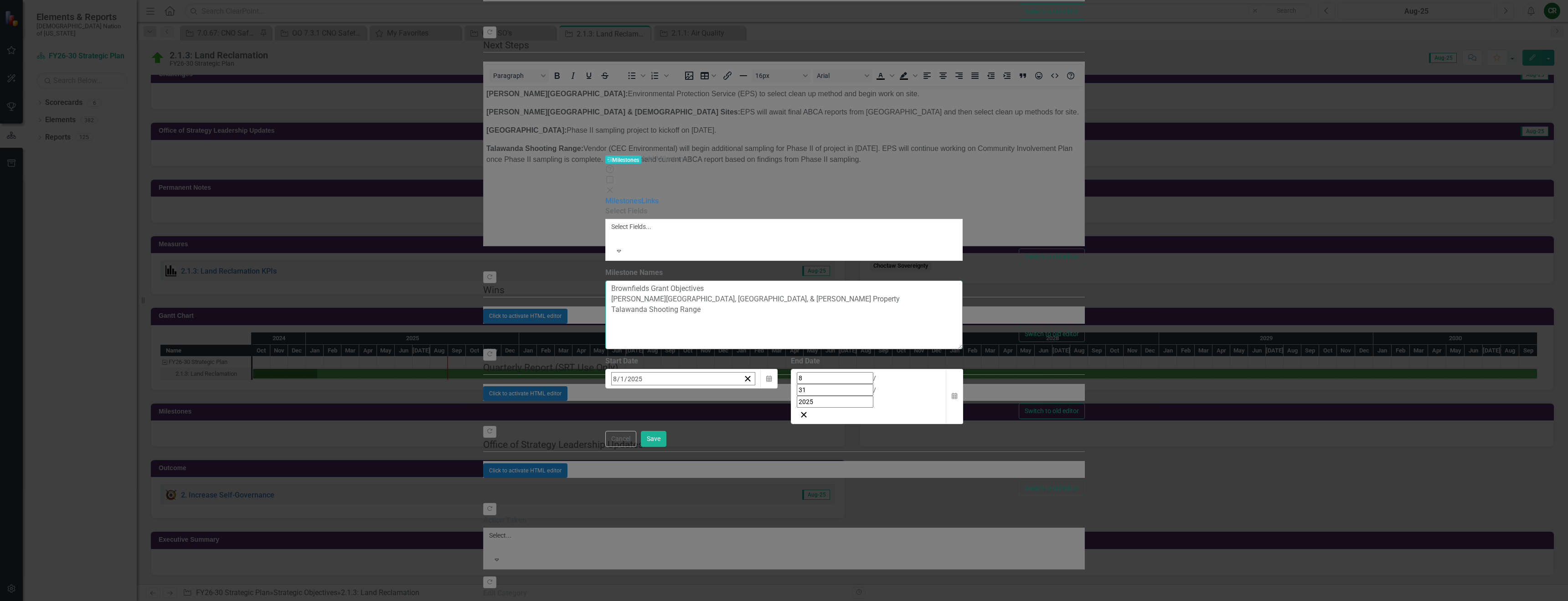
click at [609, 281] on textarea "Brownfields Grant Objectives [PERSON_NAME][GEOGRAPHIC_DATA], [GEOGRAPHIC_DATA],…" at bounding box center [783, 315] width 357 height 69
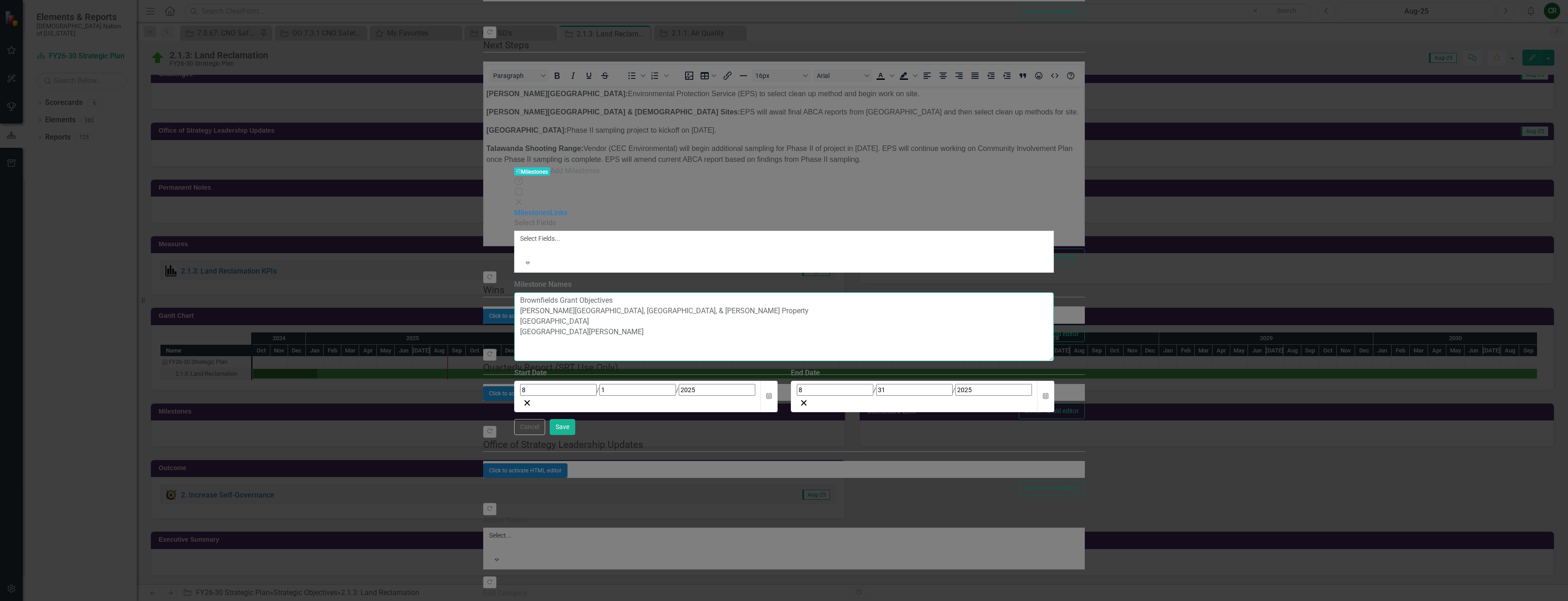
click at [623, 292] on textarea "Brownfields Grant Objectives [PERSON_NAME][GEOGRAPHIC_DATA], [GEOGRAPHIC_DATA],…" at bounding box center [784, 326] width 540 height 69
type textarea "Brownfields Grant Objectives [PERSON_NAME][GEOGRAPHIC_DATA], [GEOGRAPHIC_DATA],…"
click at [575, 435] on button "Save" at bounding box center [562, 427] width 26 height 16
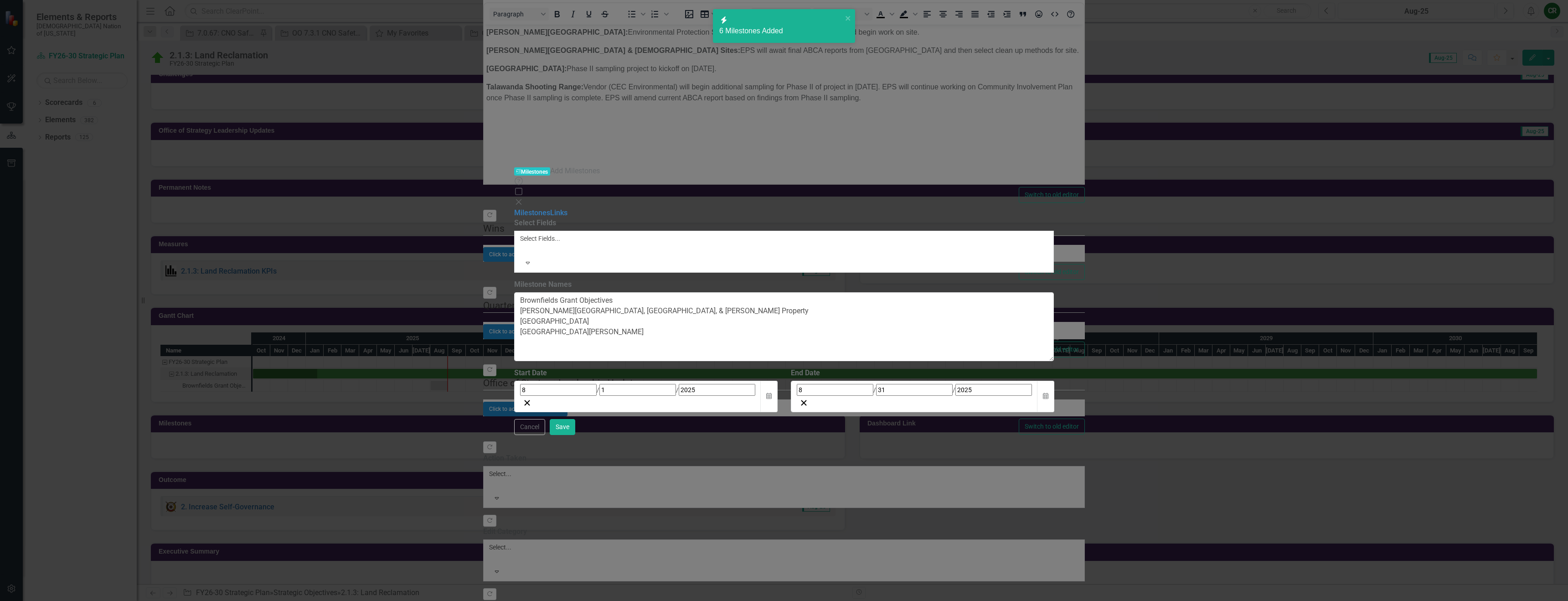
checkbox input "false"
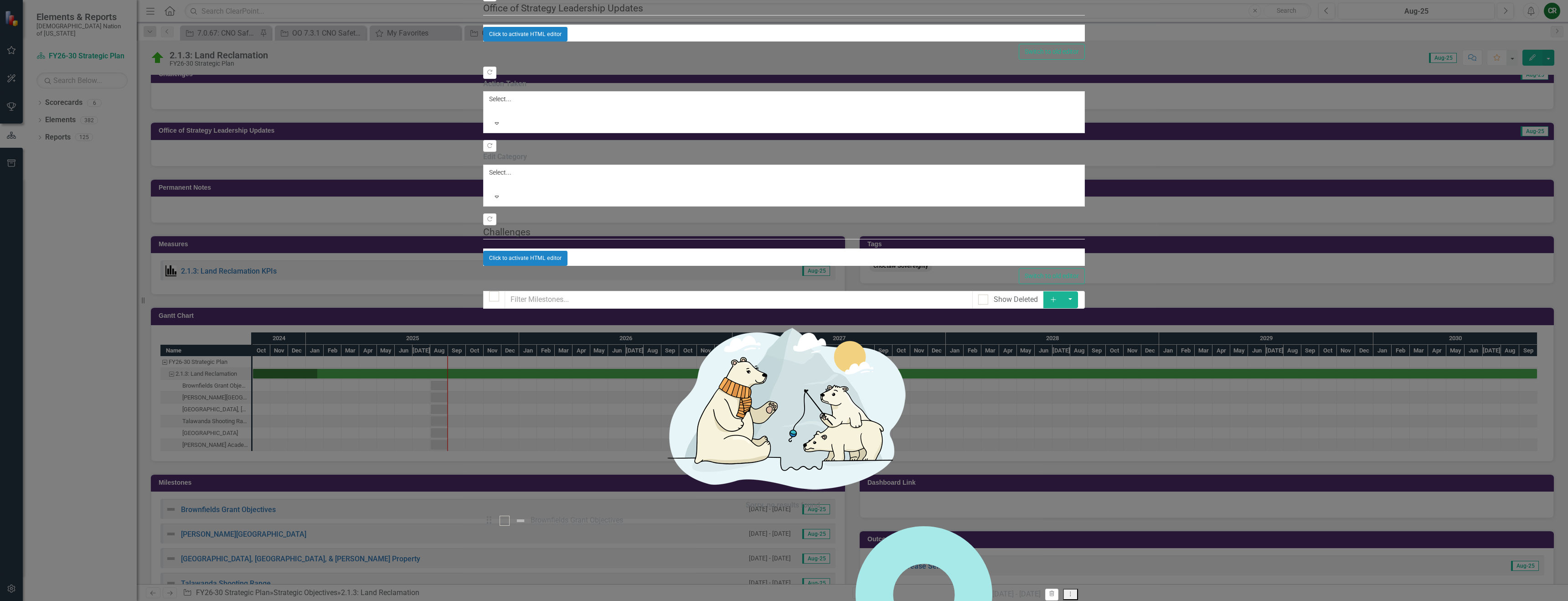
checkbox input "true"
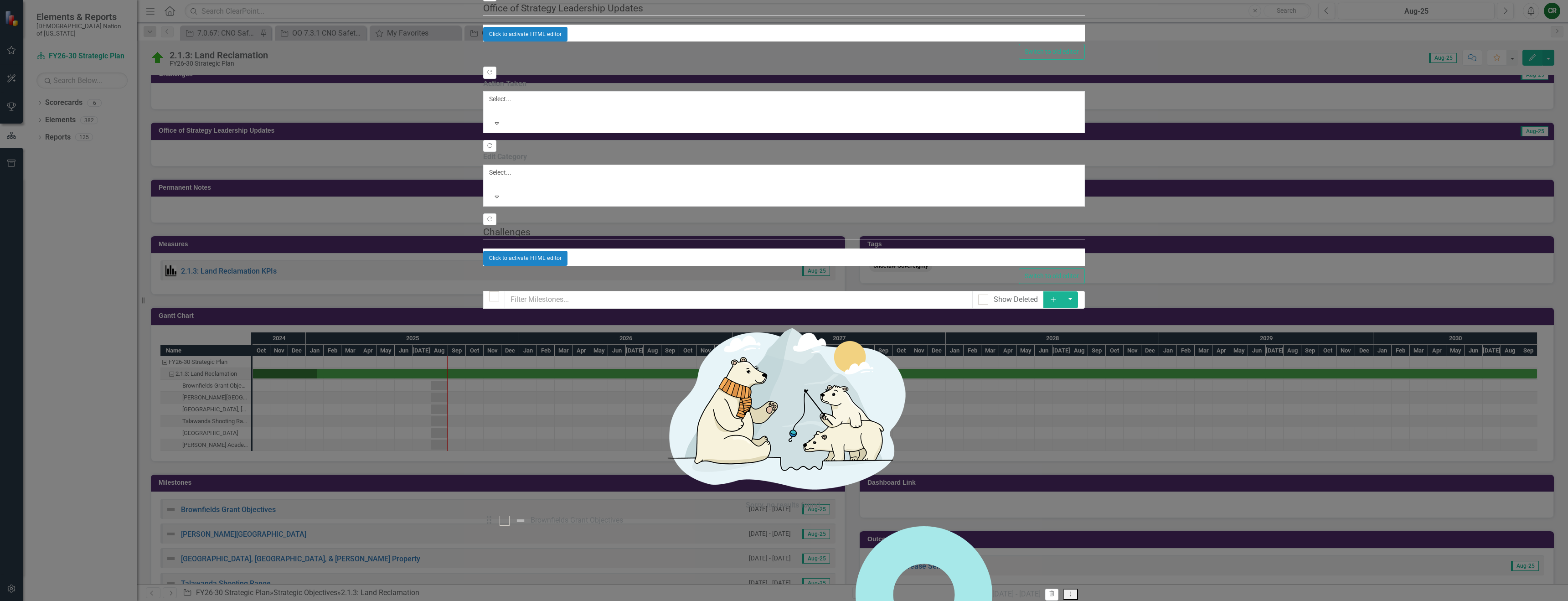
checkbox input "true"
drag, startPoint x: 470, startPoint y: 150, endPoint x: 466, endPoint y: 158, distance: 8.9
checkbox input "true"
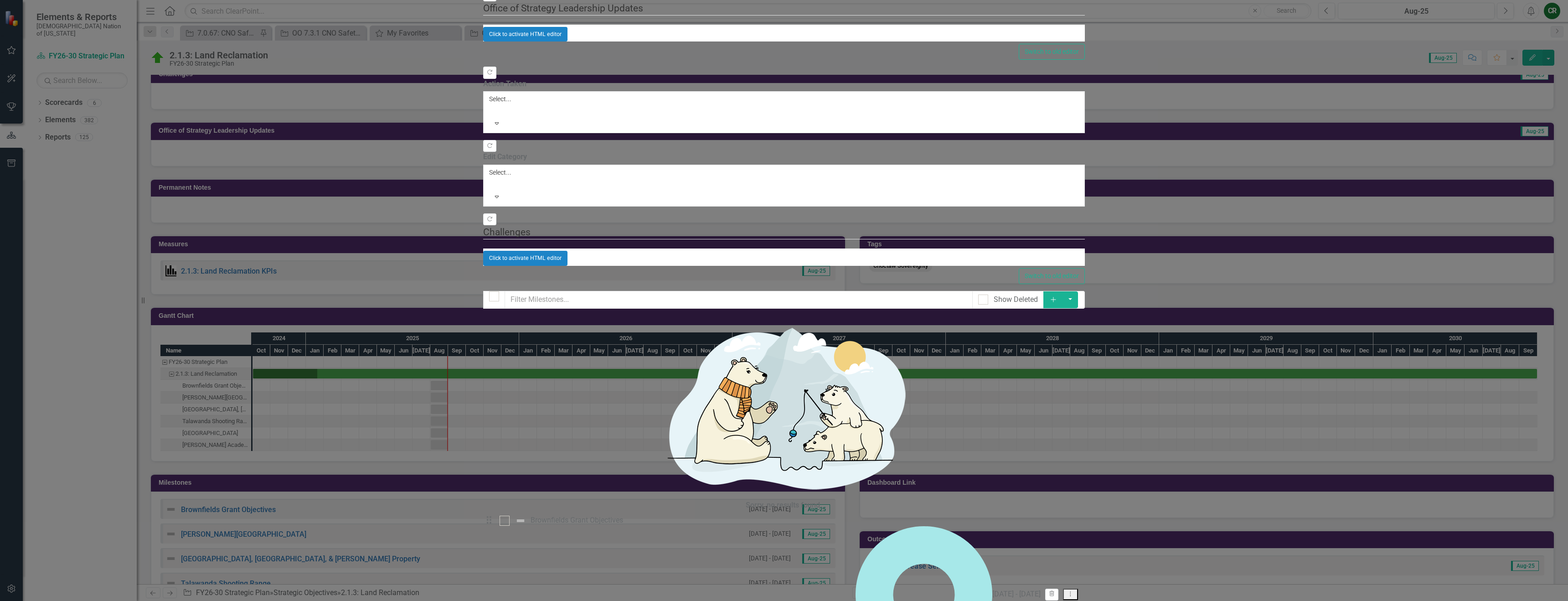
checkbox input "true"
drag, startPoint x: 1553, startPoint y: 39, endPoint x: 1555, endPoint y: 85, distance: 46.0
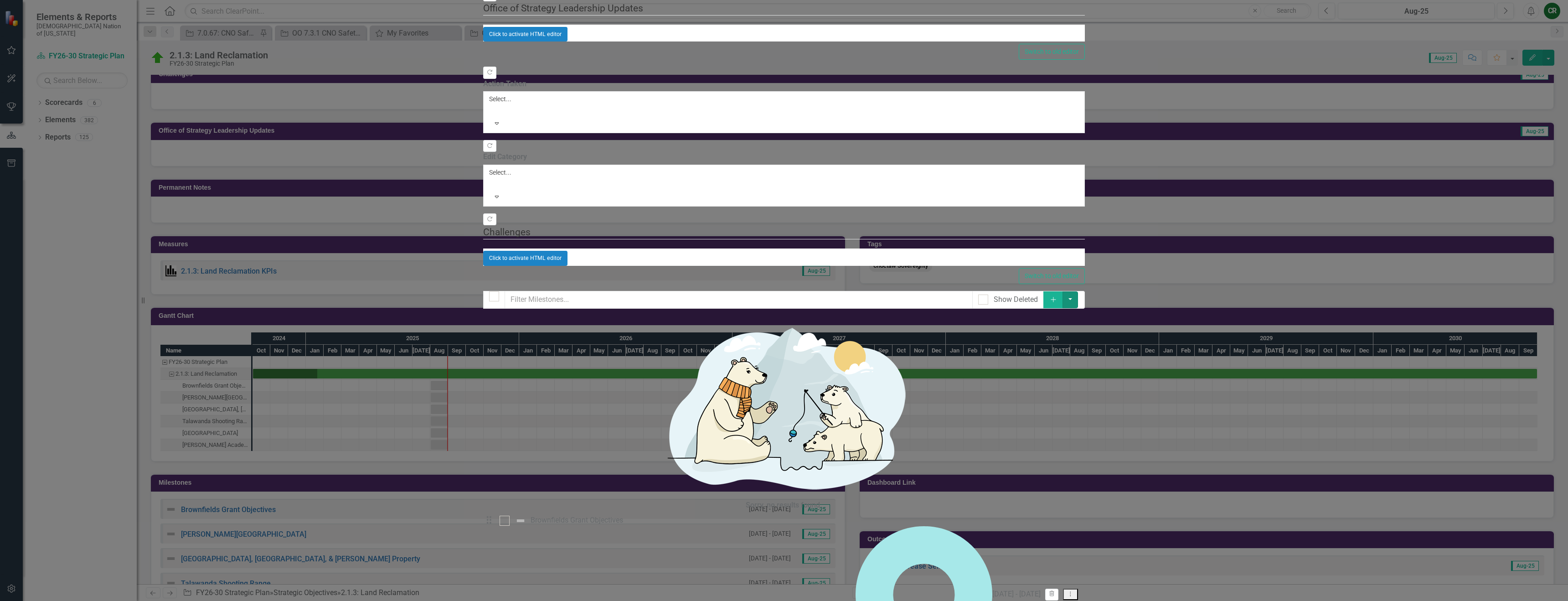
click at [1078, 292] on button "button" at bounding box center [1070, 300] width 15 height 17
click at [1512, 90] on link "Edit Multiple Edit Multiple" at bounding box center [1522, 90] width 72 height 17
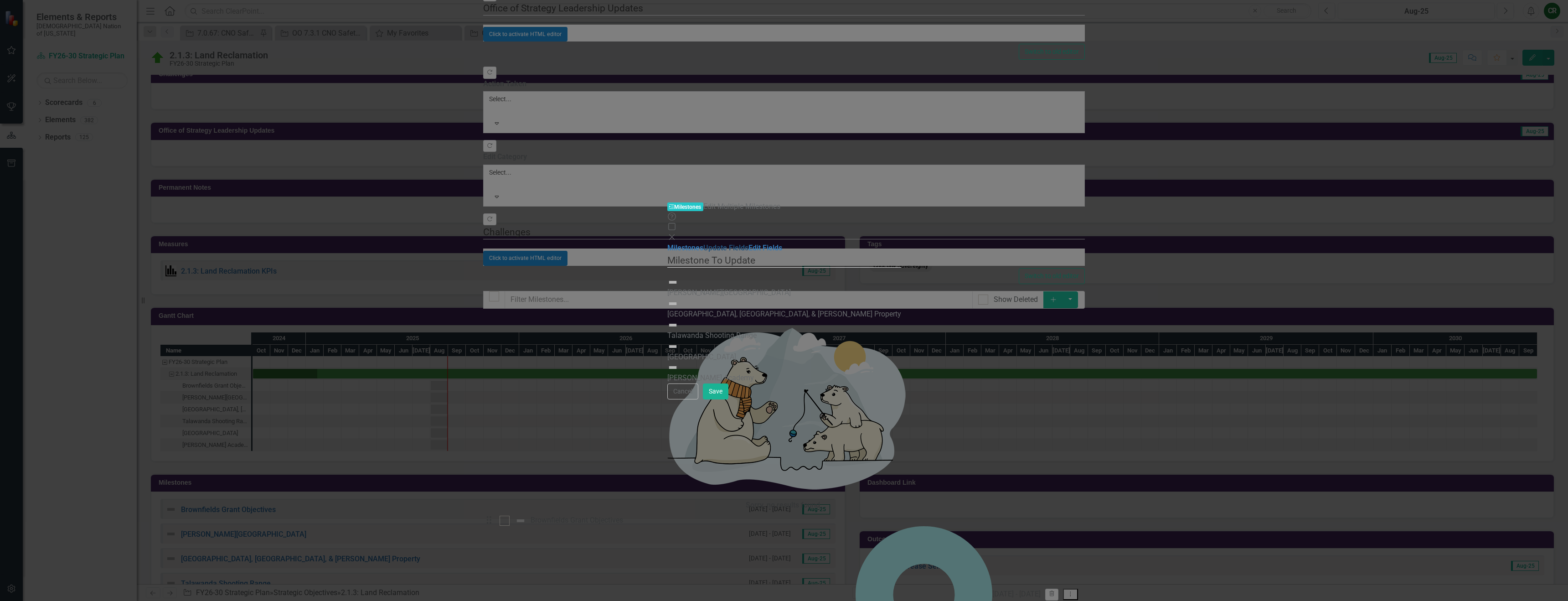
click at [703, 244] on link "Update Fields" at bounding box center [726, 248] width 45 height 9
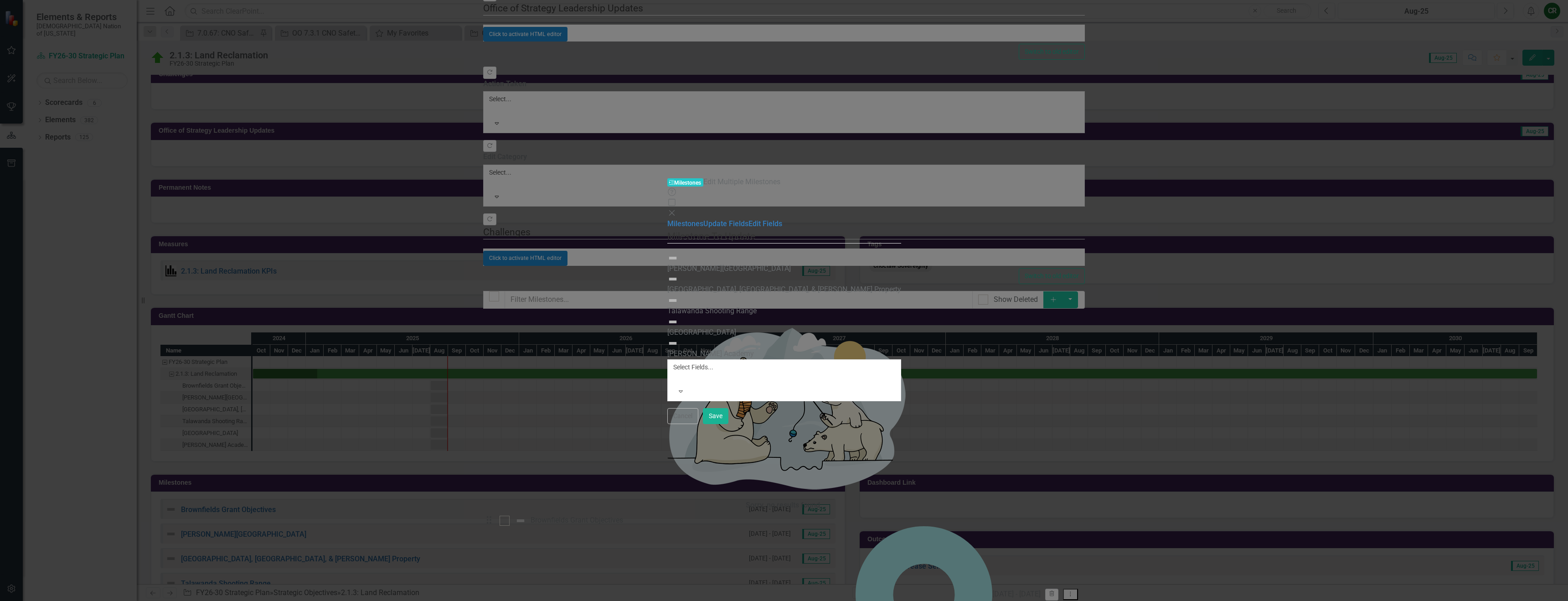
click at [674, 373] on div at bounding box center [675, 378] width 1 height 11
click at [749, 222] on link "Edit Fields" at bounding box center [765, 226] width 33 height 9
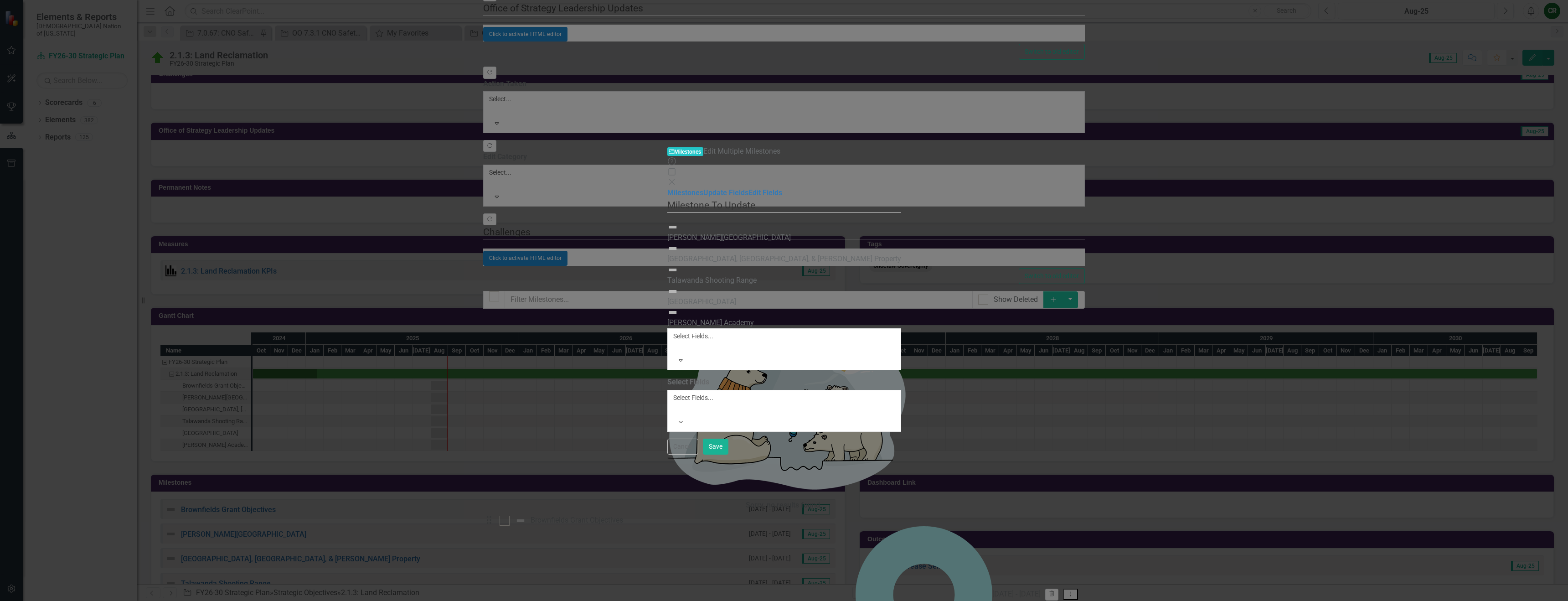
click at [674, 403] on div at bounding box center [675, 409] width 1 height 11
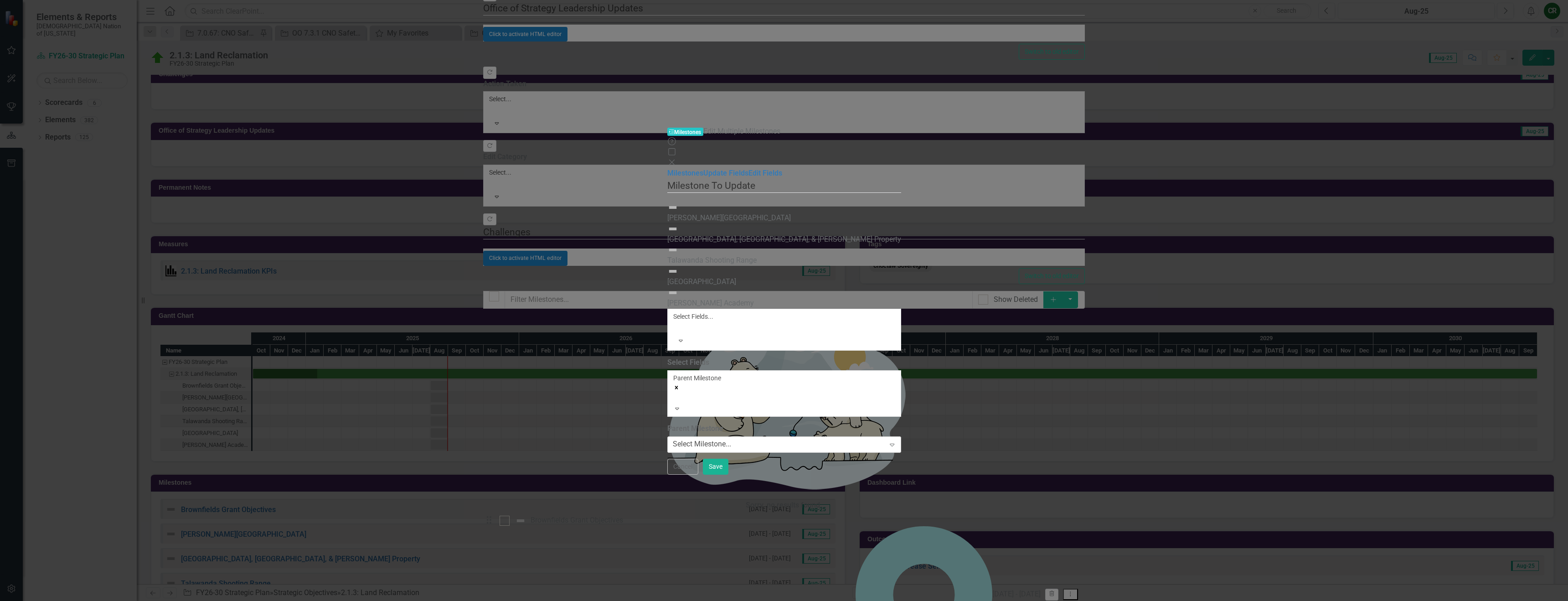
click at [673, 439] on div "Select Milestone..." at bounding box center [702, 444] width 58 height 10
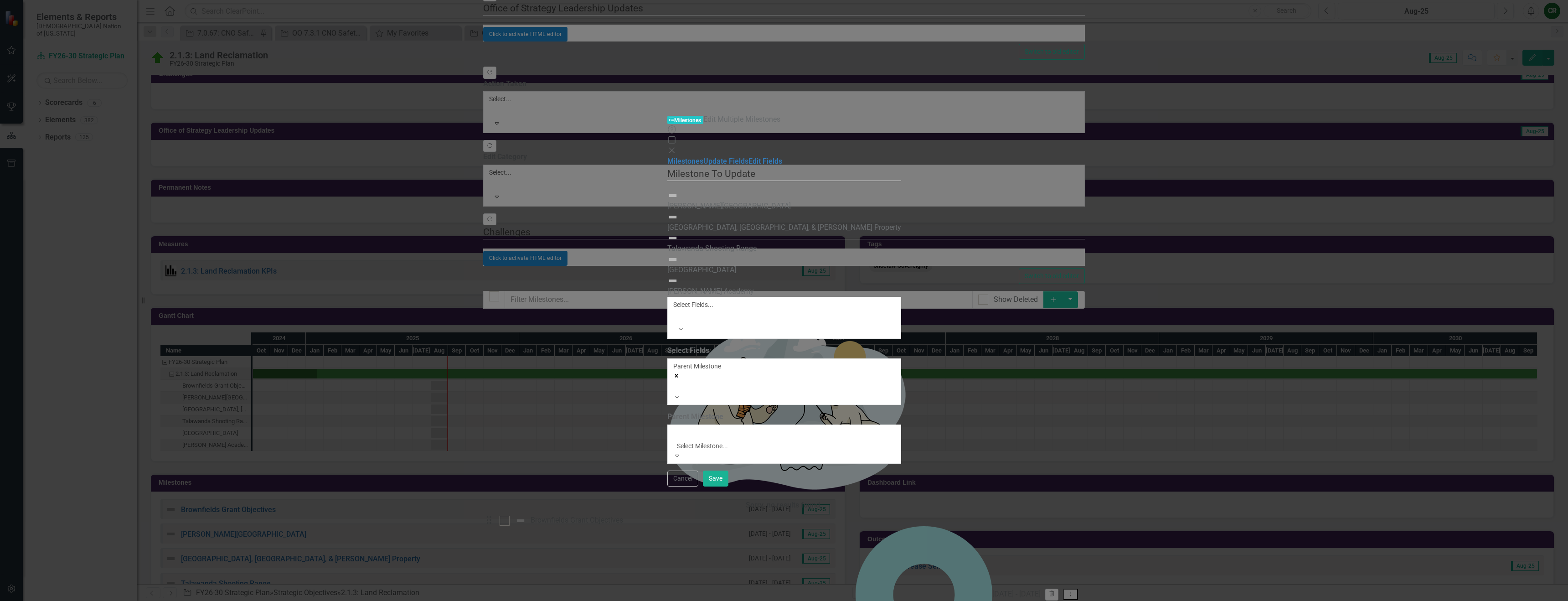
drag, startPoint x: 618, startPoint y: 139, endPoint x: 626, endPoint y: 143, distance: 8.9
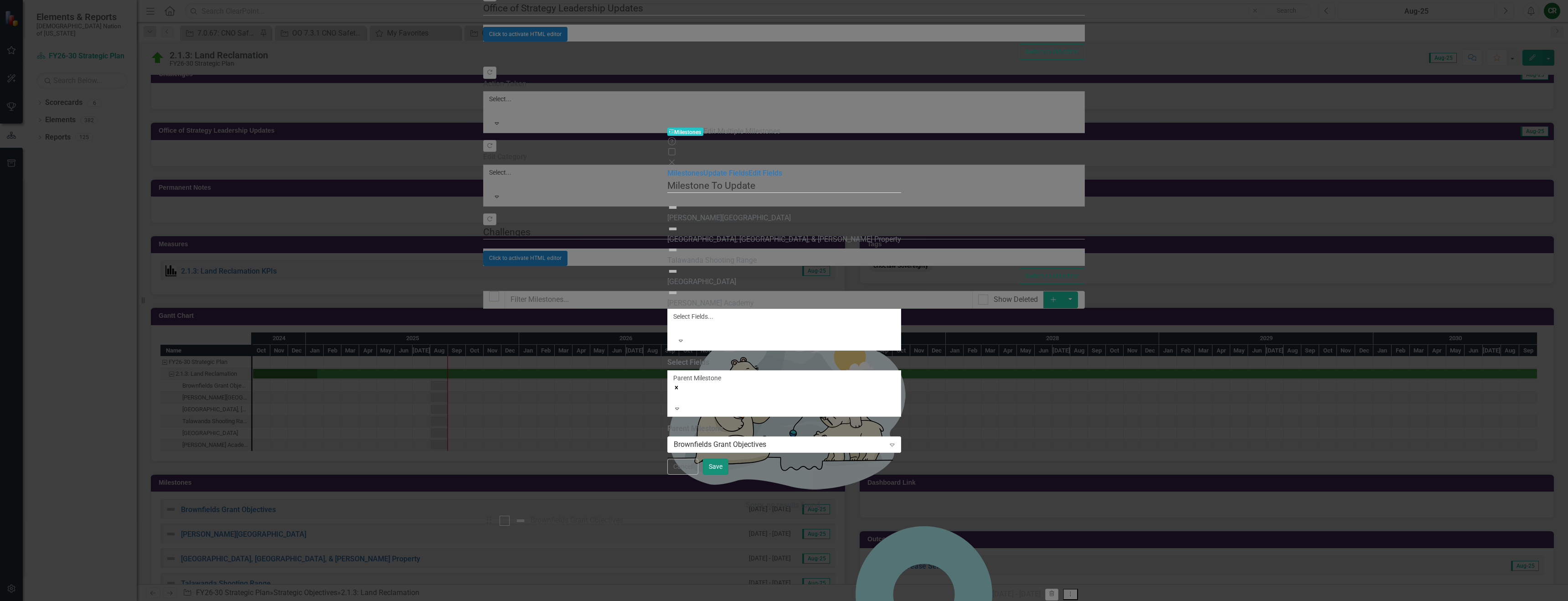
click at [729, 475] on button "Save" at bounding box center [716, 466] width 26 height 16
checkbox input "false"
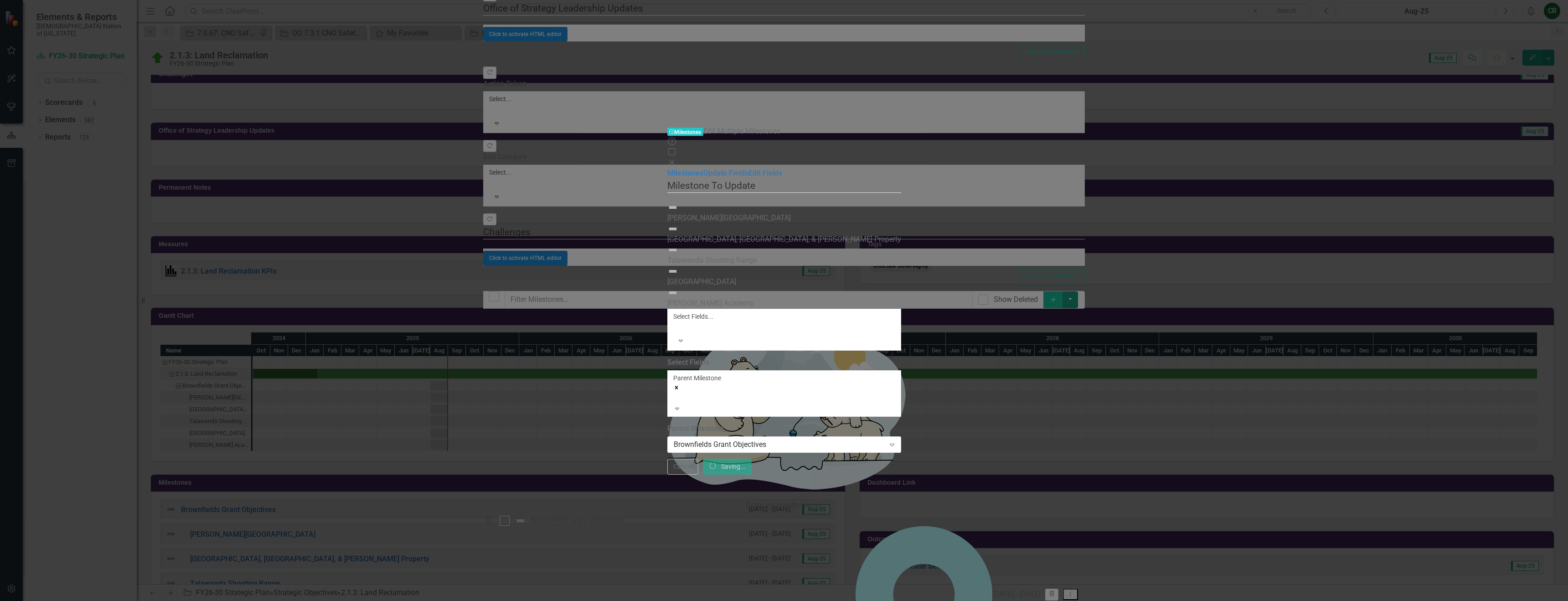
checkbox input "false"
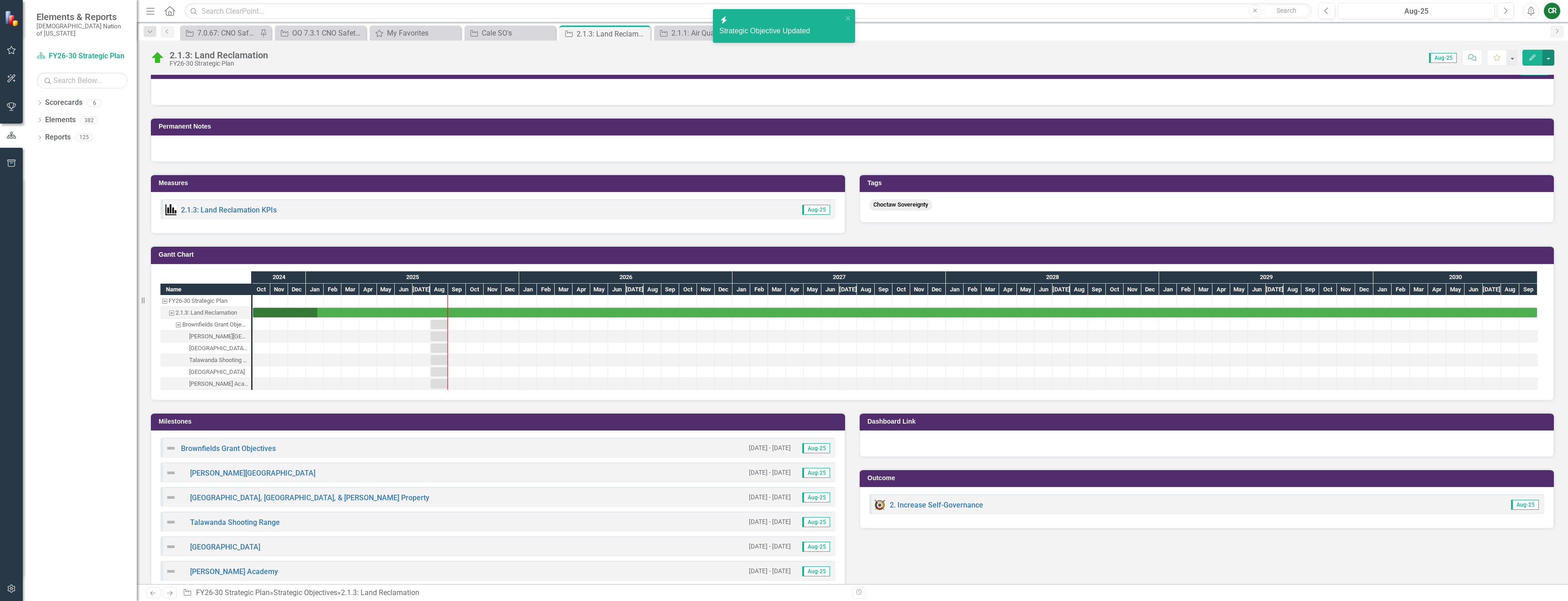
scroll to position [556, 0]
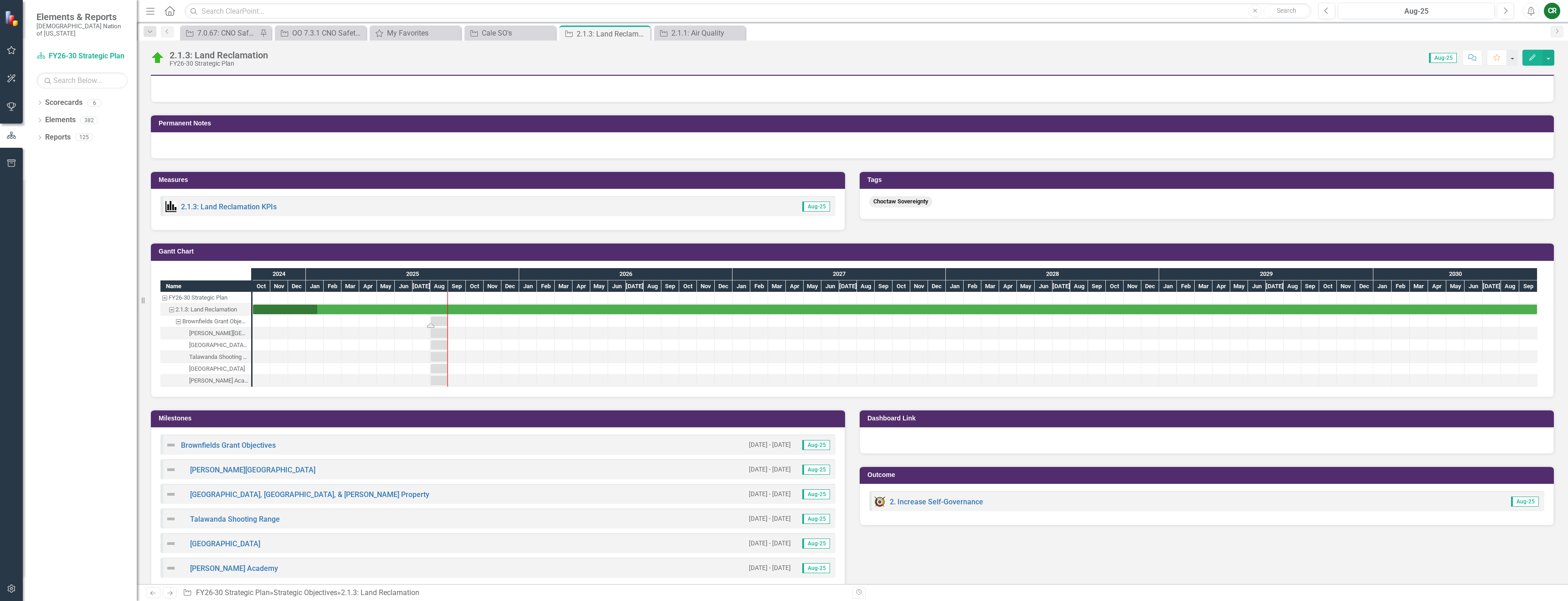
click at [440, 322] on div "Task: Start date: 2025-08-01 End date: 2025-08-31" at bounding box center [439, 322] width 17 height 10
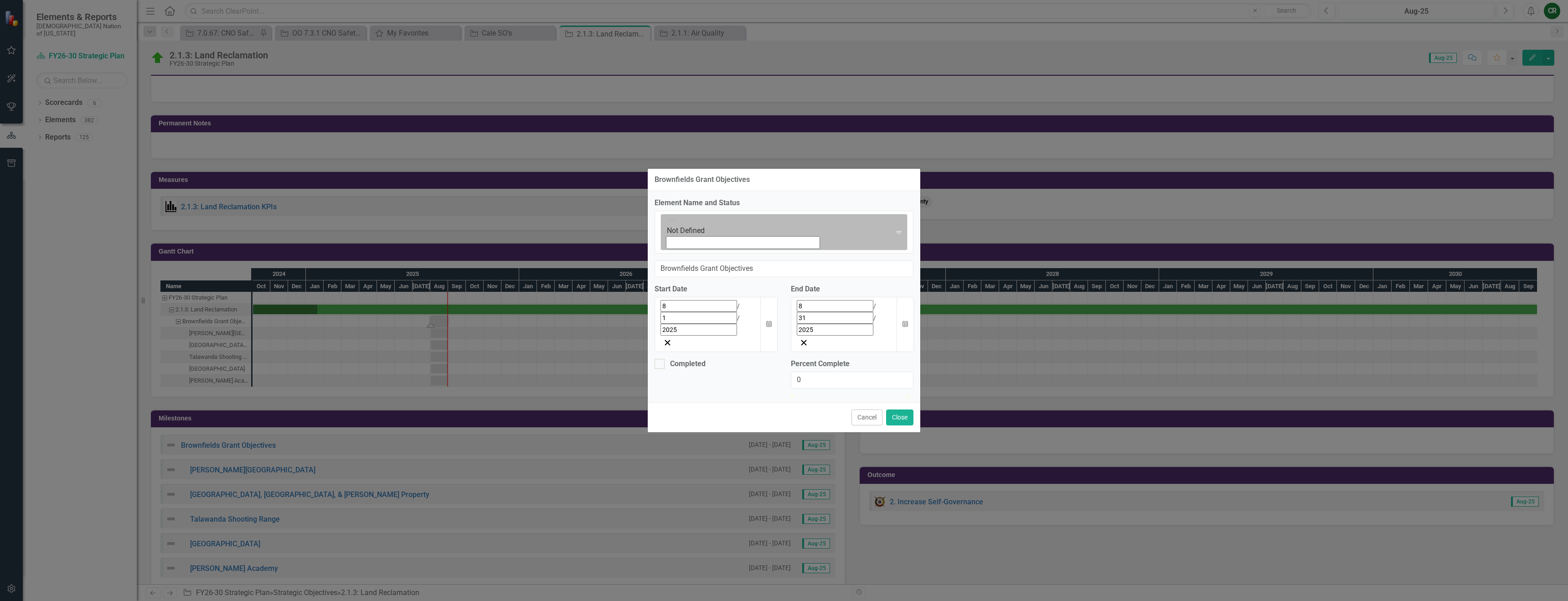
click at [669, 250] on div "Not Defined" at bounding box center [776, 232] width 228 height 36
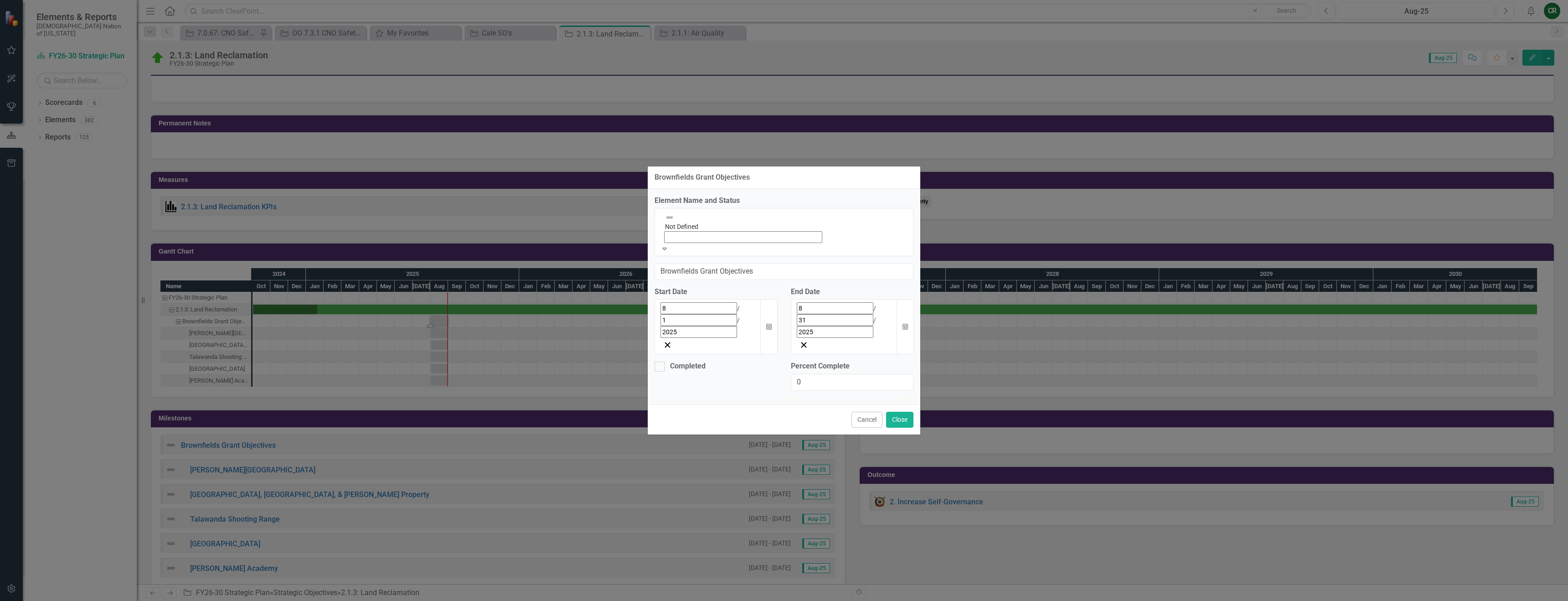
type input "50"
drag, startPoint x: 797, startPoint y: 345, endPoint x: 853, endPoint y: 351, distance: 56.3
click at [853, 395] on div at bounding box center [852, 395] width 122 height 0
click at [771, 321] on icon "button" at bounding box center [769, 324] width 5 height 6
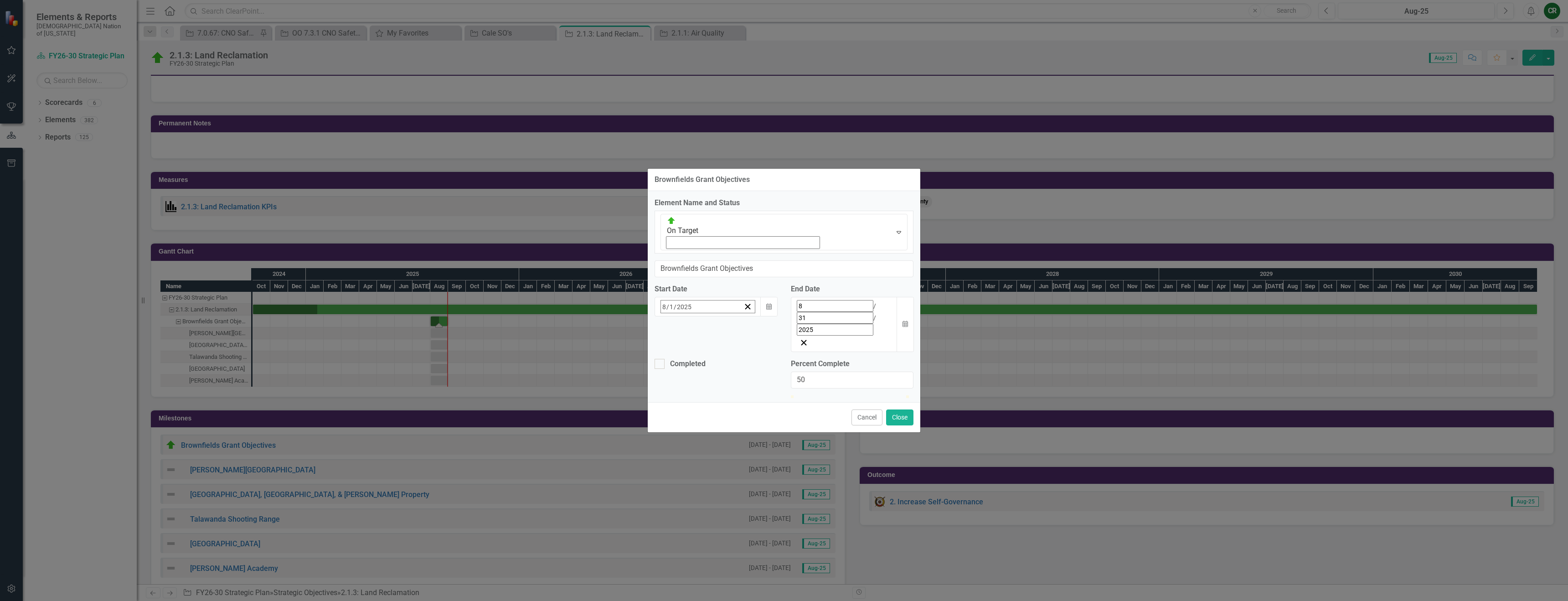
click at [676, 317] on button "‹" at bounding box center [685, 326] width 20 height 20
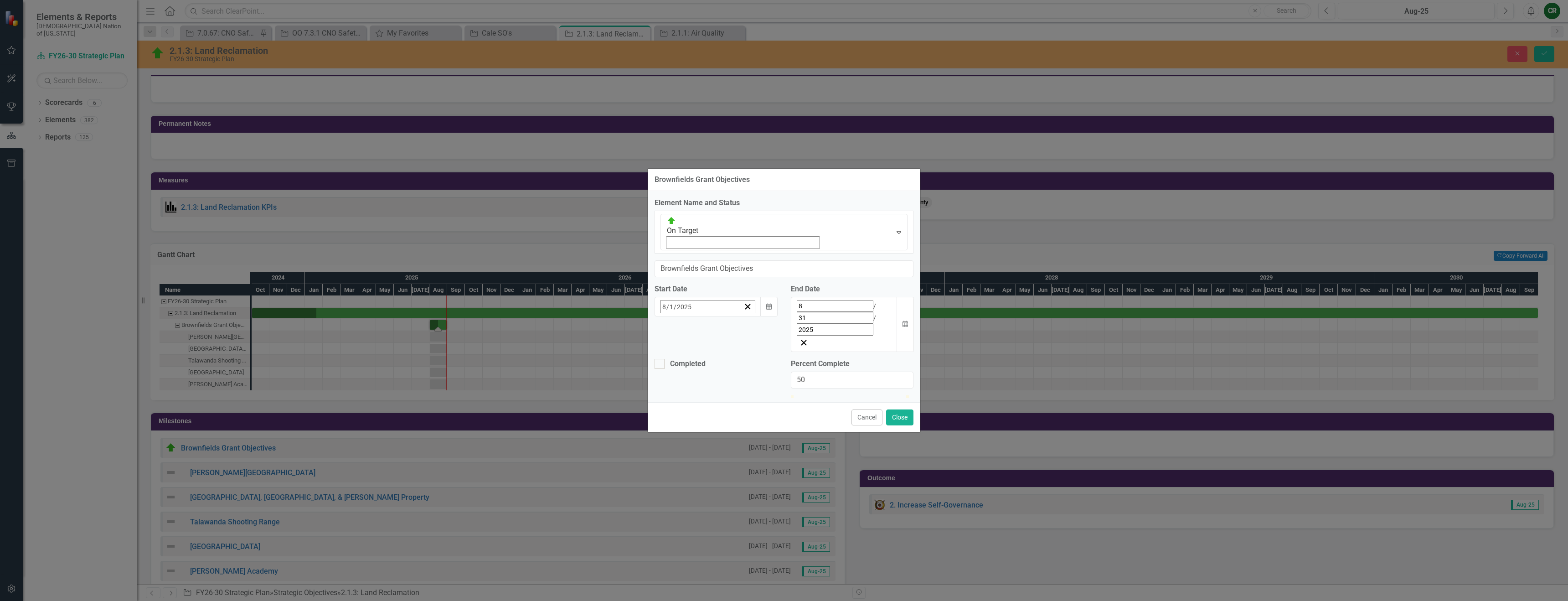
click at [656, 317] on button "«" at bounding box center [665, 326] width 20 height 20
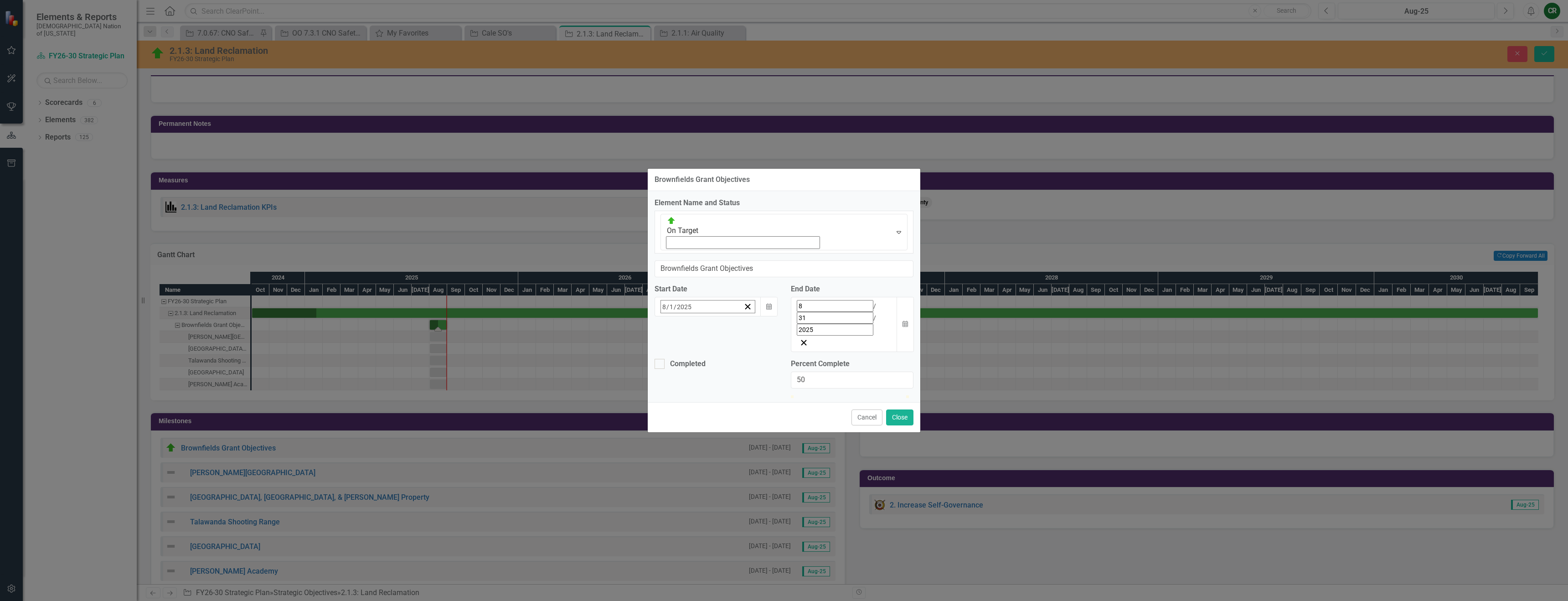
click at [656, 317] on button "«" at bounding box center [665, 326] width 20 height 20
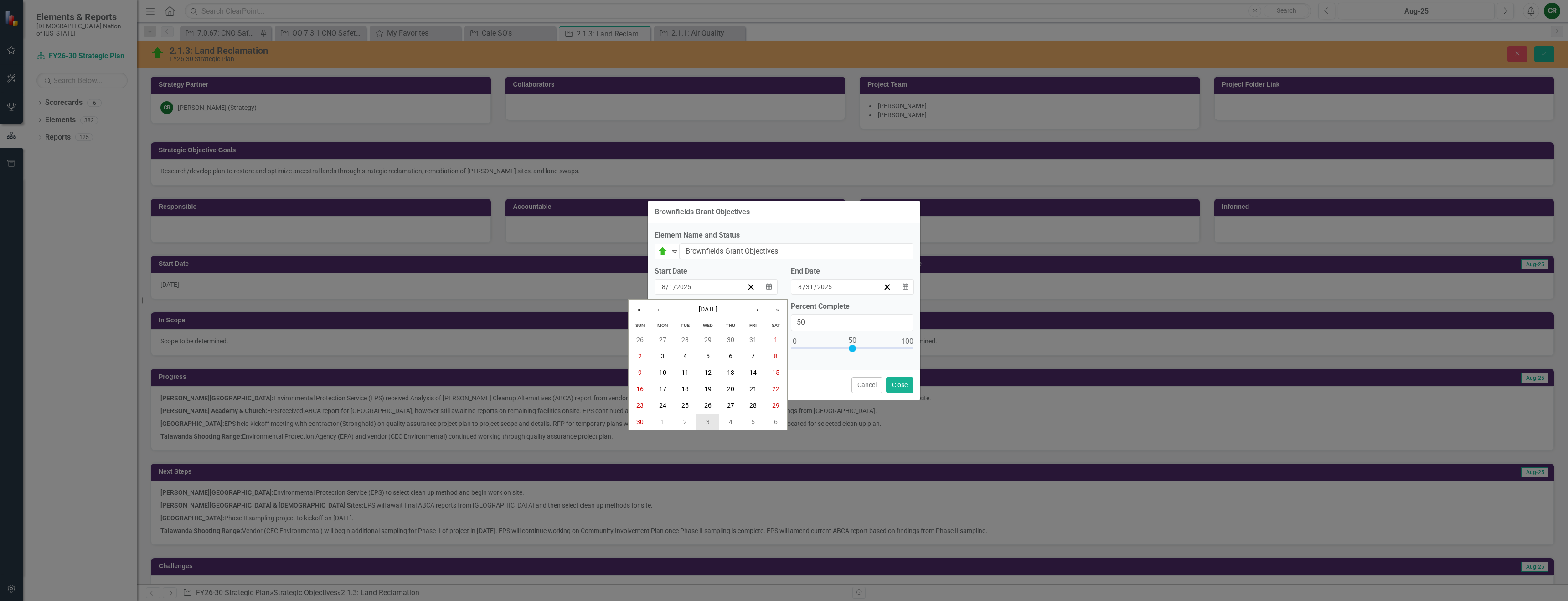
scroll to position [556, 0]
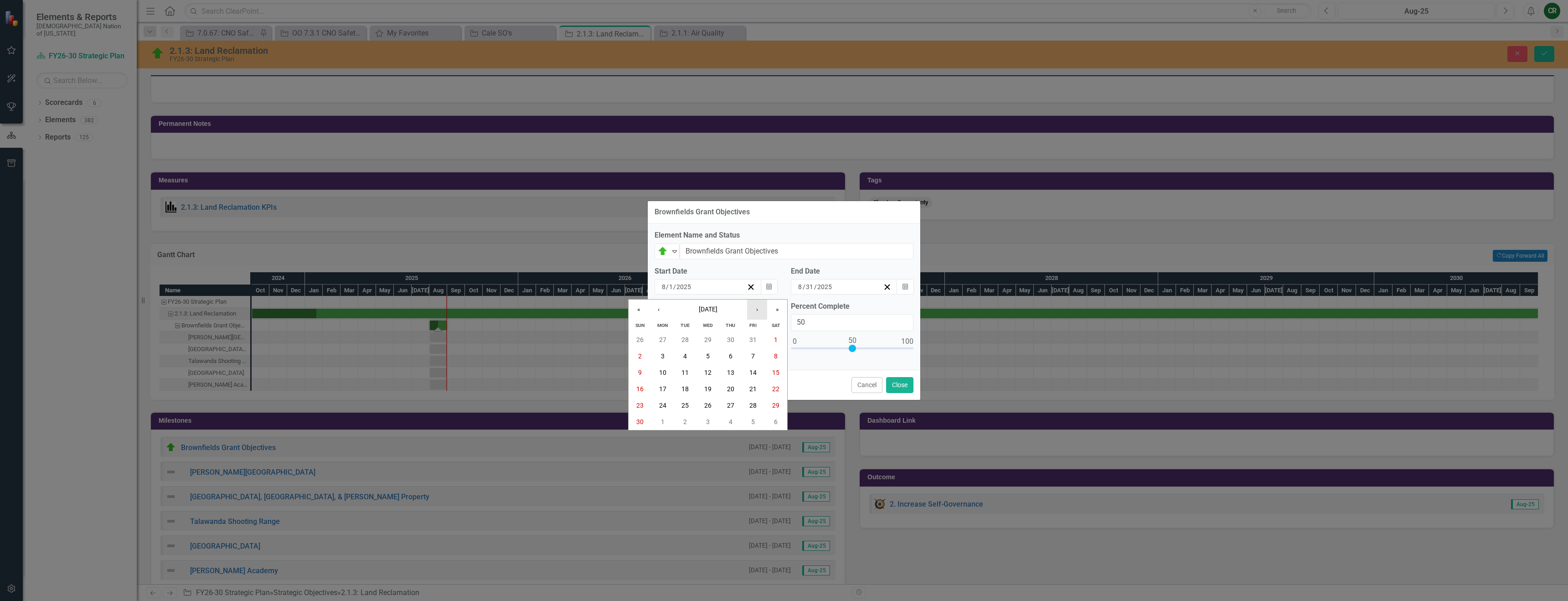
click at [754, 311] on button "›" at bounding box center [757, 309] width 20 height 20
click at [781, 311] on button "»" at bounding box center [777, 309] width 20 height 20
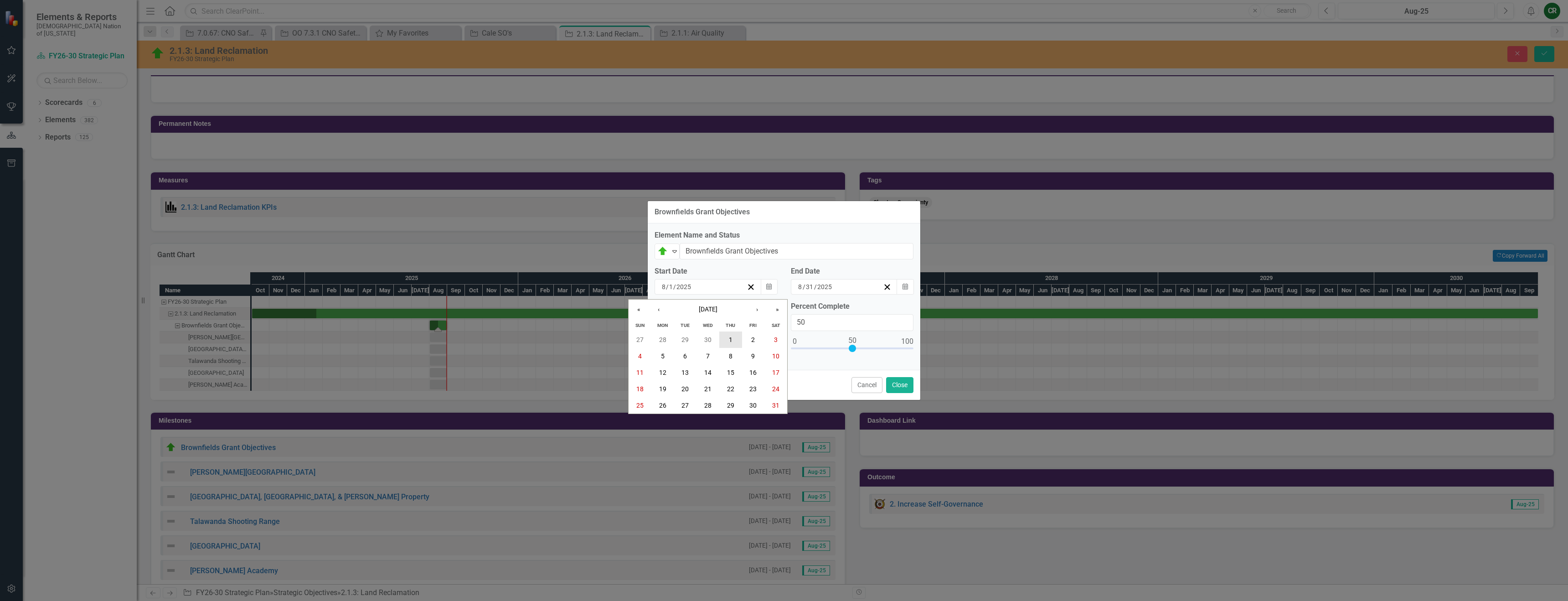
click at [735, 342] on button "1" at bounding box center [730, 339] width 23 height 16
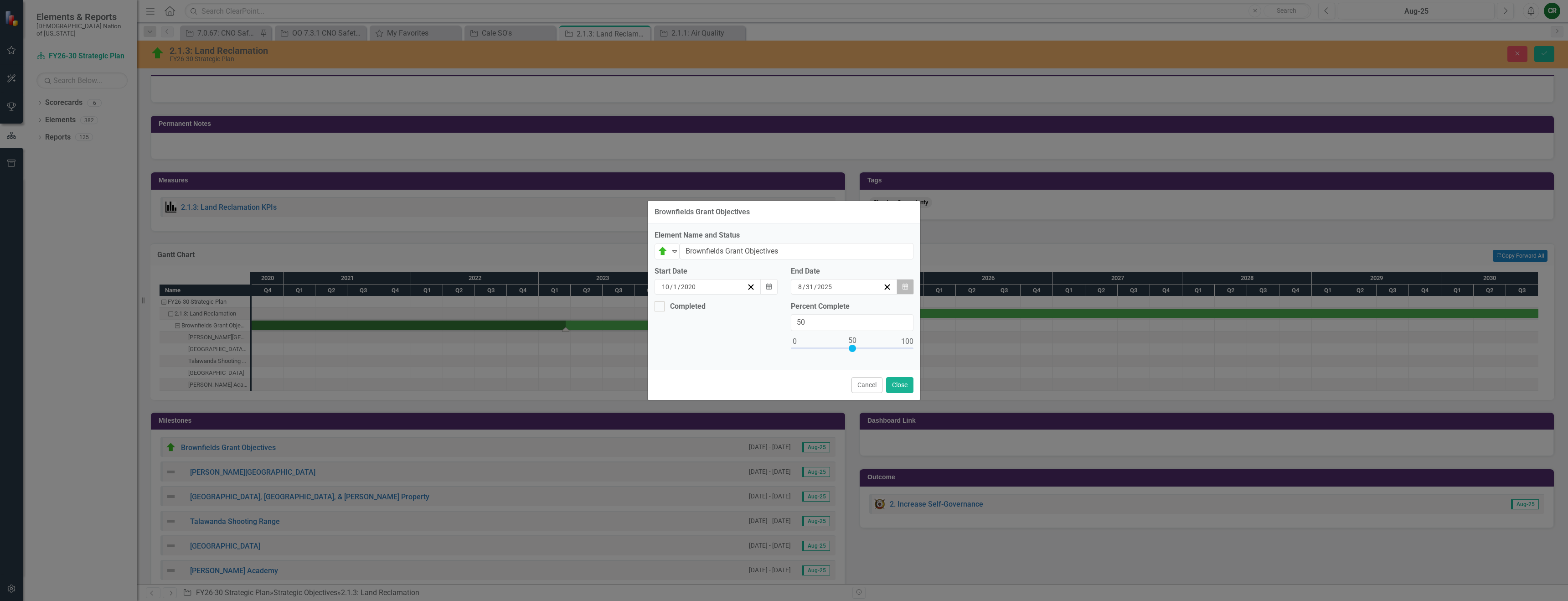
click at [901, 288] on button "Calendar" at bounding box center [905, 286] width 17 height 15
click at [877, 310] on button "›" at bounding box center [866, 304] width 20 height 20
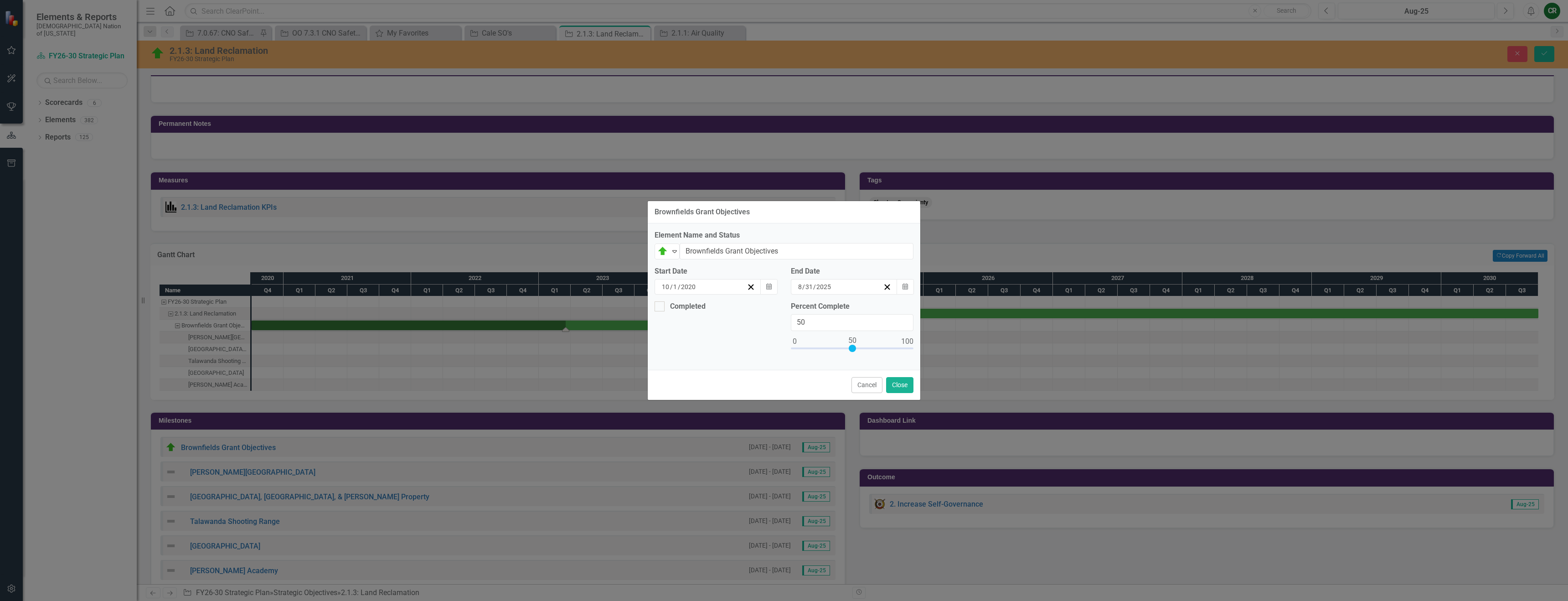
click at [821, 404] on abbr "31" at bounding box center [817, 400] width 7 height 7
click at [896, 388] on button "Close" at bounding box center [900, 385] width 27 height 16
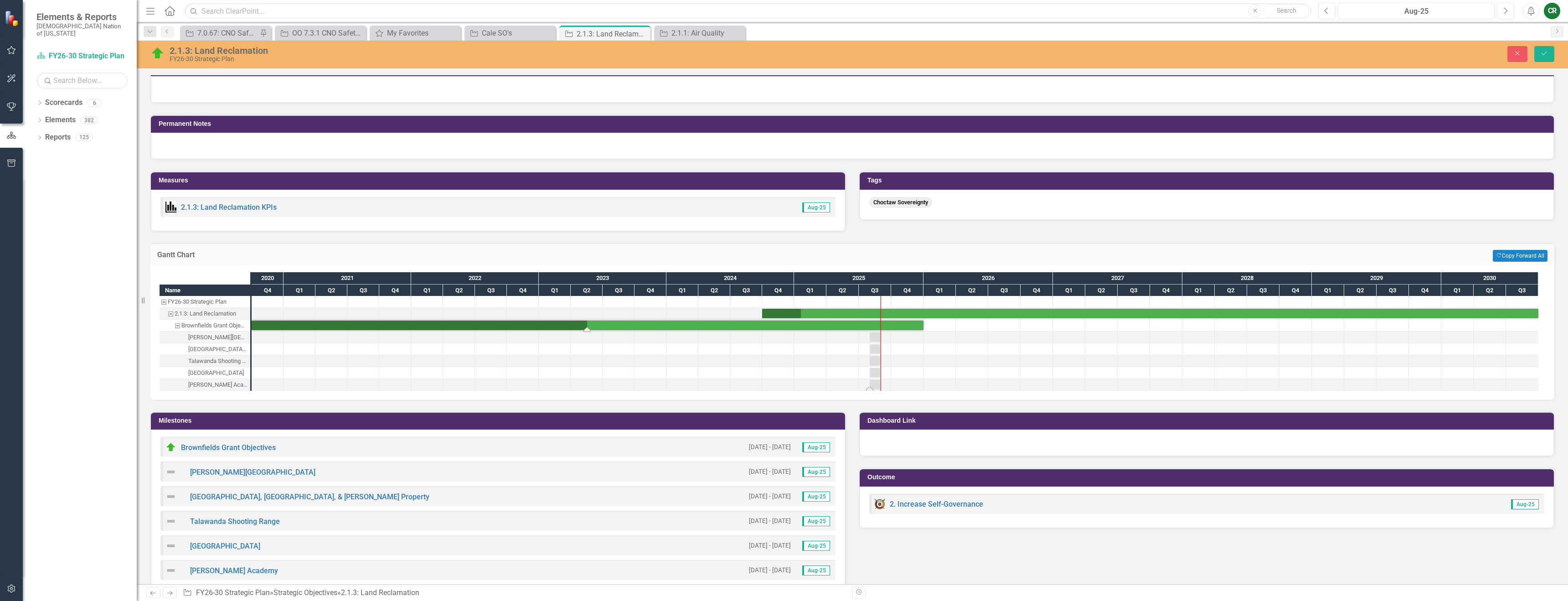
click at [875, 386] on div "Task: Start date: 2025-08-01 End date: 2025-08-31" at bounding box center [875, 385] width 10 height 10
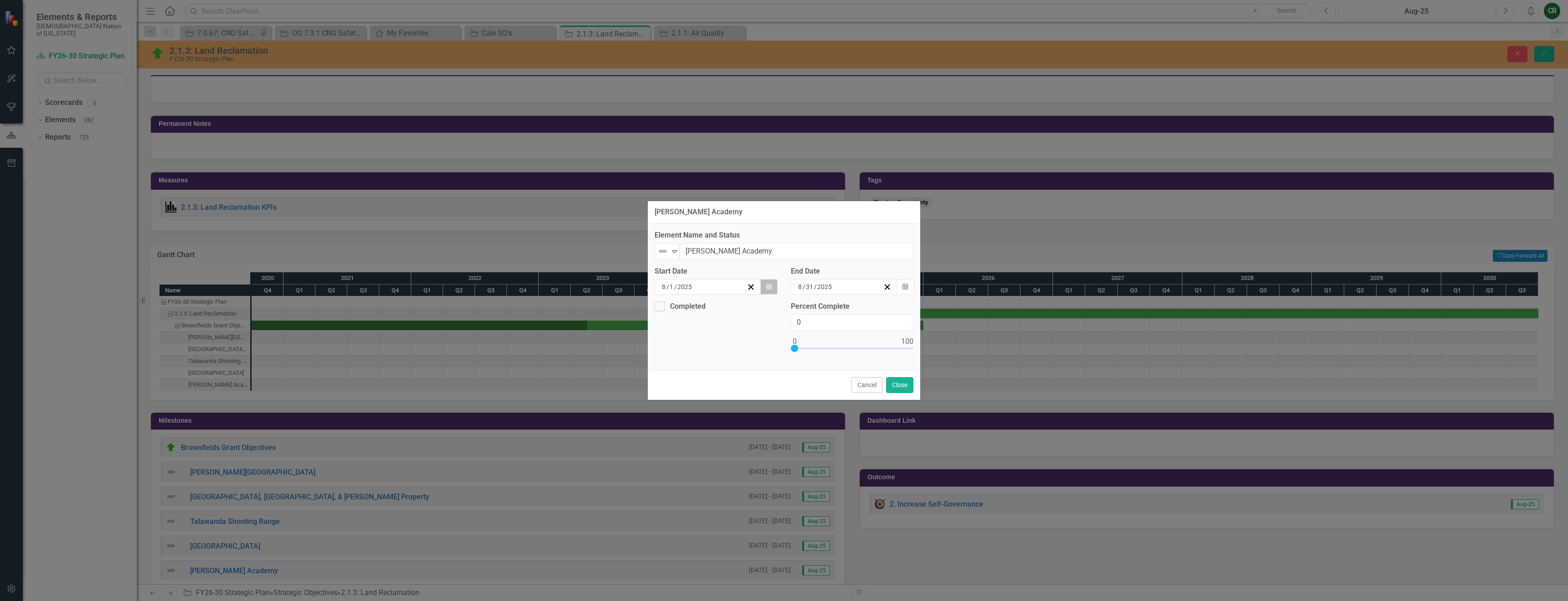
click at [774, 287] on button "Calendar" at bounding box center [769, 286] width 17 height 15
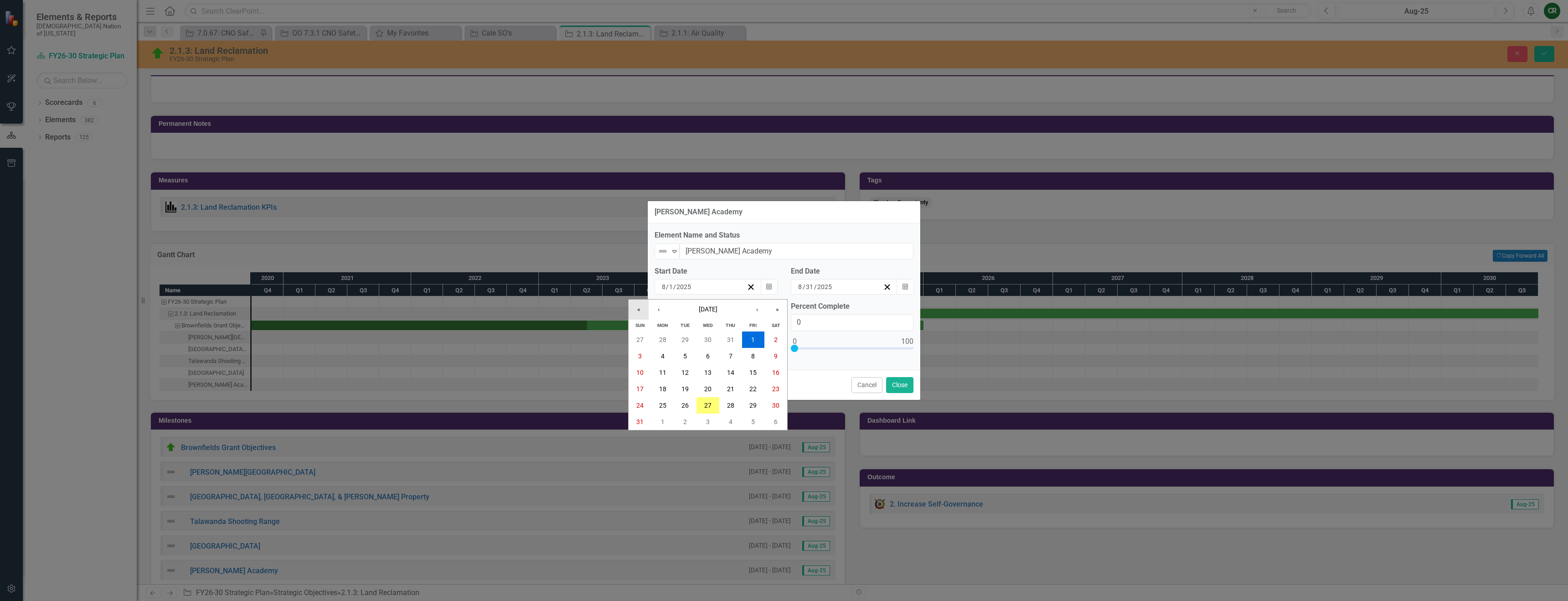
click at [637, 311] on button "«" at bounding box center [639, 309] width 20 height 20
click at [637, 311] on button "«" at bounding box center [639, 309] width 20 height 20
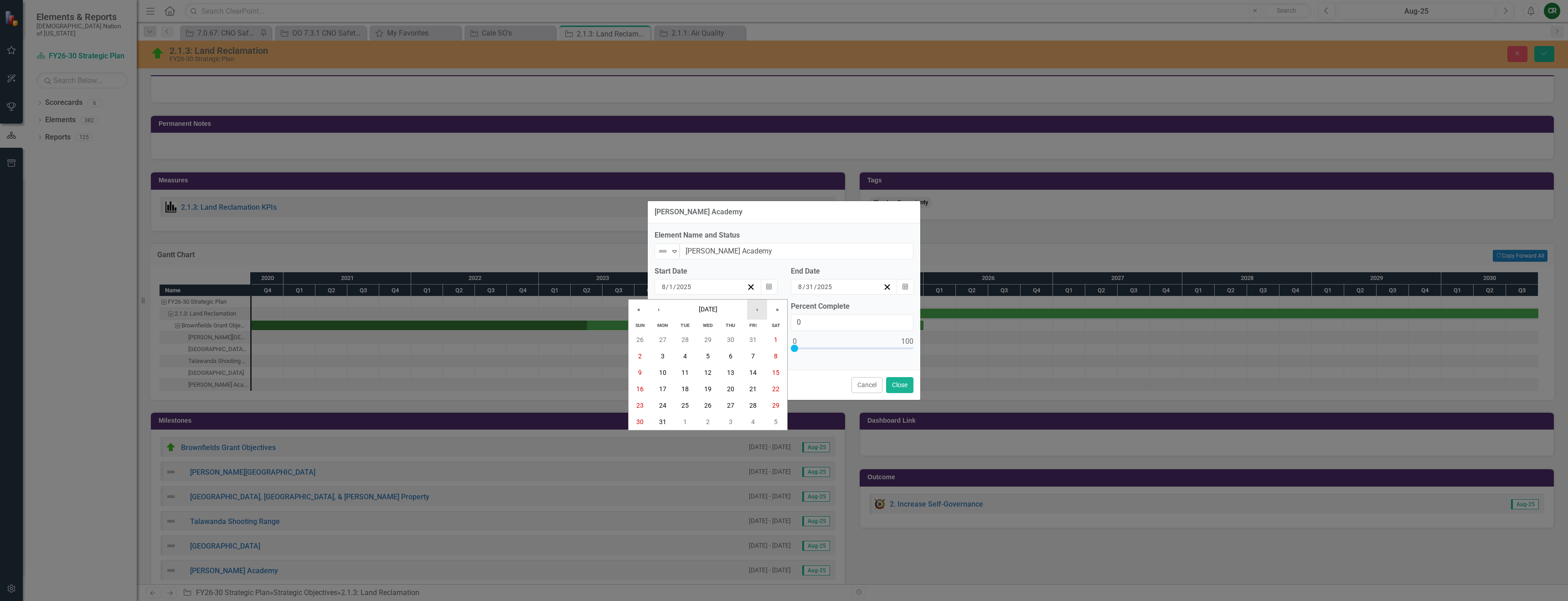
click at [759, 311] on button "›" at bounding box center [757, 309] width 20 height 20
click at [732, 335] on button "1" at bounding box center [730, 339] width 23 height 16
click at [674, 255] on div "Expand" at bounding box center [674, 251] width 9 height 15
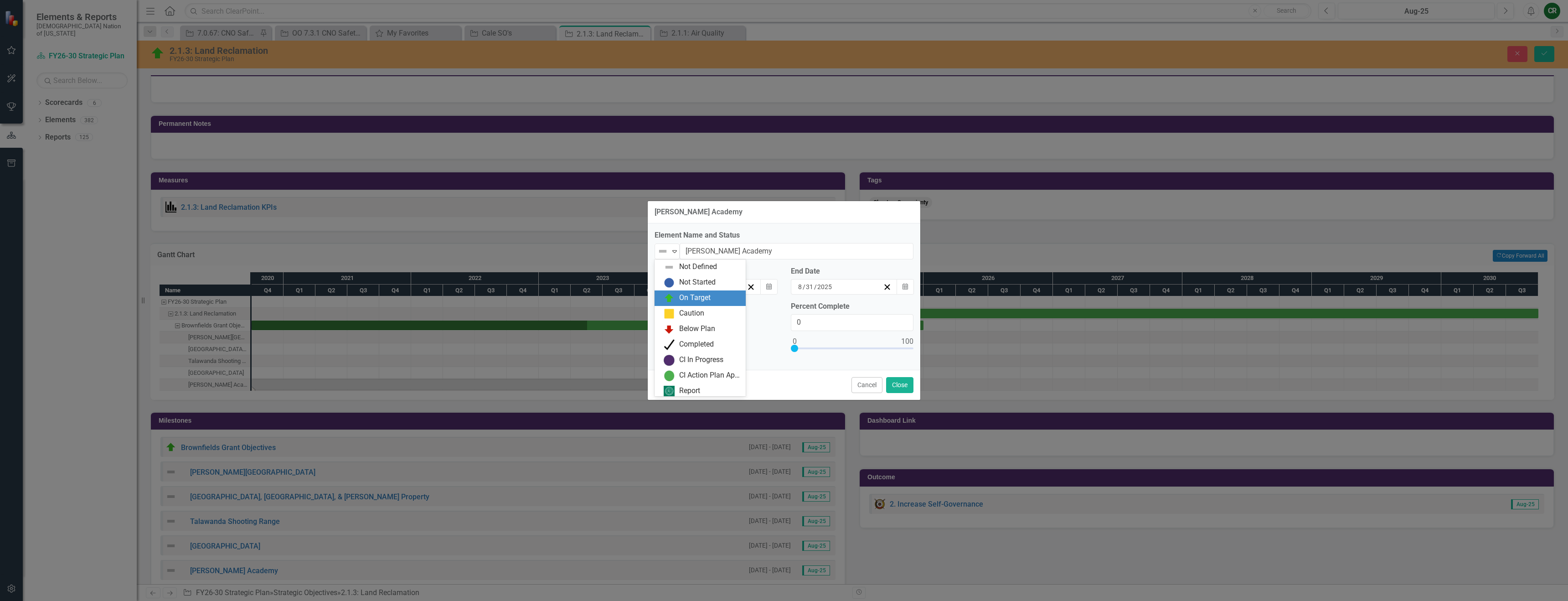
click at [682, 298] on div "On Target" at bounding box center [695, 298] width 32 height 10
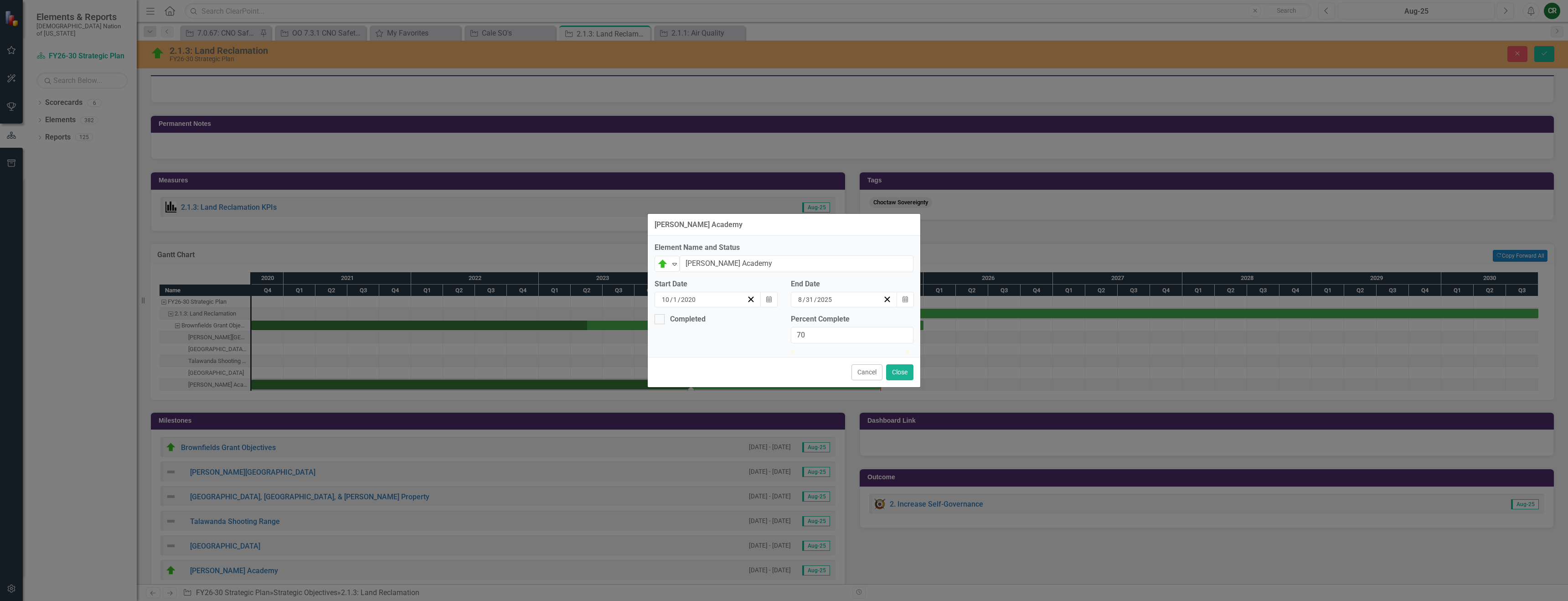
drag, startPoint x: 794, startPoint y: 347, endPoint x: 875, endPoint y: 351, distance: 81.1
click at [872, 350] on div at bounding box center [872, 350] width 0 height 0
click at [905, 296] on icon "button" at bounding box center [905, 299] width 5 height 6
type input "60"
drag, startPoint x: 876, startPoint y: 350, endPoint x: 865, endPoint y: 348, distance: 11.2
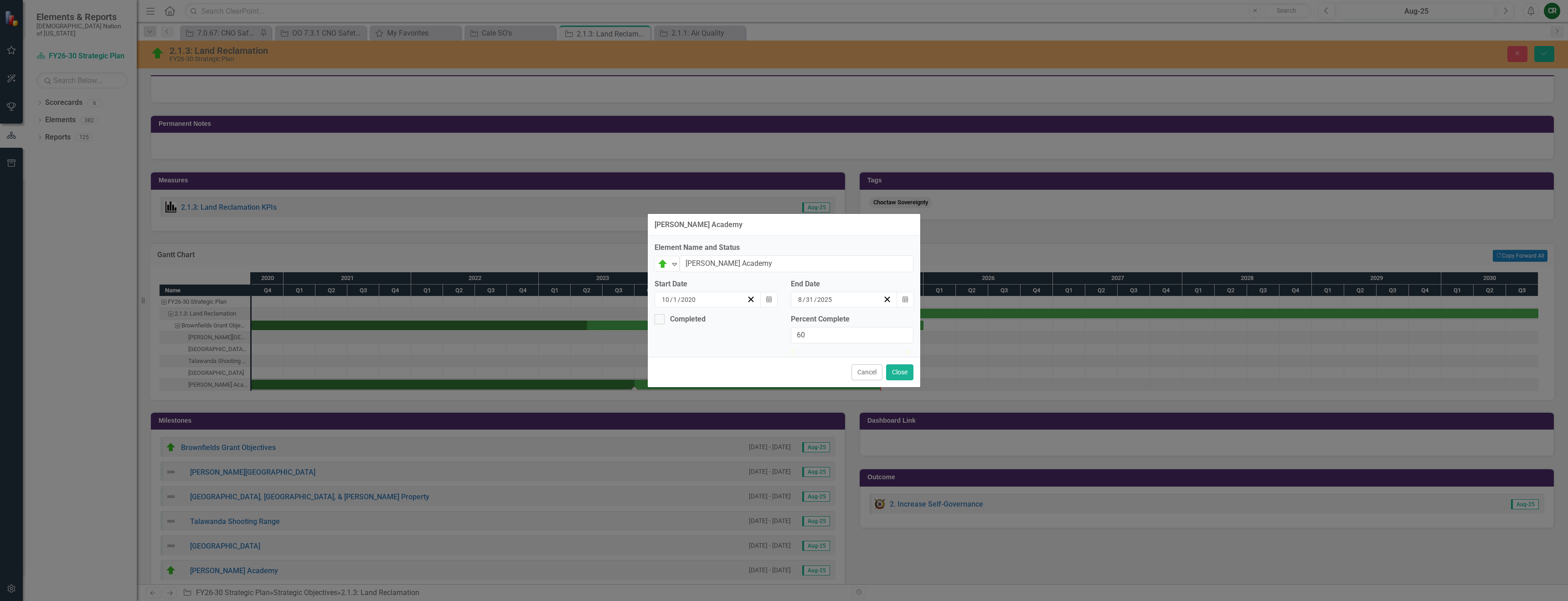
click at [860, 350] on div at bounding box center [860, 350] width 0 height 0
click at [908, 292] on button "Calendar" at bounding box center [905, 299] width 17 height 15
click at [877, 311] on button "›" at bounding box center [866, 317] width 20 height 20
click at [877, 317] on button "›" at bounding box center [866, 317] width 20 height 20
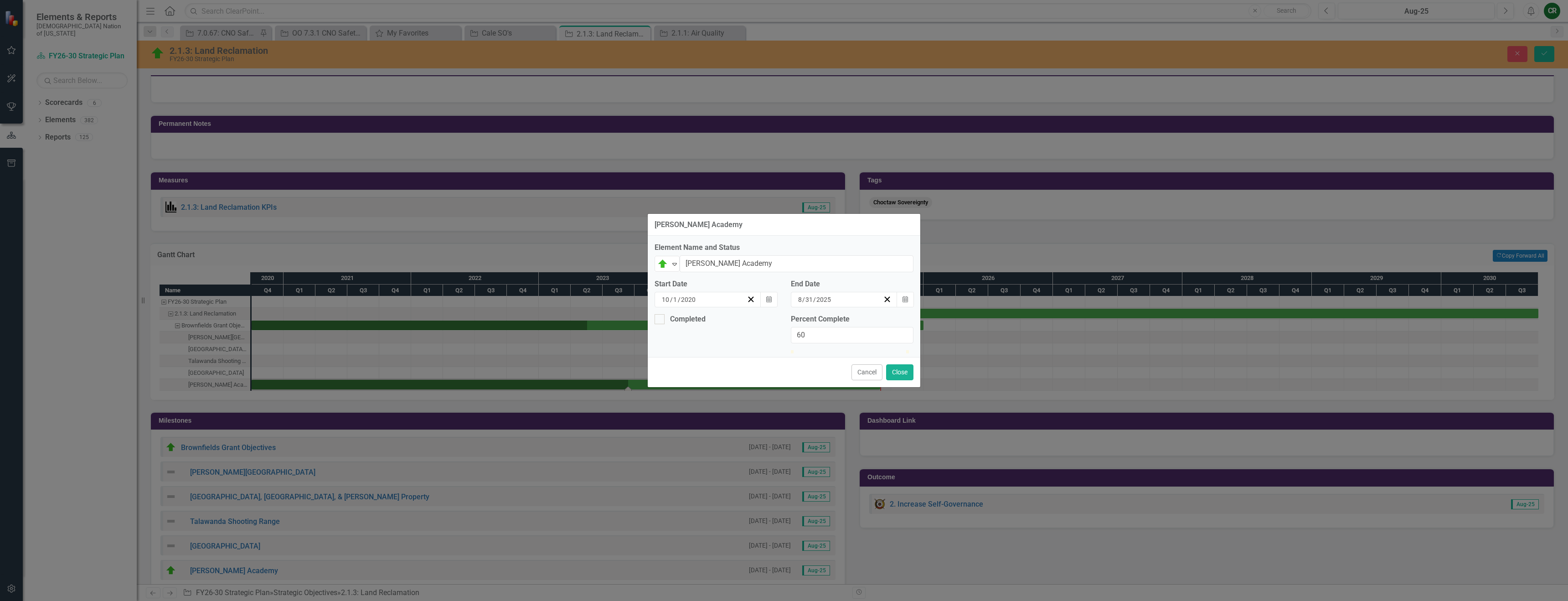
click at [753, 426] on abbr "30" at bounding box center [749, 429] width 7 height 7
click at [889, 381] on button "Close" at bounding box center [900, 372] width 27 height 16
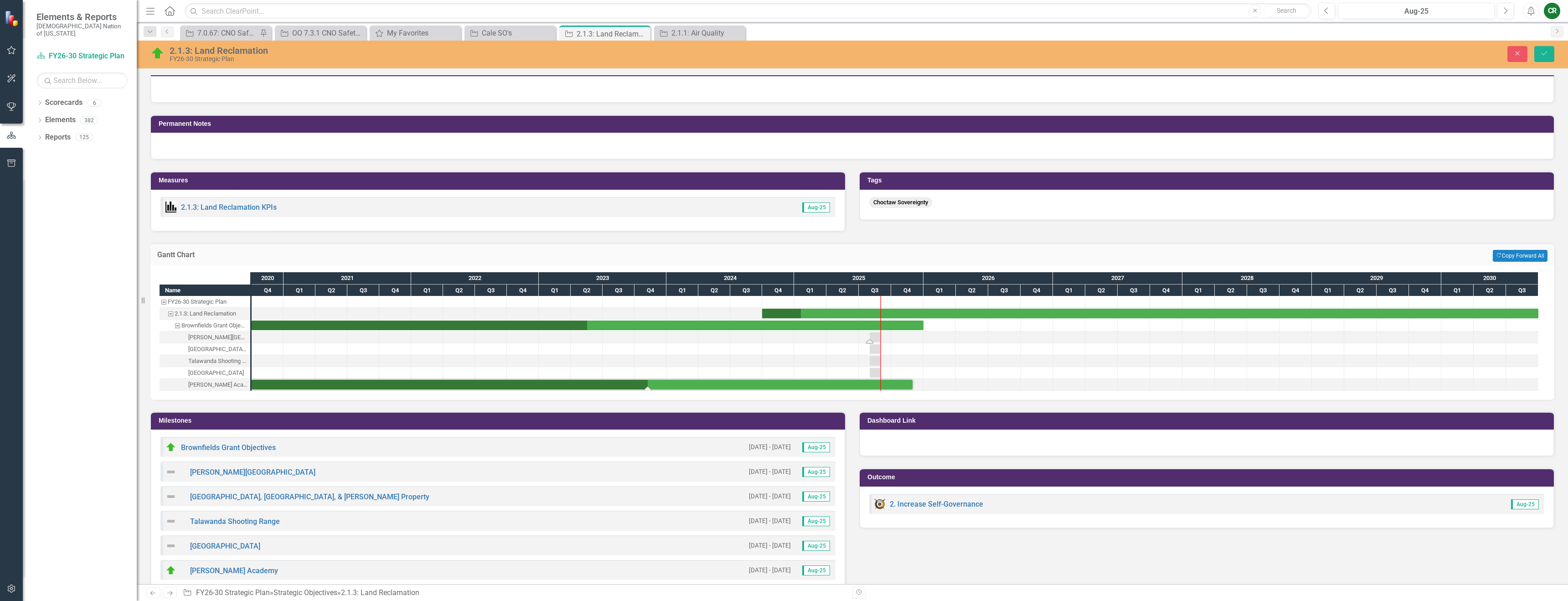
click at [877, 339] on div "Task: Start date: 2025-08-01 End date: 2025-08-31" at bounding box center [875, 337] width 10 height 10
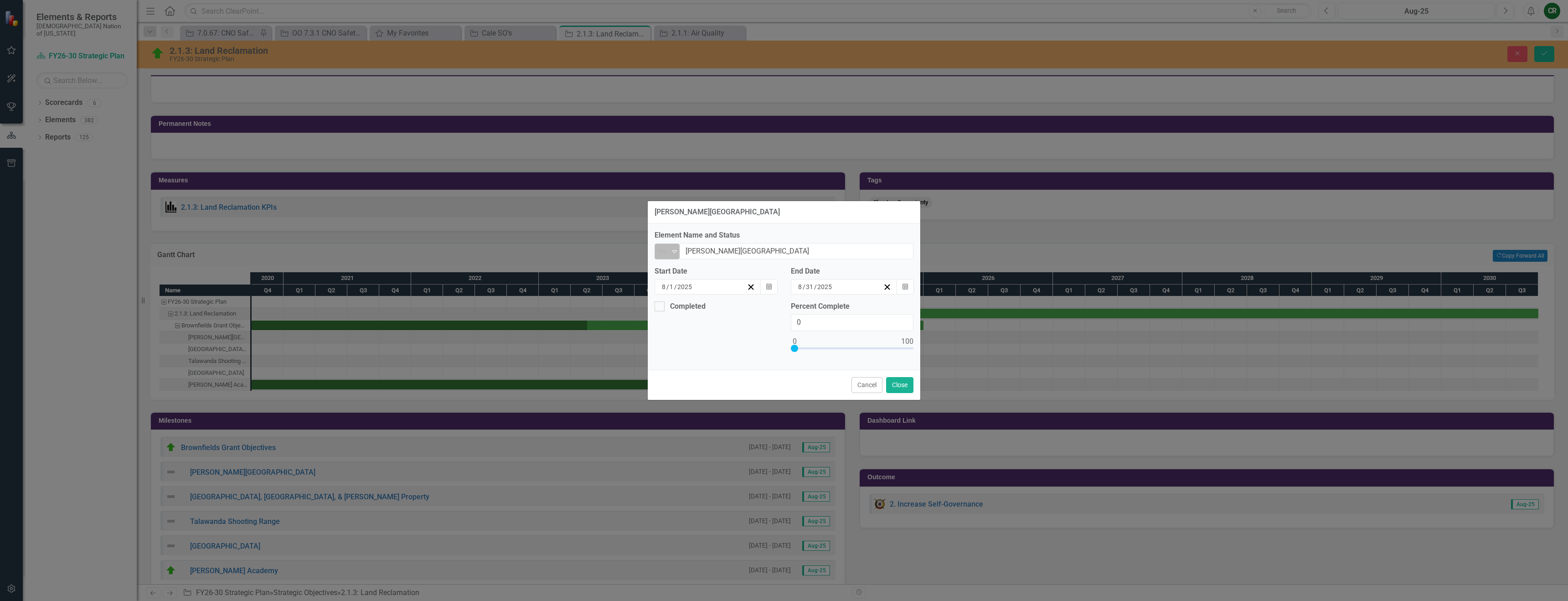
click at [676, 251] on icon at bounding box center [674, 251] width 4 height 2
click at [767, 301] on div "Completed" at bounding box center [713, 306] width 118 height 10
click at [660, 301] on input "Completed" at bounding box center [657, 304] width 6 height 6
click at [769, 284] on icon "Calendar" at bounding box center [769, 287] width 5 height 6
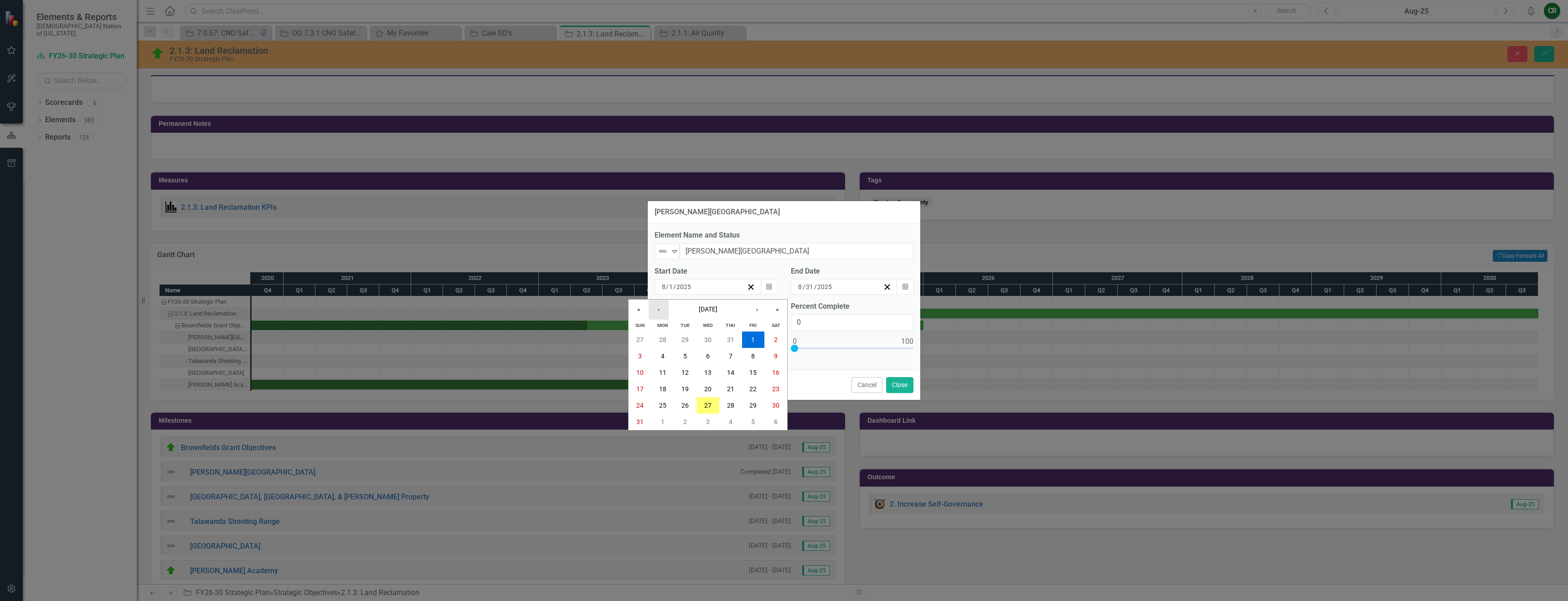
click at [657, 308] on button "‹" at bounding box center [659, 309] width 20 height 20
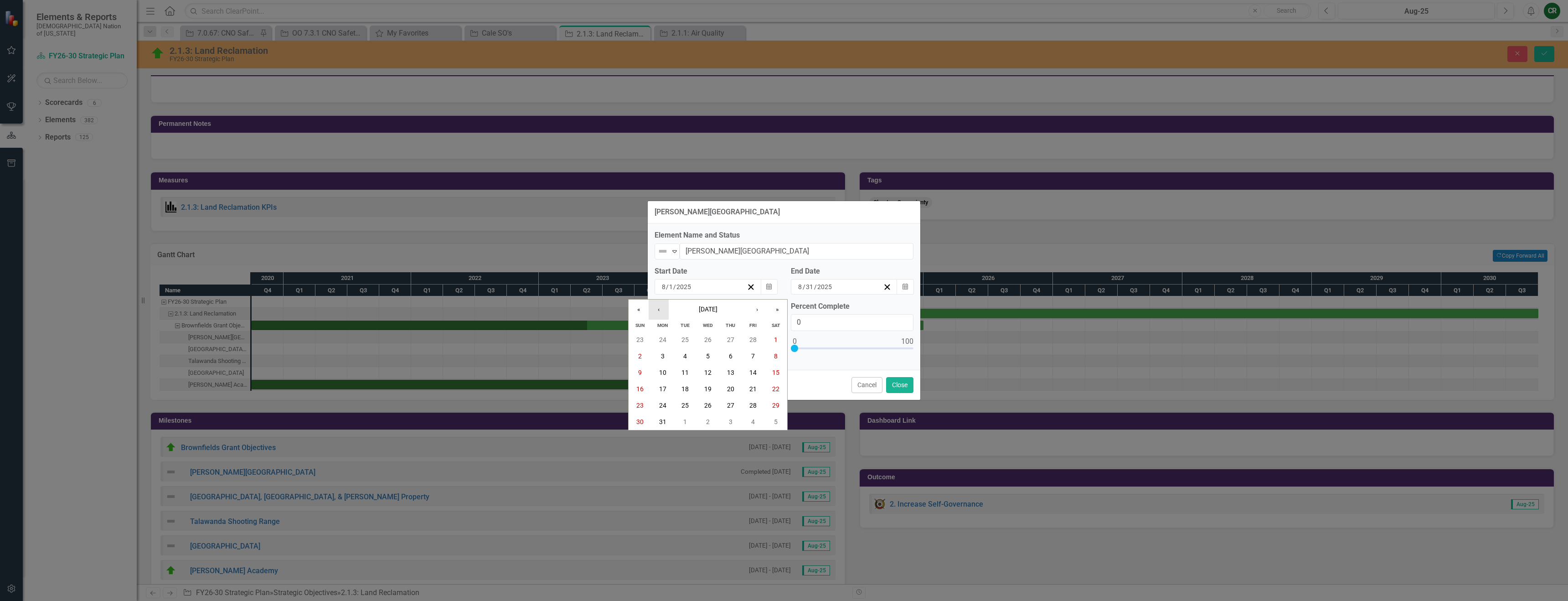
click at [657, 308] on button "‹" at bounding box center [659, 309] width 20 height 20
click at [643, 309] on button "«" at bounding box center [639, 309] width 20 height 20
click at [642, 311] on button "«" at bounding box center [639, 309] width 20 height 20
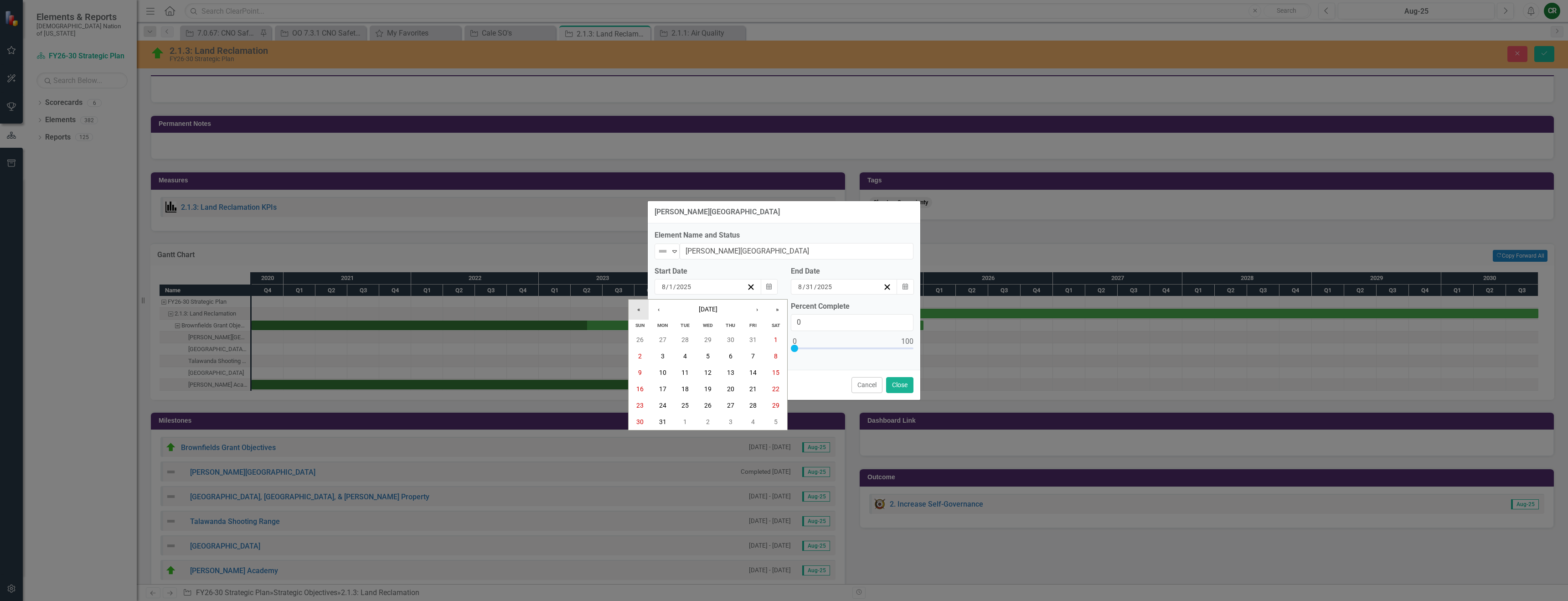
click at [642, 311] on button "«" at bounding box center [639, 309] width 20 height 20
click at [762, 313] on button "›" at bounding box center [757, 309] width 20 height 20
click at [763, 310] on button "›" at bounding box center [757, 309] width 20 height 20
click at [660, 309] on button "‹" at bounding box center [659, 309] width 20 height 20
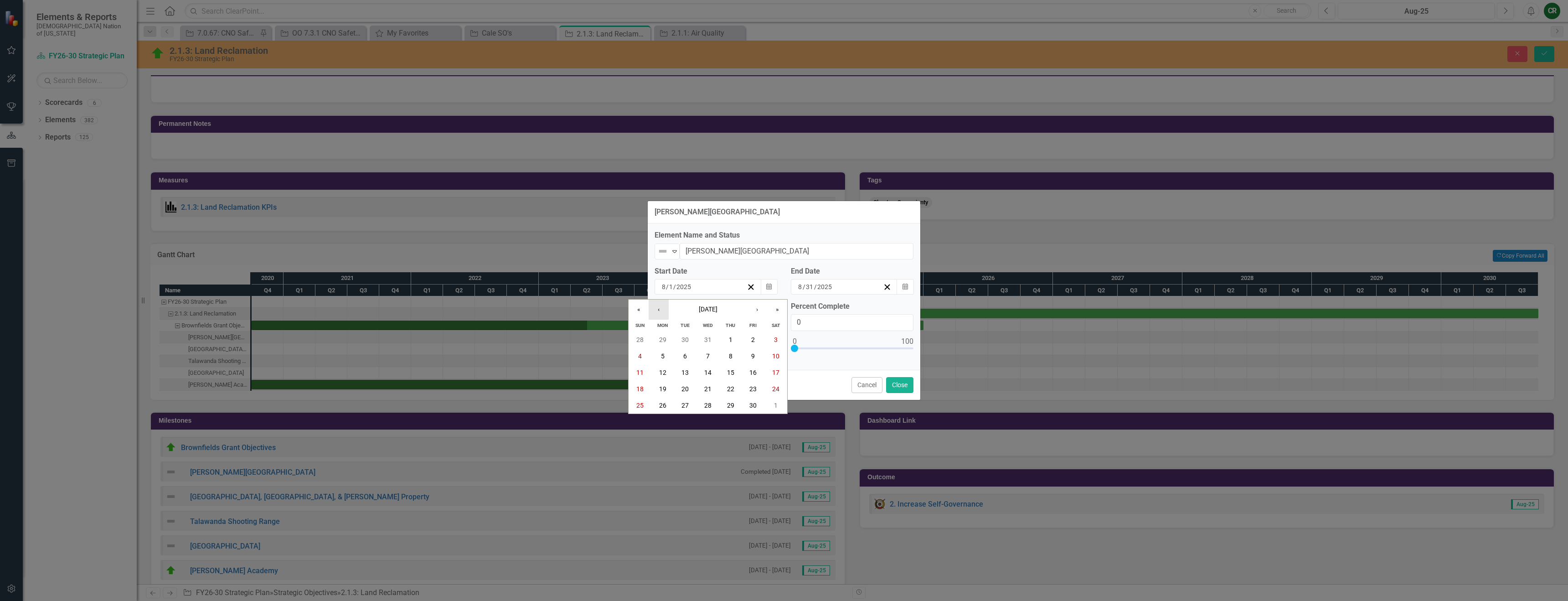
click at [660, 309] on button "‹" at bounding box center [659, 309] width 20 height 20
click at [730, 360] on button "7" at bounding box center [730, 356] width 23 height 16
click at [658, 309] on div at bounding box center [659, 306] width 10 height 10
click at [658, 308] on input "Completed" at bounding box center [657, 304] width 6 height 6
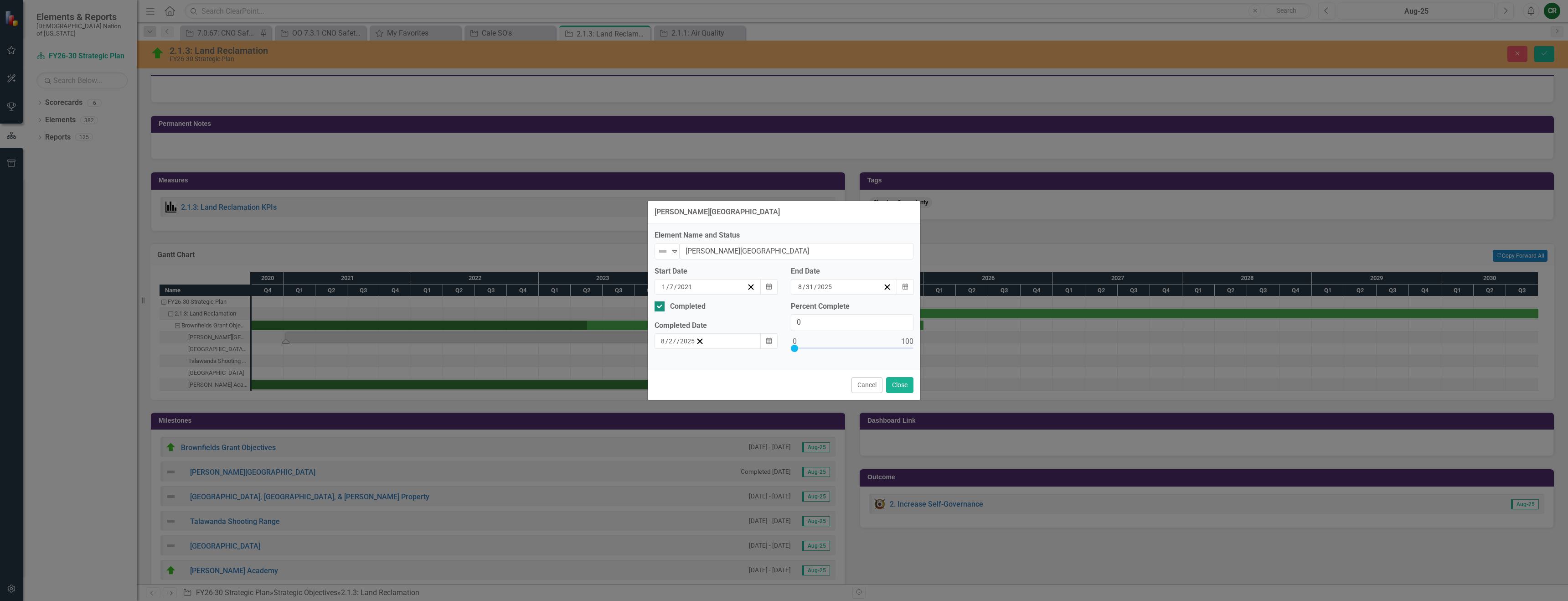
checkbox input "false"
click at [905, 287] on icon "Calendar" at bounding box center [905, 287] width 5 height 6
drag, startPoint x: 716, startPoint y: 334, endPoint x: 725, endPoint y: 331, distance: 9.5
click at [716, 334] on div "Completed Percent Complete 0" at bounding box center [784, 332] width 273 height 62
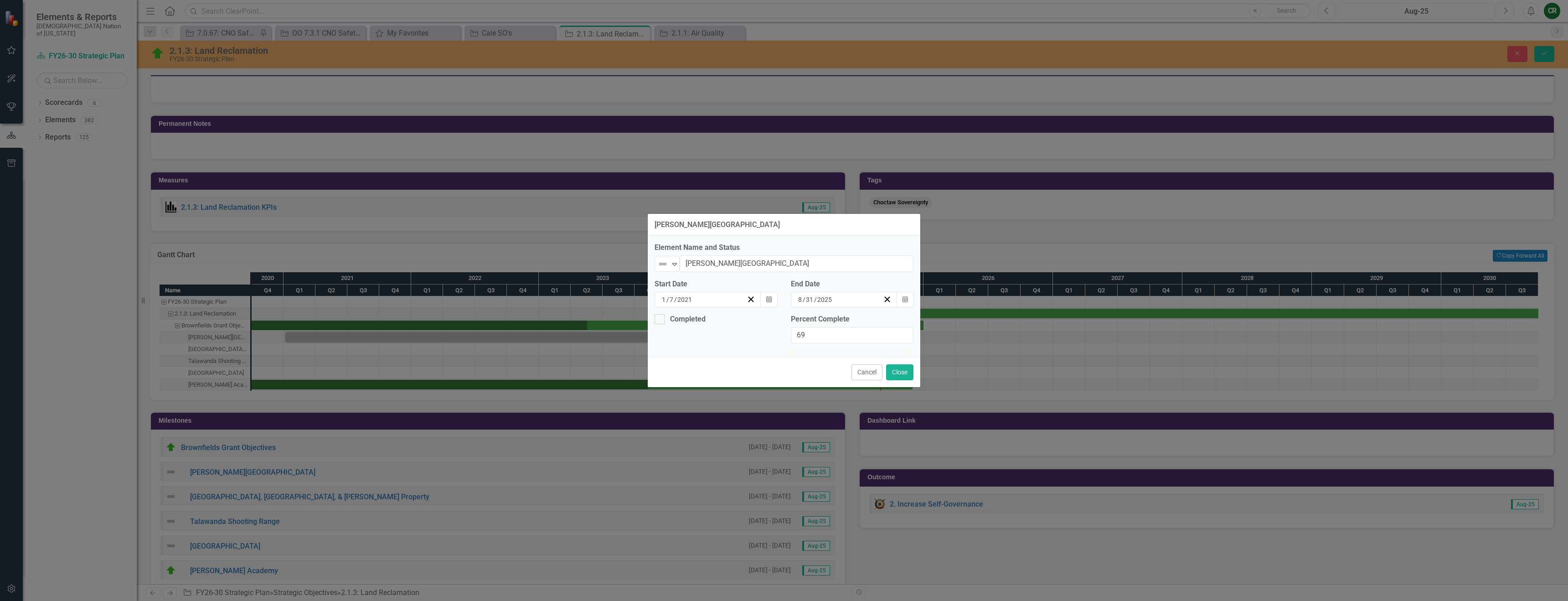
type input "70"
drag, startPoint x: 794, startPoint y: 347, endPoint x: 874, endPoint y: 346, distance: 80.0
click at [872, 350] on div at bounding box center [872, 350] width 0 height 0
click at [903, 297] on icon "Calendar" at bounding box center [905, 300] width 5 height 6
click at [877, 309] on button "›" at bounding box center [866, 317] width 20 height 20
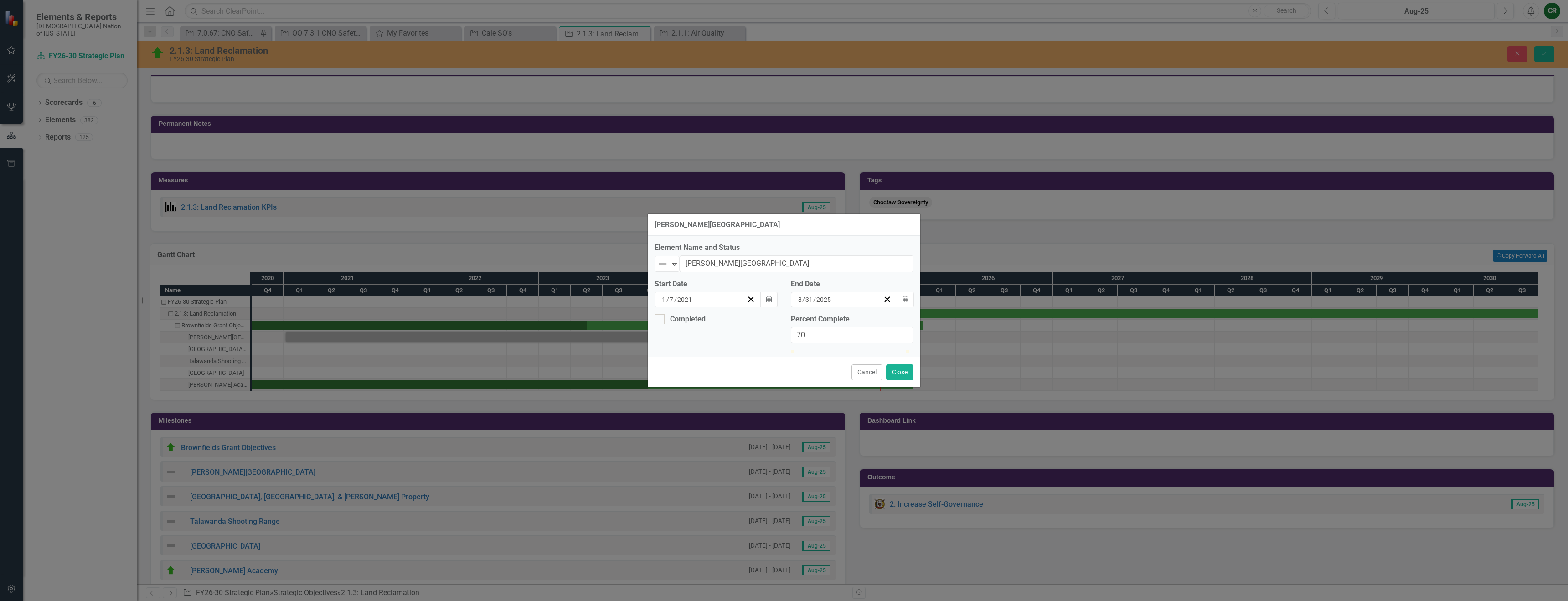
click at [877, 309] on button "›" at bounding box center [866, 317] width 20 height 20
click at [761, 426] on button "30" at bounding box center [749, 429] width 23 height 16
click at [676, 261] on icon "Expand" at bounding box center [674, 264] width 9 height 7
click at [689, 297] on div "On Target" at bounding box center [695, 298] width 32 height 10
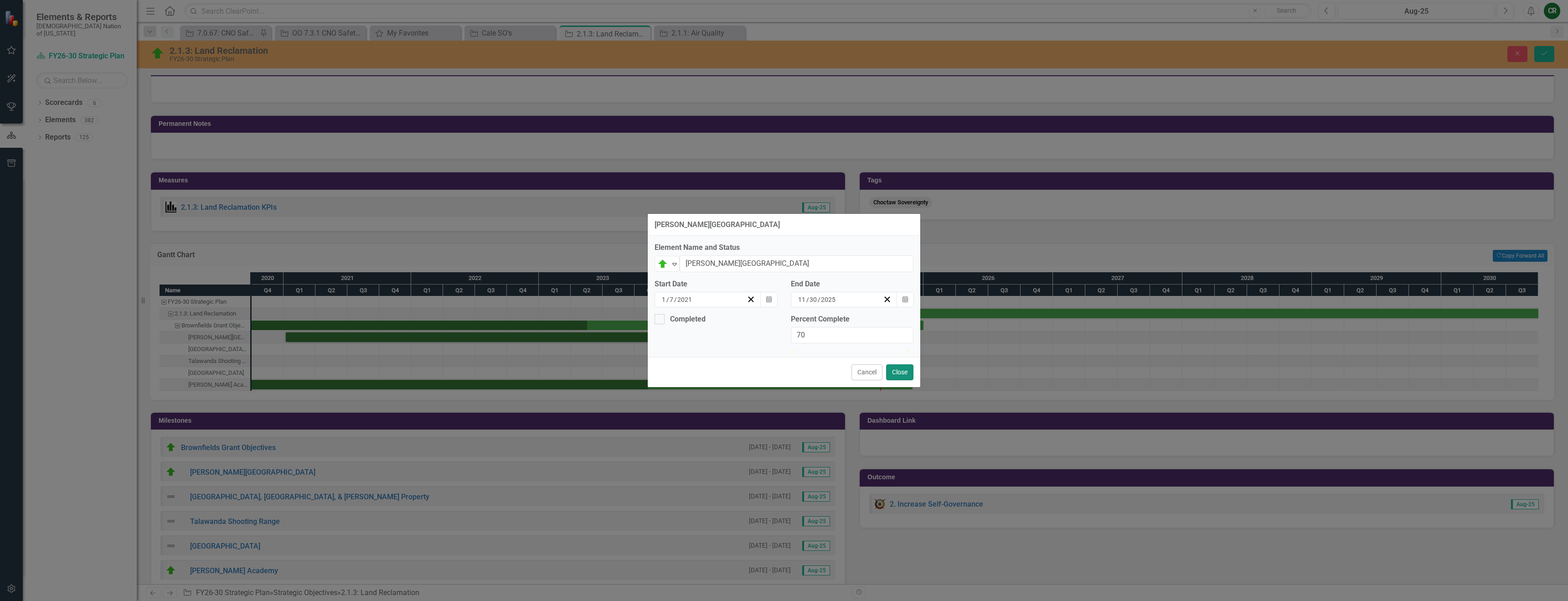
click at [901, 381] on button "Close" at bounding box center [900, 372] width 27 height 16
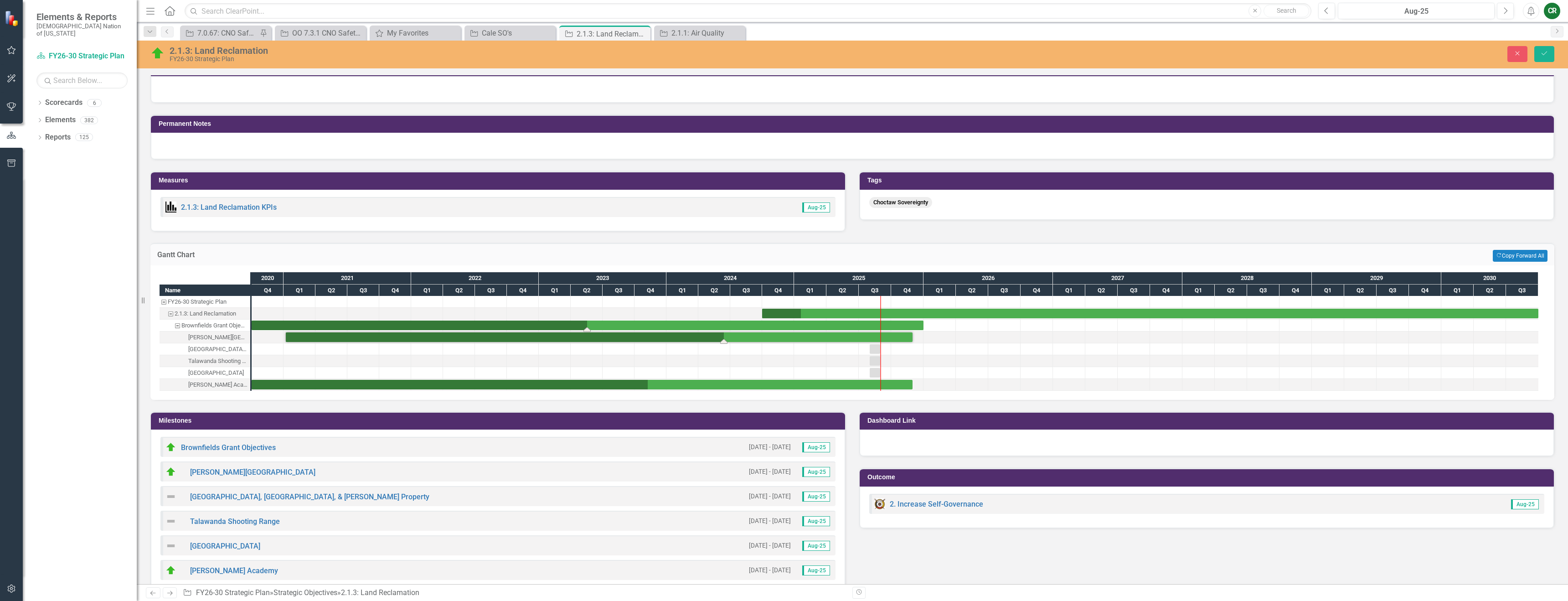
click at [897, 328] on div "Task: Start date: 2020-10-01 End date: 2025-12-31" at bounding box center [587, 325] width 672 height 10
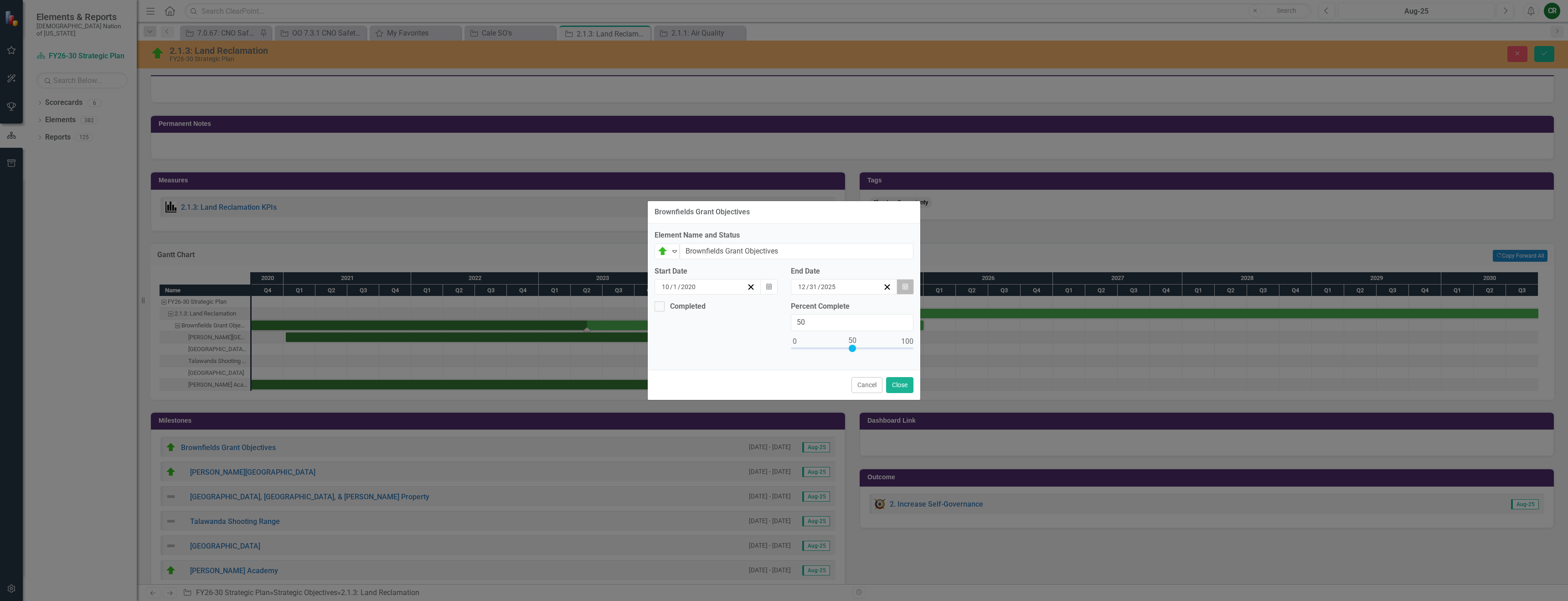
click at [907, 289] on icon "Calendar" at bounding box center [905, 287] width 5 height 6
click at [877, 312] on button "›" at bounding box center [866, 304] width 20 height 20
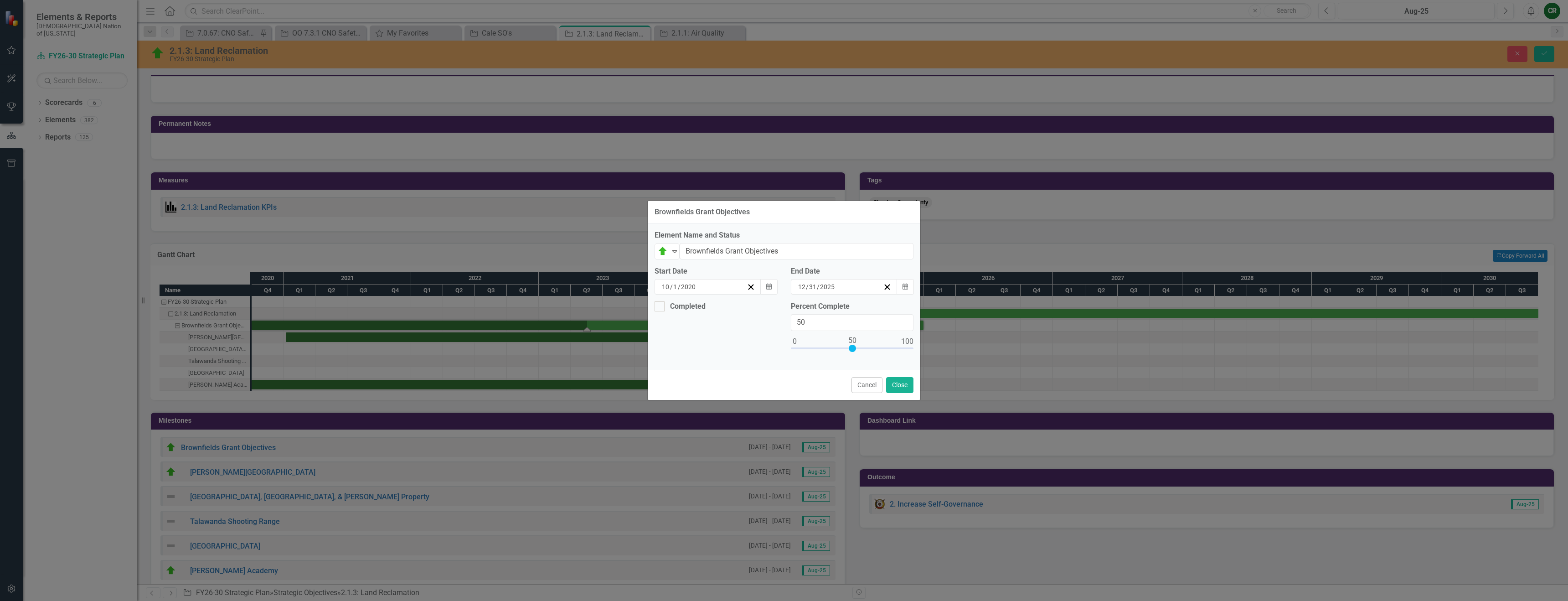
click at [877, 312] on button "›" at bounding box center [866, 304] width 20 height 20
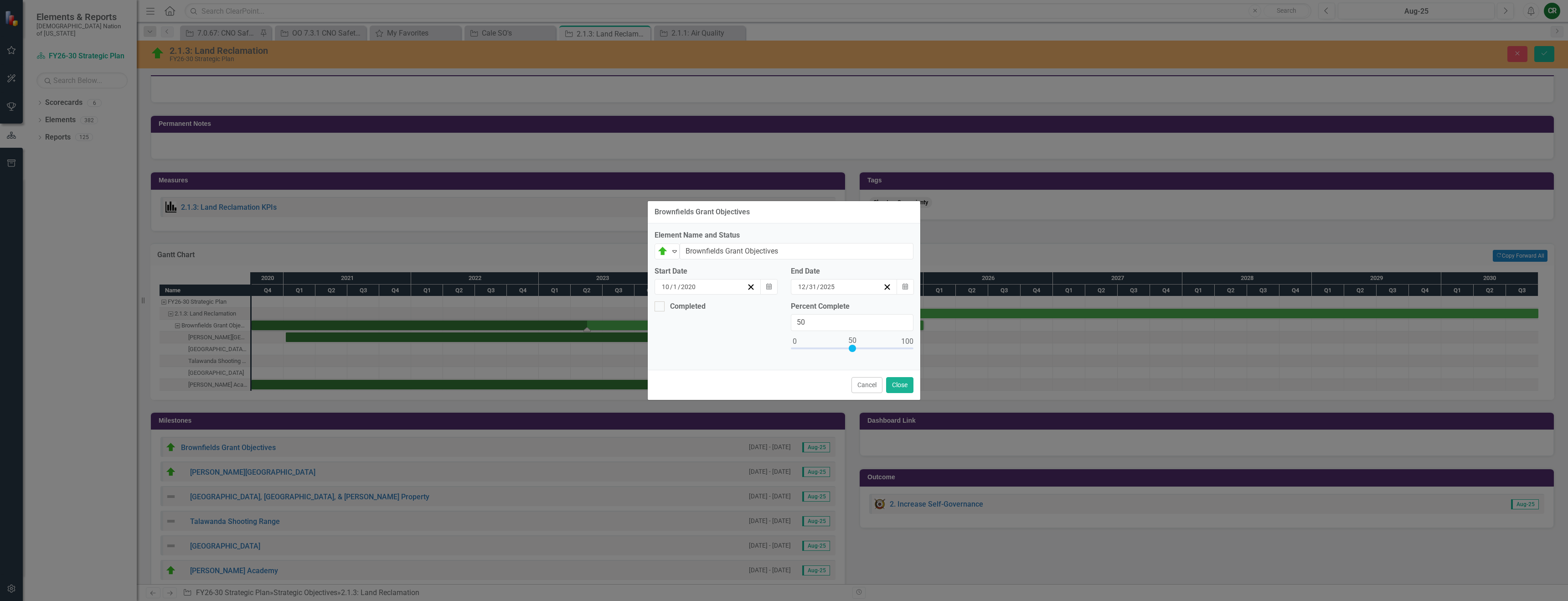
click at [877, 312] on button "›" at bounding box center [866, 304] width 20 height 20
click at [821, 337] on abbr "30" at bounding box center [817, 335] width 7 height 7
click at [896, 388] on button "Close" at bounding box center [900, 385] width 27 height 16
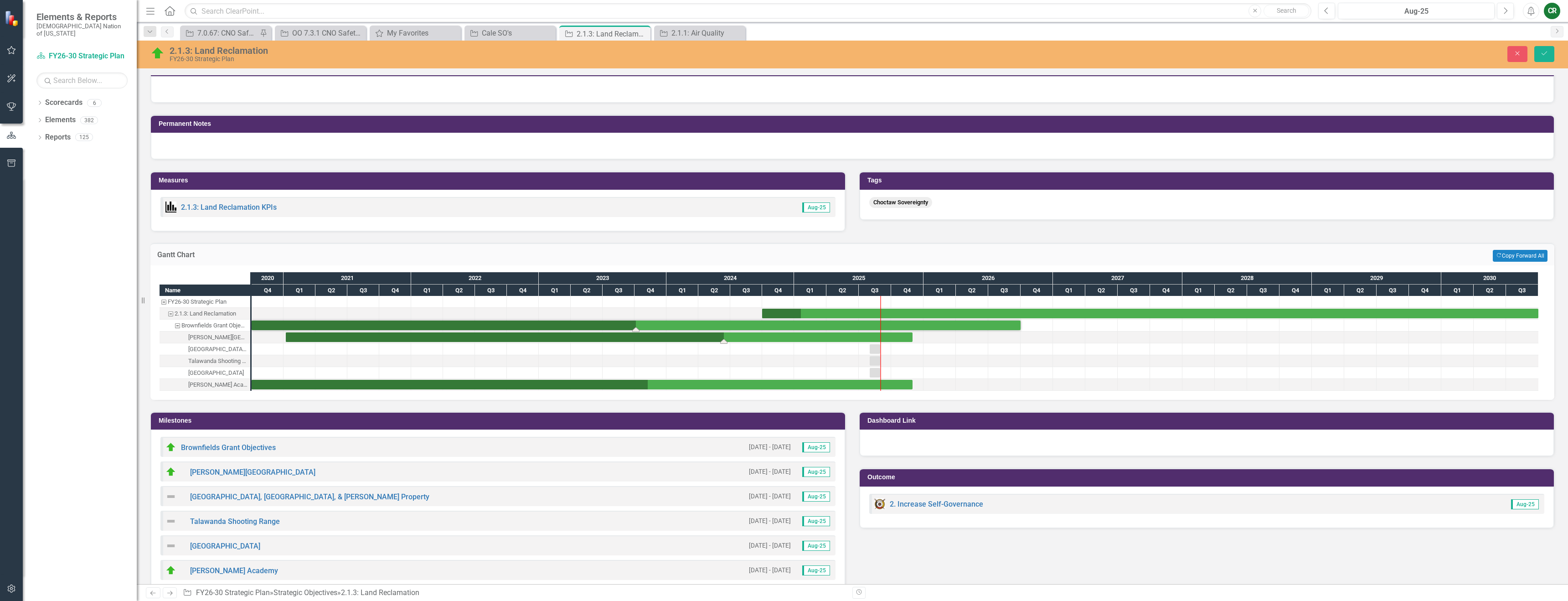
click at [908, 338] on div "Task: Start date: 2021-01-07 End date: 2025-11-30" at bounding box center [600, 337] width 627 height 10
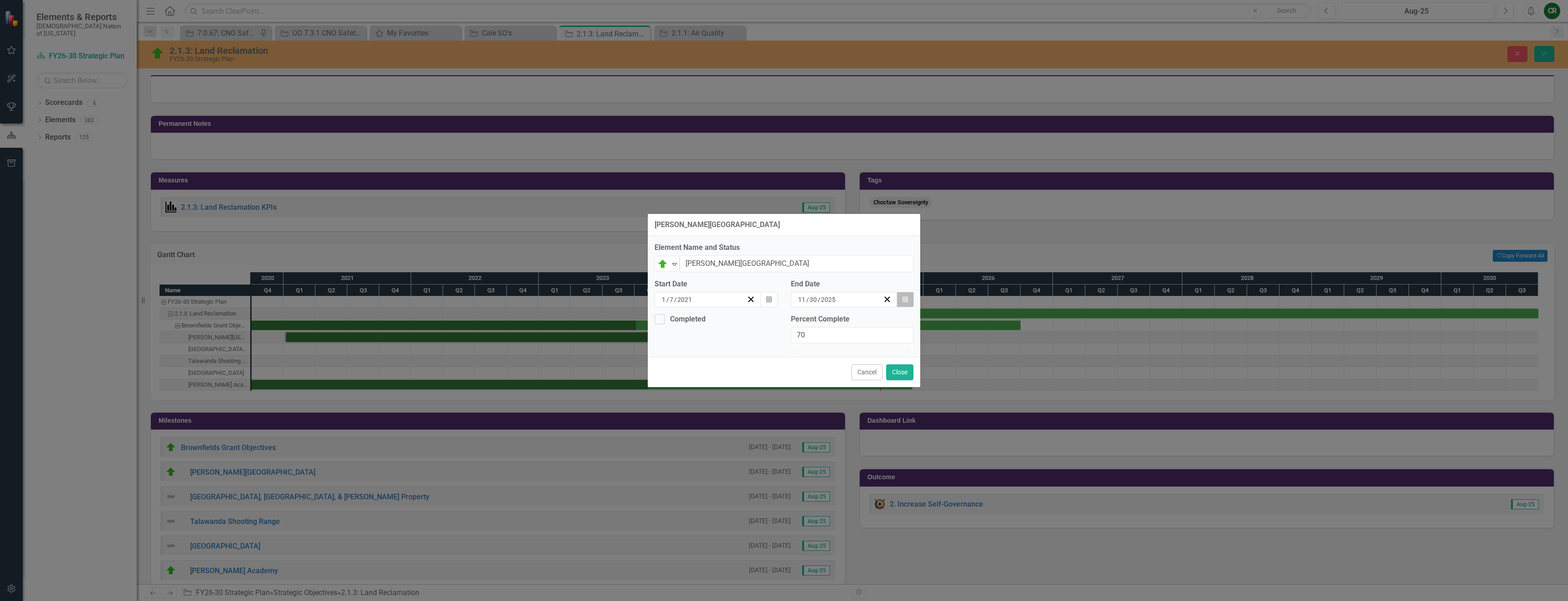
click at [906, 297] on icon "Calendar" at bounding box center [905, 300] width 5 height 6
click at [877, 308] on button "›" at bounding box center [866, 317] width 20 height 20
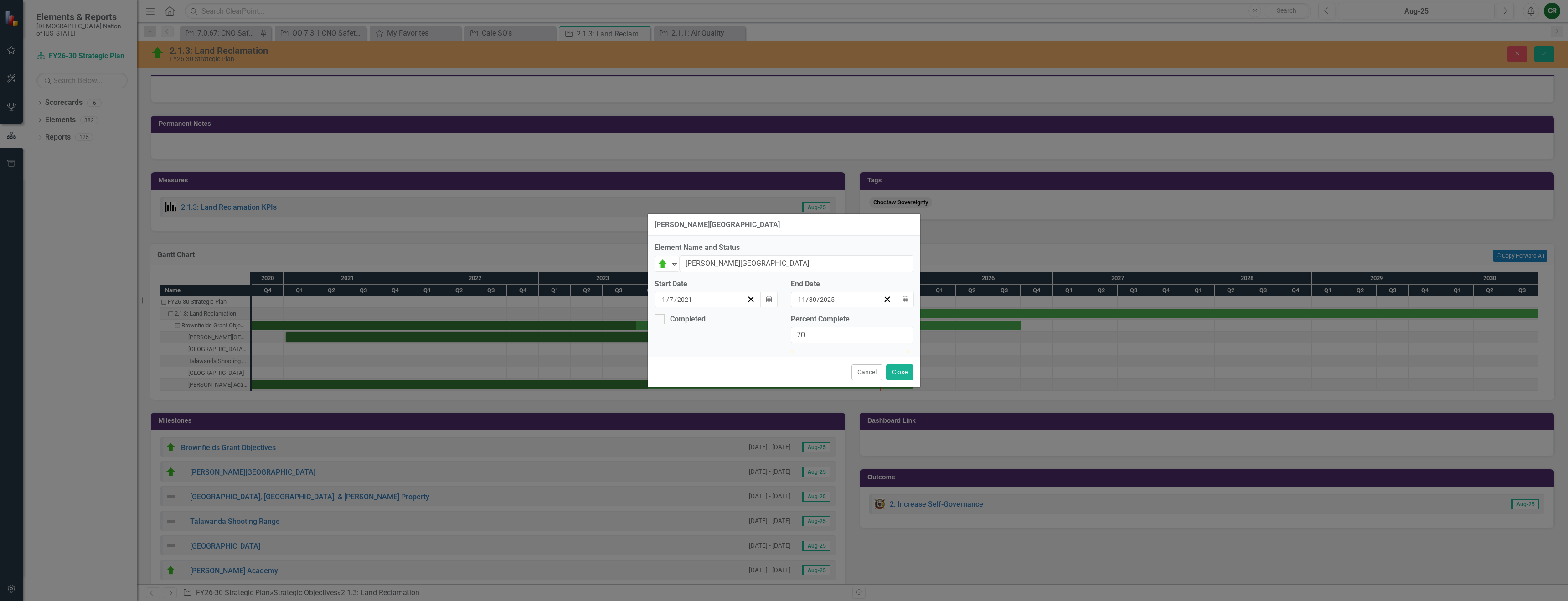
click at [798, 409] on abbr "31" at bounding box center [794, 413] width 7 height 7
click at [897, 381] on button "Close" at bounding box center [900, 372] width 27 height 16
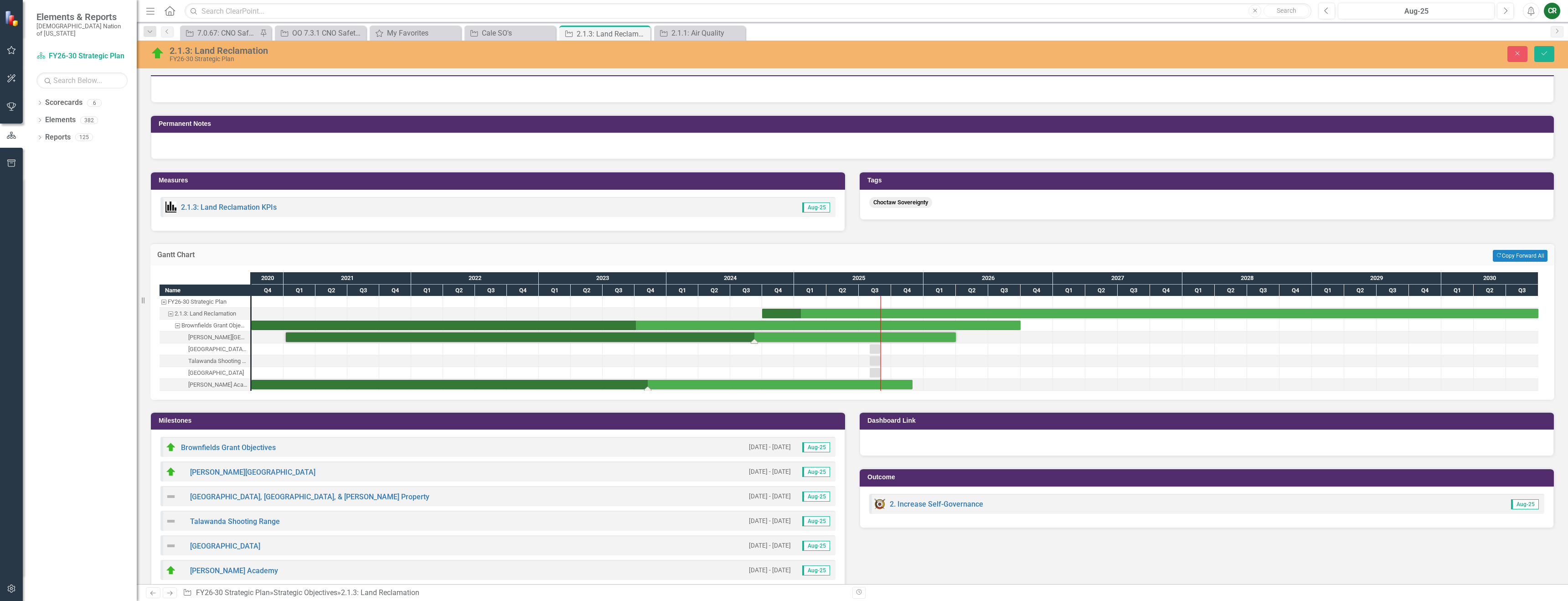
click at [892, 385] on div "Task: Start date: 2020-10-01 End date: 2025-11-30" at bounding box center [582, 385] width 661 height 10
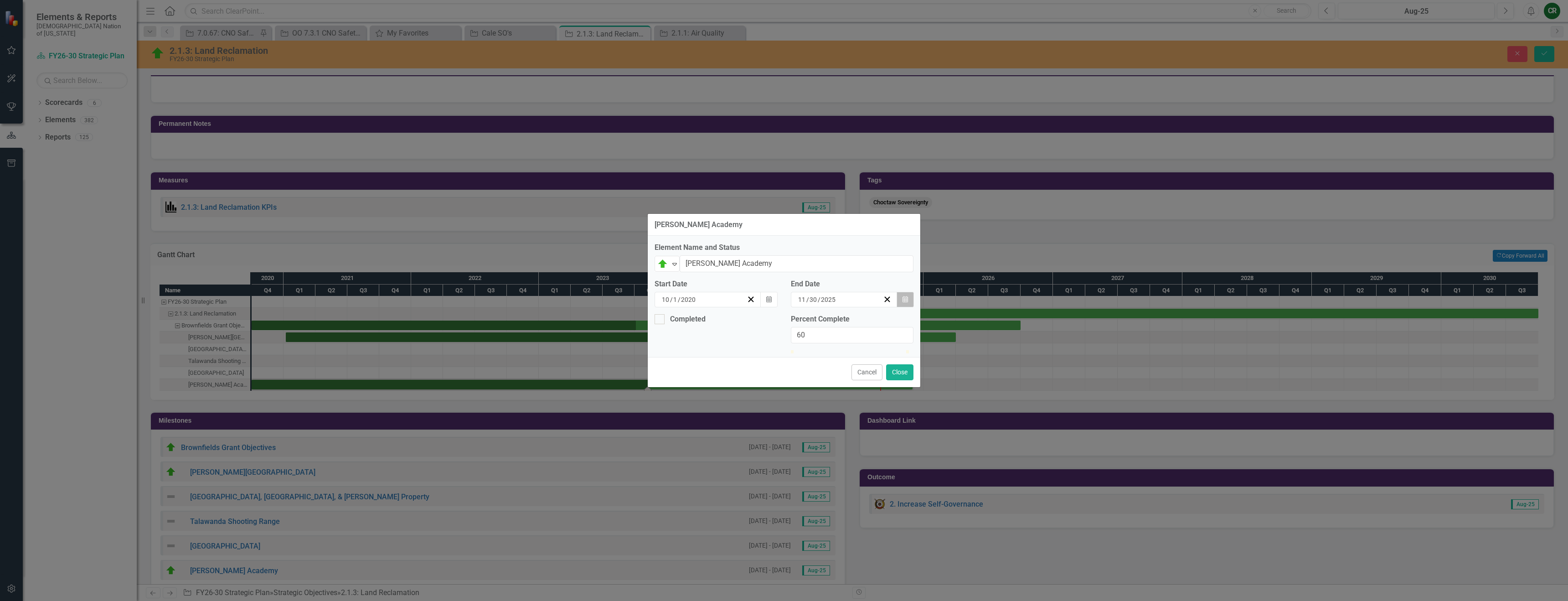
click at [906, 297] on icon "Calendar" at bounding box center [905, 300] width 5 height 6
click at [877, 312] on button "›" at bounding box center [866, 317] width 20 height 20
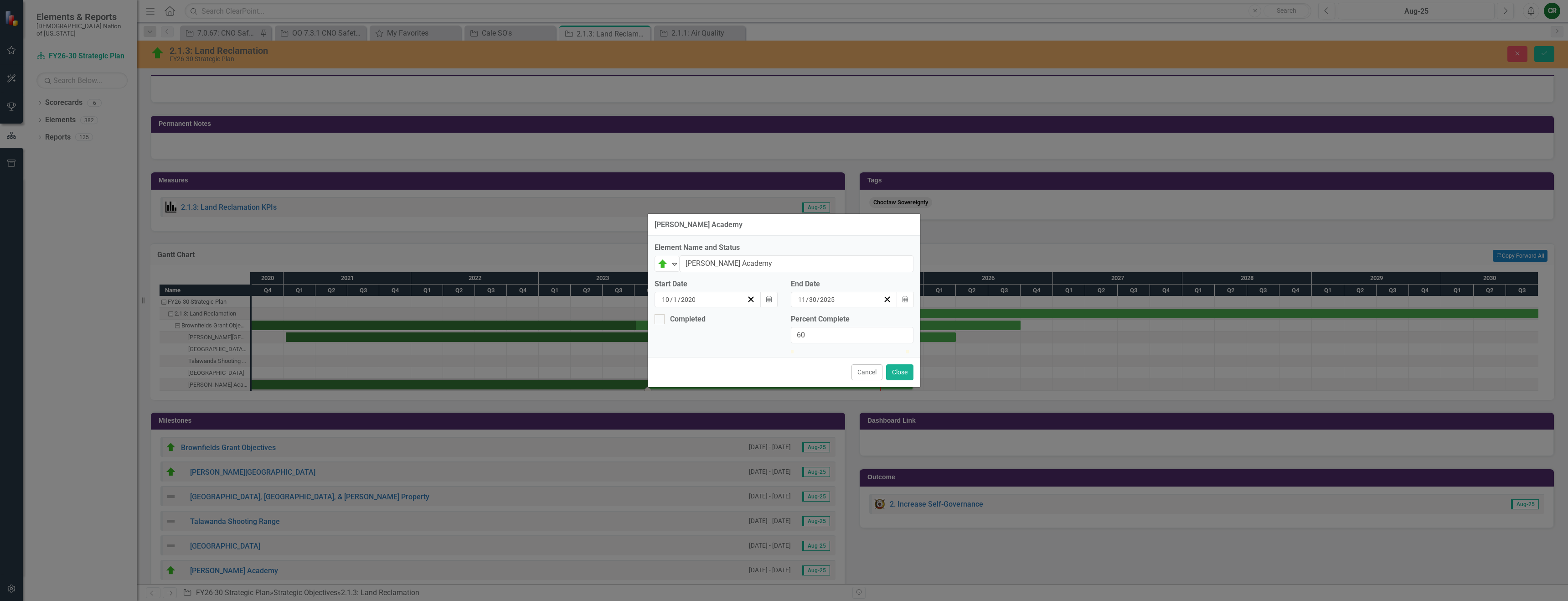
click at [877, 312] on button "›" at bounding box center [866, 317] width 20 height 20
click at [778, 311] on button "‹" at bounding box center [768, 317] width 20 height 20
click at [843, 344] on abbr "30" at bounding box center [839, 348] width 7 height 7
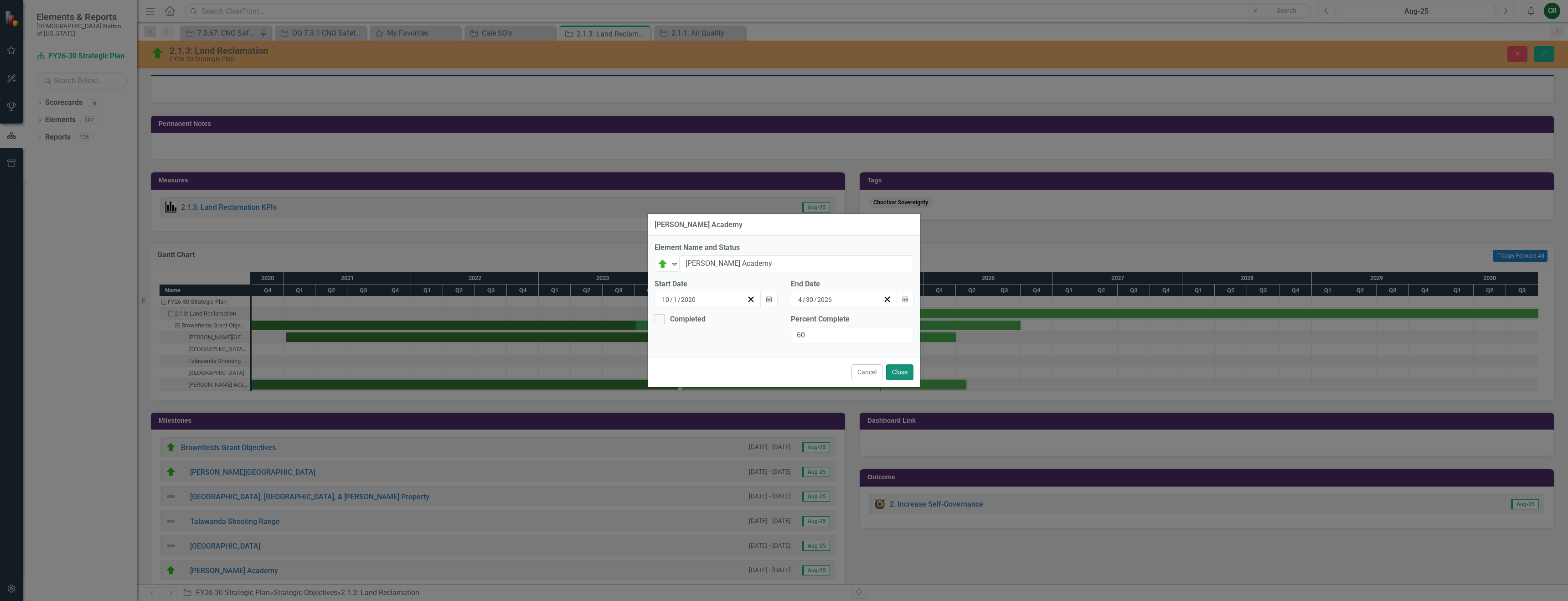
click at [892, 381] on button "Close" at bounding box center [900, 372] width 27 height 16
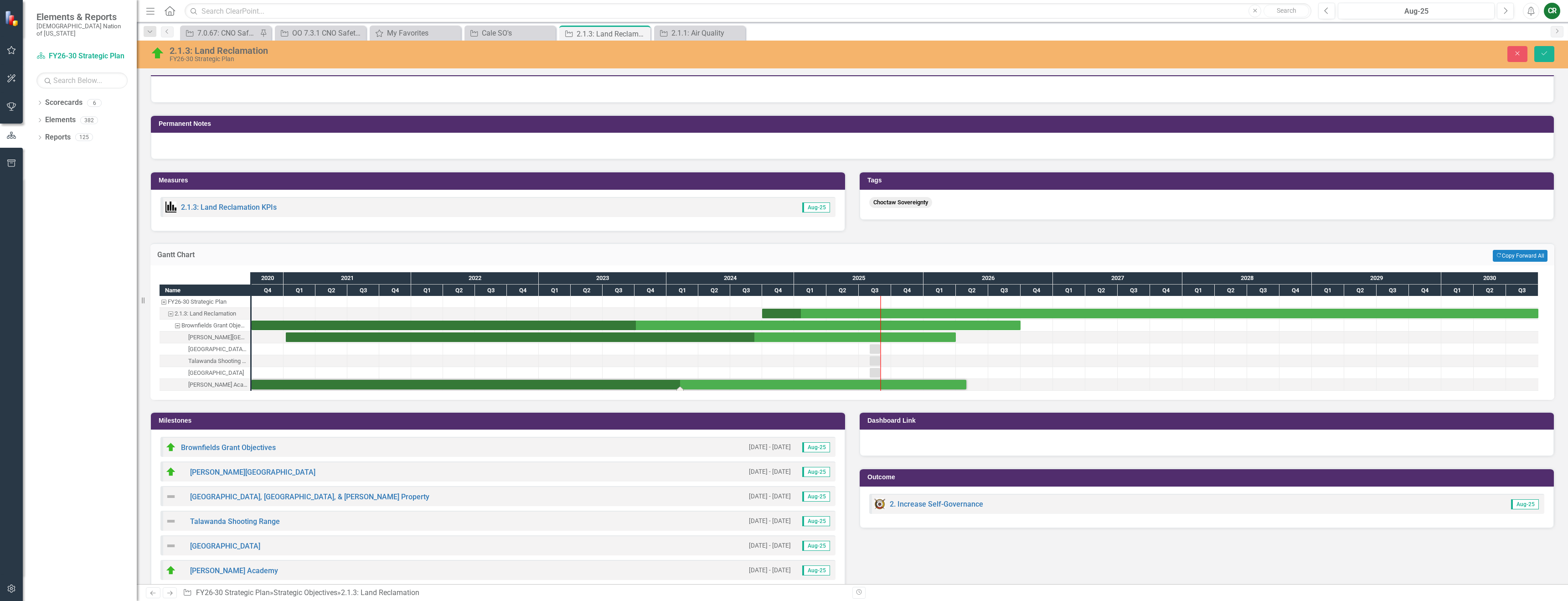
click at [222, 350] on div "[GEOGRAPHIC_DATA], [GEOGRAPHIC_DATA], & [PERSON_NAME] Property" at bounding box center [217, 349] width 59 height 12
click at [222, 350] on div "[GEOGRAPHIC_DATA], [GEOGRAPHIC_DATA], & [PERSON_NAME] Property" at bounding box center [217, 349] width 59 height 12
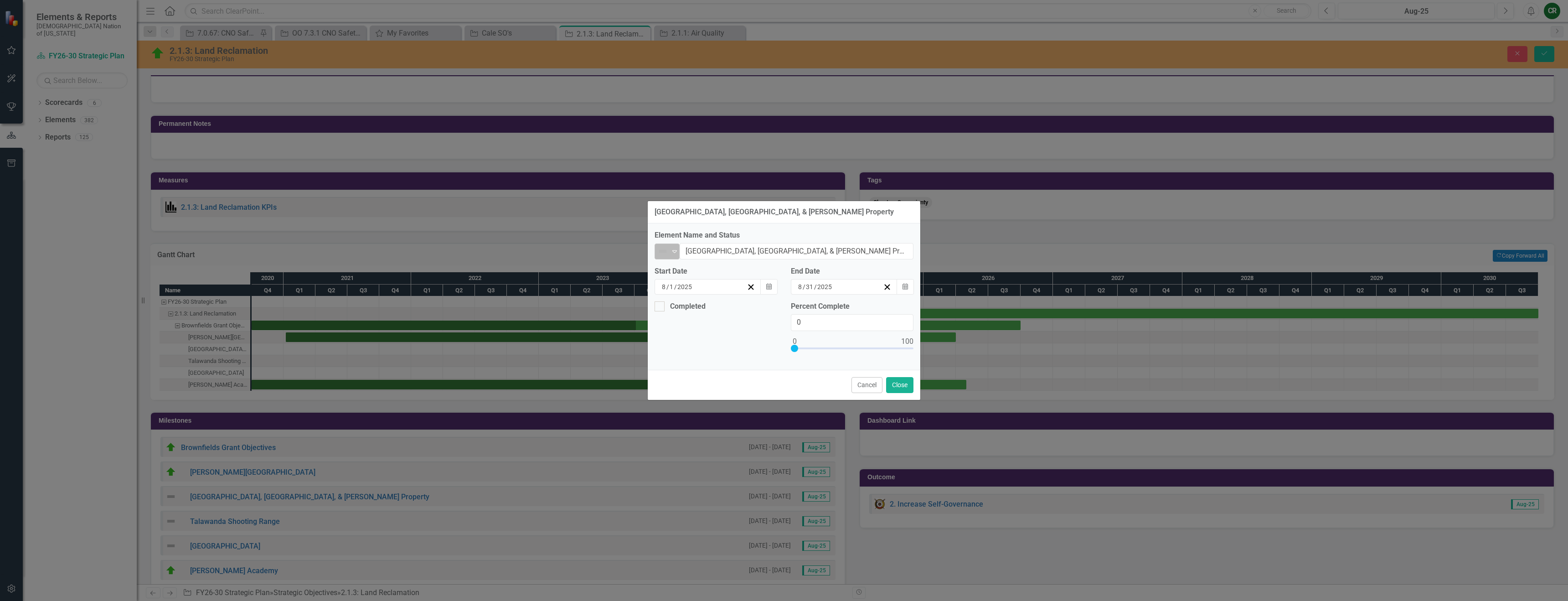
click at [676, 253] on icon "Expand" at bounding box center [674, 251] width 9 height 7
click at [692, 348] on div "Completed" at bounding box center [696, 344] width 35 height 10
click at [909, 287] on button "Calendar" at bounding box center [905, 286] width 17 height 15
click at [778, 314] on button "‹" at bounding box center [768, 304] width 20 height 20
click at [798, 386] on abbr "22" at bounding box center [794, 384] width 7 height 7
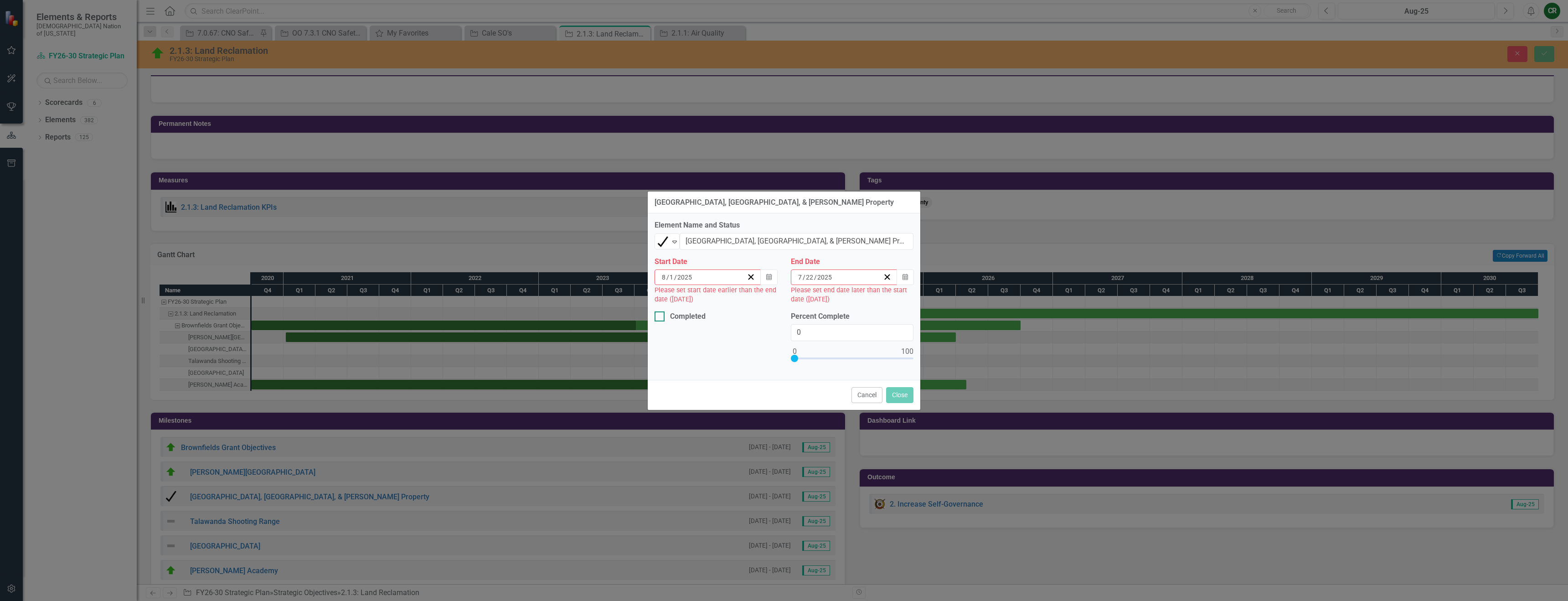
click at [659, 317] on input "Completed" at bounding box center [657, 314] width 6 height 6
checkbox input "true"
click at [771, 279] on icon "button" at bounding box center [769, 276] width 5 height 6
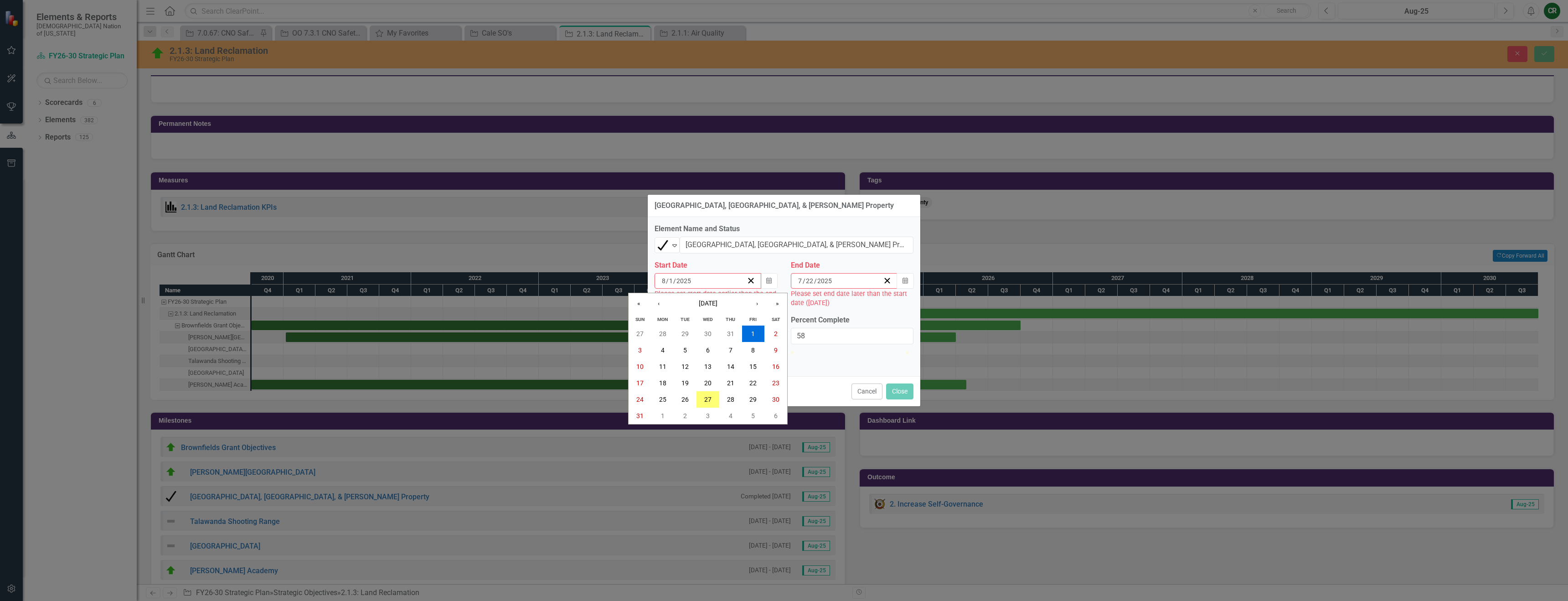
type input "100"
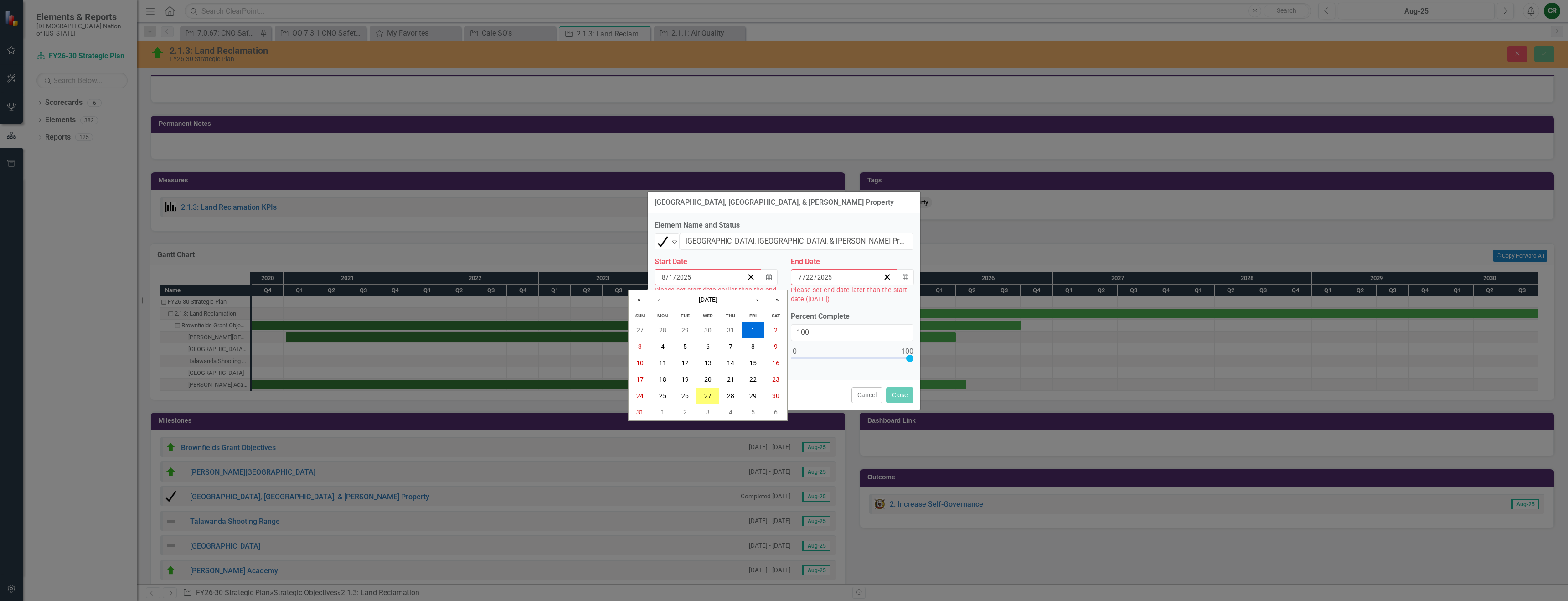
drag, startPoint x: 796, startPoint y: 357, endPoint x: 930, endPoint y: 361, distance: 134.1
click at [930, 361] on div "Steel Junction, Calera Hayfield, & Wade Property Element Name and Status Comple…" at bounding box center [784, 300] width 1568 height 601
click at [642, 303] on button "«" at bounding box center [639, 300] width 20 height 20
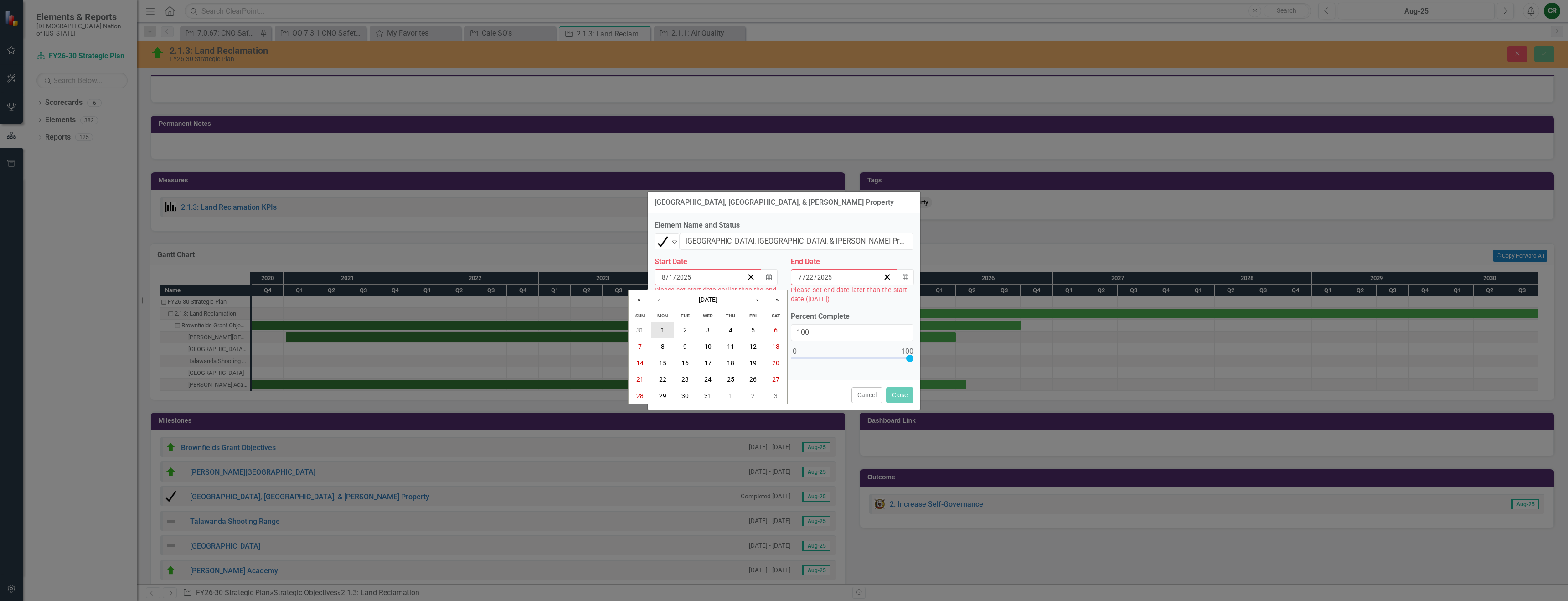
click at [658, 331] on button "1" at bounding box center [662, 330] width 23 height 16
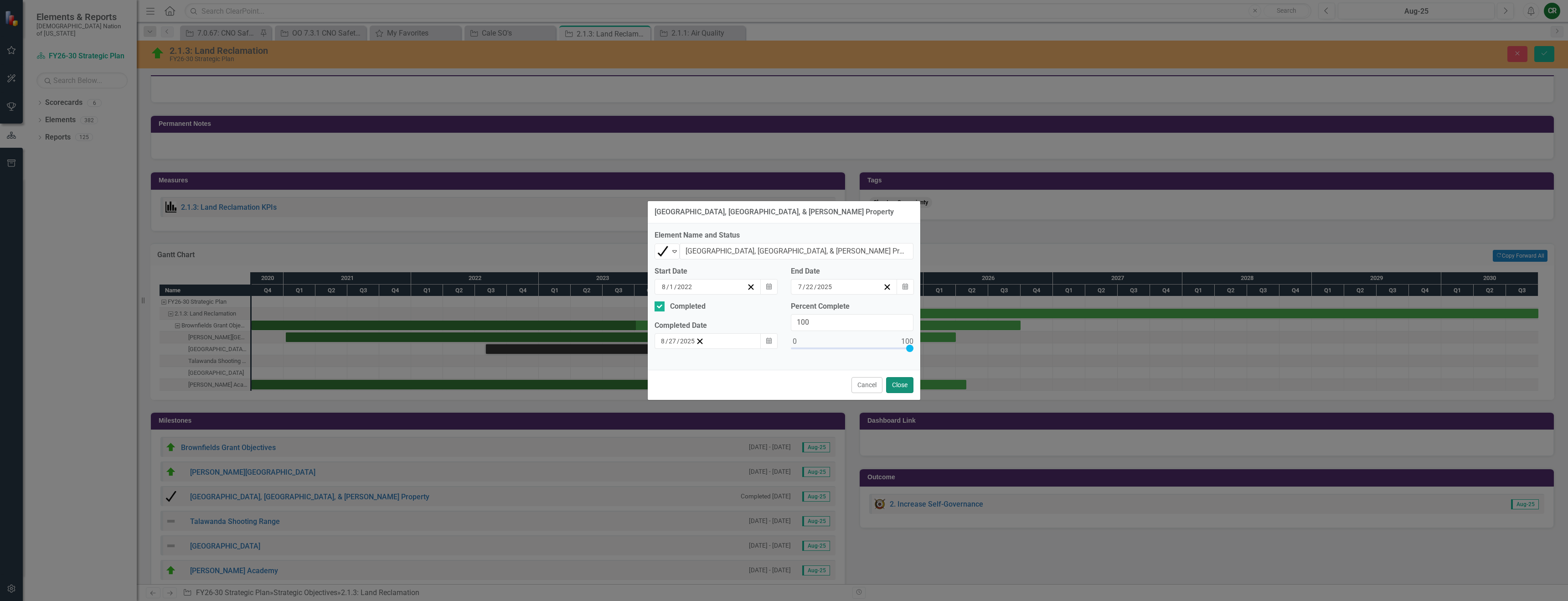
click at [897, 383] on button "Close" at bounding box center [900, 385] width 27 height 16
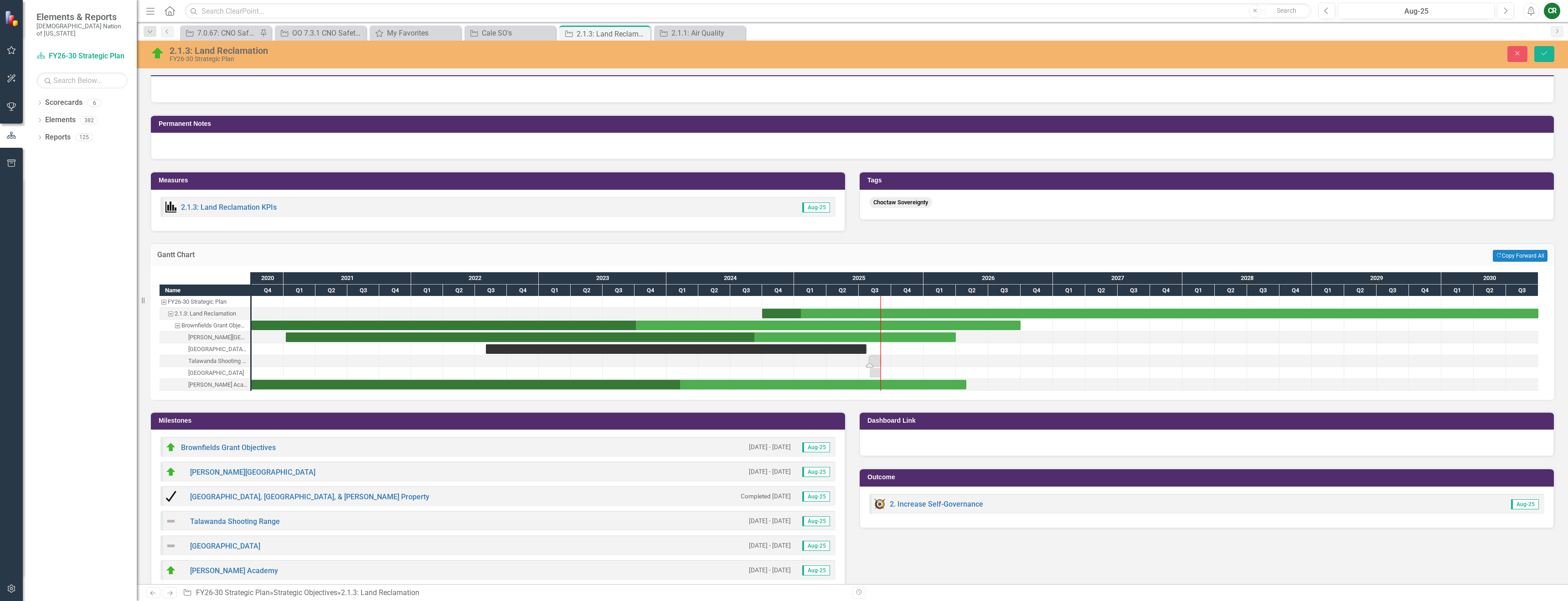
click at [877, 364] on div "Task: Start date: 2025-08-01 End date: 2025-08-31" at bounding box center [875, 361] width 10 height 10
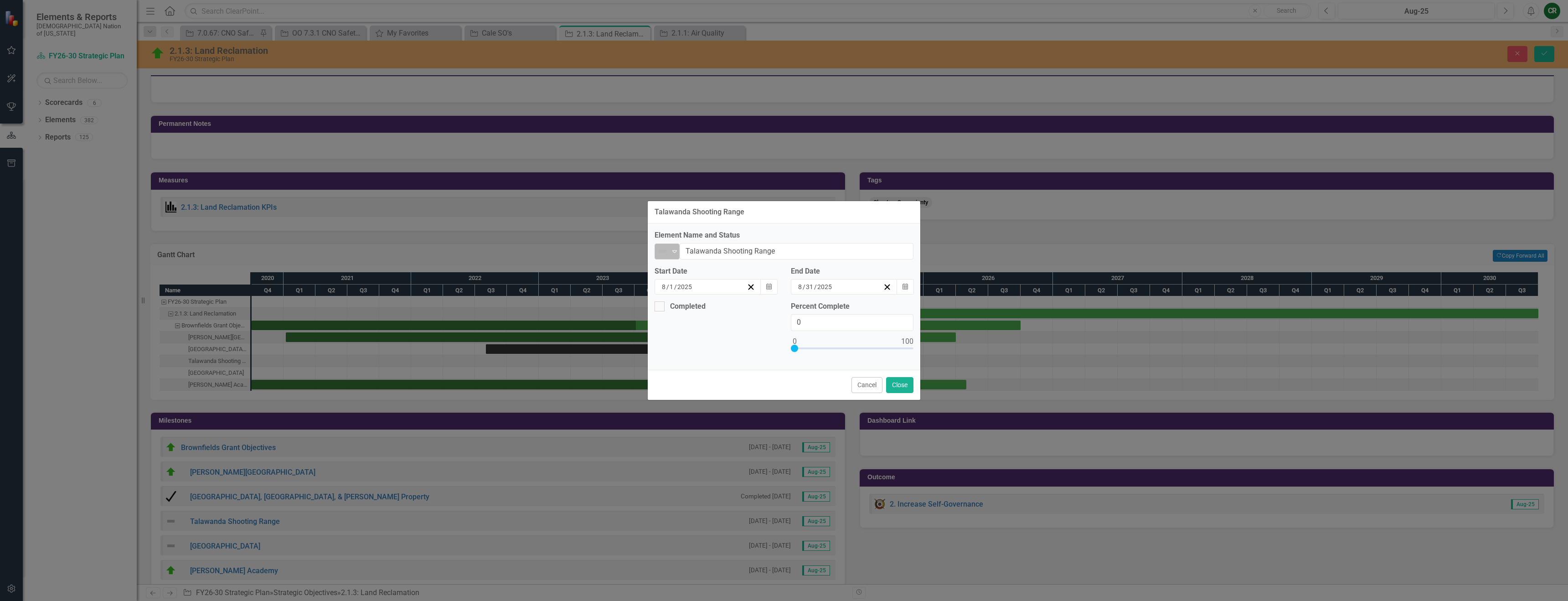
click at [672, 252] on icon "Expand" at bounding box center [674, 251] width 9 height 7
click at [692, 295] on div "On Target" at bounding box center [695, 298] width 32 height 10
click at [768, 292] on button "Calendar" at bounding box center [769, 286] width 17 height 15
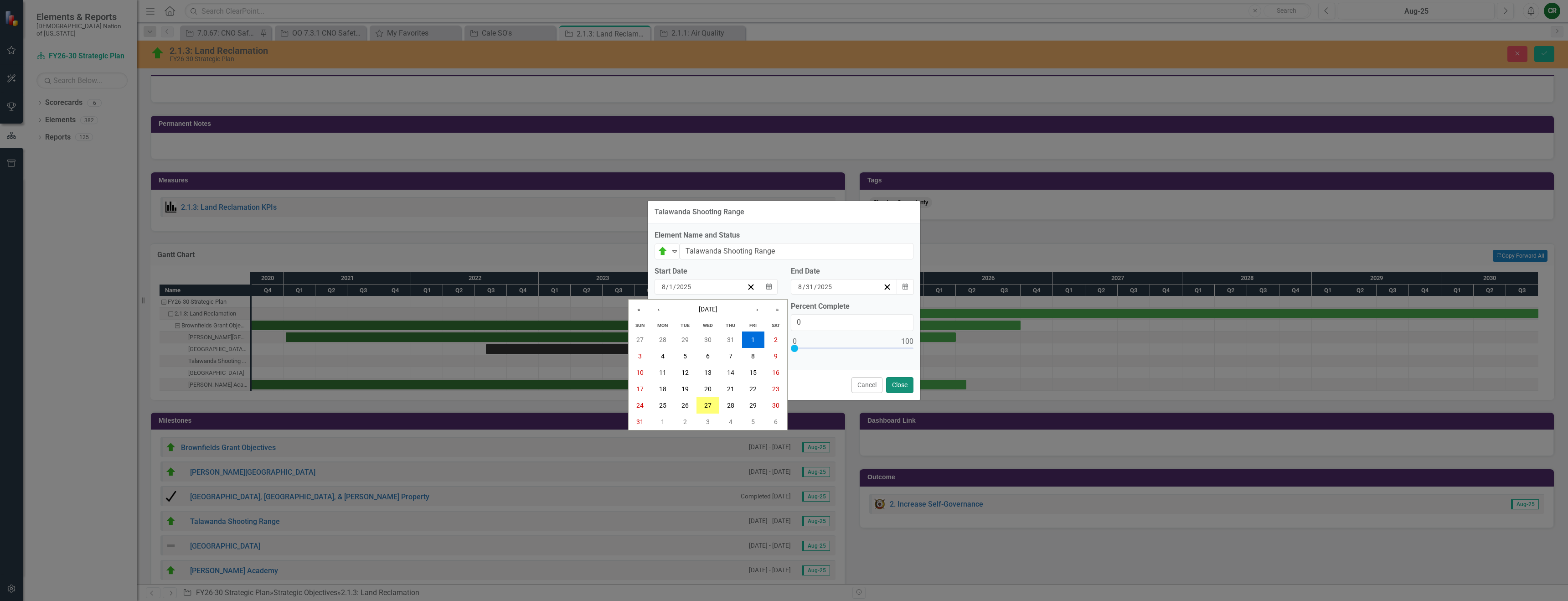
click at [908, 386] on button "Close" at bounding box center [900, 385] width 27 height 16
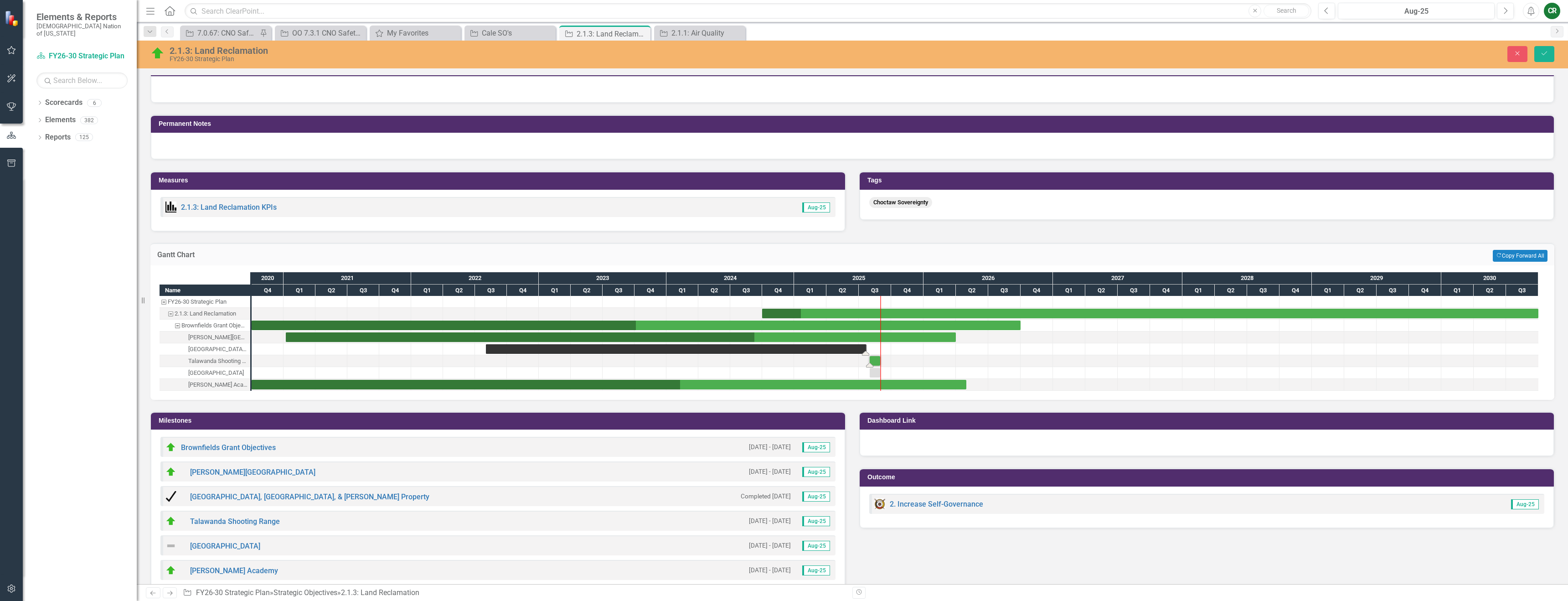
click at [794, 351] on div "Task: Start date: 2022-08-01 End date: 2025-07-22" at bounding box center [676, 349] width 380 height 10
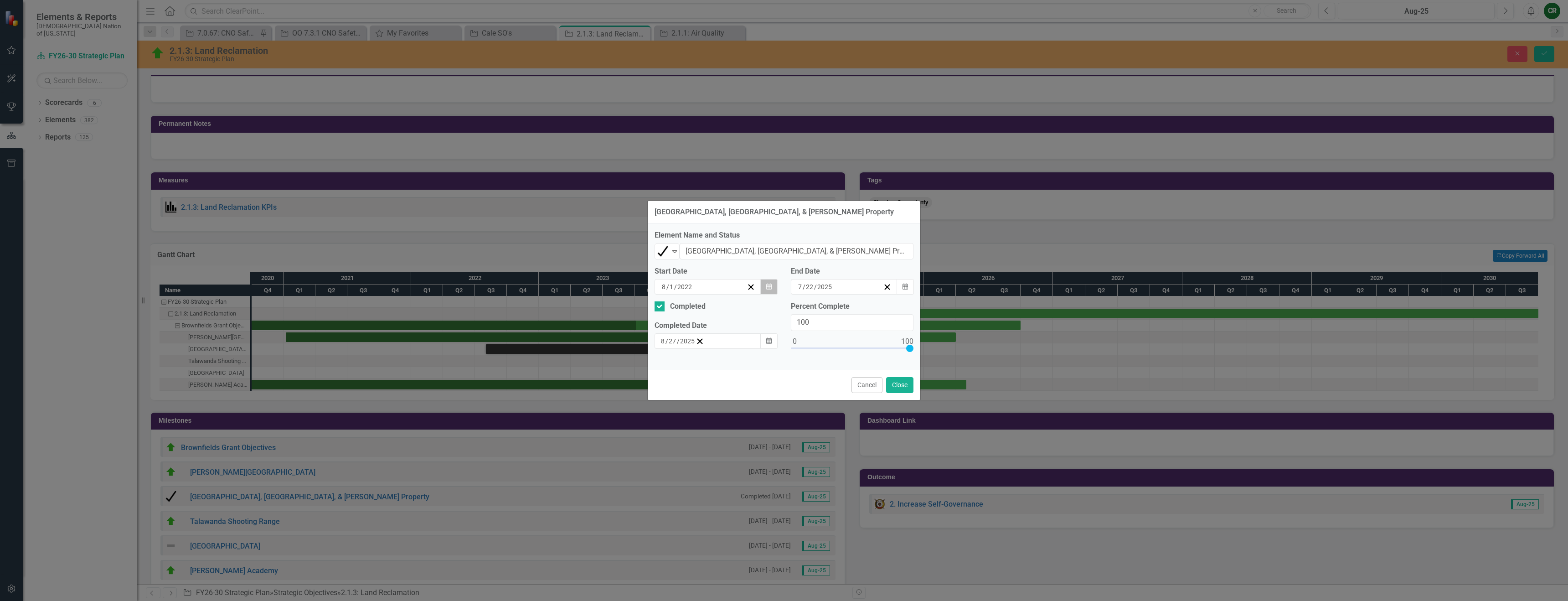
click at [770, 287] on icon "Calendar" at bounding box center [769, 287] width 5 height 6
click at [639, 310] on button "«" at bounding box center [639, 309] width 20 height 20
click at [754, 311] on button "›" at bounding box center [757, 309] width 20 height 20
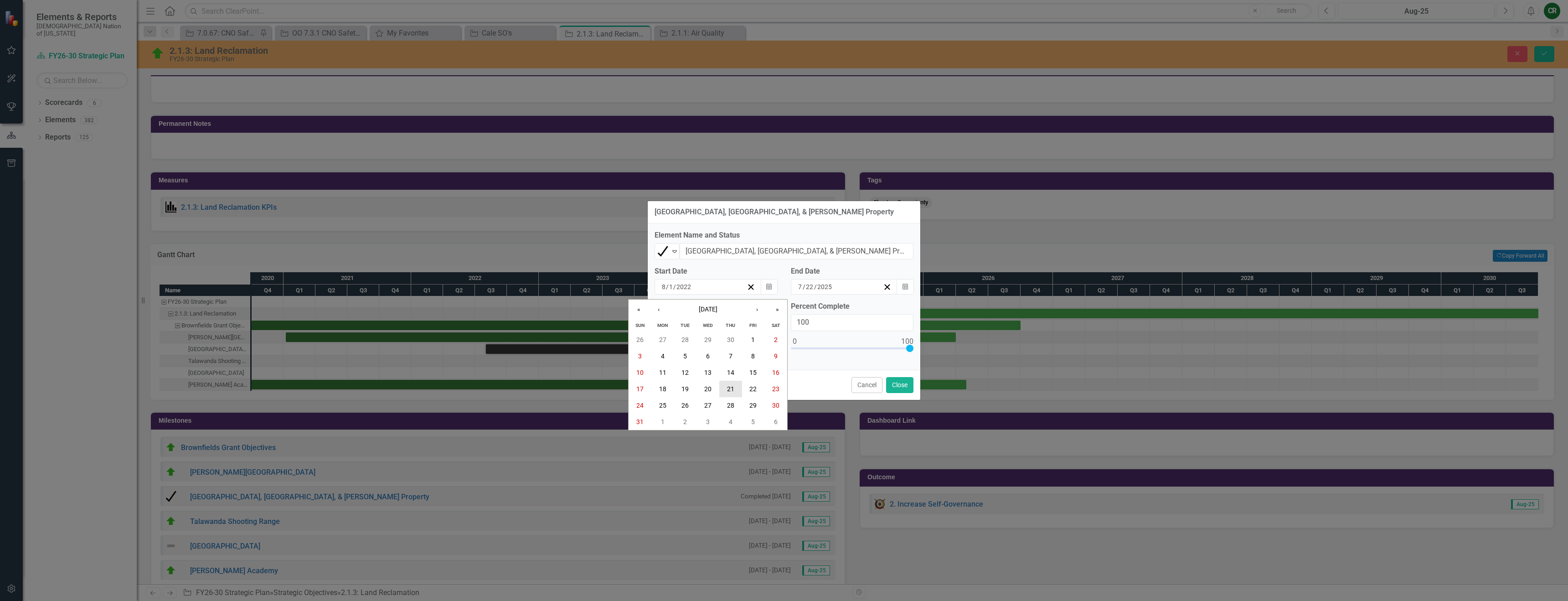
click at [734, 390] on button "21" at bounding box center [730, 388] width 23 height 16
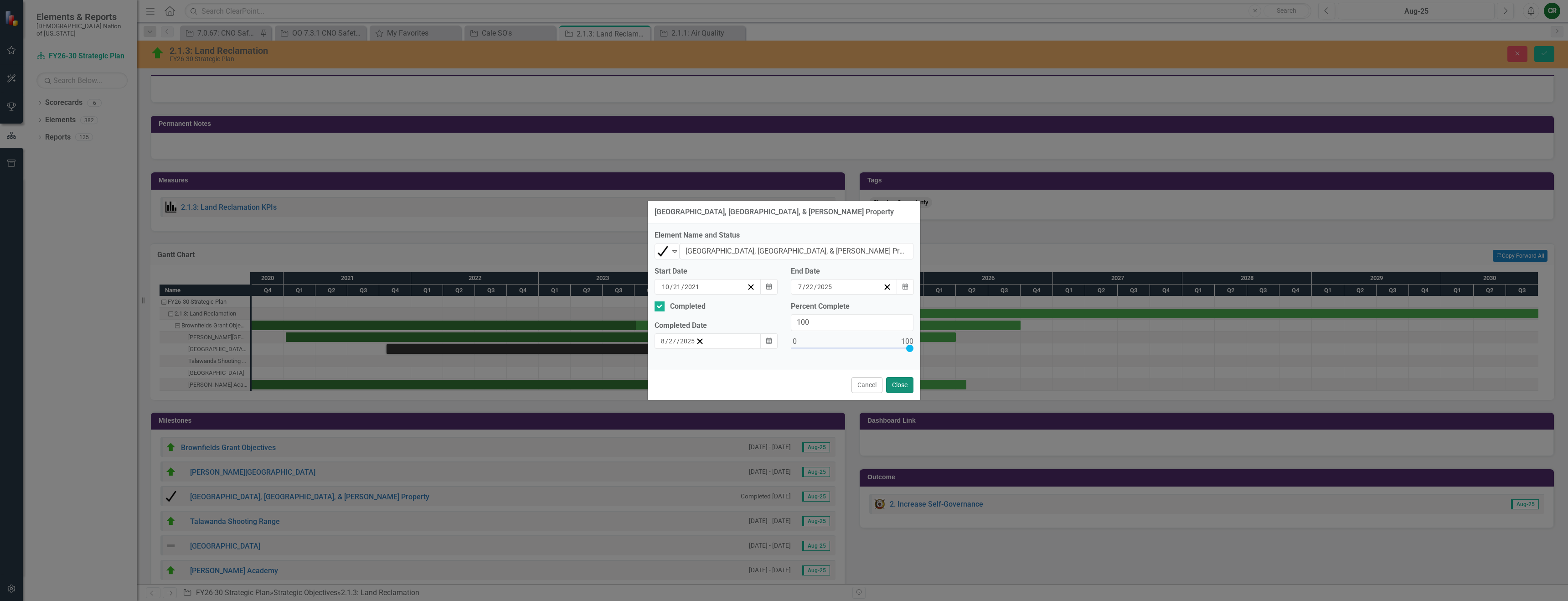
click at [905, 390] on button "Close" at bounding box center [900, 385] width 27 height 16
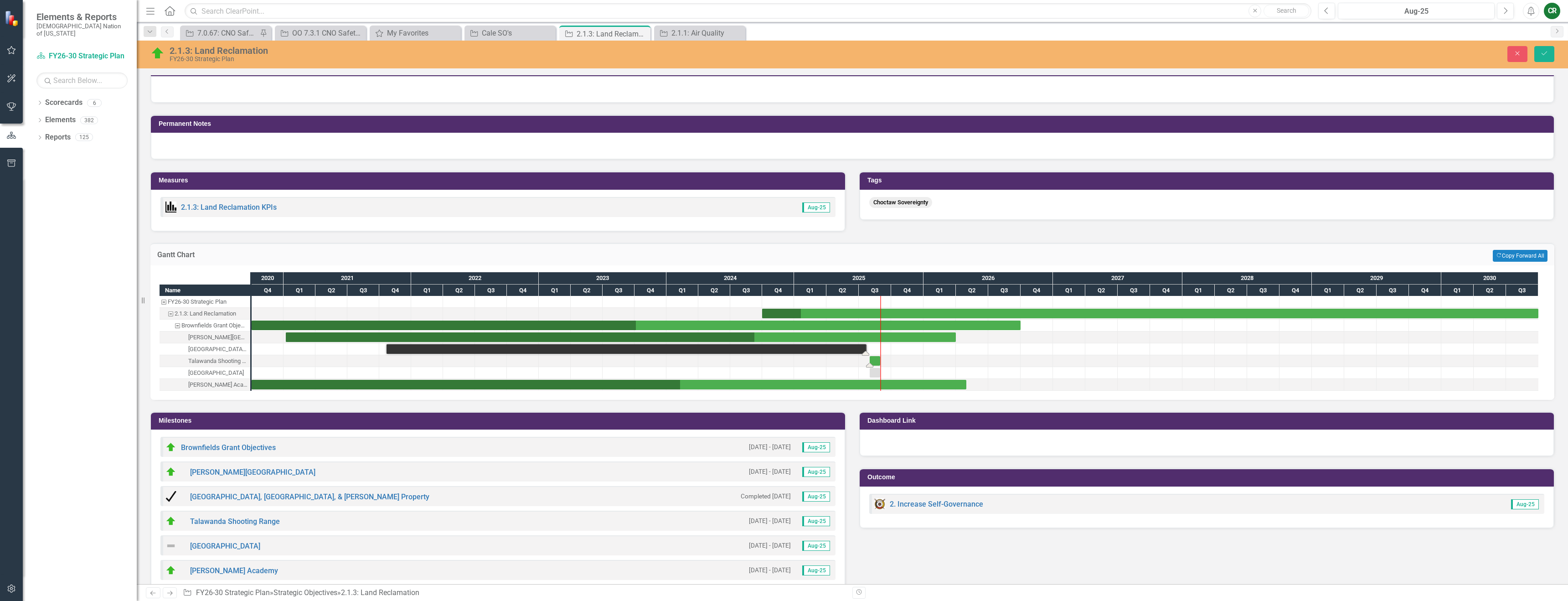
click at [874, 359] on div "Task: Start date: 2025-08-01 End date: 2025-08-31" at bounding box center [875, 361] width 10 height 10
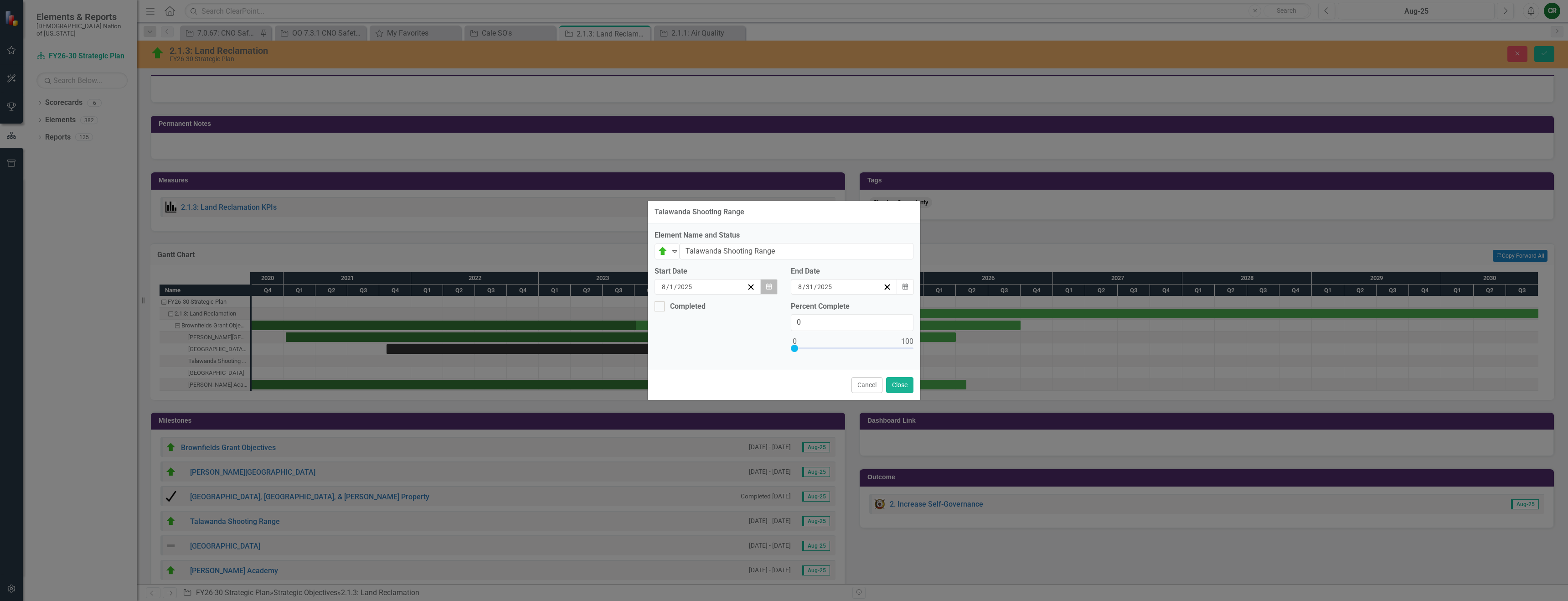
click at [769, 289] on icon "button" at bounding box center [769, 286] width 5 height 6
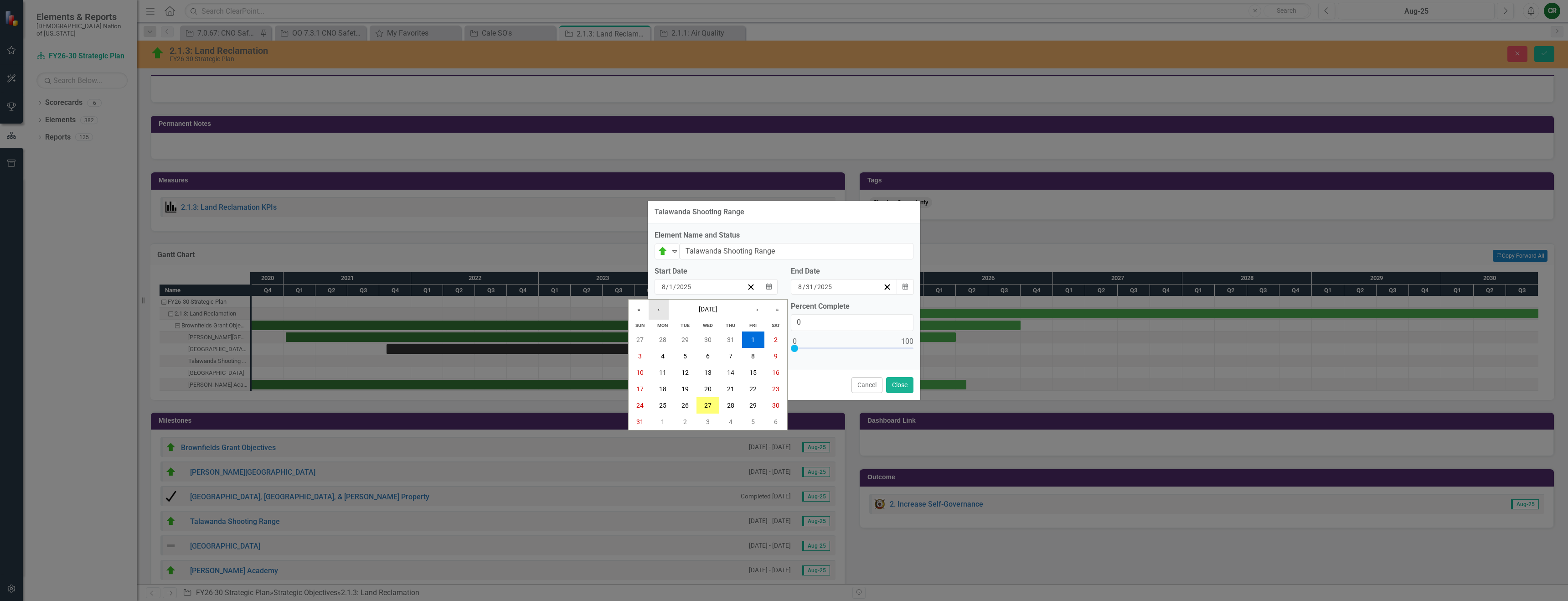
click at [663, 315] on button "‹" at bounding box center [659, 309] width 20 height 20
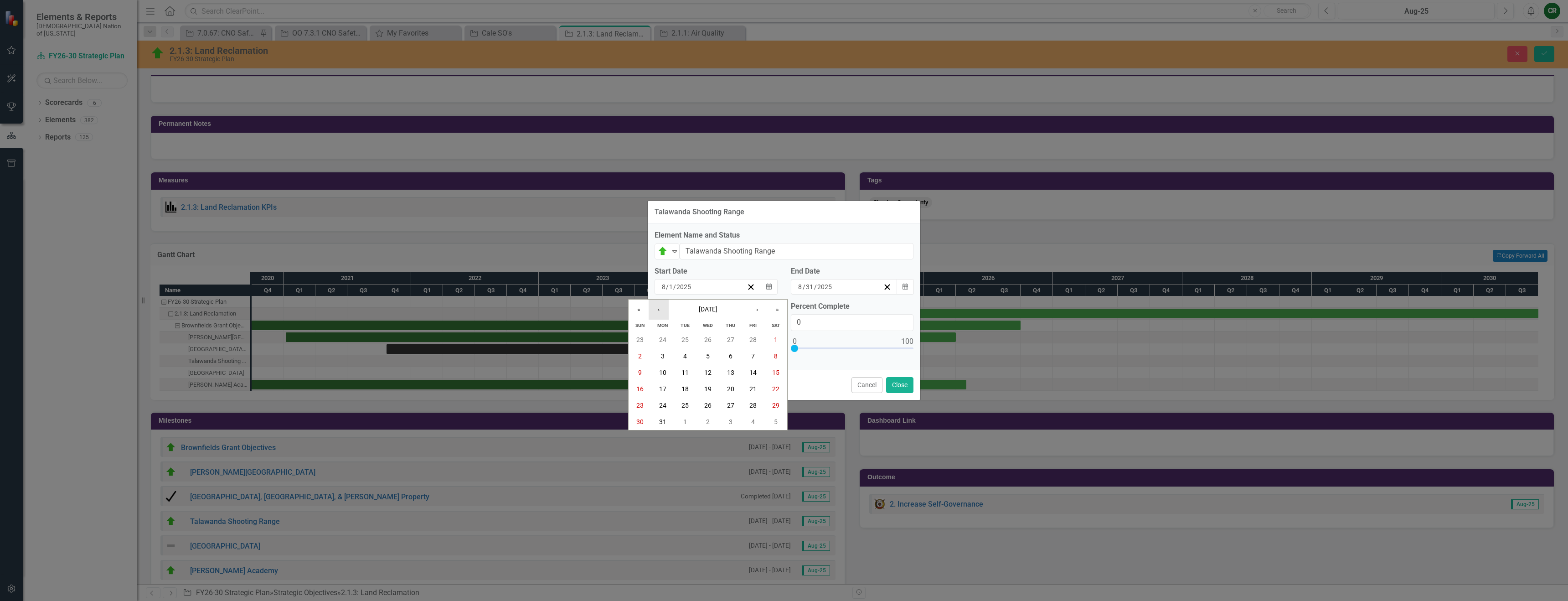
click at [663, 315] on button "‹" at bounding box center [659, 309] width 20 height 20
click at [642, 315] on button "«" at bounding box center [639, 309] width 20 height 20
click at [782, 313] on button "»" at bounding box center [777, 309] width 20 height 20
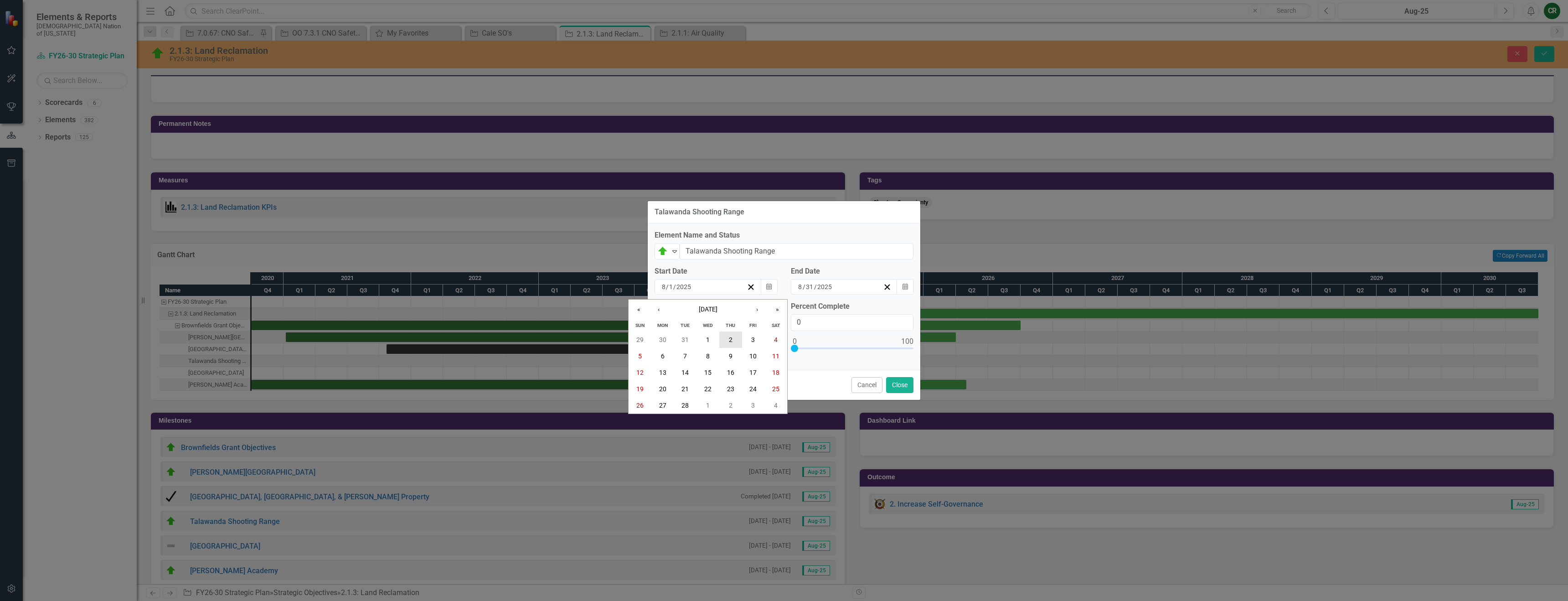
click at [727, 343] on button "2" at bounding box center [730, 339] width 23 height 16
click at [906, 289] on icon "Calendar" at bounding box center [905, 287] width 5 height 6
drag, startPoint x: 776, startPoint y: 254, endPoint x: 709, endPoint y: 253, distance: 67.0
click at [709, 253] on input "Talawanda Shooting Range" at bounding box center [797, 251] width 234 height 17
click at [805, 255] on input "Talawanda Shooting Range" at bounding box center [797, 251] width 234 height 17
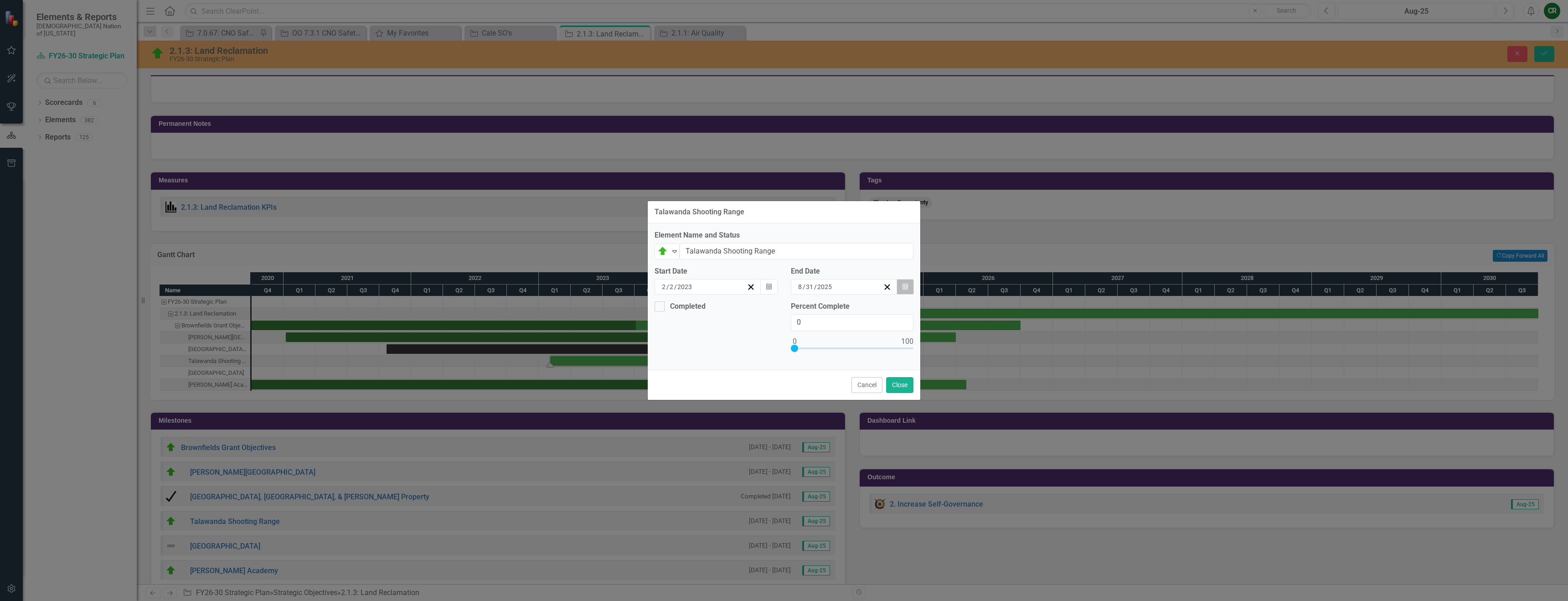
click at [901, 293] on button "Calendar" at bounding box center [905, 286] width 17 height 15
click at [877, 311] on button "›" at bounding box center [866, 304] width 20 height 20
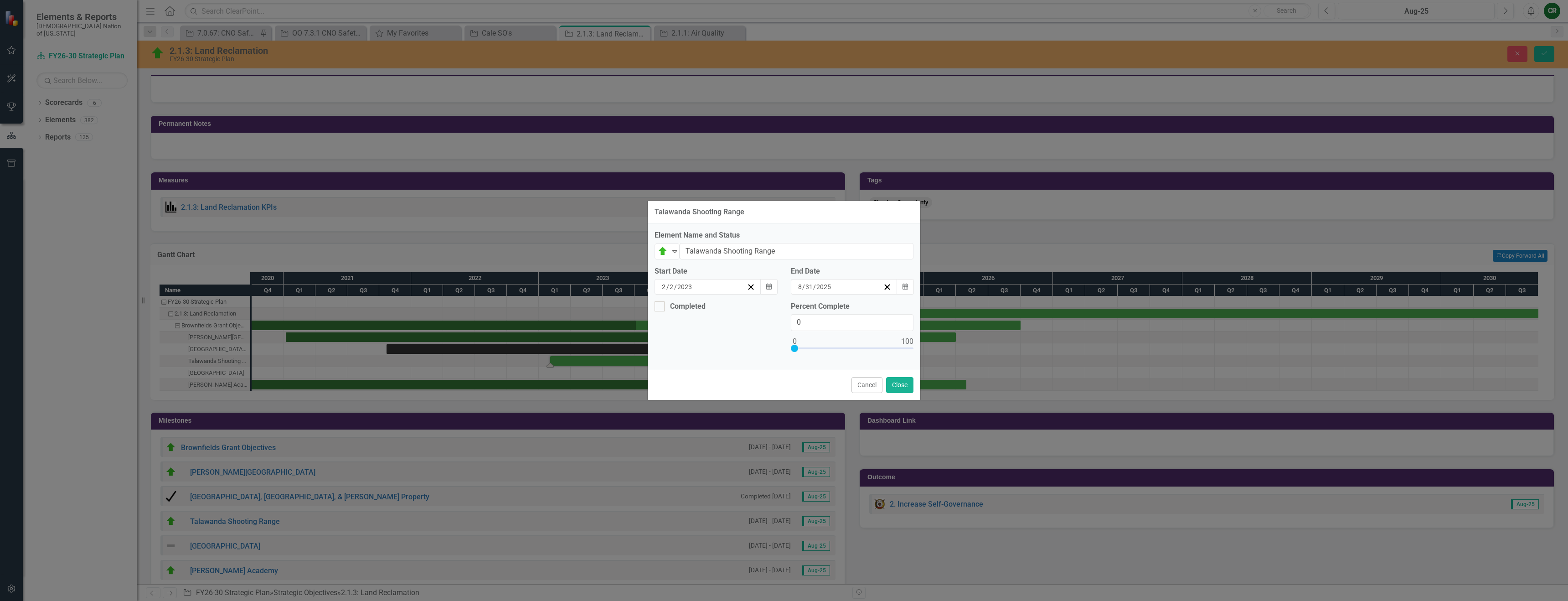
click at [877, 311] on button "›" at bounding box center [866, 304] width 20 height 20
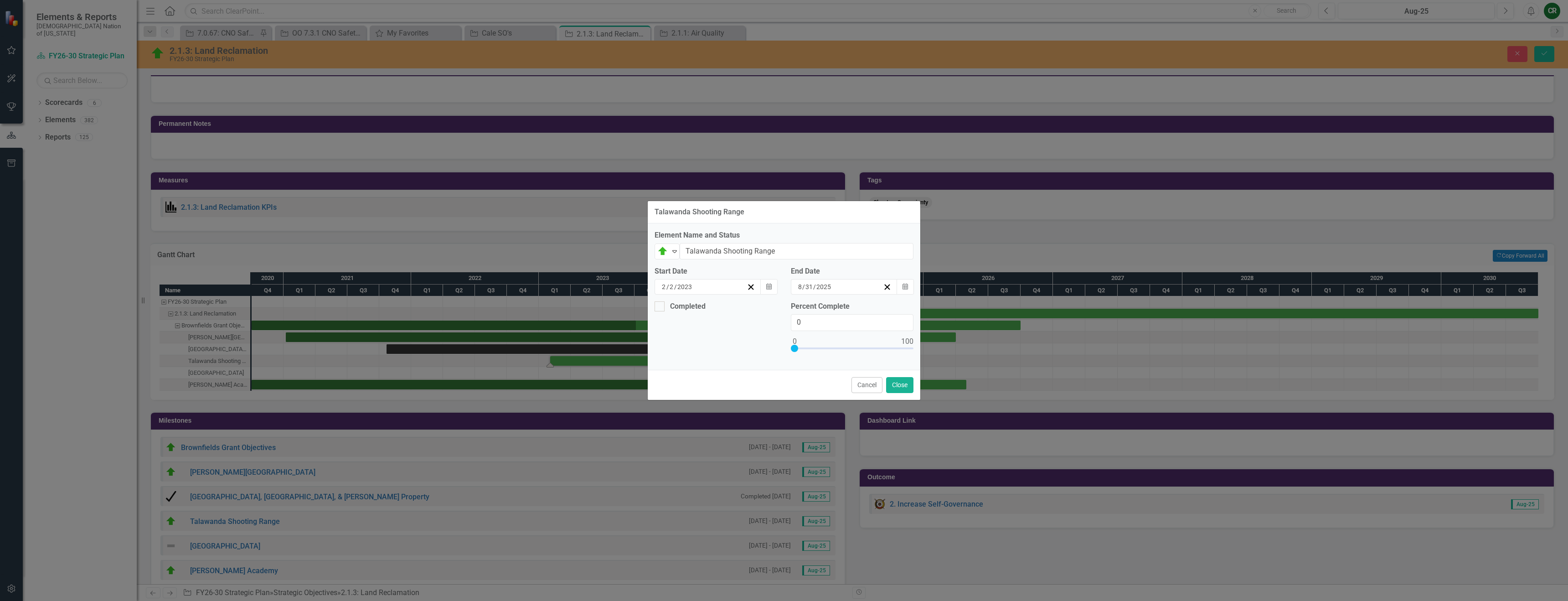
click at [877, 311] on button "›" at bounding box center [866, 304] width 20 height 20
click at [783, 423] on button "31" at bounding box center [771, 416] width 23 height 16
click at [908, 288] on button "Calendar" at bounding box center [905, 286] width 17 height 15
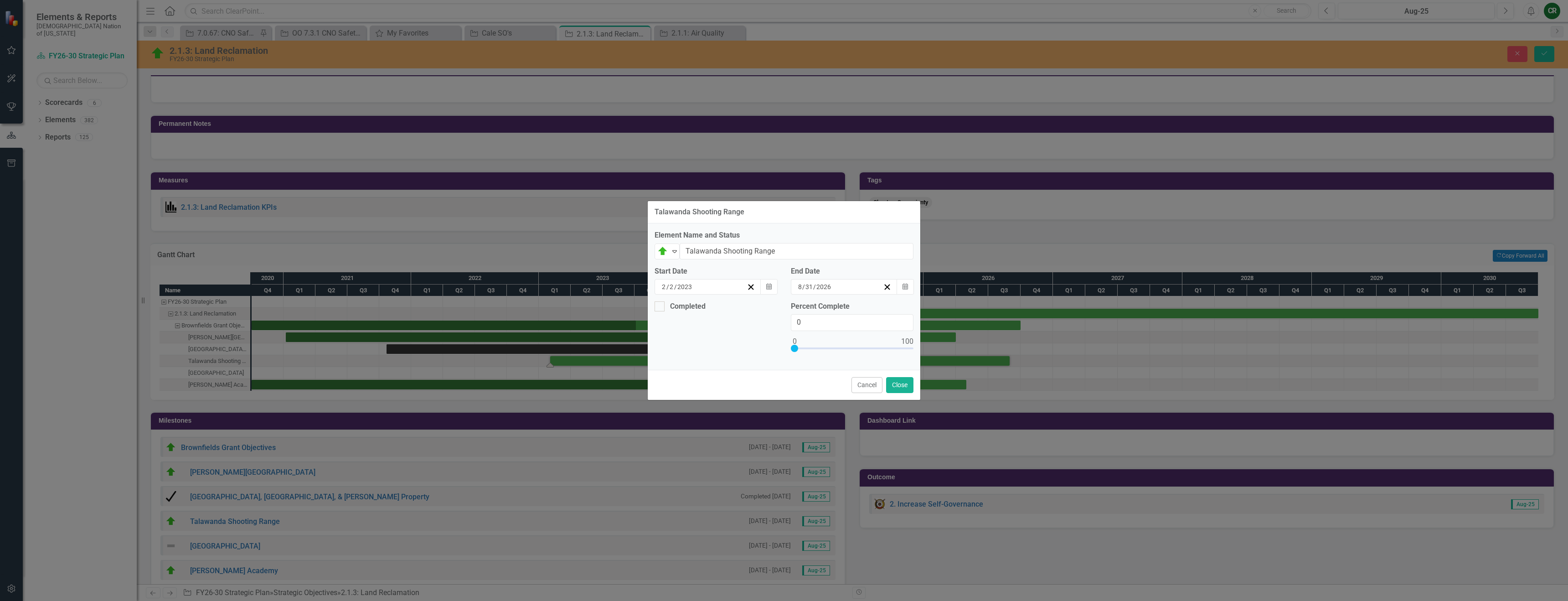
click at [877, 308] on button "›" at bounding box center [866, 304] width 20 height 20
click at [843, 402] on abbr "31" at bounding box center [839, 400] width 7 height 7
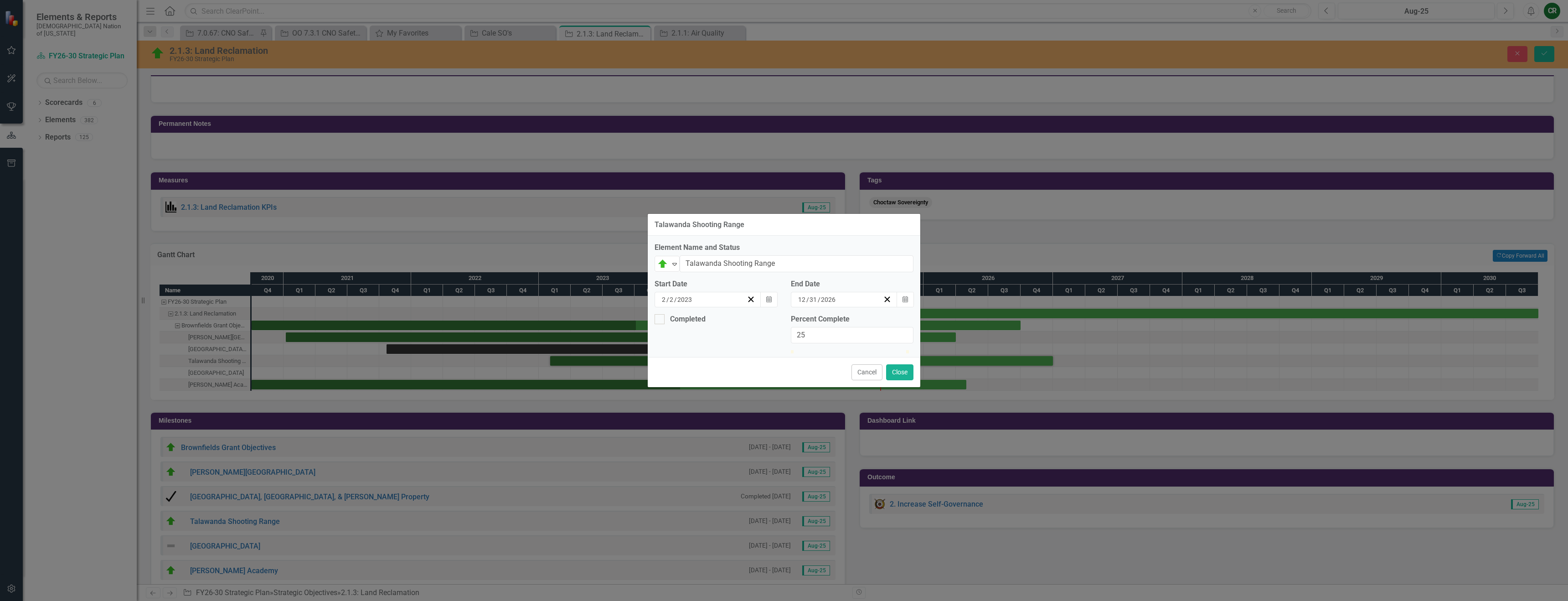
drag, startPoint x: 796, startPoint y: 350, endPoint x: 824, endPoint y: 346, distance: 28.3
click at [819, 350] on div at bounding box center [819, 350] width 0 height 0
type input "50"
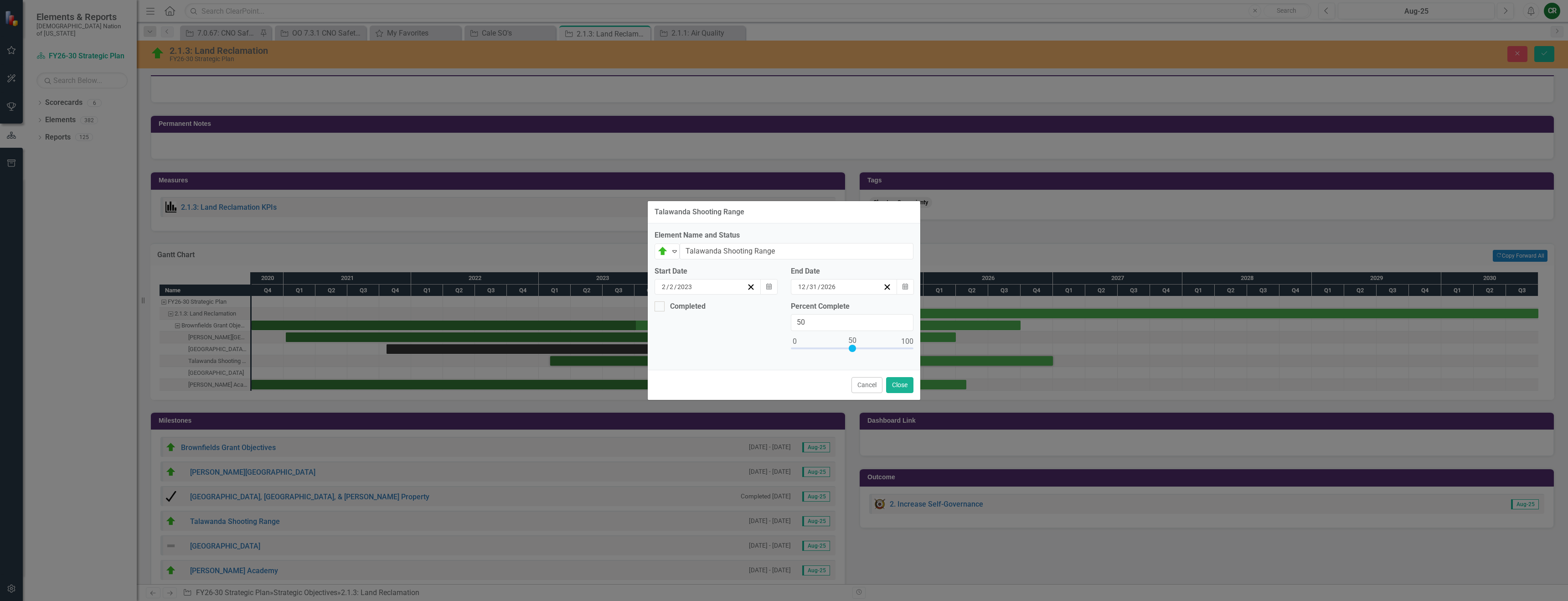
drag, startPoint x: 824, startPoint y: 348, endPoint x: 853, endPoint y: 347, distance: 29.0
click at [853, 347] on div at bounding box center [852, 348] width 7 height 7
click at [900, 385] on button "Close" at bounding box center [900, 385] width 27 height 16
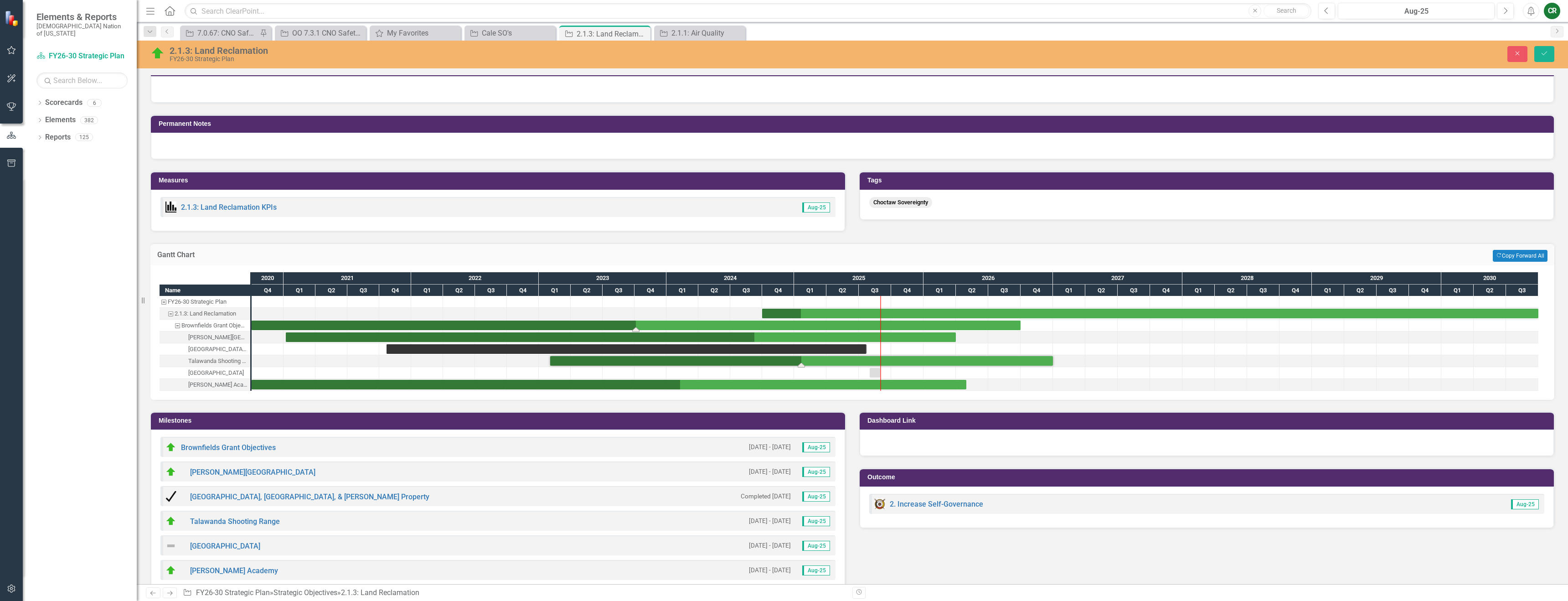
click at [971, 326] on div "Task: Start date: 2020-10-01 End date: 2026-09-30" at bounding box center [635, 325] width 769 height 10
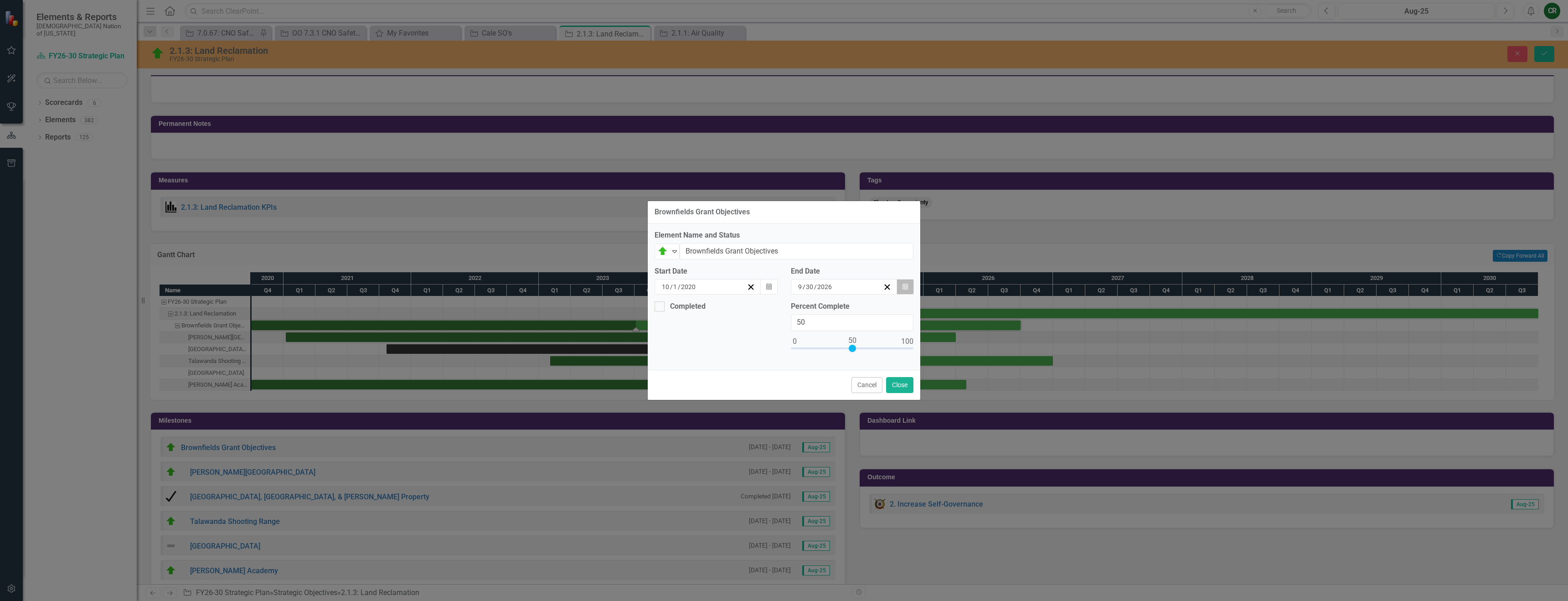
click at [903, 289] on icon "button" at bounding box center [905, 286] width 5 height 6
click at [877, 308] on button "›" at bounding box center [866, 304] width 20 height 20
click at [877, 308] on button "›" at bounding box center [866, 304] width 20 height 20
click at [852, 404] on button "31" at bounding box center [839, 400] width 23 height 16
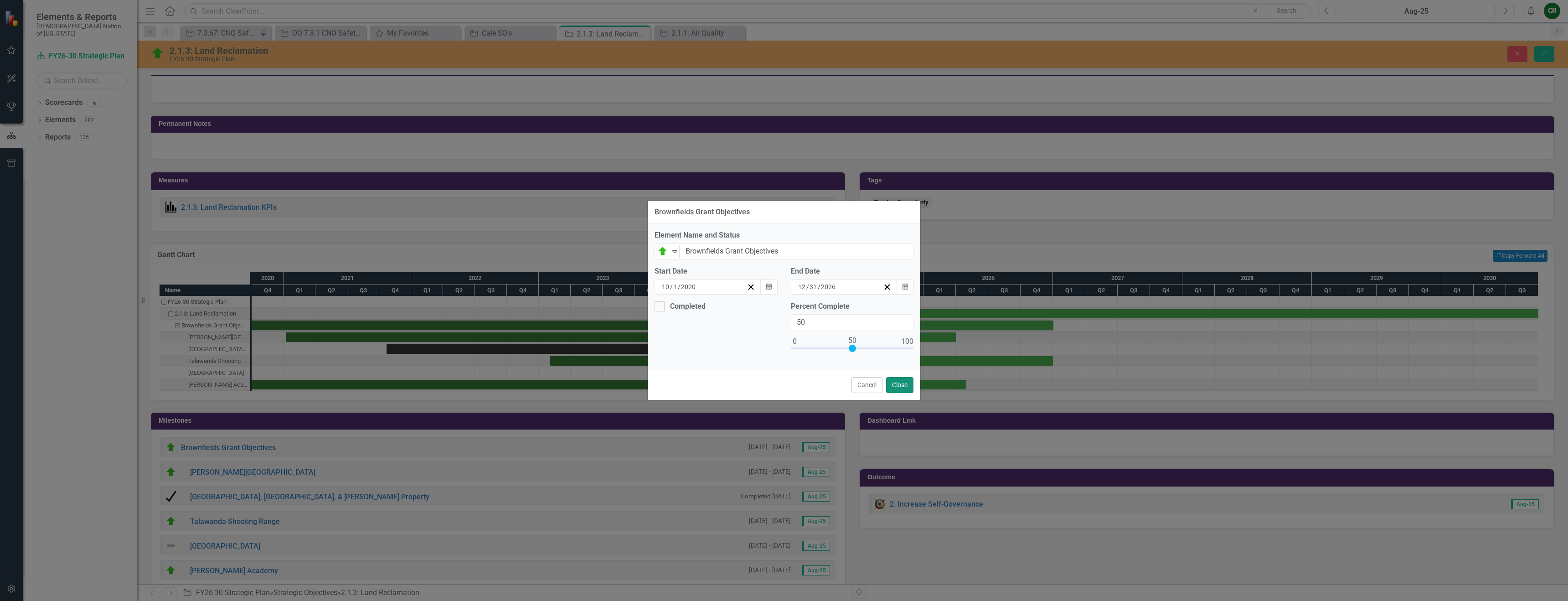
click at [901, 388] on button "Close" at bounding box center [900, 385] width 27 height 16
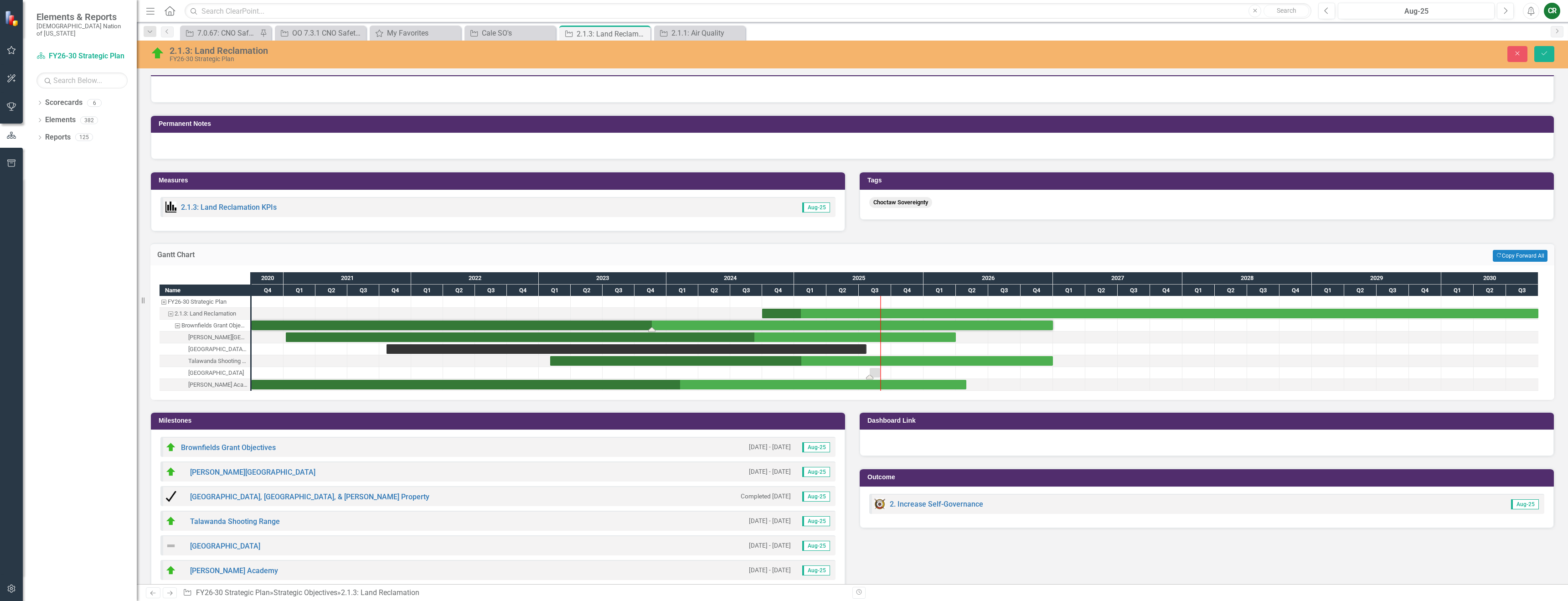
click at [877, 373] on div "Task: Start date: 2025-08-01 End date: 2025-08-31" at bounding box center [875, 373] width 10 height 10
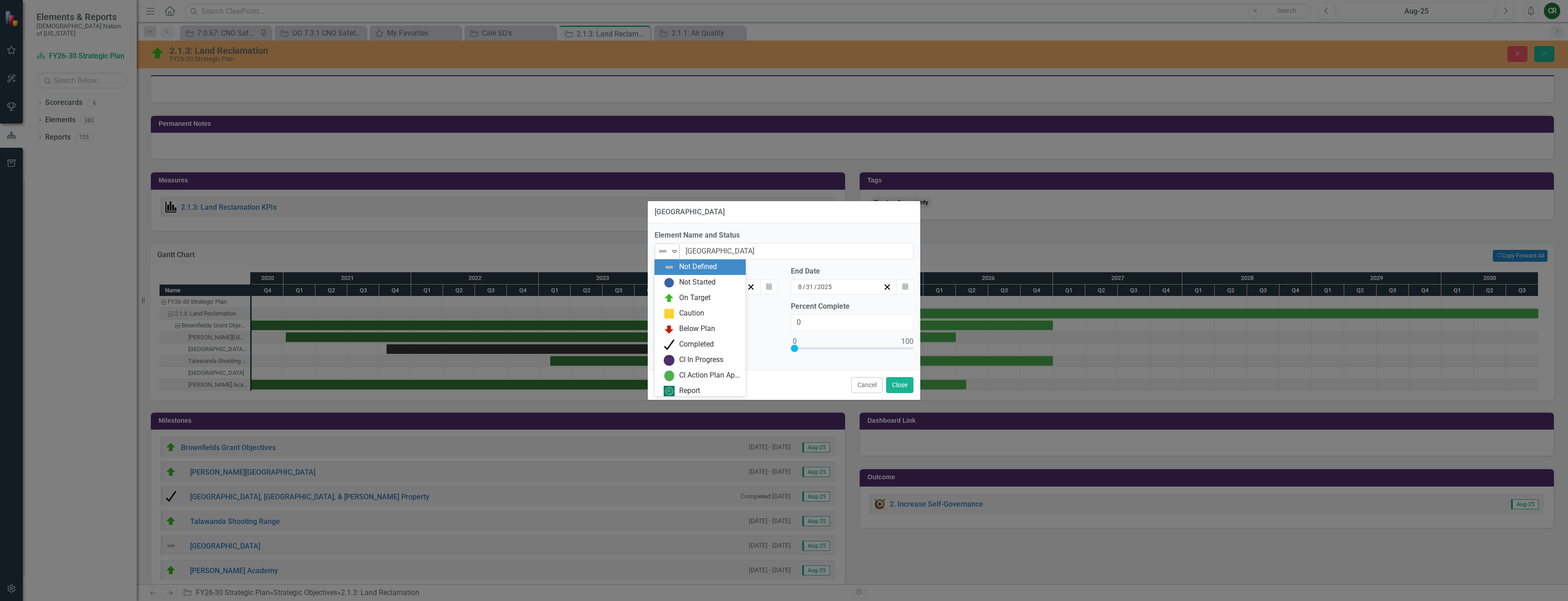
click at [671, 255] on div "Expand" at bounding box center [674, 251] width 9 height 15
click at [691, 300] on div "On Target" at bounding box center [695, 298] width 32 height 10
click at [767, 288] on icon "button" at bounding box center [769, 286] width 5 height 6
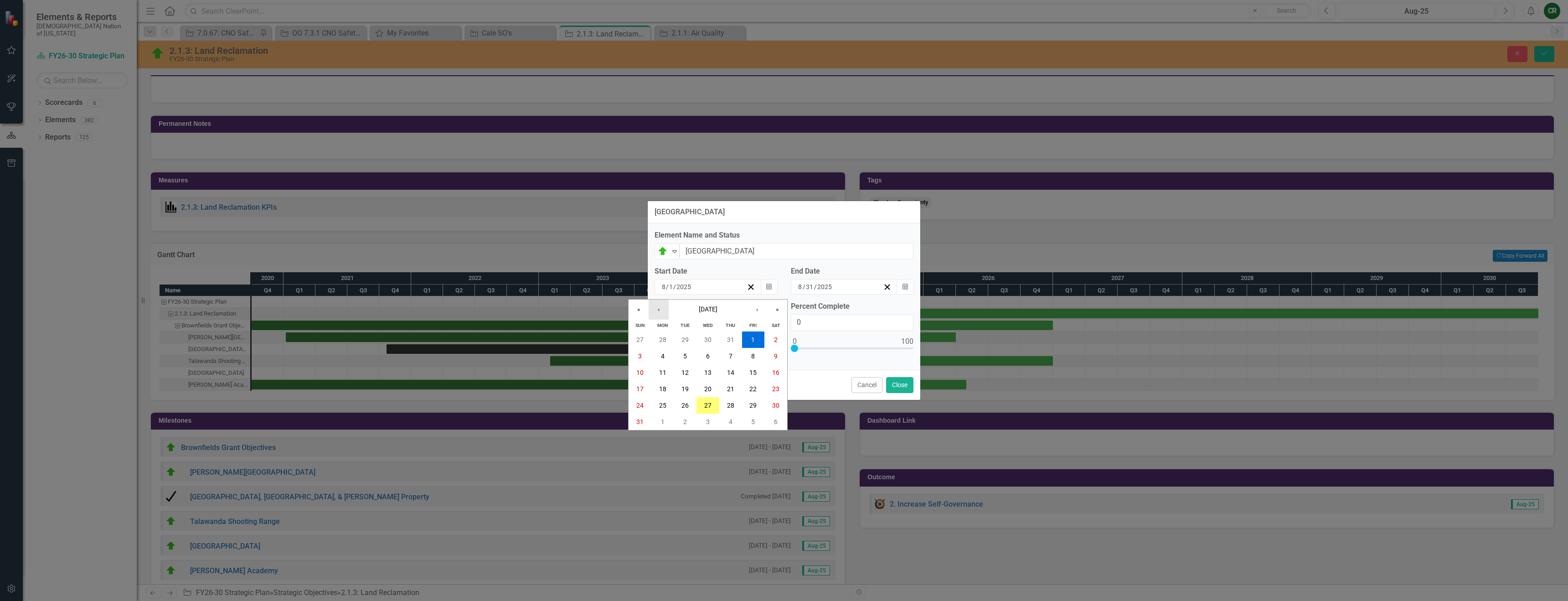
click at [654, 309] on button "‹" at bounding box center [659, 309] width 20 height 20
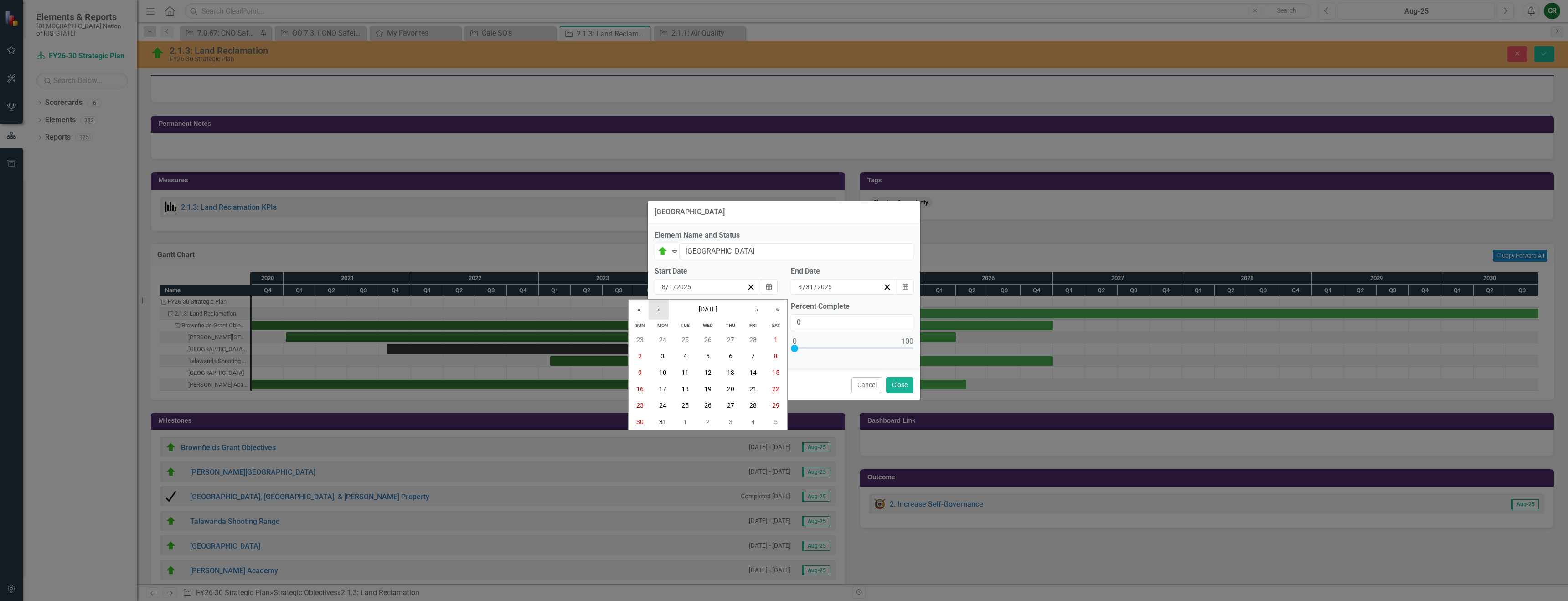
click at [654, 309] on button "‹" at bounding box center [659, 309] width 20 height 20
drag, startPoint x: 641, startPoint y: 309, endPoint x: 648, endPoint y: 314, distance: 8.6
click at [641, 309] on button "«" at bounding box center [639, 309] width 20 height 20
click at [640, 313] on button "«" at bounding box center [639, 309] width 20 height 20
drag, startPoint x: 774, startPoint y: 310, endPoint x: 769, endPoint y: 320, distance: 11.2
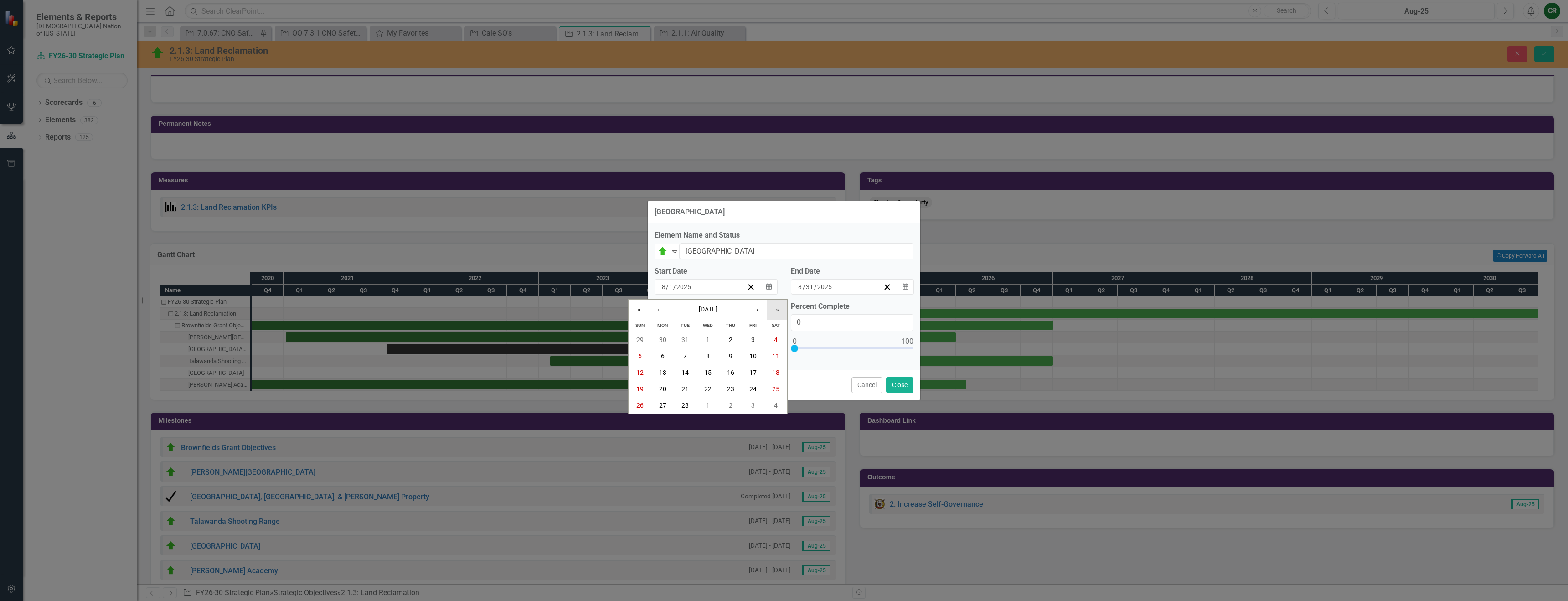
click at [774, 310] on button "»" at bounding box center [777, 309] width 20 height 20
click at [762, 310] on button "›" at bounding box center [757, 309] width 20 height 20
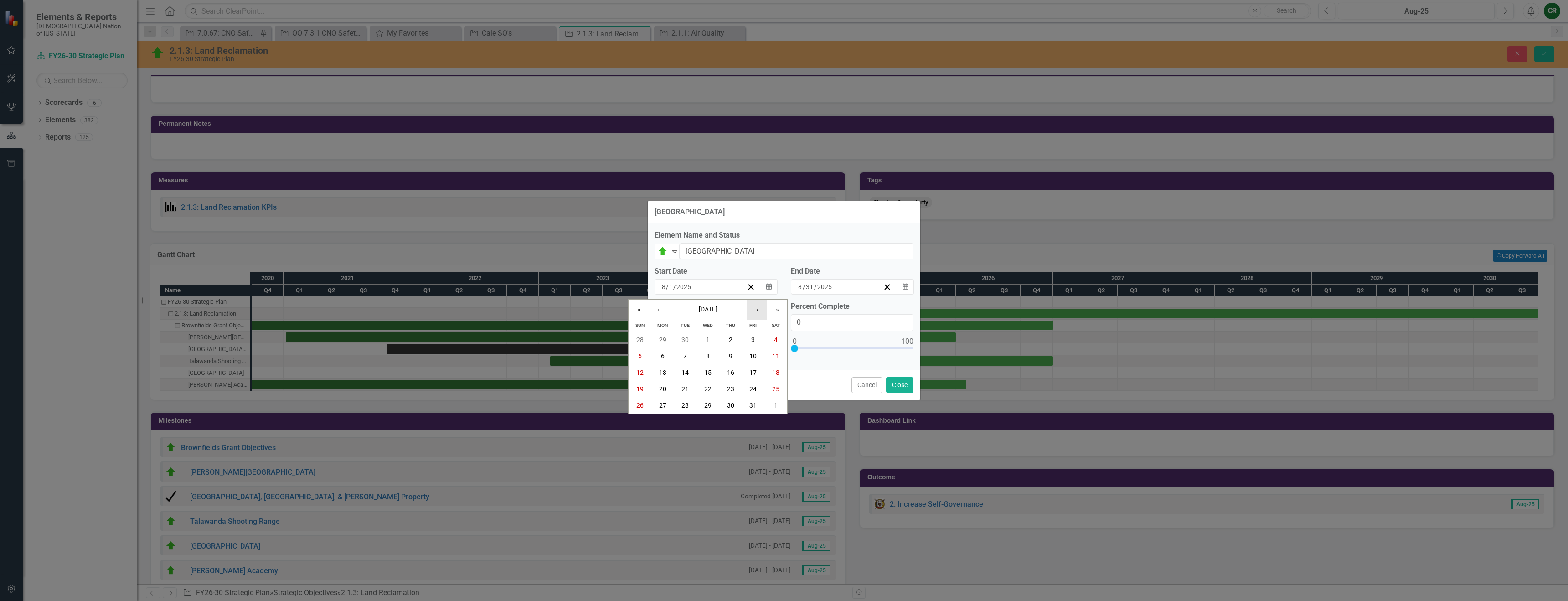
click at [762, 310] on button "›" at bounding box center [757, 309] width 20 height 20
click at [656, 353] on button "9" at bounding box center [662, 356] width 23 height 16
click at [907, 285] on icon "button" at bounding box center [905, 286] width 5 height 6
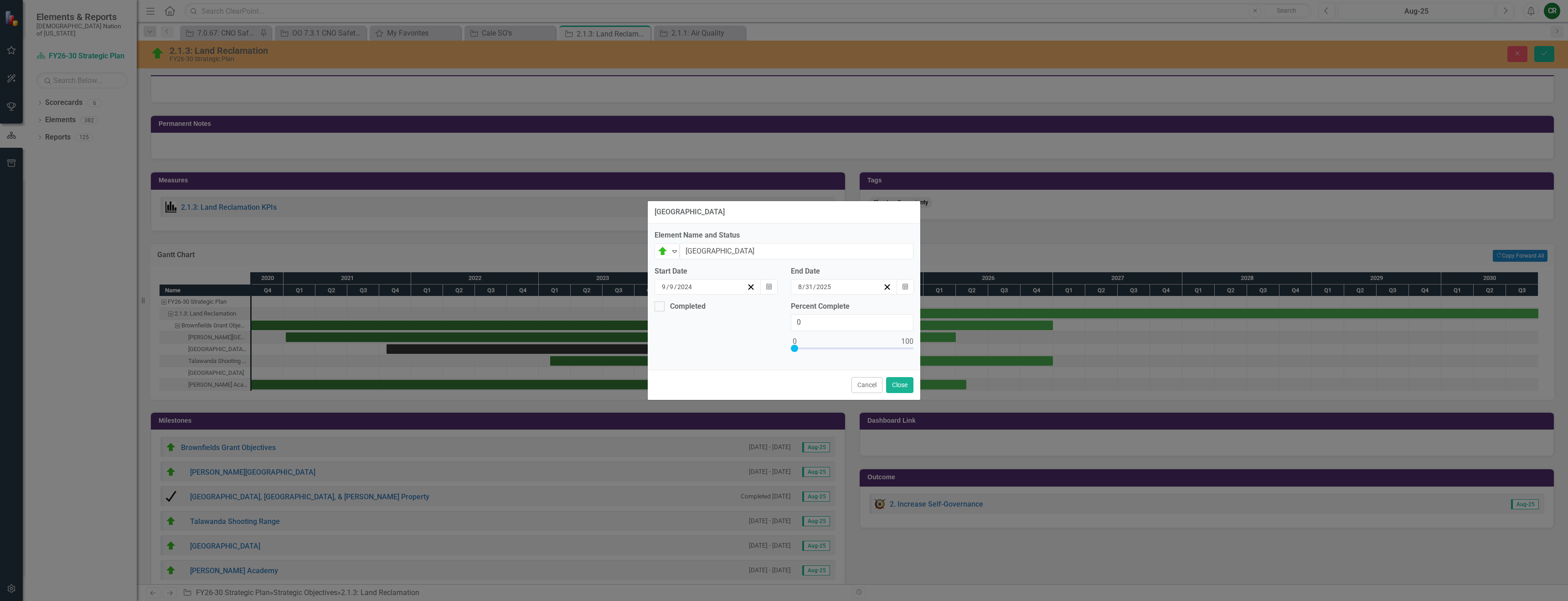
click at [897, 309] on button "»" at bounding box center [886, 304] width 20 height 20
click at [877, 311] on button "›" at bounding box center [866, 304] width 20 height 20
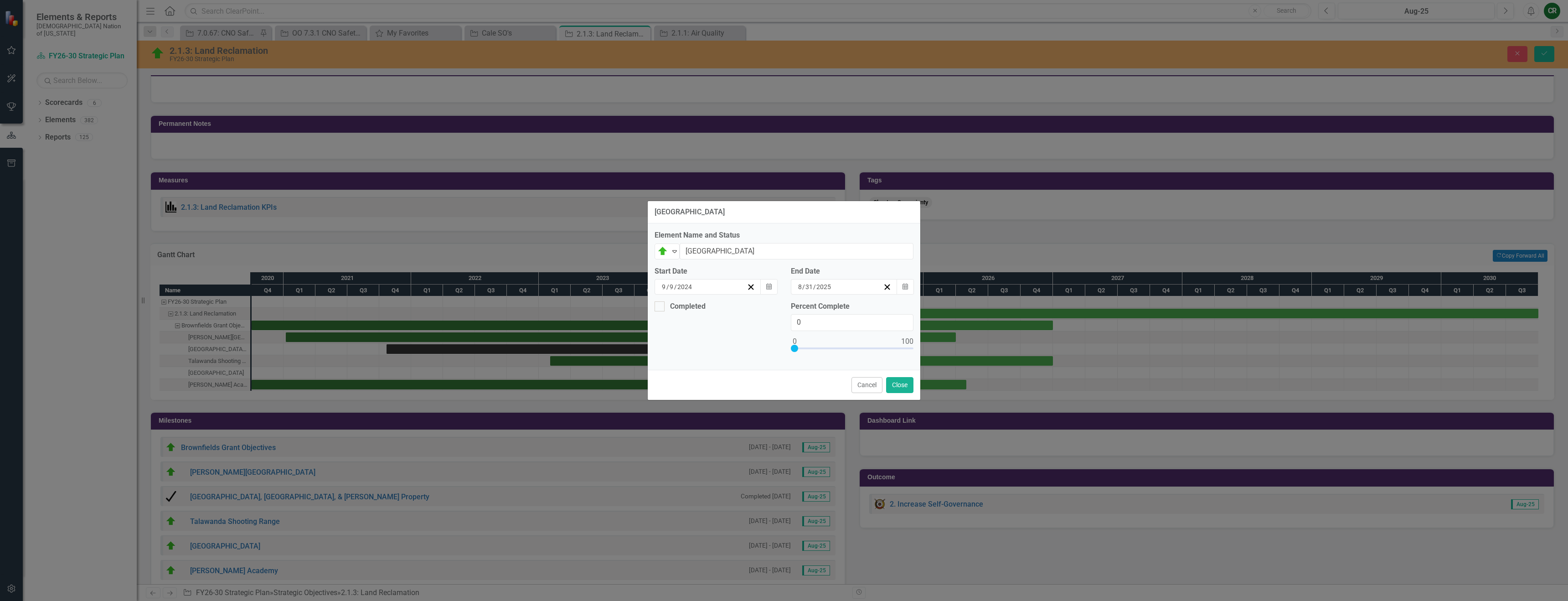
click at [897, 309] on button "»" at bounding box center [886, 304] width 20 height 20
click at [778, 313] on button "‹" at bounding box center [768, 304] width 20 height 20
click at [821, 404] on abbr "27" at bounding box center [817, 400] width 7 height 7
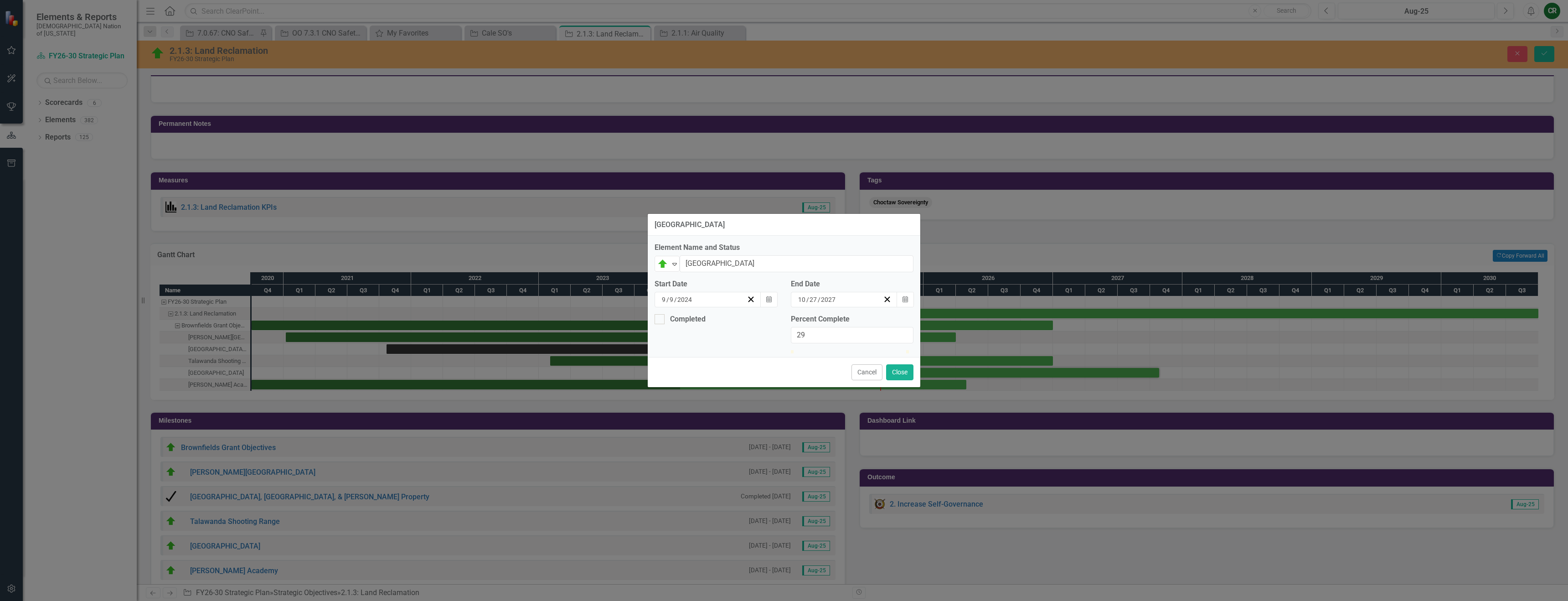
type input "30"
drag, startPoint x: 794, startPoint y: 346, endPoint x: 828, endPoint y: 345, distance: 34.0
click at [825, 350] on div at bounding box center [825, 350] width 0 height 0
click at [903, 381] on button "Close" at bounding box center [900, 372] width 27 height 16
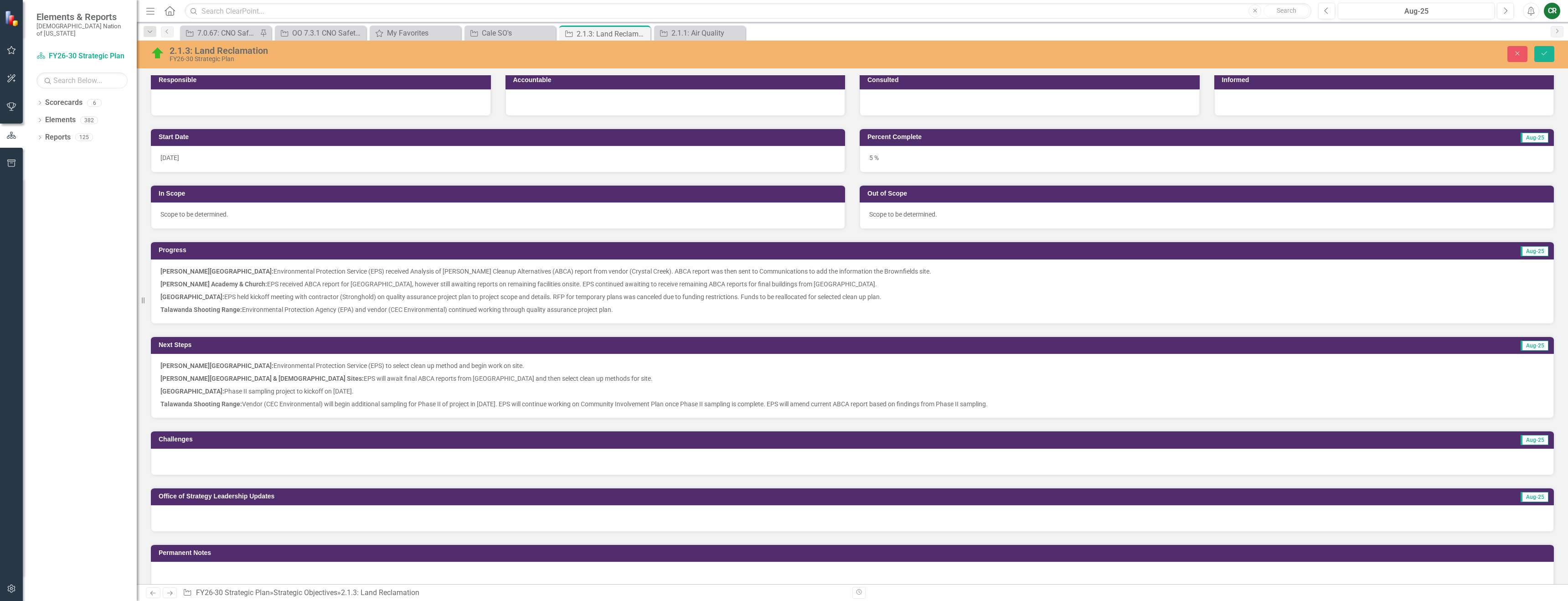
scroll to position [126, 0]
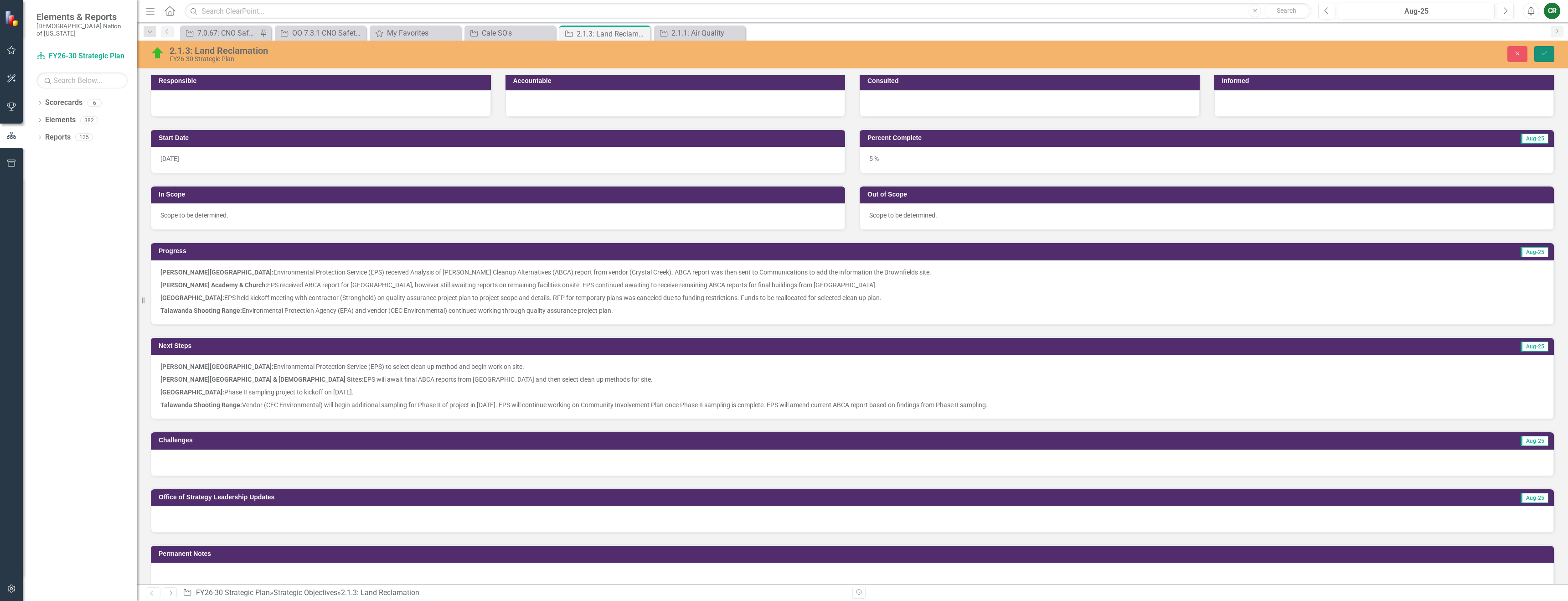
click at [1545, 52] on icon "Save" at bounding box center [1544, 53] width 8 height 6
